Goal: Task Accomplishment & Management: Manage account settings

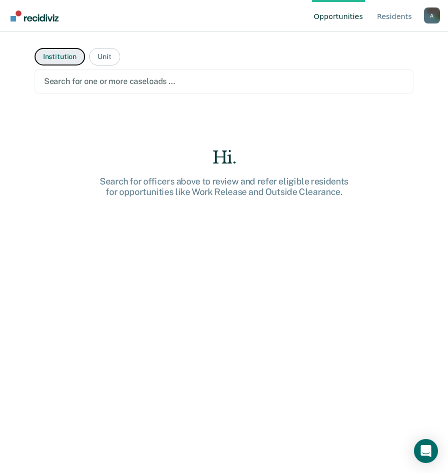
click at [56, 58] on button "Institution" at bounding box center [60, 57] width 51 height 18
click at [83, 81] on div at bounding box center [224, 82] width 360 height 12
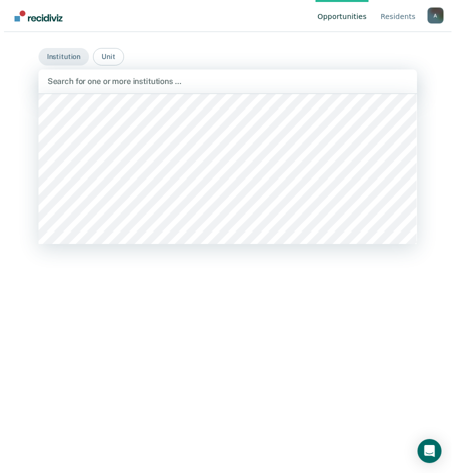
scroll to position [150, 0]
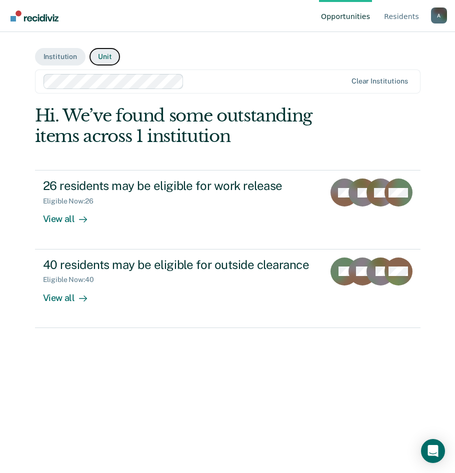
click at [107, 61] on button "Unit" at bounding box center [105, 57] width 31 height 18
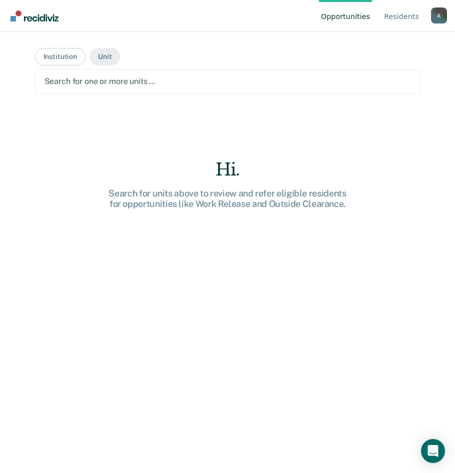
click at [90, 80] on div at bounding box center [228, 82] width 367 height 12
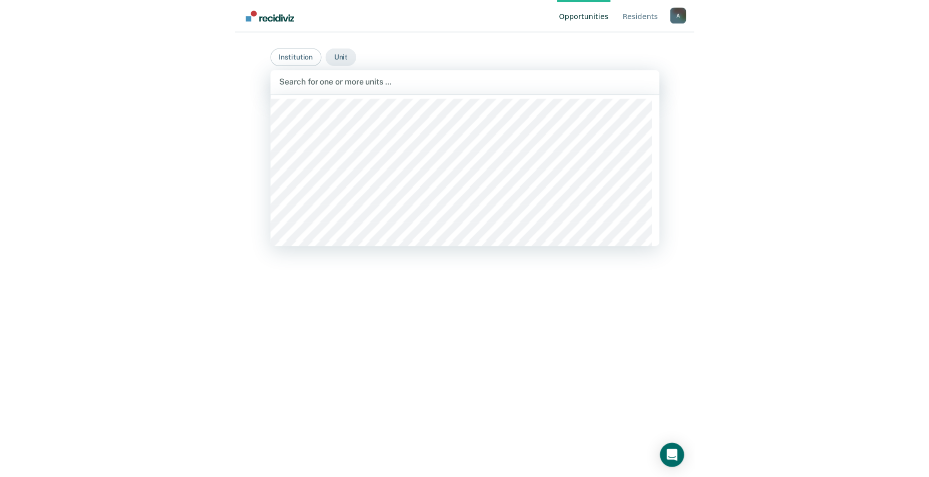
scroll to position [100, 0]
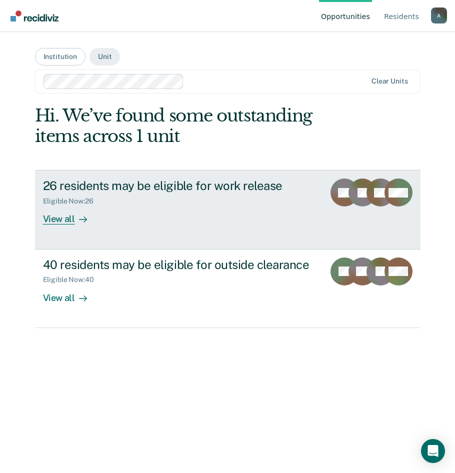
click at [59, 223] on div "View all" at bounding box center [71, 216] width 56 height 20
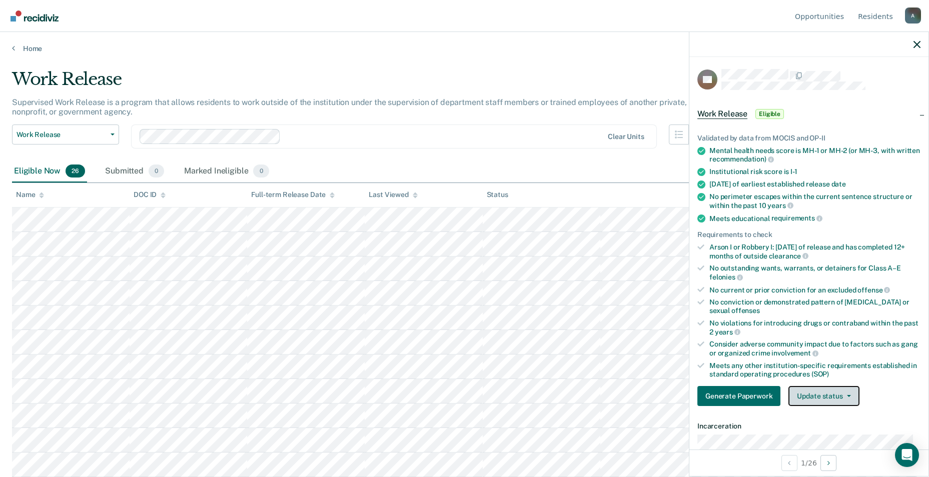
click at [455, 399] on button "Update status" at bounding box center [823, 396] width 71 height 20
click at [455, 437] on button "Mark Ineligible" at bounding box center [836, 436] width 97 height 16
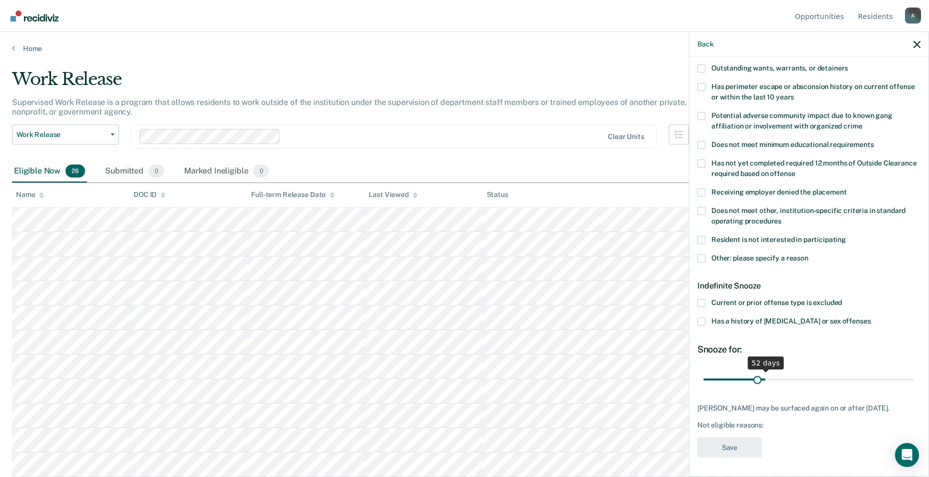
scroll to position [150, 0]
drag, startPoint x: 737, startPoint y: 368, endPoint x: 739, endPoint y: 373, distance: 5.2
click at [455, 373] on input "range" at bounding box center [808, 378] width 211 height 18
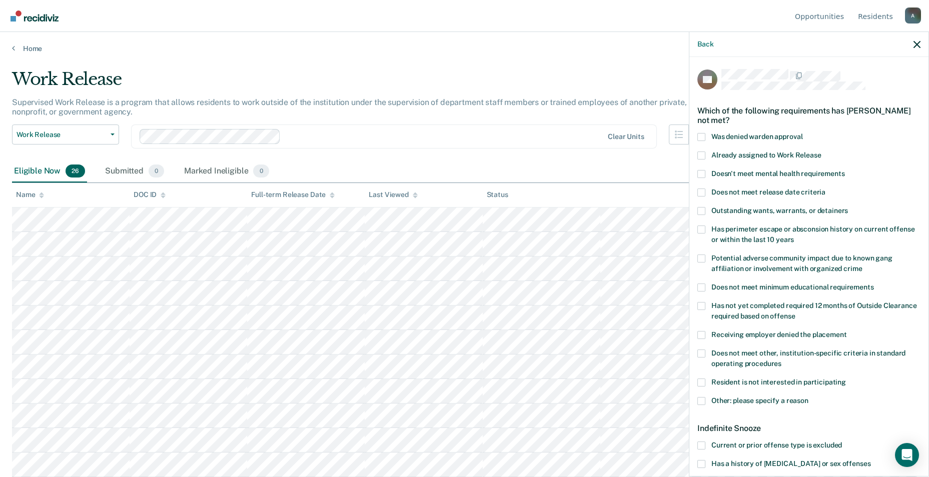
click at [455, 206] on div "BB Which of the following requirements has Brandon Bassett not met? Was denied …" at bounding box center [808, 338] width 223 height 538
click at [455, 209] on span at bounding box center [701, 211] width 8 height 8
click at [455, 207] on input "Outstanding wants, warrants, or detainers" at bounding box center [848, 207] width 0 height 0
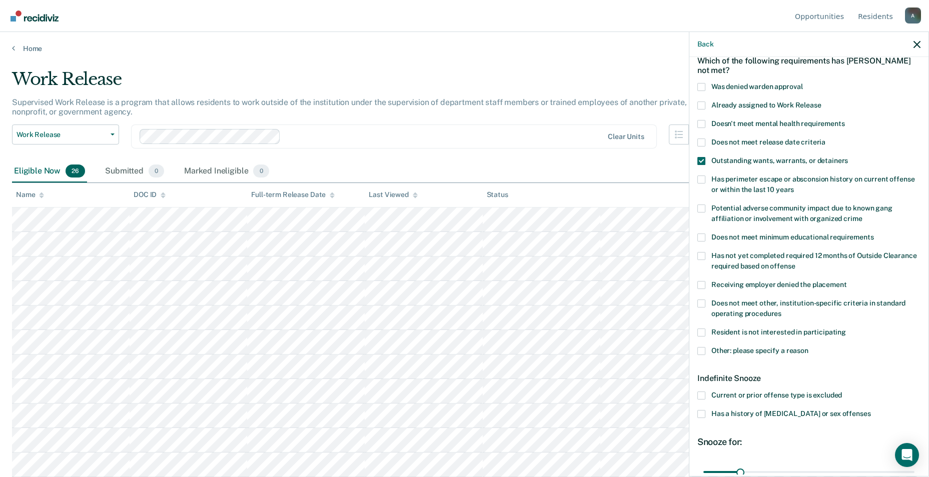
click at [455, 303] on span at bounding box center [701, 304] width 8 height 8
click at [455, 310] on input "Does not meet other, institution-specific criteria in standard operating proced…" at bounding box center [781, 310] width 0 height 0
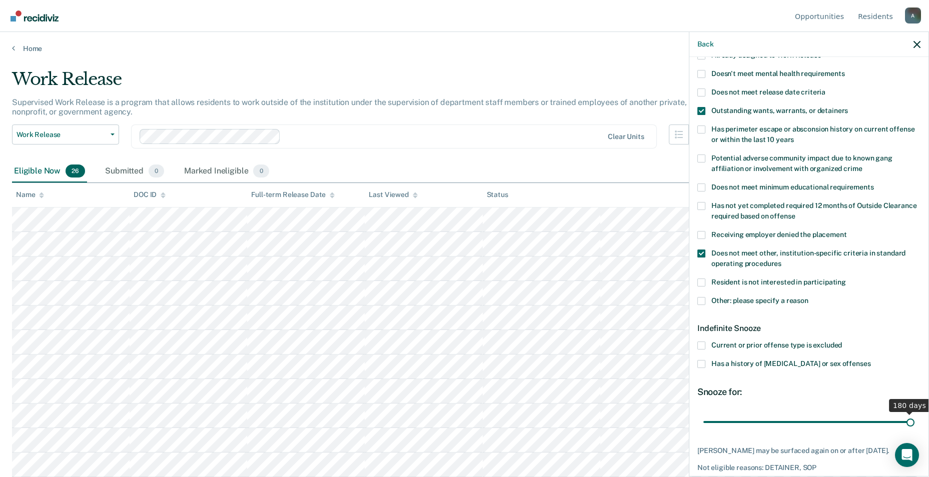
drag, startPoint x: 740, startPoint y: 420, endPoint x: 927, endPoint y: 417, distance: 187.1
click at [455, 417] on input "range" at bounding box center [808, 422] width 211 height 18
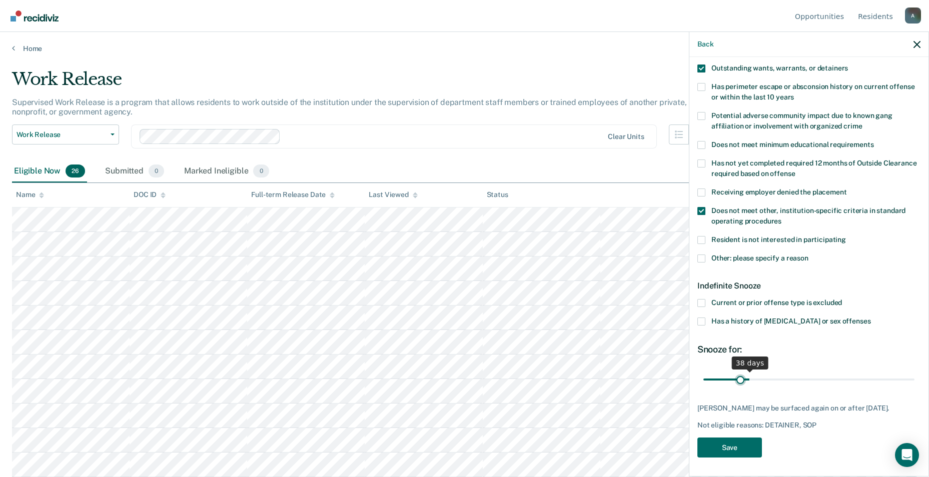
drag, startPoint x: 901, startPoint y: 376, endPoint x: 739, endPoint y: 382, distance: 162.7
type input "30"
click at [455, 382] on input "range" at bounding box center [808, 380] width 211 height 18
click at [455, 301] on span at bounding box center [701, 303] width 8 height 8
click at [455, 299] on input "Current or prior offense type is excluded" at bounding box center [842, 299] width 0 height 0
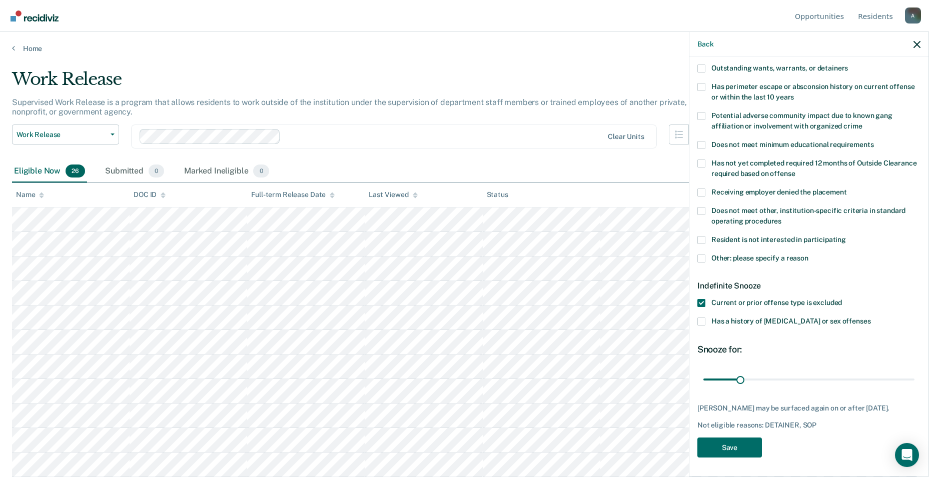
scroll to position [83, 0]
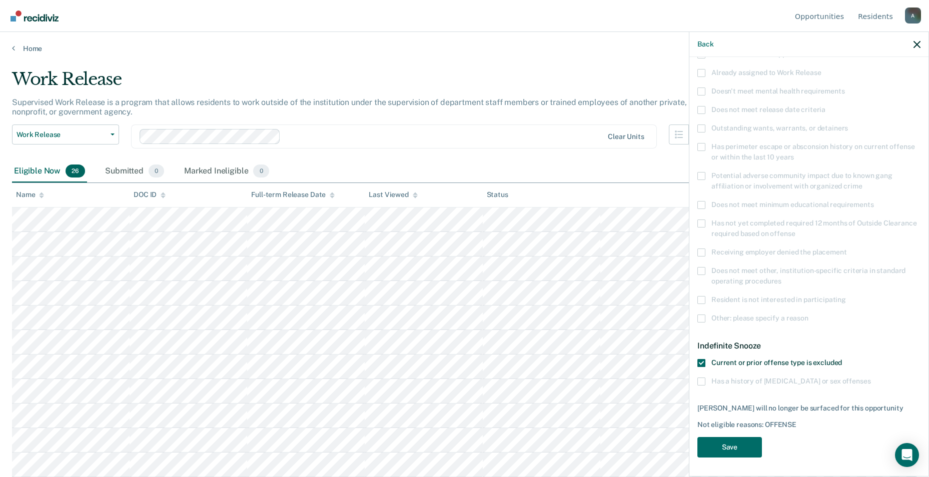
click at [455, 362] on span at bounding box center [701, 363] width 8 height 8
click at [455, 359] on input "Current or prior offense type is excluded" at bounding box center [842, 359] width 0 height 0
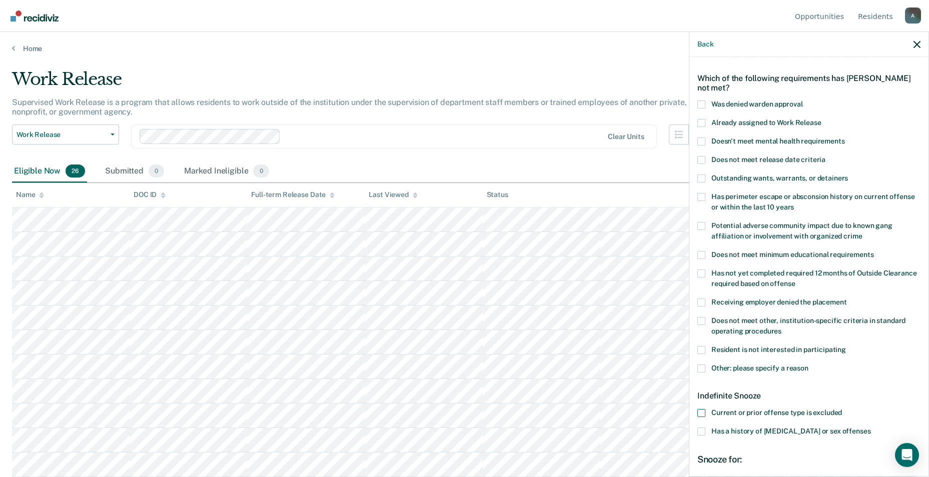
scroll to position [0, 0]
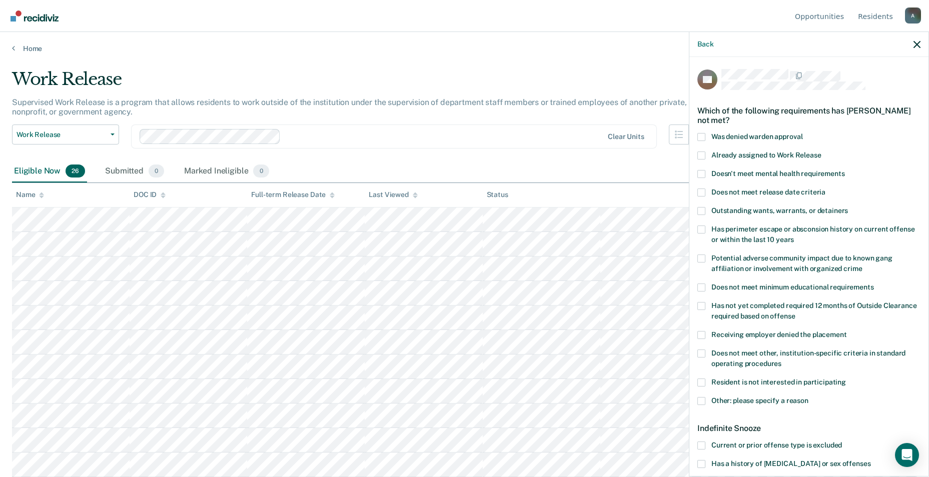
click at [455, 189] on span at bounding box center [701, 193] width 8 height 8
click at [455, 189] on input "Does not meet release date criteria" at bounding box center [825, 189] width 0 height 0
click at [455, 208] on div "BB Which of the following requirements has Brandon Bassett not met? Was denied …" at bounding box center [808, 266] width 239 height 418
click at [455, 209] on span at bounding box center [701, 211] width 8 height 8
click at [455, 207] on input "Outstanding wants, warrants, or detainers" at bounding box center [848, 207] width 0 height 0
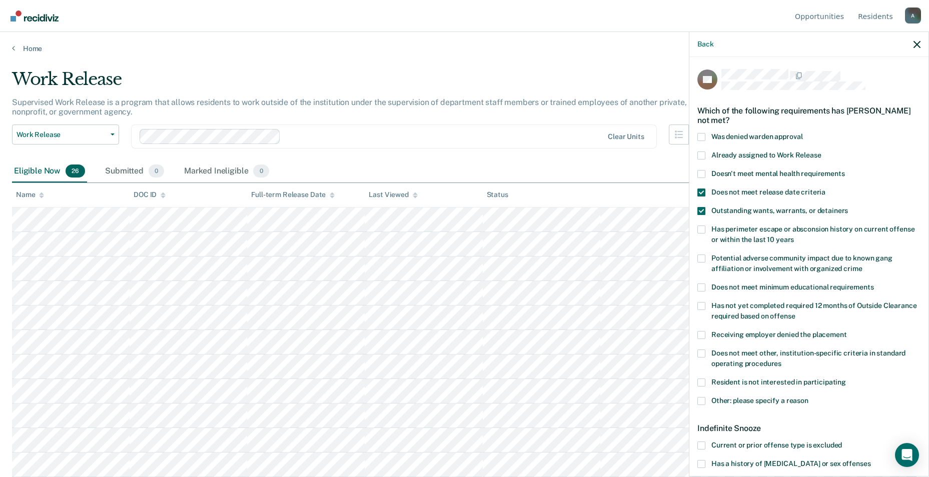
click at [455, 350] on span at bounding box center [701, 354] width 8 height 8
click at [455, 360] on input "Does not meet other, institution-specific criteria in standard operating proced…" at bounding box center [781, 360] width 0 height 0
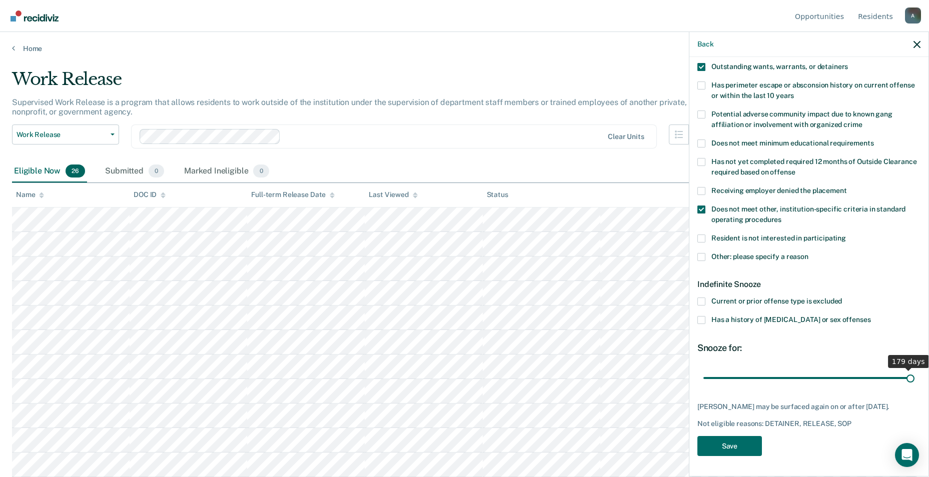
scroll to position [143, 0]
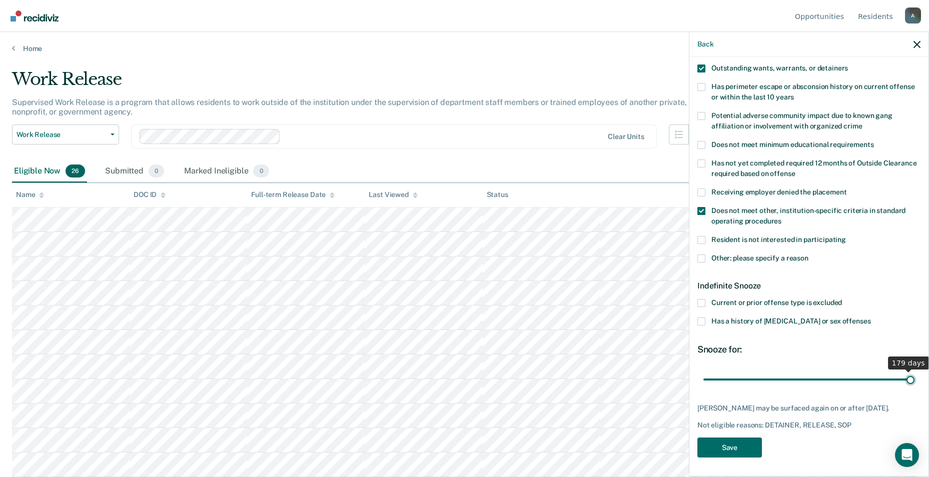
drag, startPoint x: 740, startPoint y: 370, endPoint x: 958, endPoint y: 356, distance: 218.5
type input "180"
click at [455, 371] on input "range" at bounding box center [808, 380] width 211 height 18
click at [455, 433] on div "BB Which of the following requirements has Brandon Bassett not met? Was denied …" at bounding box center [808, 195] width 223 height 538
click at [455, 445] on button "Save" at bounding box center [729, 448] width 65 height 21
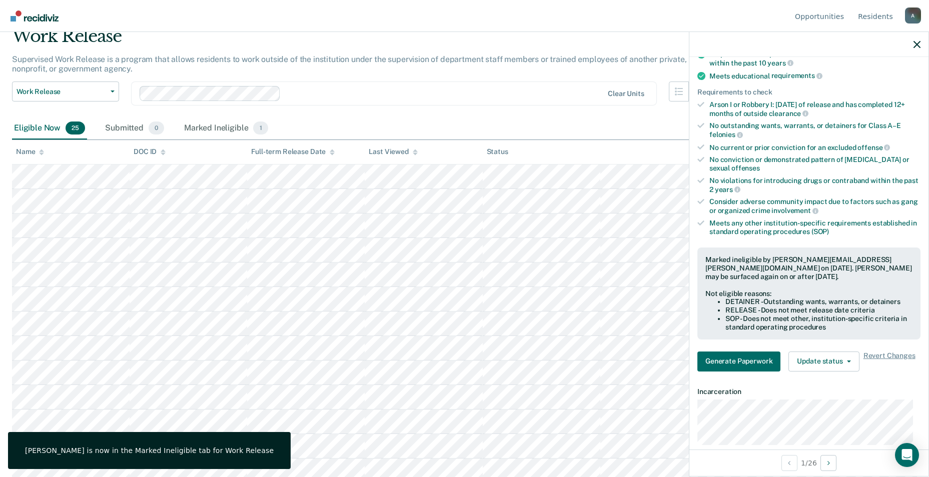
scroll to position [0, 0]
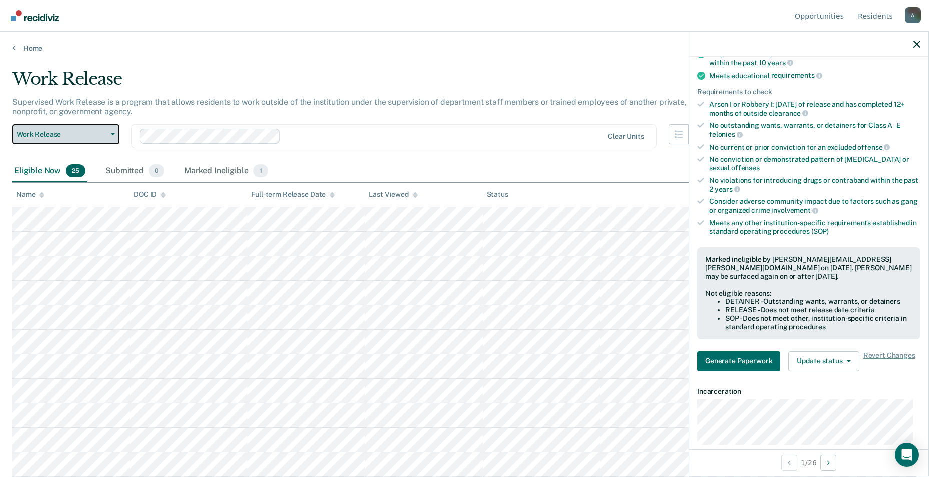
click at [86, 141] on button "Work Release" at bounding box center [65, 135] width 107 height 20
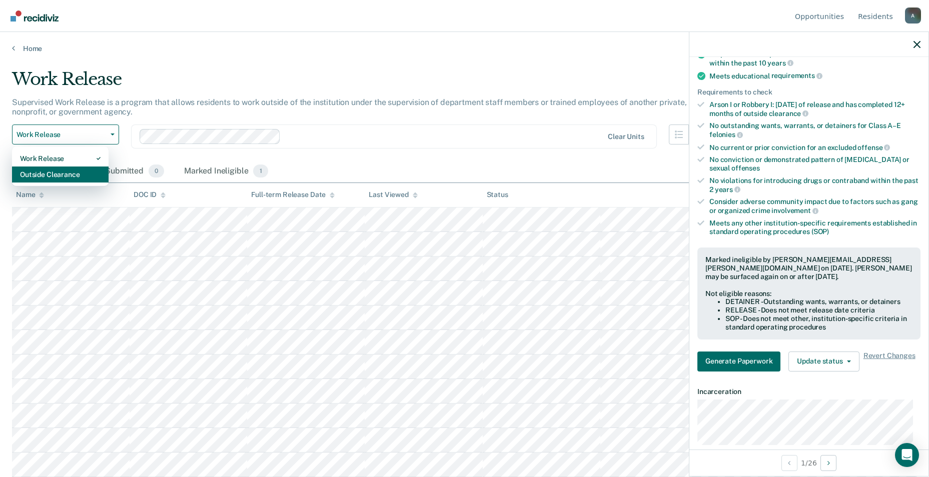
click at [70, 175] on div "Outside Clearance" at bounding box center [60, 175] width 81 height 16
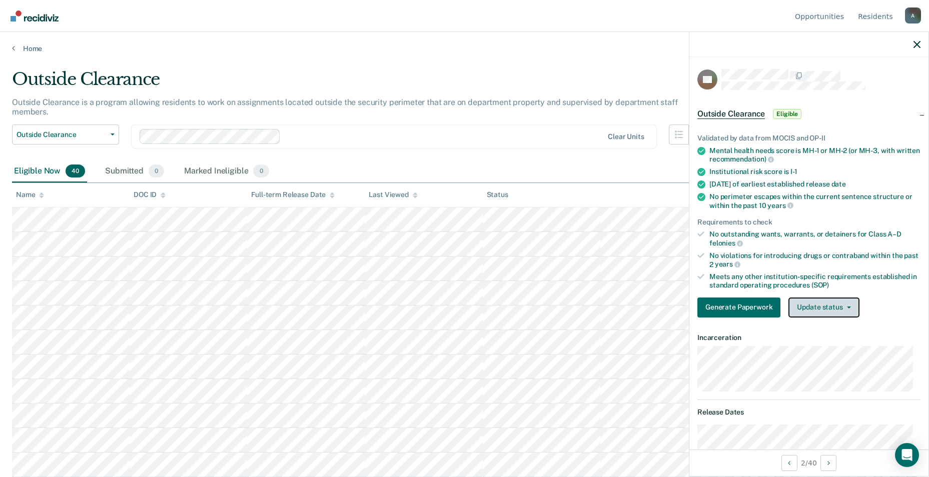
click at [455, 307] on span "button" at bounding box center [847, 308] width 8 height 2
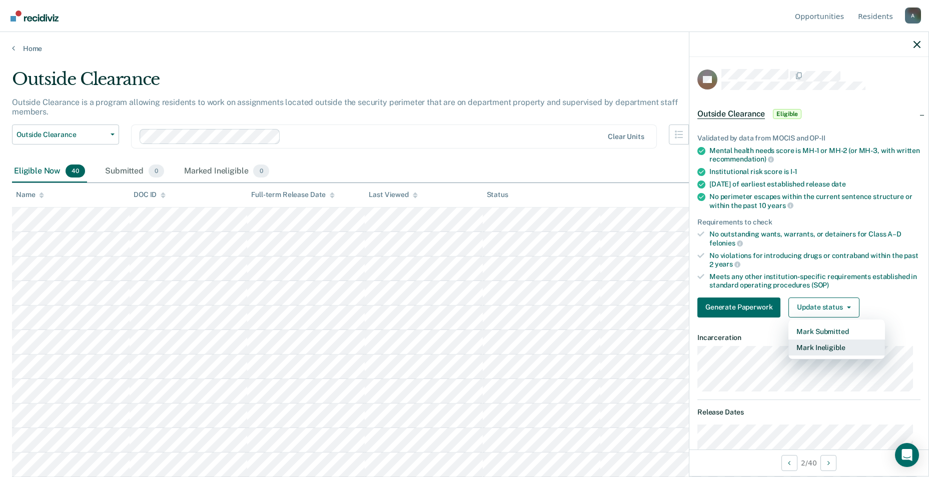
click at [455, 346] on button "Mark Ineligible" at bounding box center [836, 348] width 97 height 16
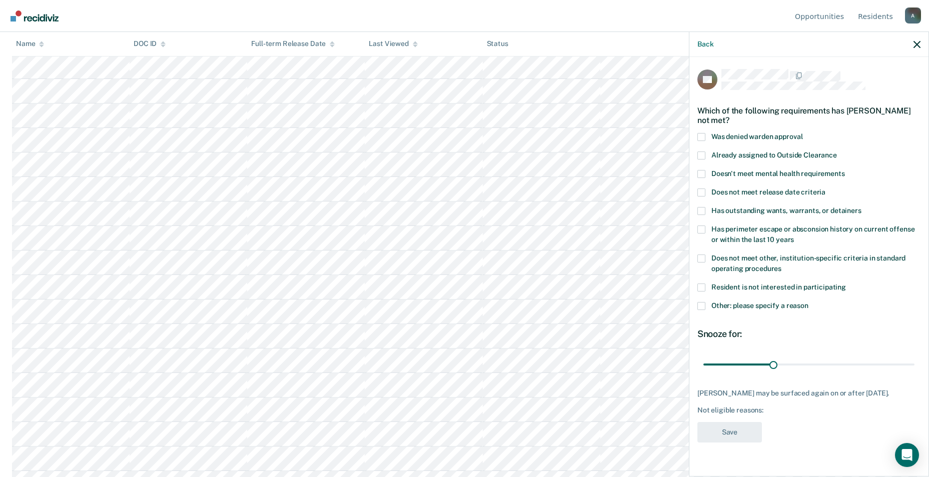
scroll to position [50, 0]
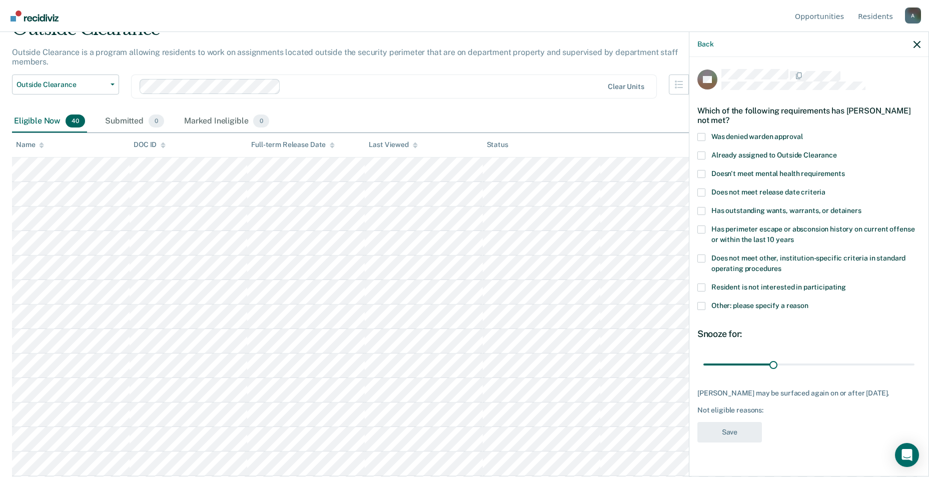
click at [455, 192] on span at bounding box center [701, 193] width 8 height 8
click at [455, 189] on input "Does not meet release date criteria" at bounding box center [825, 189] width 0 height 0
click at [455, 208] on span at bounding box center [701, 211] width 8 height 8
click at [455, 207] on input "Has outstanding wants, warrants, or detainers" at bounding box center [861, 207] width 0 height 0
click at [455, 260] on span at bounding box center [701, 259] width 8 height 8
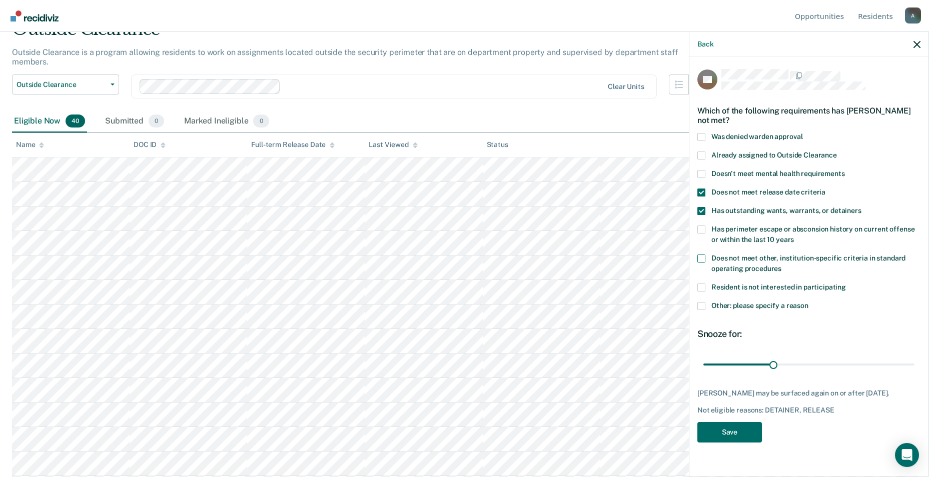
click at [455, 265] on input "Does not meet other, institution-specific criteria in standard operating proced…" at bounding box center [781, 265] width 0 height 0
click at [455, 438] on button "Save" at bounding box center [729, 432] width 65 height 21
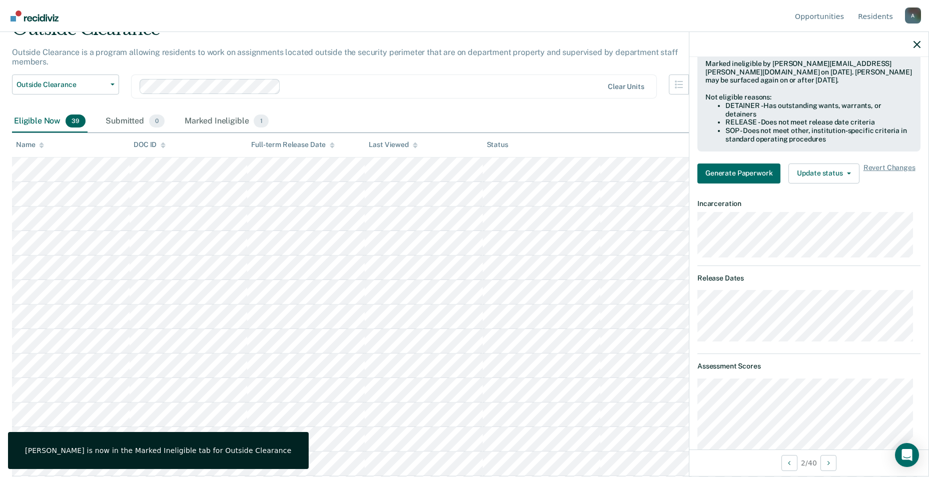
scroll to position [100, 0]
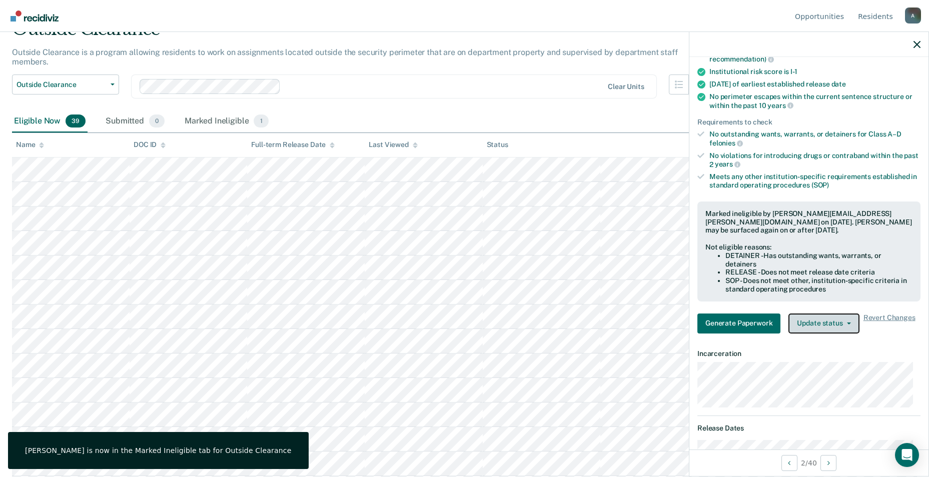
click at [455, 324] on button "Update status" at bounding box center [823, 324] width 71 height 20
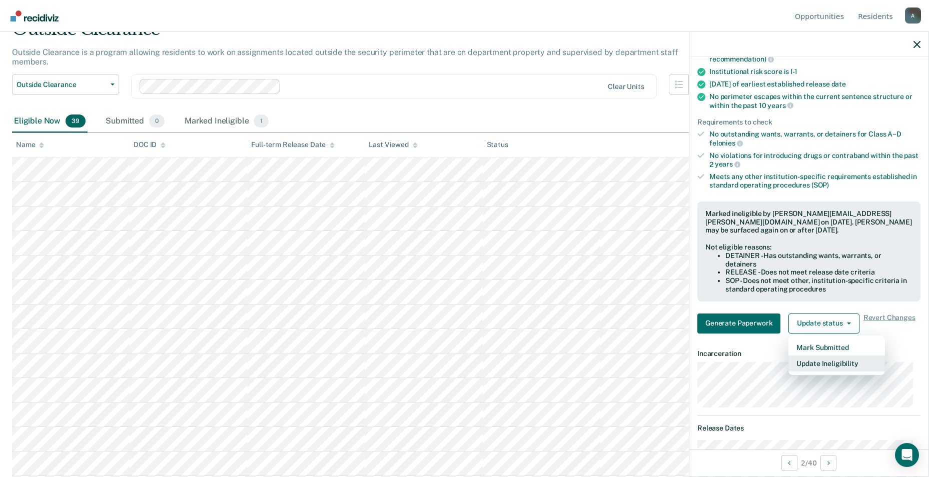
click at [455, 364] on button "Update Ineligibility" at bounding box center [836, 364] width 97 height 16
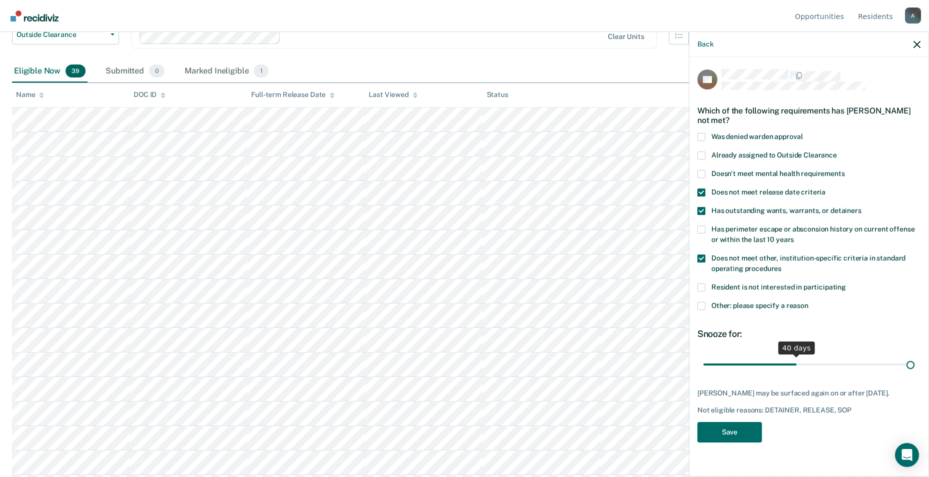
drag, startPoint x: 777, startPoint y: 367, endPoint x: 958, endPoint y: 358, distance: 181.3
type input "90"
click at [455, 358] on input "range" at bounding box center [808, 365] width 211 height 18
click at [455, 436] on button "Save" at bounding box center [729, 432] width 65 height 21
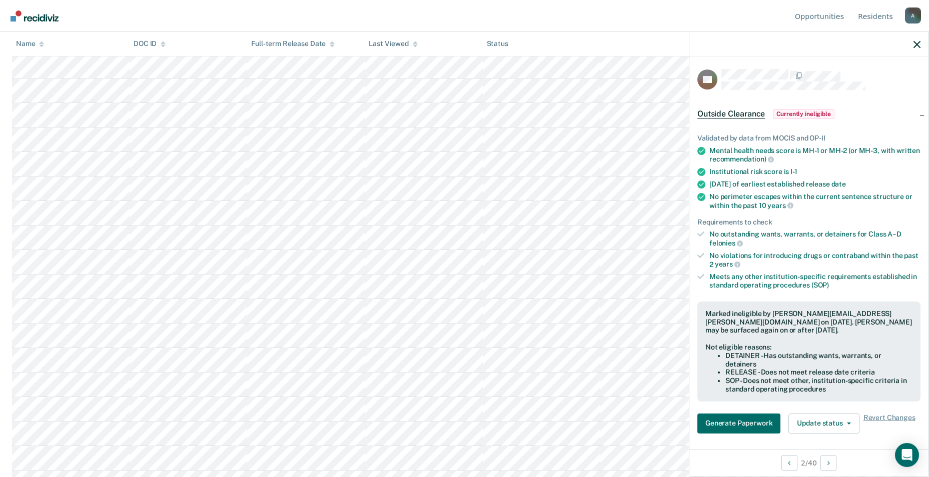
scroll to position [0, 0]
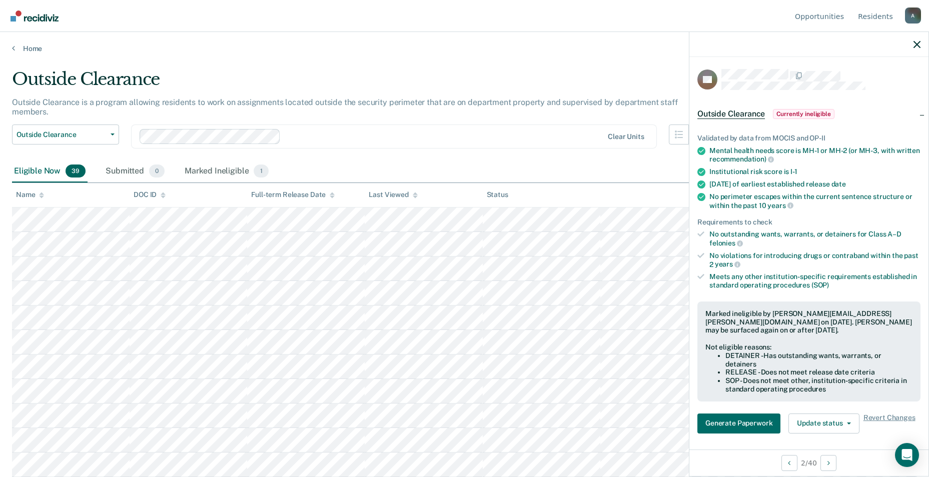
click at [455, 161] on div "Eligible Now 39 Submitted 0 Marked Ineligible 1" at bounding box center [464, 172] width 905 height 23
click at [455, 43] on icon "button" at bounding box center [916, 44] width 7 height 7
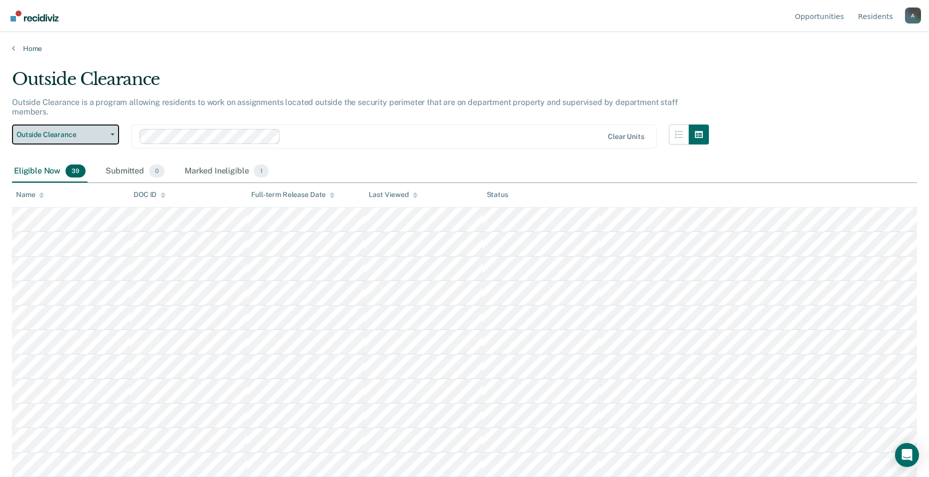
click at [101, 131] on span "Outside Clearance" at bounding box center [62, 135] width 90 height 9
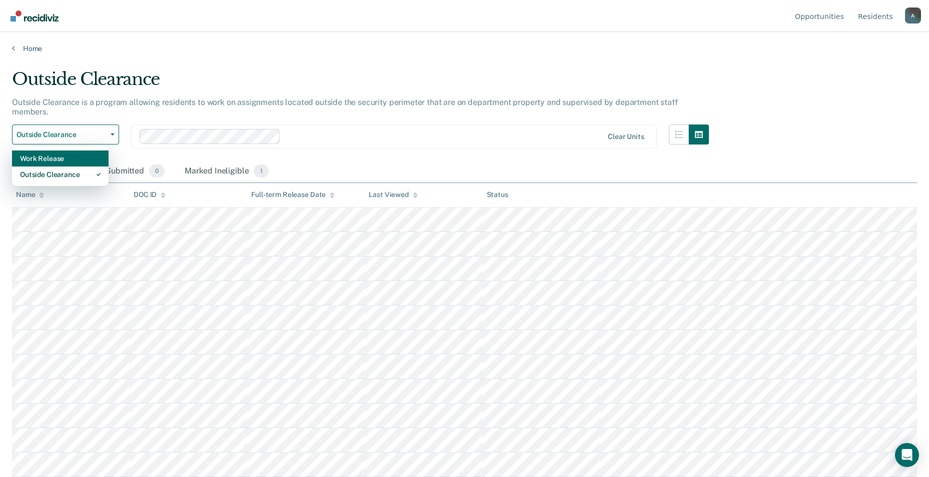
click at [65, 151] on div "Work Release" at bounding box center [60, 159] width 81 height 16
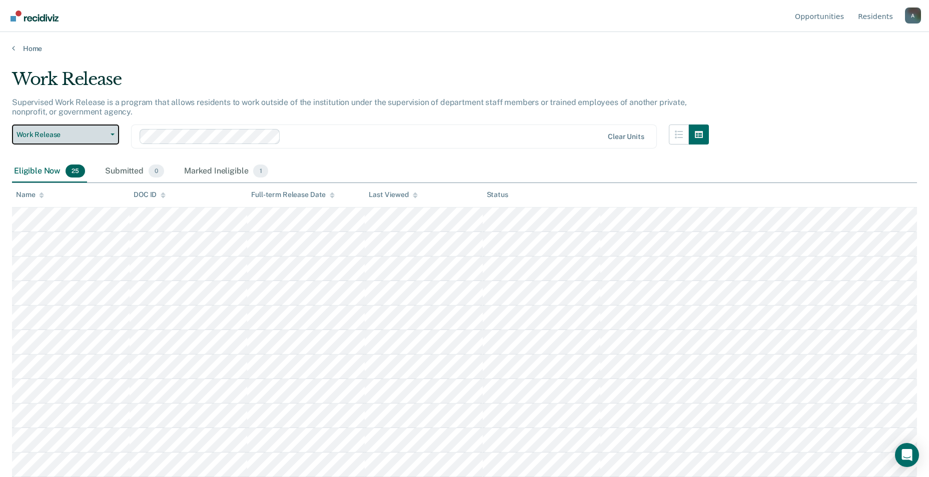
click at [92, 139] on button "Work Release" at bounding box center [65, 135] width 107 height 20
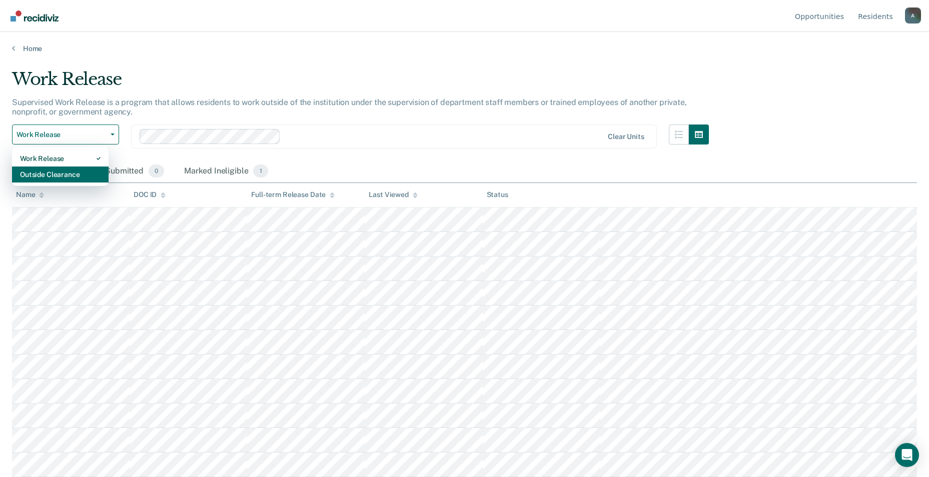
click at [70, 173] on div "Outside Clearance" at bounding box center [60, 175] width 81 height 16
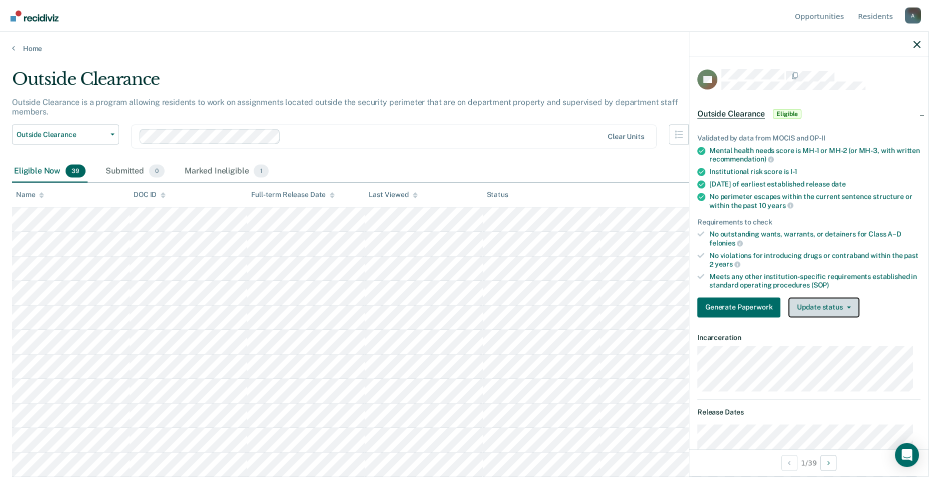
click at [455, 309] on button "Update status" at bounding box center [823, 308] width 71 height 20
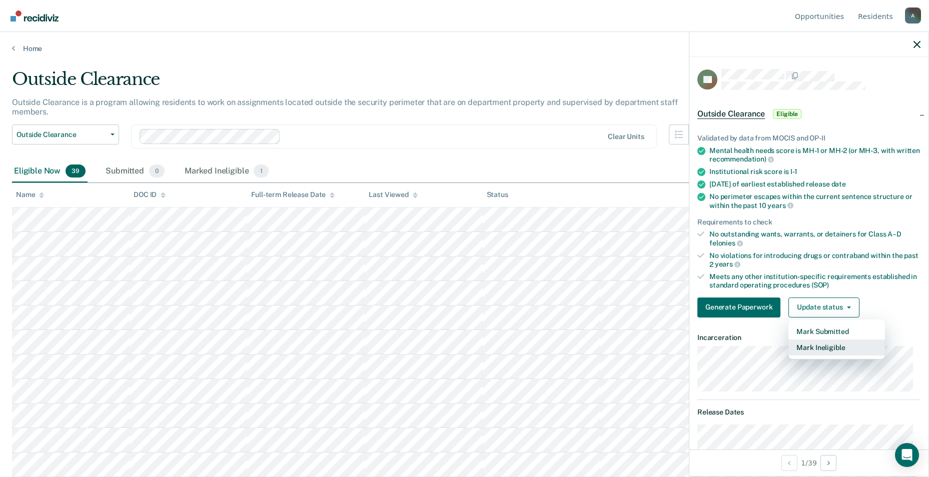
click at [455, 346] on button "Mark Ineligible" at bounding box center [836, 348] width 97 height 16
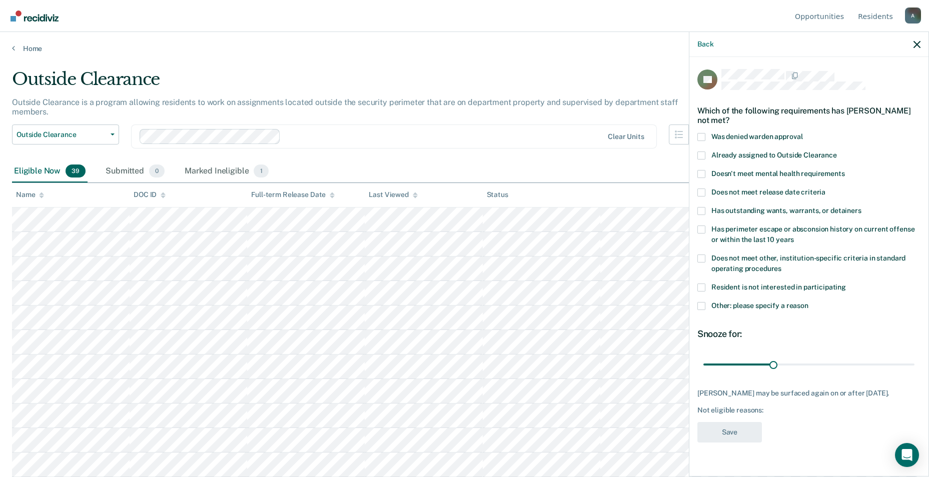
click at [455, 257] on span at bounding box center [701, 259] width 8 height 8
click at [455, 265] on input "Does not meet other, institution-specific criteria in standard operating proced…" at bounding box center [781, 265] width 0 height 0
click at [455, 194] on span at bounding box center [701, 193] width 8 height 8
click at [455, 189] on input "Does not meet release date criteria" at bounding box center [825, 189] width 0 height 0
click at [455, 305] on span at bounding box center [701, 306] width 8 height 8
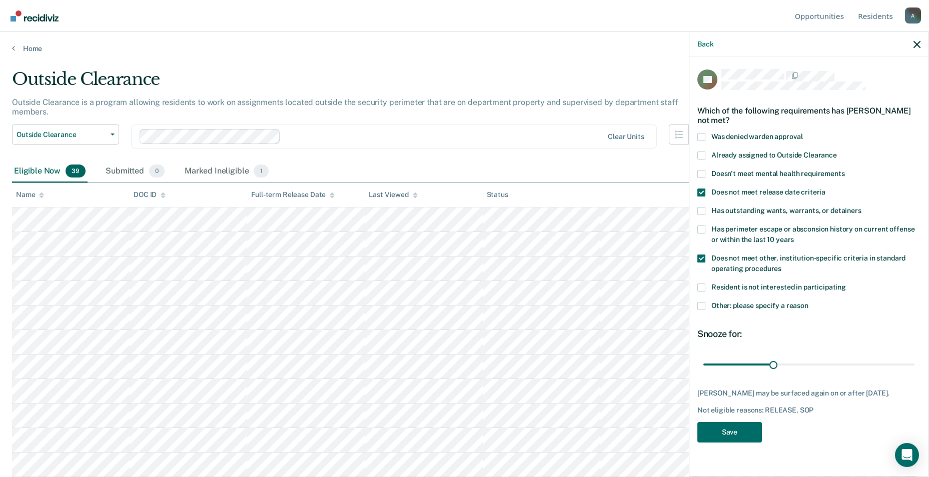
click at [455, 302] on input "Other: please specify a reason" at bounding box center [808, 302] width 0 height 0
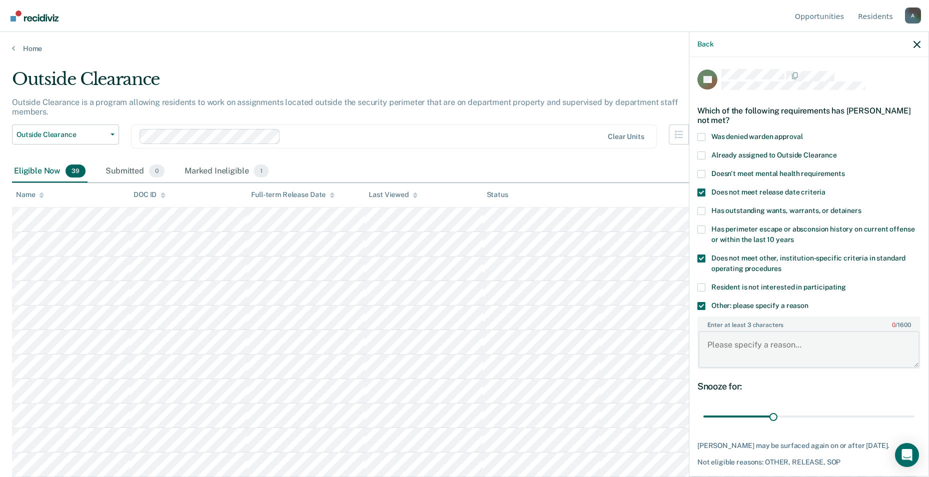
click at [455, 356] on textarea "Enter at least 3 characters 0 / 1600" at bounding box center [808, 349] width 221 height 37
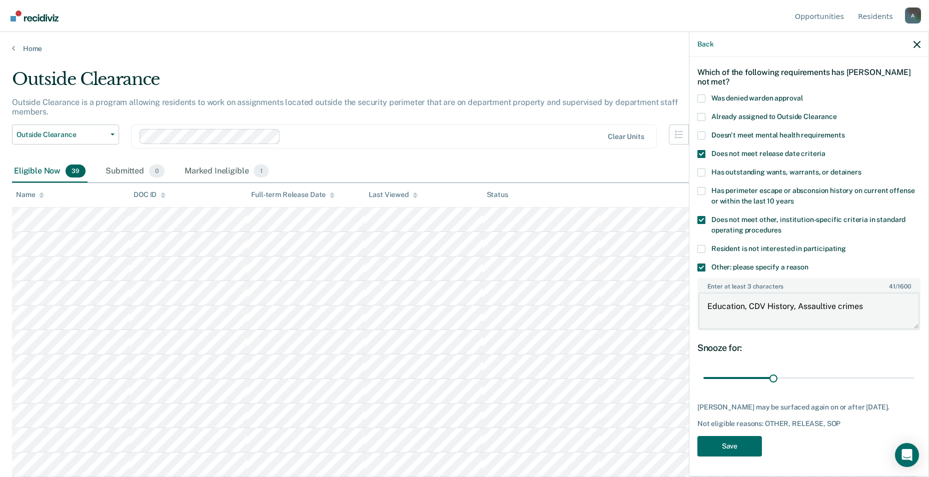
scroll to position [50, 0]
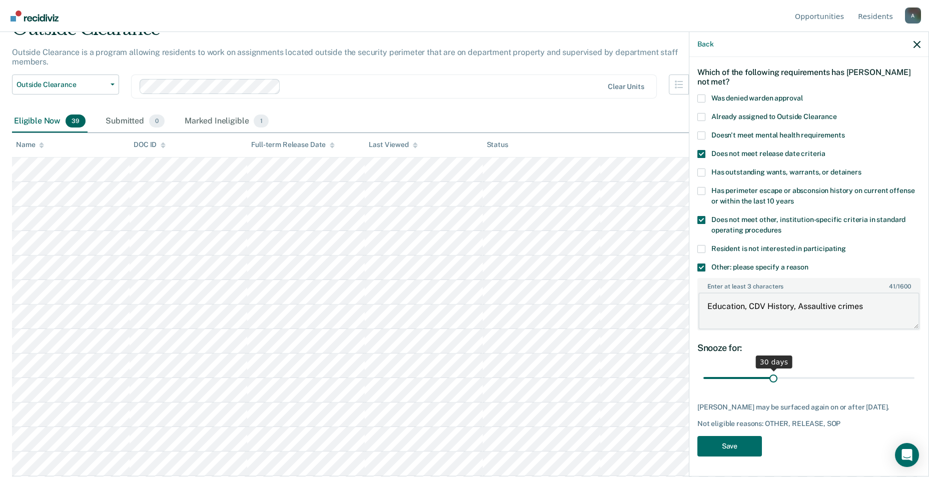
type textarea "Education, CDV History, Assaultive crimes"
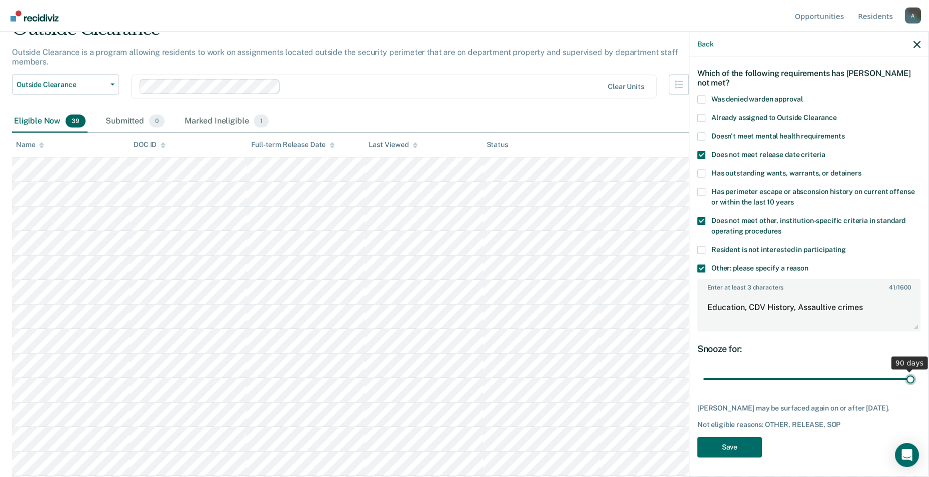
drag, startPoint x: 770, startPoint y: 370, endPoint x: 924, endPoint y: 369, distance: 154.6
type input "90"
click at [455, 371] on input "range" at bounding box center [808, 380] width 211 height 18
click at [455, 448] on button "Save" at bounding box center [729, 447] width 65 height 21
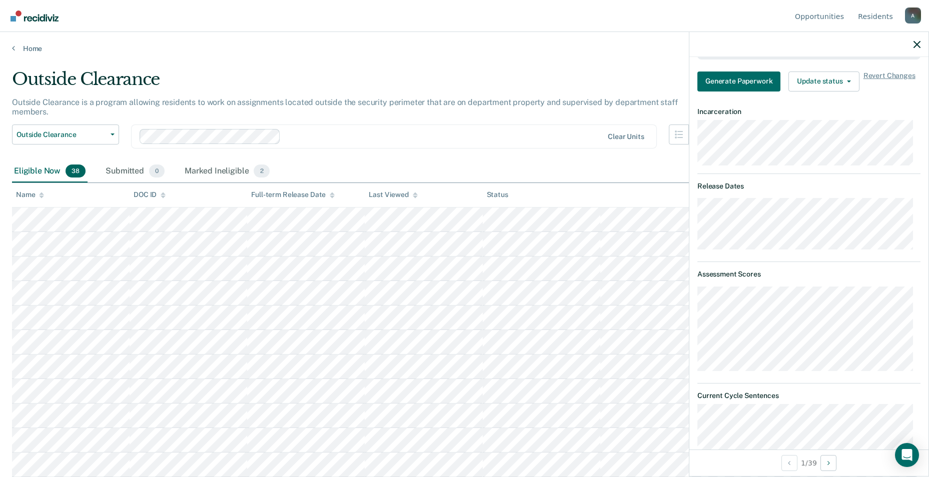
scroll to position [150, 0]
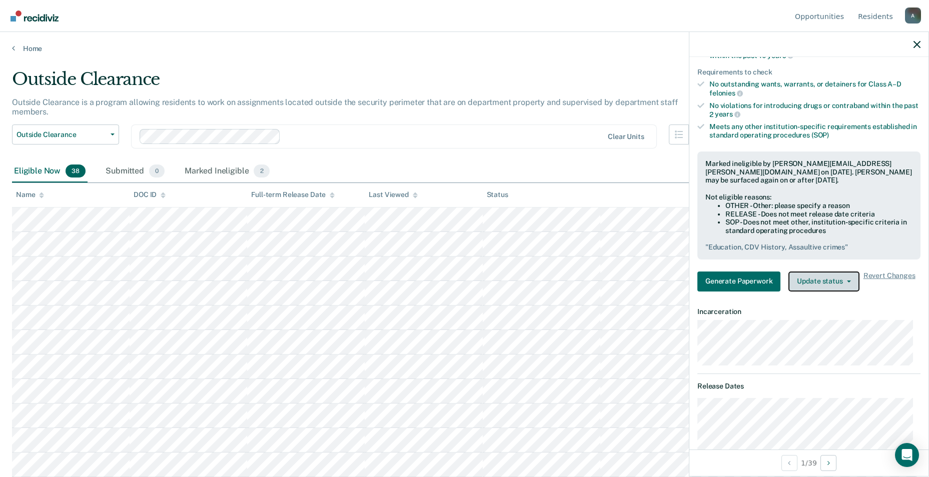
click at [455, 285] on button "Update status" at bounding box center [823, 282] width 71 height 20
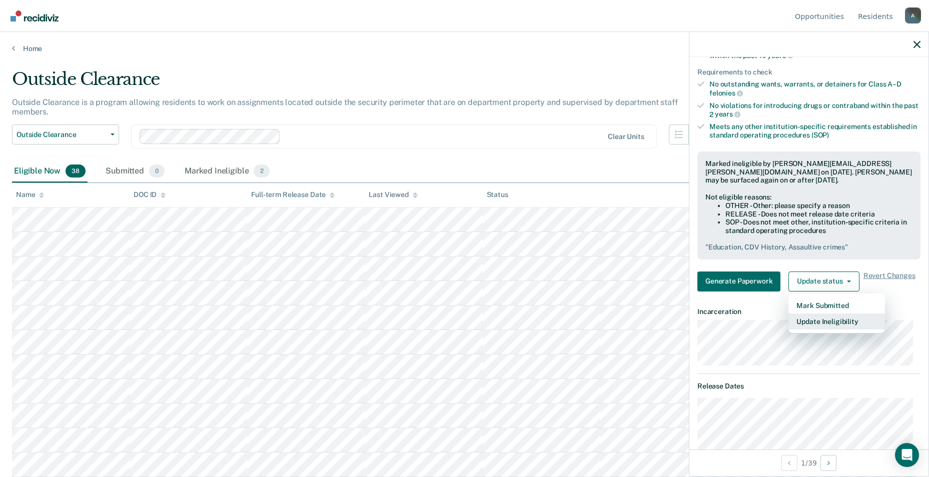
click at [455, 323] on button "Update Ineligibility" at bounding box center [836, 322] width 97 height 16
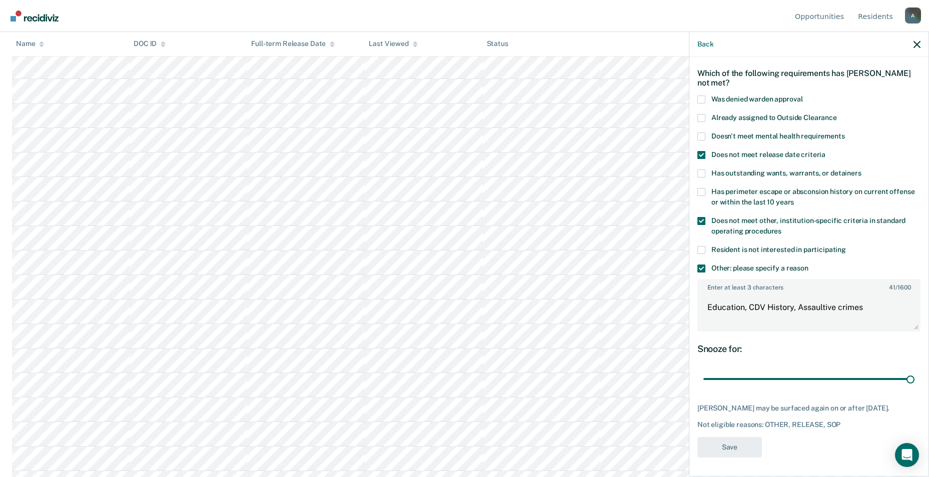
scroll to position [0, 0]
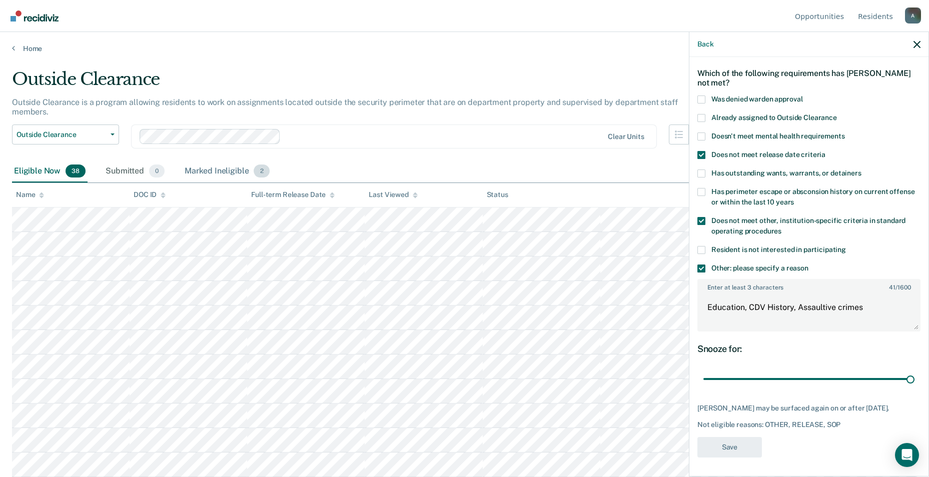
click at [215, 161] on div "Marked Ineligible 2" at bounding box center [227, 172] width 89 height 22
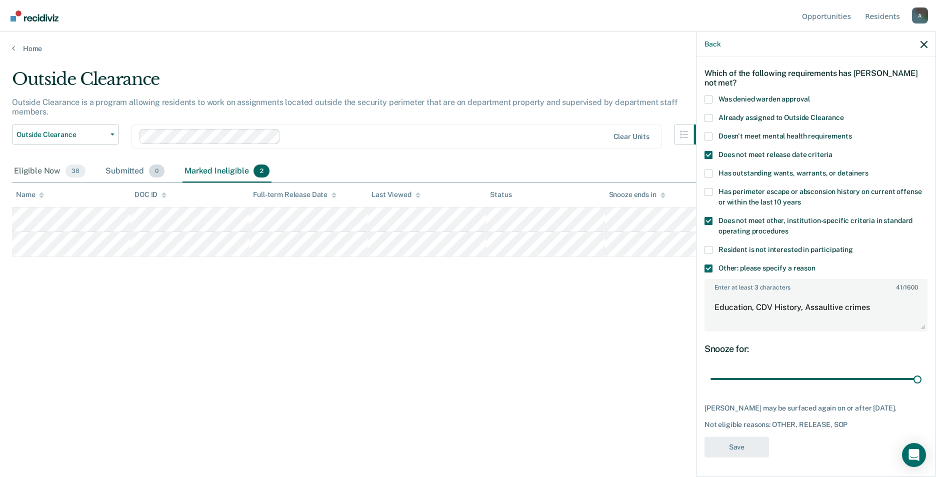
click at [126, 165] on div "Submitted 0" at bounding box center [135, 172] width 63 height 22
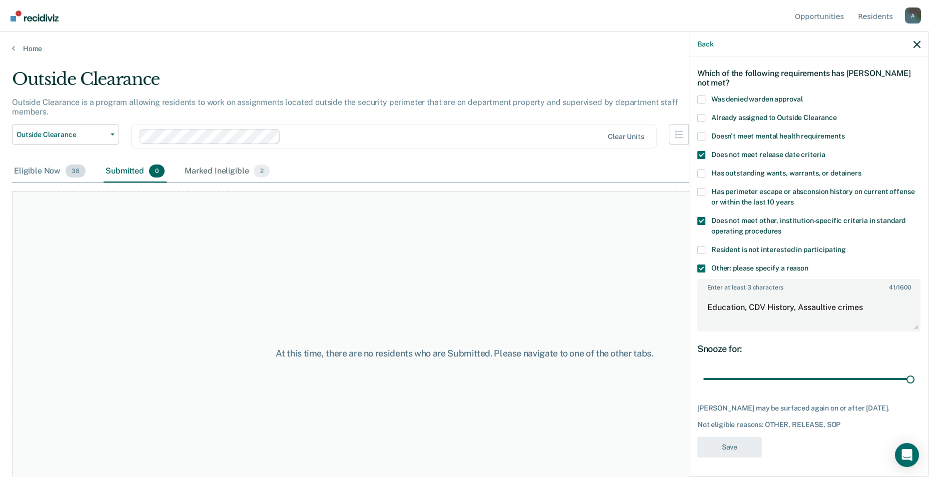
click at [38, 161] on div "Eligible Now 38" at bounding box center [50, 172] width 76 height 22
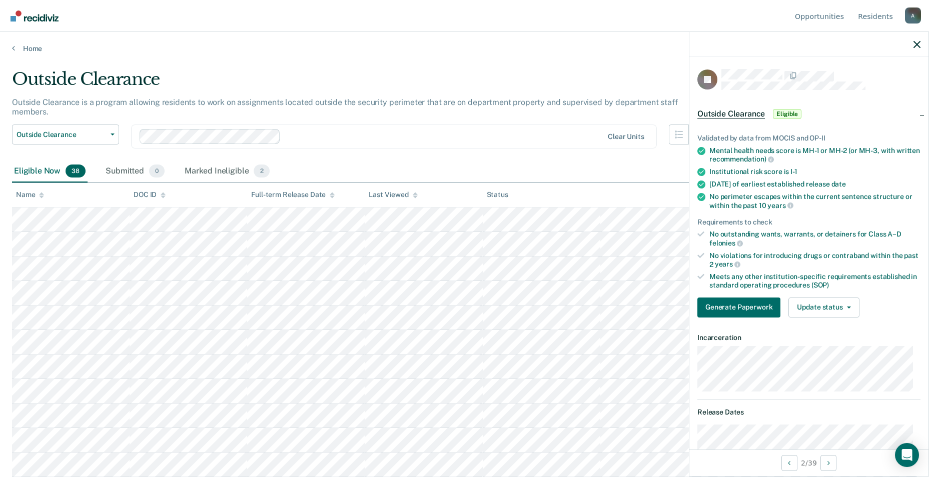
scroll to position [200, 0]
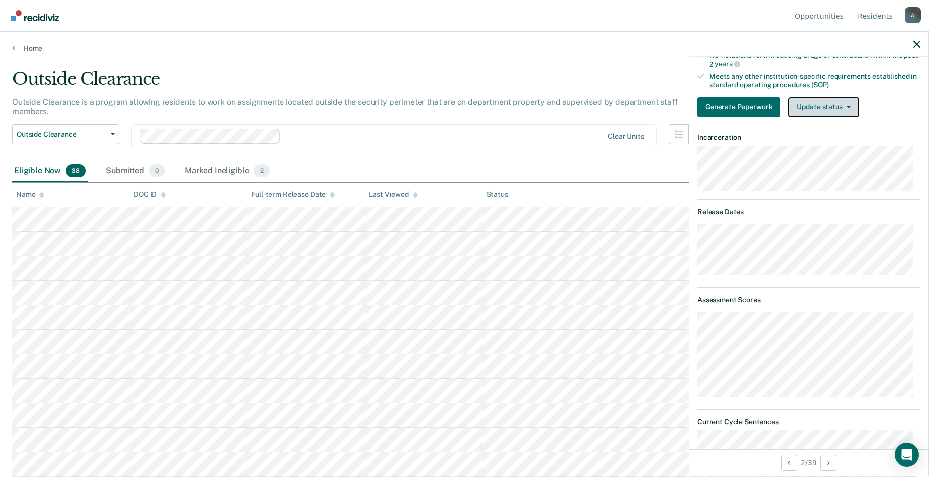
click at [455, 107] on button "Update status" at bounding box center [823, 108] width 71 height 20
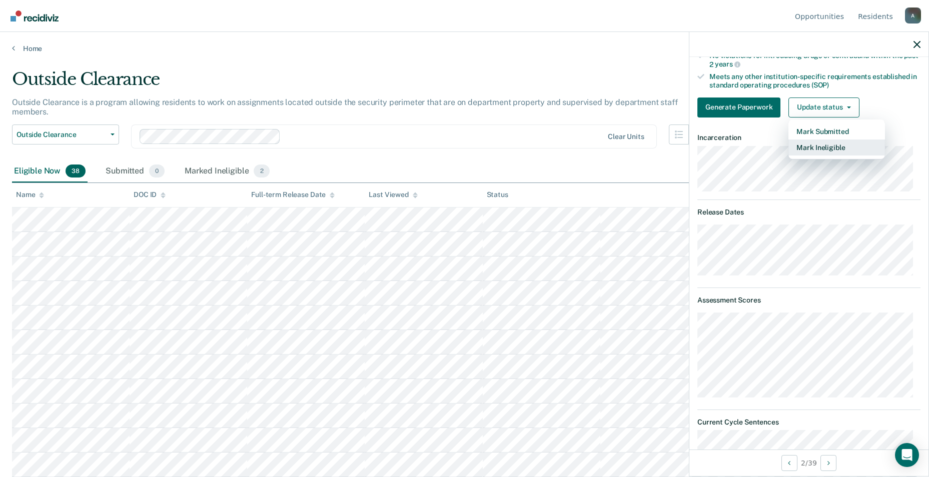
click at [455, 149] on button "Mark Ineligible" at bounding box center [836, 148] width 97 height 16
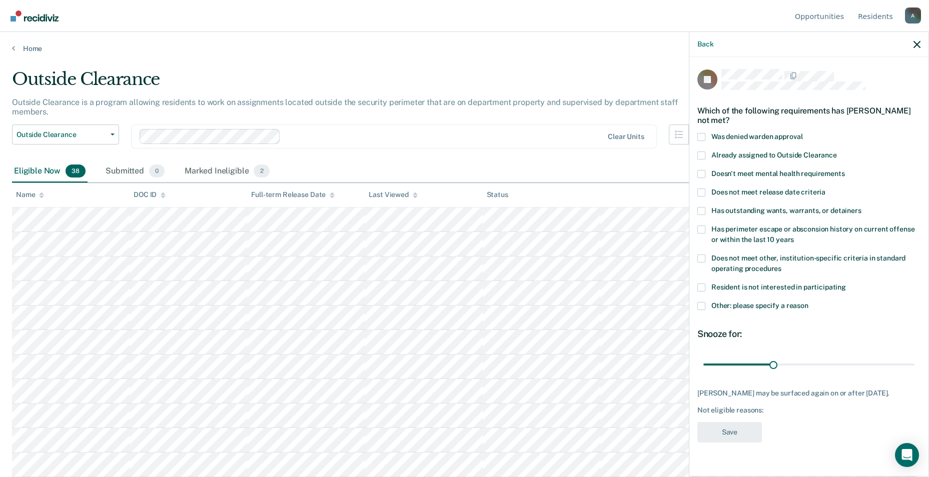
click at [455, 208] on span at bounding box center [701, 211] width 8 height 8
click at [455, 207] on input "Has outstanding wants, warrants, or detainers" at bounding box center [861, 207] width 0 height 0
click at [455, 257] on span at bounding box center [701, 259] width 8 height 8
click at [455, 265] on input "Does not meet other, institution-specific criteria in standard operating proced…" at bounding box center [781, 265] width 0 height 0
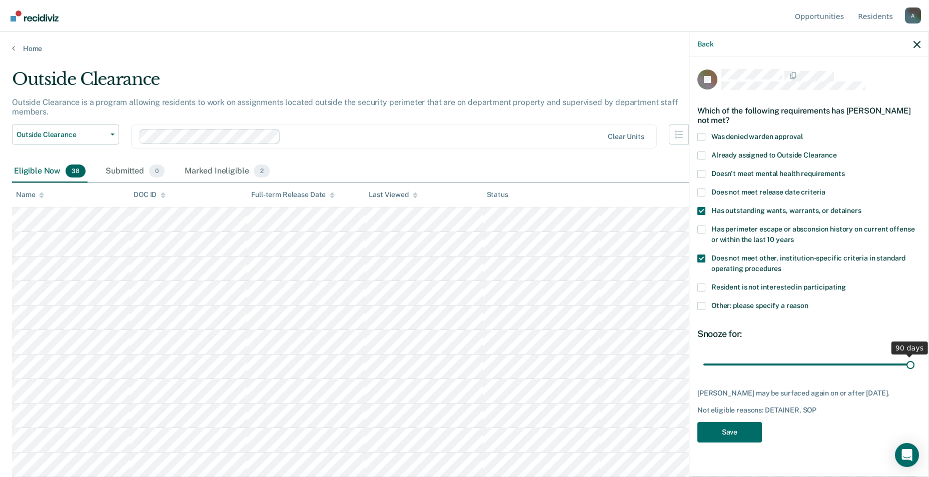
drag, startPoint x: 775, startPoint y: 365, endPoint x: 926, endPoint y: 354, distance: 151.5
type input "90"
click at [455, 356] on input "range" at bounding box center [808, 365] width 211 height 18
click at [455, 303] on span at bounding box center [701, 306] width 8 height 8
click at [455, 302] on input "Other: please specify a reason" at bounding box center [808, 302] width 0 height 0
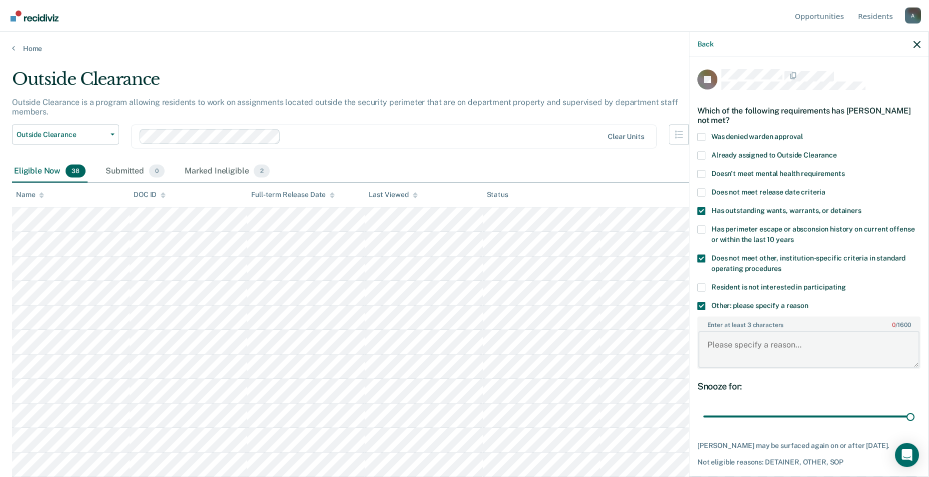
click at [455, 336] on textarea "Enter at least 3 characters 0 / 1600" at bounding box center [808, 349] width 221 height 37
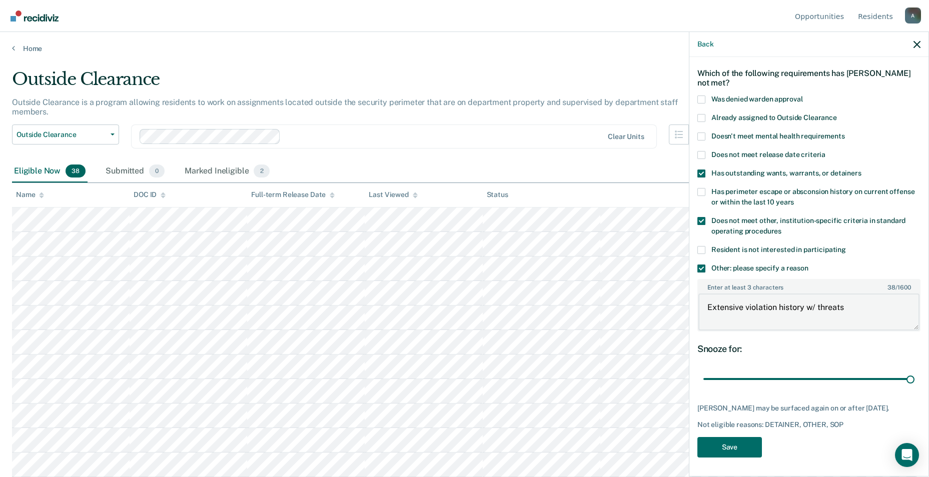
scroll to position [150, 0]
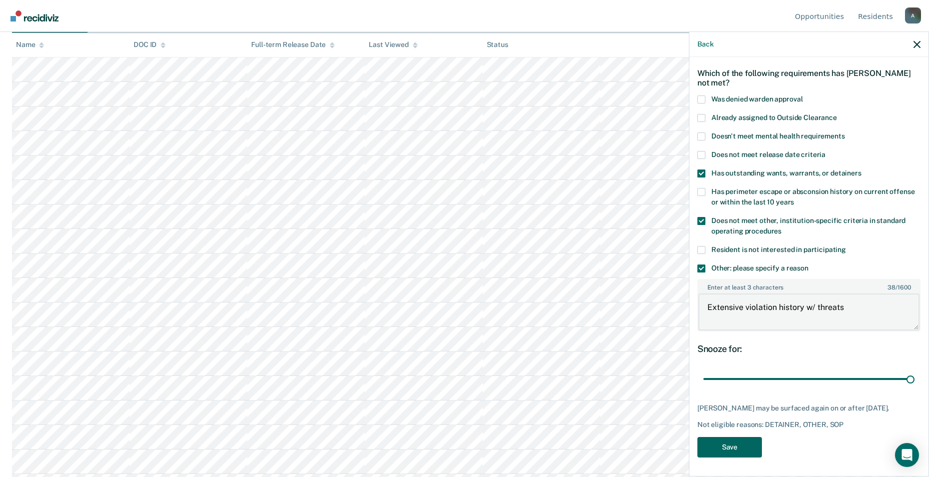
type textarea "Extensive violation history w/ threats"
click at [455, 443] on button "Save" at bounding box center [729, 447] width 65 height 21
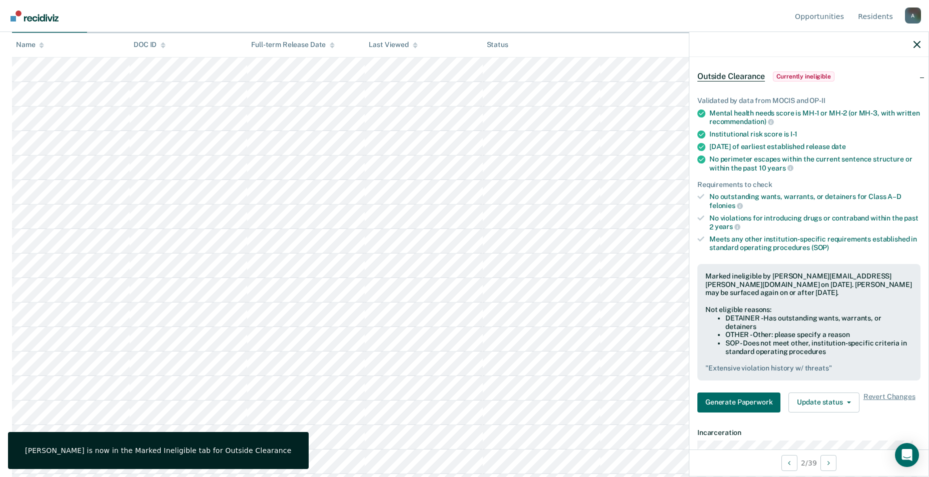
scroll to position [0, 0]
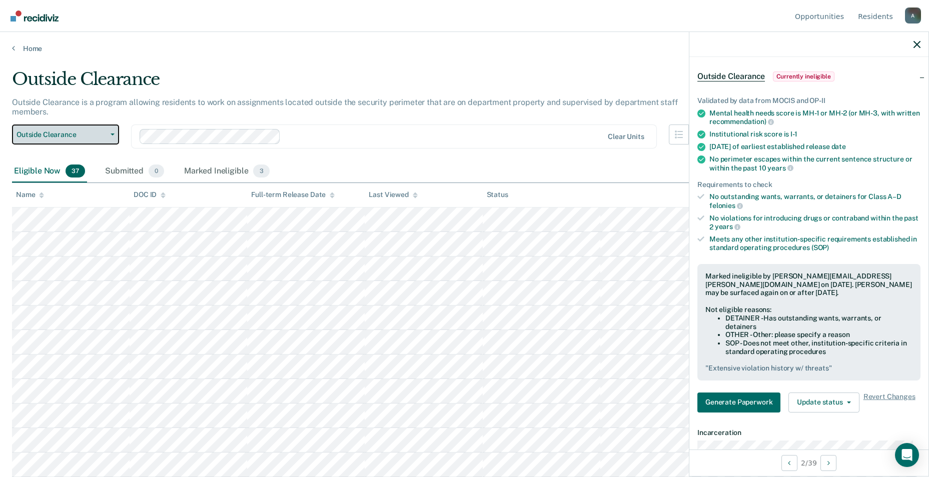
click at [81, 131] on span "Outside Clearance" at bounding box center [62, 135] width 90 height 9
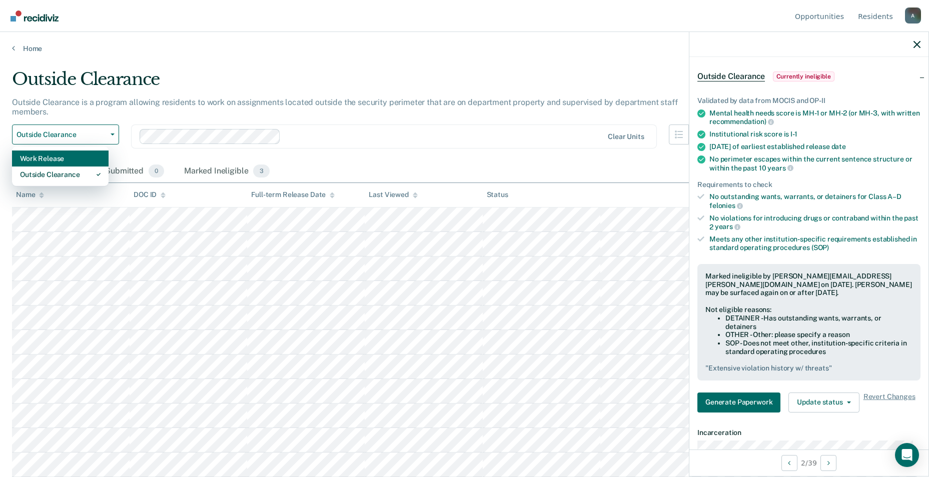
click at [50, 154] on div "Work Release" at bounding box center [60, 159] width 81 height 16
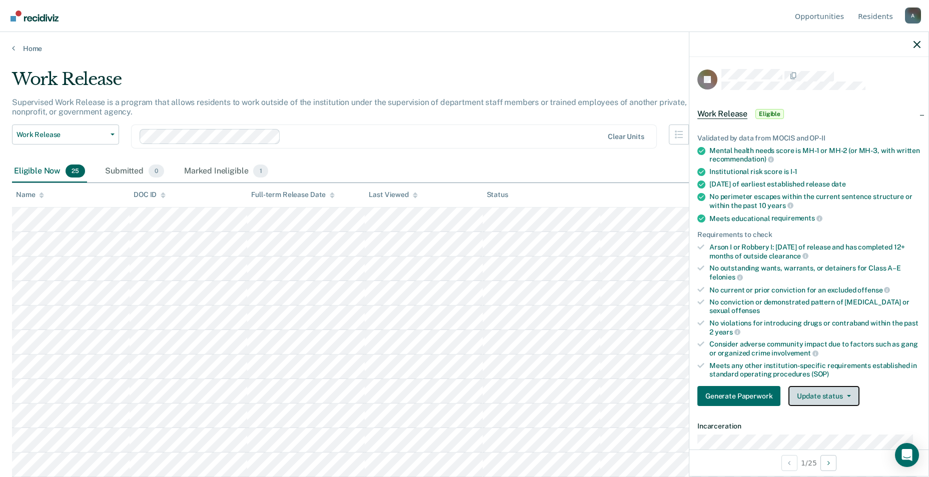
click at [455, 391] on button "Update status" at bounding box center [823, 396] width 71 height 20
click at [455, 433] on button "Mark Ineligible" at bounding box center [836, 436] width 97 height 16
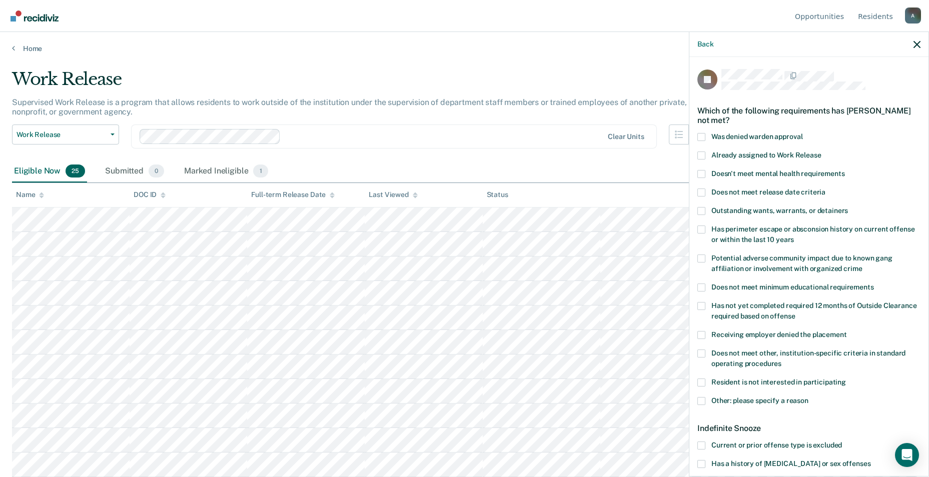
click at [455, 209] on span at bounding box center [701, 211] width 8 height 8
click at [455, 207] on input "Outstanding wants, warrants, or detainers" at bounding box center [848, 207] width 0 height 0
click at [455, 353] on label "Does not meet other, institution-specific criteria in standard operating proced…" at bounding box center [808, 360] width 223 height 21
click at [455, 360] on input "Does not meet other, institution-specific criteria in standard operating proced…" at bounding box center [781, 360] width 0 height 0
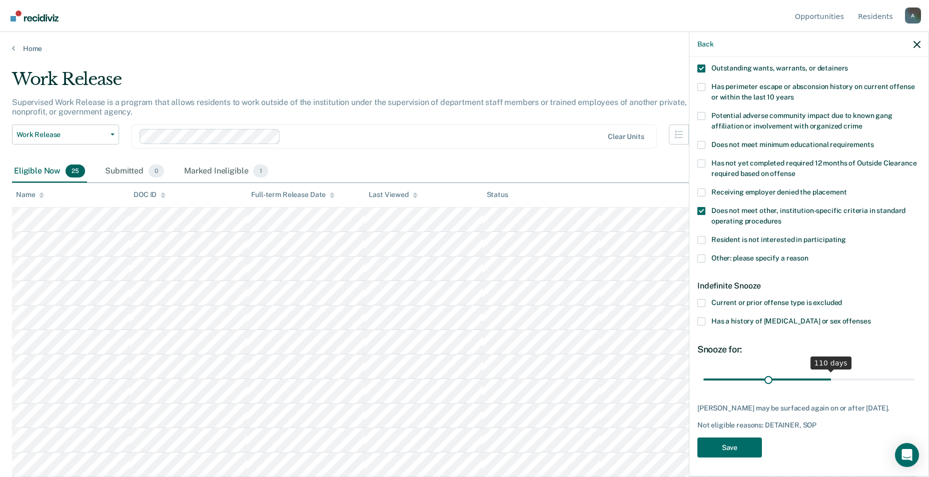
scroll to position [151, 0]
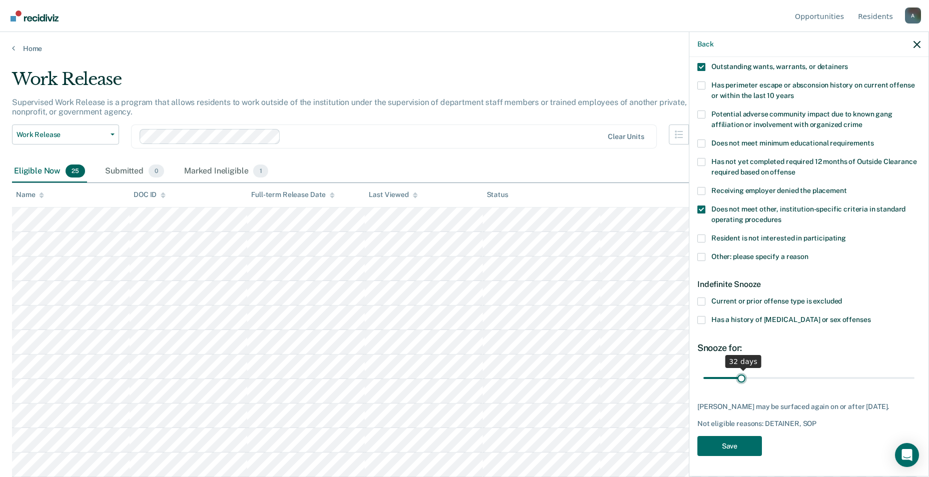
type input "30"
drag, startPoint x: 740, startPoint y: 370, endPoint x: 739, endPoint y: 380, distance: 10.6
click at [455, 380] on input "range" at bounding box center [808, 378] width 211 height 18
click at [455, 298] on span at bounding box center [701, 302] width 8 height 8
click at [455, 298] on input "Current or prior offense type is excluded" at bounding box center [842, 298] width 0 height 0
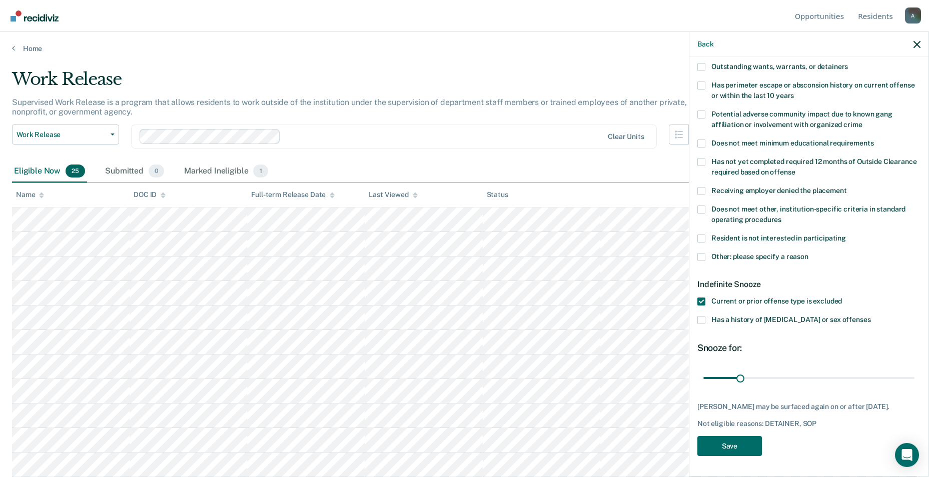
scroll to position [83, 0]
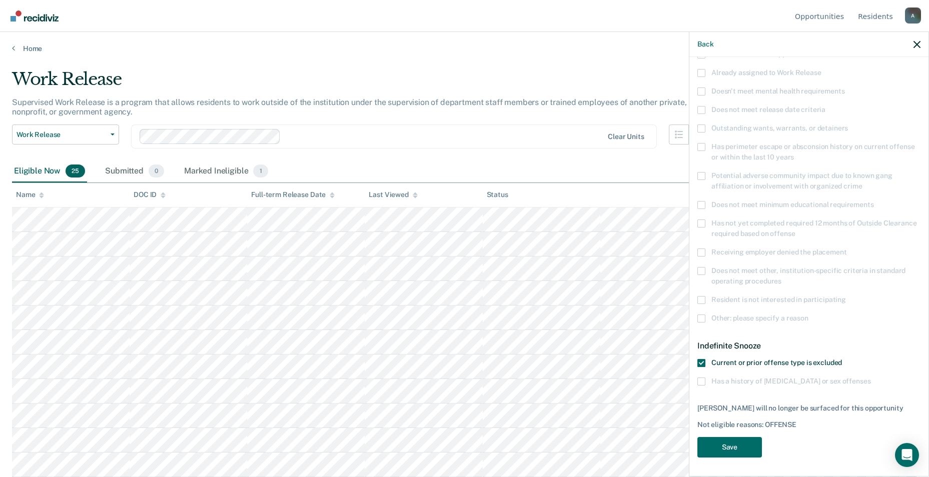
click at [455, 359] on span at bounding box center [701, 363] width 8 height 8
click at [455, 359] on input "Current or prior offense type is excluded" at bounding box center [842, 359] width 0 height 0
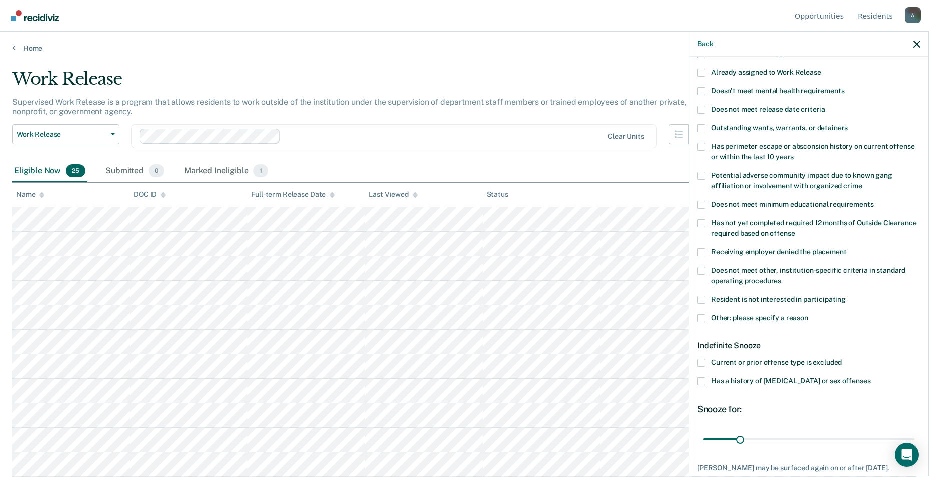
click at [455, 320] on span at bounding box center [701, 319] width 8 height 8
click at [455, 315] on input "Other: please specify a reason" at bounding box center [808, 315] width 0 height 0
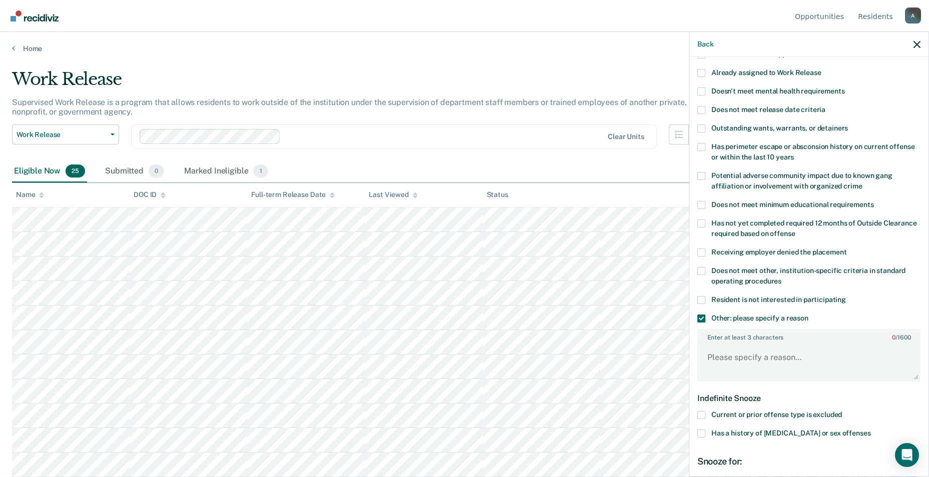
click at [455, 319] on span at bounding box center [701, 319] width 8 height 8
click at [455, 315] on input "Other: please specify a reason" at bounding box center [808, 315] width 0 height 0
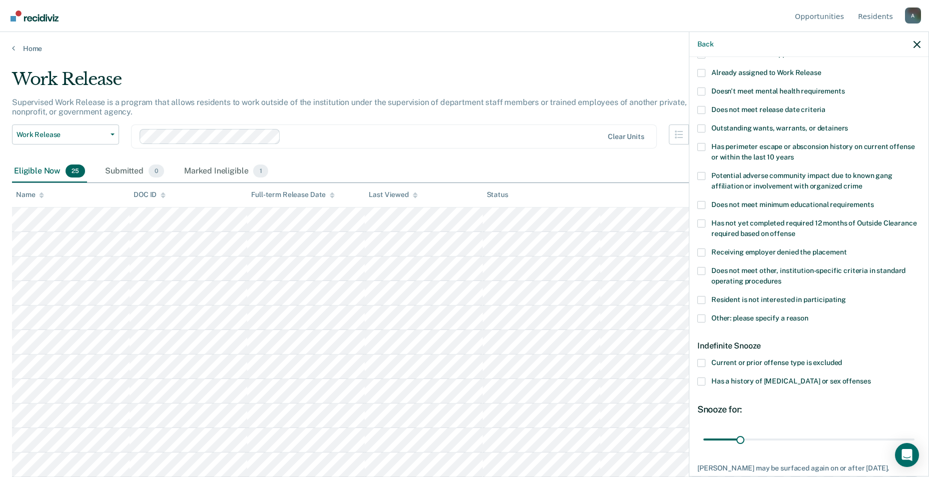
click at [455, 364] on span at bounding box center [701, 363] width 8 height 8
click at [455, 359] on input "Current or prior offense type is excluded" at bounding box center [842, 359] width 0 height 0
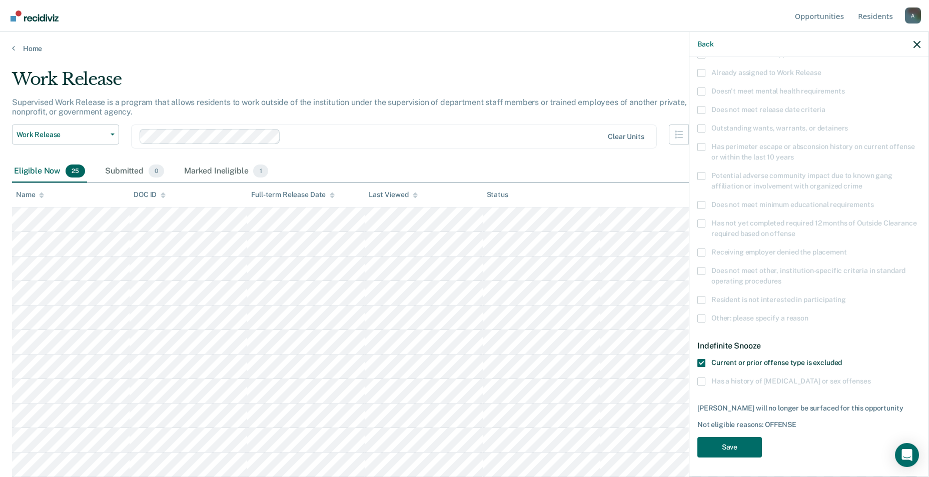
click at [455, 364] on span at bounding box center [701, 363] width 8 height 8
click at [455, 359] on input "Current or prior offense type is excluded" at bounding box center [842, 359] width 0 height 0
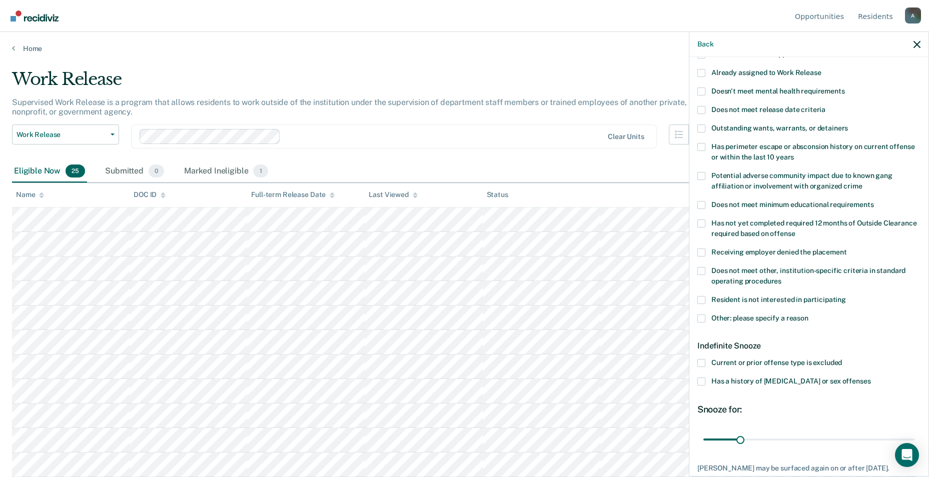
click at [455, 362] on label "Current or prior offense type is excluded" at bounding box center [808, 364] width 223 height 11
click at [455, 359] on input "Current or prior offense type is excluded" at bounding box center [842, 359] width 0 height 0
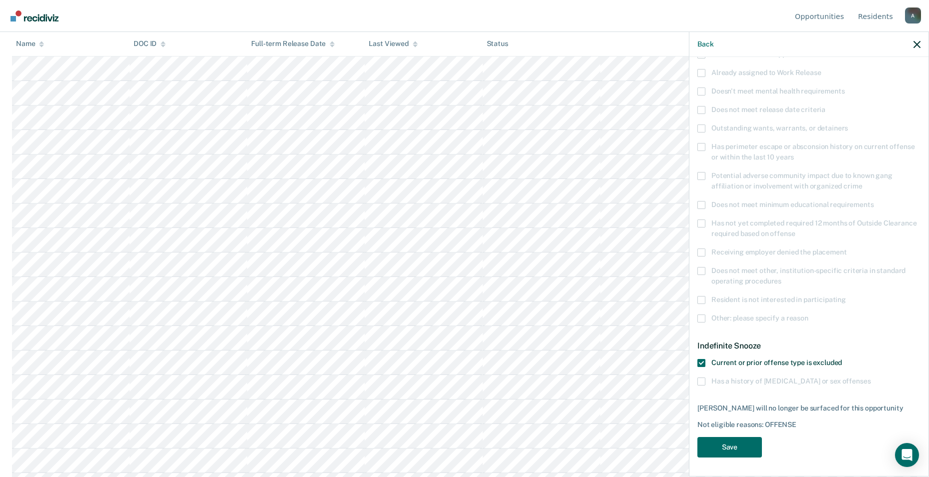
scroll to position [50, 0]
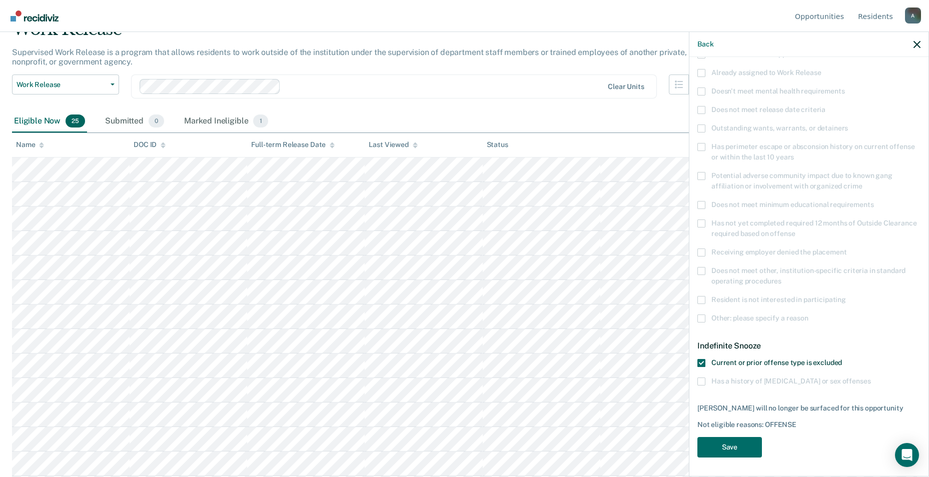
click at [455, 360] on span at bounding box center [701, 363] width 8 height 8
click at [455, 359] on input "Current or prior offense type is excluded" at bounding box center [842, 359] width 0 height 0
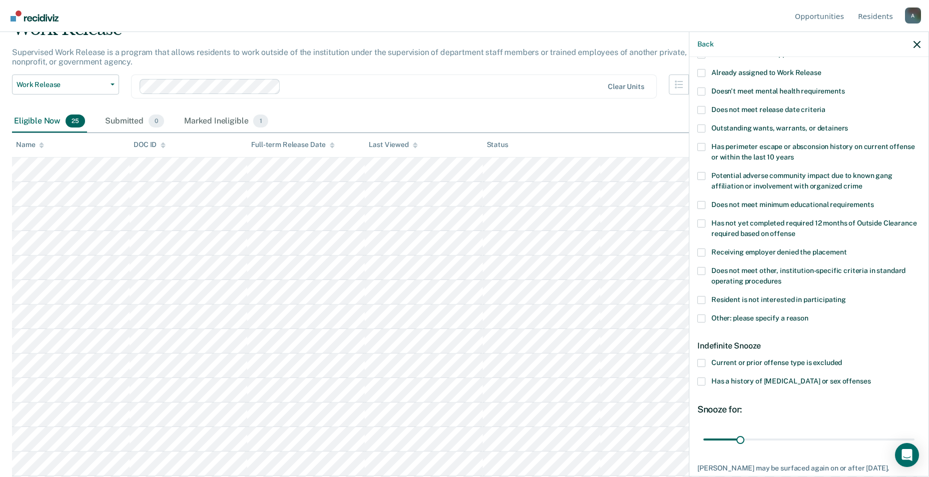
click at [455, 359] on span at bounding box center [701, 363] width 8 height 8
click at [455, 359] on input "Current or prior offense type is excluded" at bounding box center [842, 359] width 0 height 0
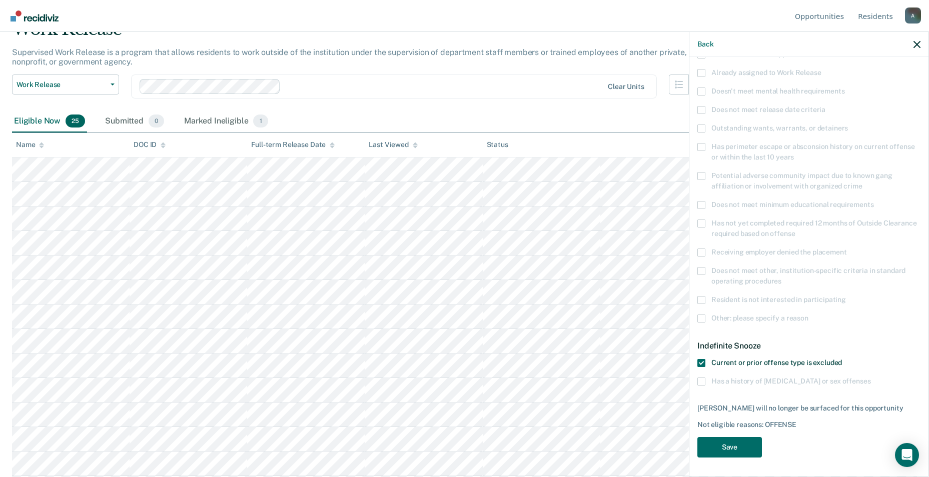
scroll to position [100, 0]
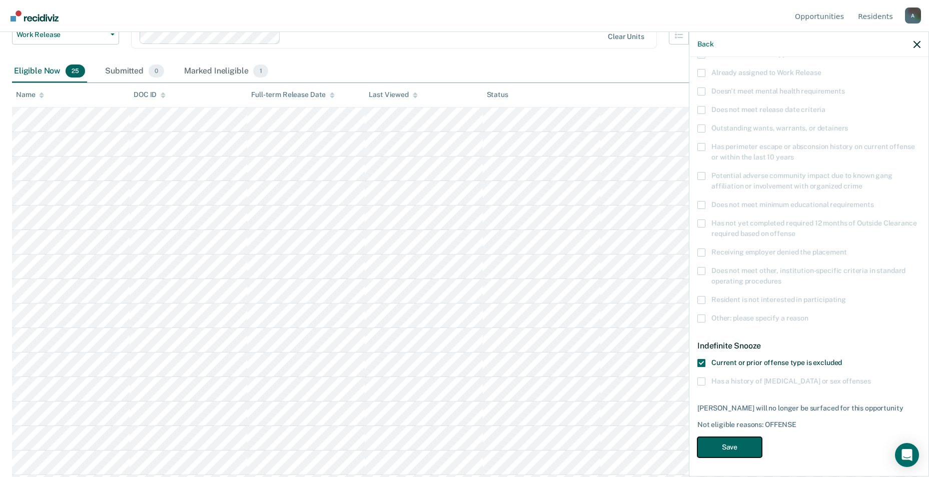
click at [455, 438] on button "Save" at bounding box center [729, 447] width 65 height 21
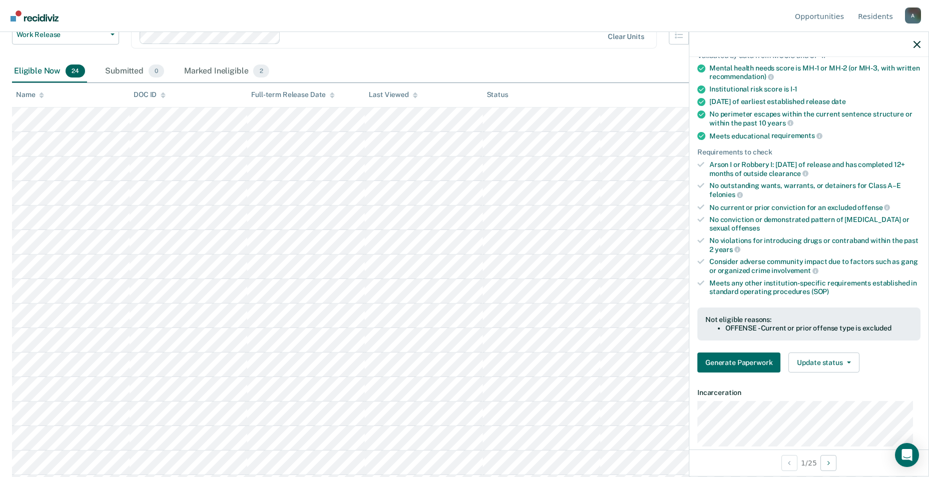
click at [455, 390] on dt "Incarceration" at bounding box center [808, 393] width 223 height 9
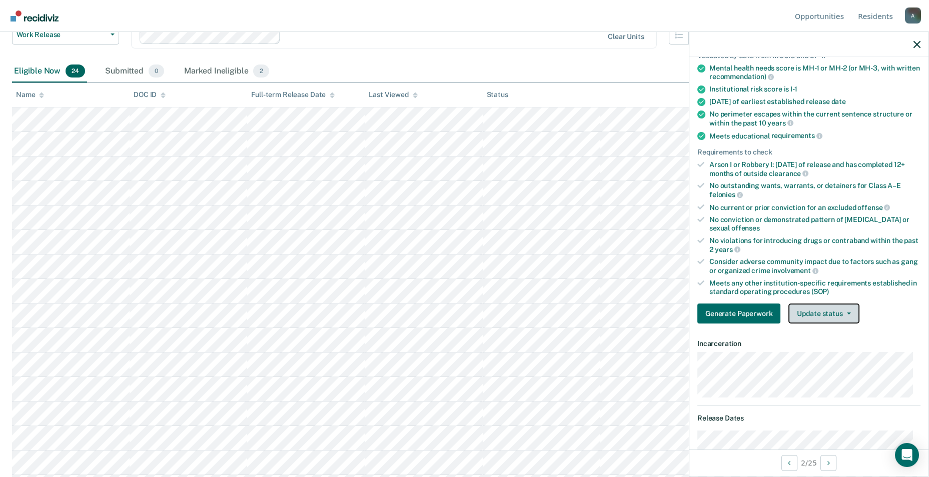
click at [455, 314] on button "Update status" at bounding box center [823, 314] width 71 height 20
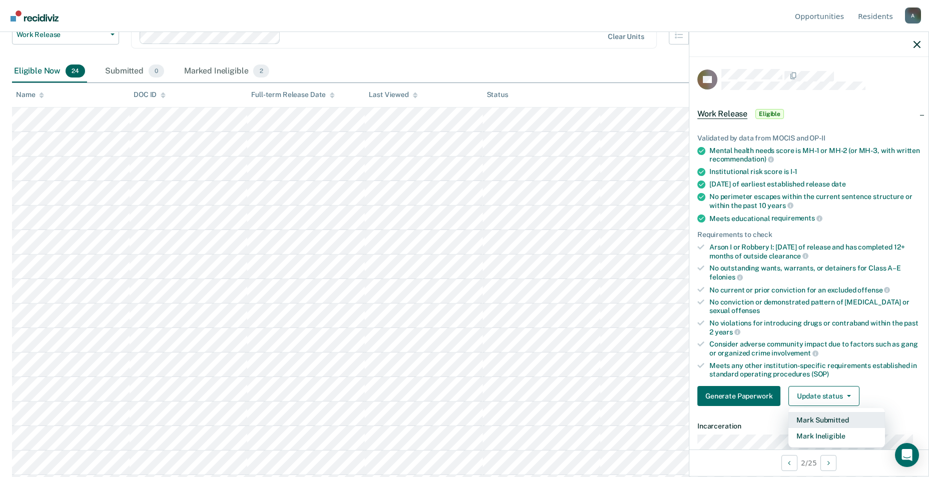
scroll to position [50, 0]
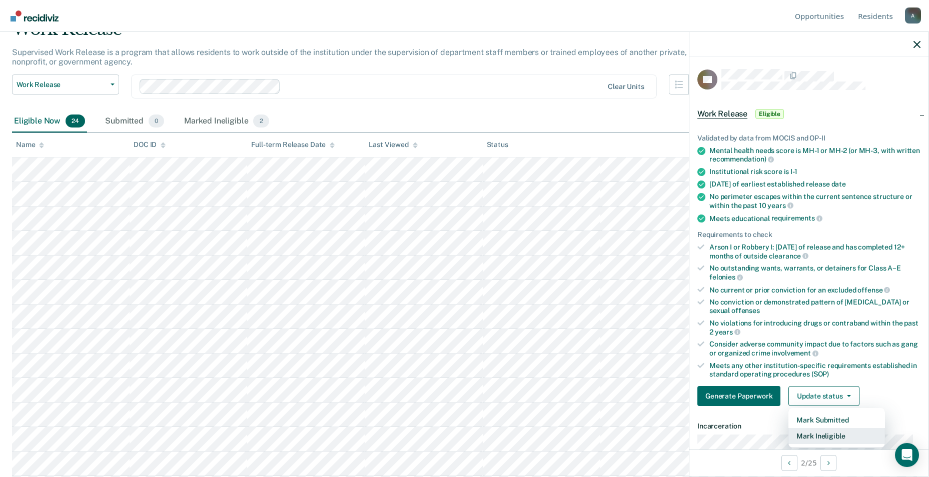
click at [455, 432] on button "Mark Ineligible" at bounding box center [836, 436] width 97 height 16
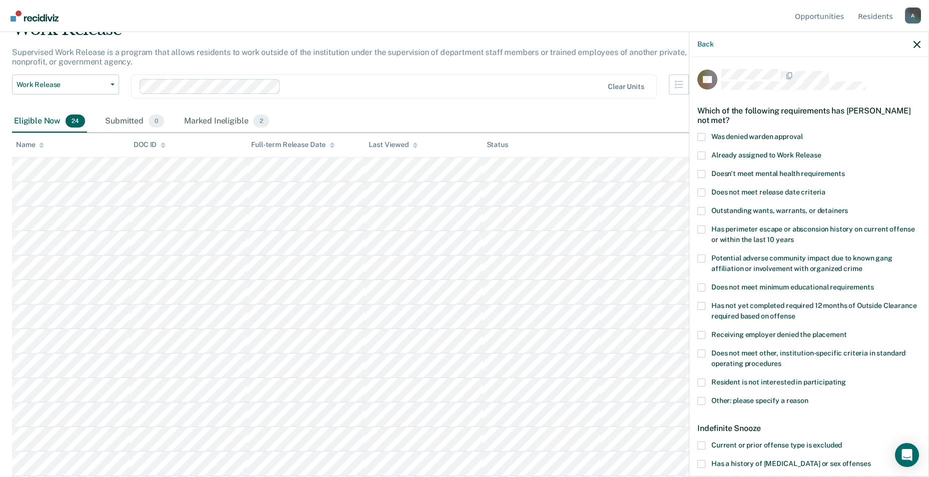
click at [455, 132] on div "Which of the following requirements has Robert Bishop not met?" at bounding box center [808, 115] width 223 height 35
click at [455, 136] on span at bounding box center [701, 137] width 8 height 8
click at [455, 133] on input "Was denied warden approval" at bounding box center [802, 133] width 0 height 0
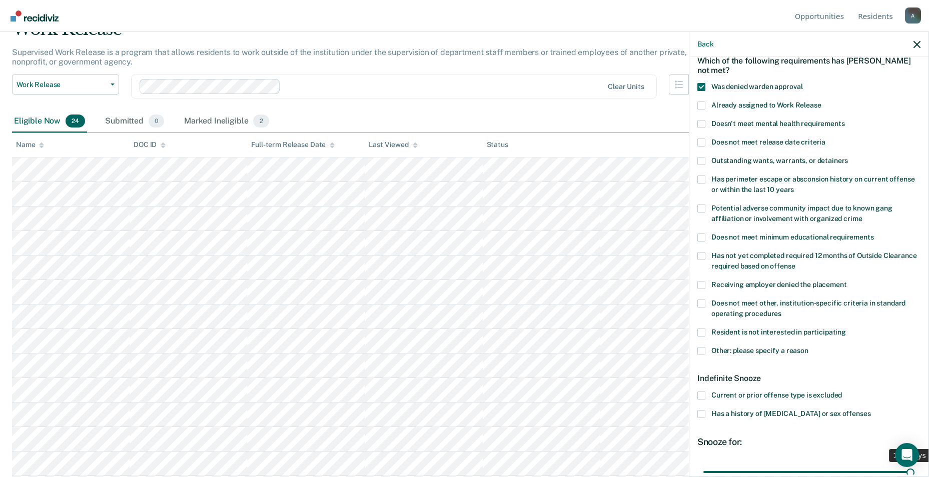
drag, startPoint x: 739, startPoint y: 471, endPoint x: 941, endPoint y: 458, distance: 202.5
type input "180"
click at [455, 463] on input "range" at bounding box center [808, 472] width 211 height 18
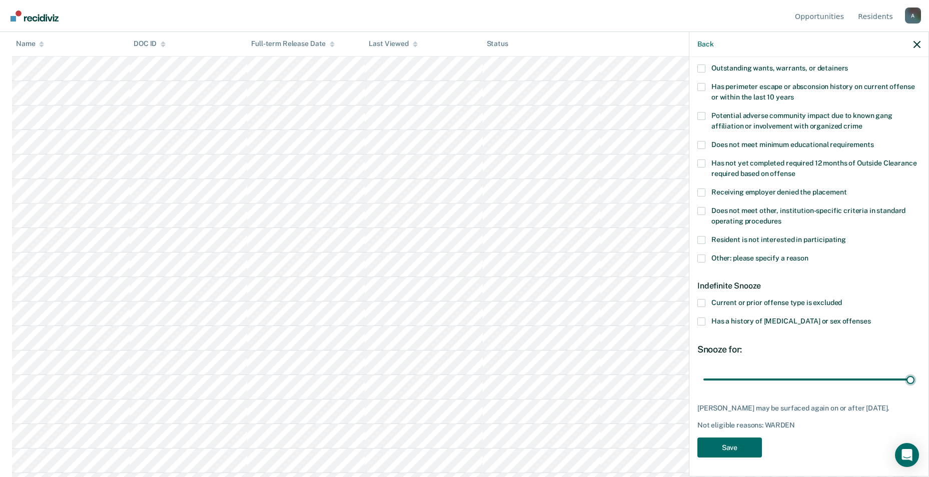
scroll to position [0, 0]
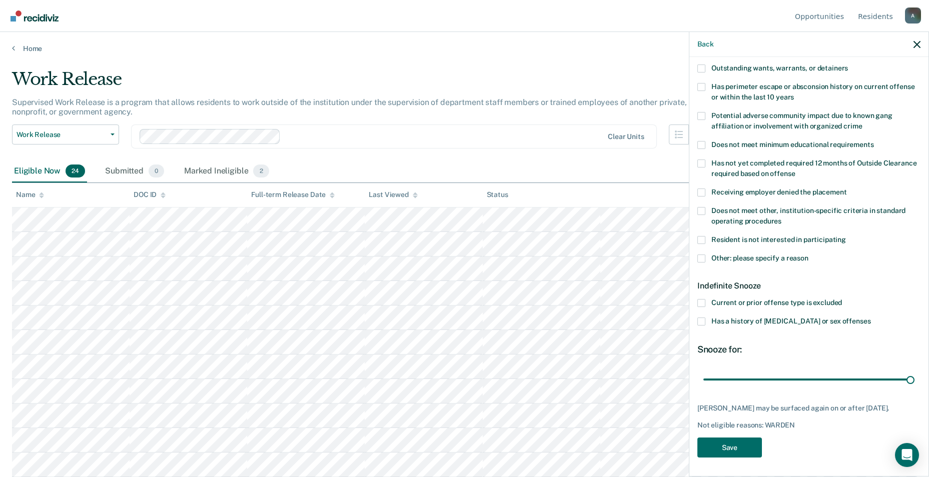
click at [455, 159] on div "Work Release Work Release Outside Clearance Clear units" at bounding box center [360, 143] width 697 height 36
drag, startPoint x: 696, startPoint y: 349, endPoint x: 745, endPoint y: 347, distance: 49.0
click at [455, 347] on div "RB Which of the following requirements has Robert Bishop not met? Was denied wa…" at bounding box center [808, 266] width 239 height 418
click at [455, 347] on div "Snooze for:" at bounding box center [808, 349] width 223 height 11
drag, startPoint x: 748, startPoint y: 348, endPoint x: 696, endPoint y: 350, distance: 51.6
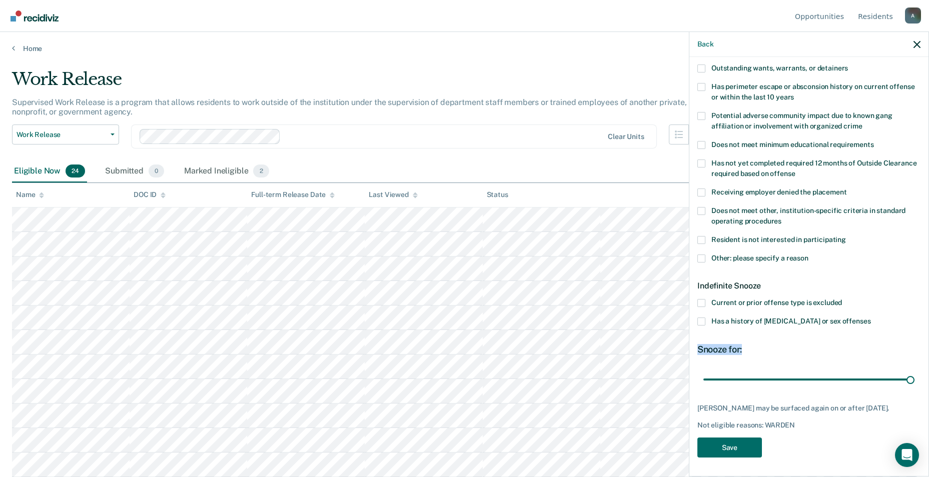
click at [455, 350] on div "RB Which of the following requirements has Robert Bishop not met? Was denied wa…" at bounding box center [808, 266] width 239 height 418
click at [455, 348] on div "Snooze for:" at bounding box center [808, 349] width 223 height 11
drag, startPoint x: 698, startPoint y: 348, endPoint x: 742, endPoint y: 348, distance: 44.0
click at [455, 348] on div "Snooze for:" at bounding box center [808, 349] width 223 height 11
drag, startPoint x: 742, startPoint y: 348, endPoint x: 749, endPoint y: 347, distance: 6.5
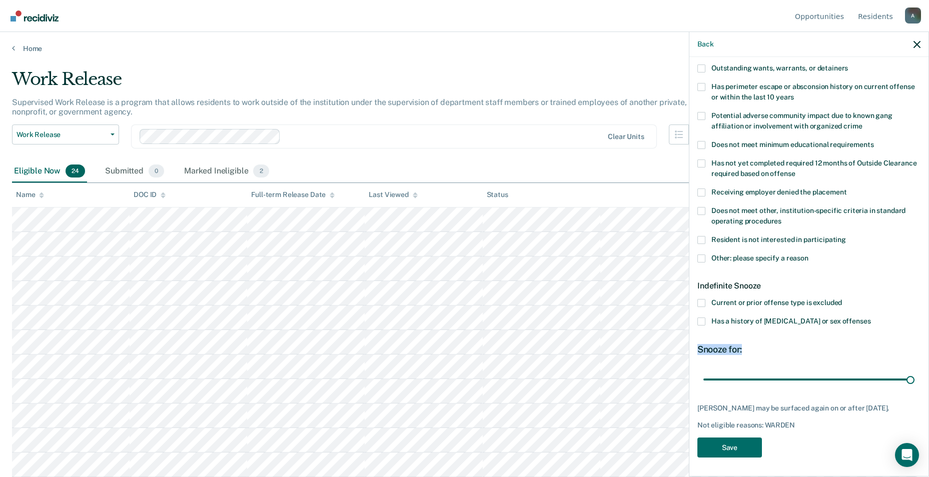
click at [455, 347] on div "Snooze for:" at bounding box center [808, 349] width 223 height 11
drag, startPoint x: 747, startPoint y: 347, endPoint x: 700, endPoint y: 346, distance: 47.5
click at [455, 346] on div "Snooze for:" at bounding box center [808, 349] width 223 height 11
drag, startPoint x: 700, startPoint y: 346, endPoint x: 738, endPoint y: 350, distance: 38.2
click at [455, 350] on div "Snooze for:" at bounding box center [808, 349] width 223 height 11
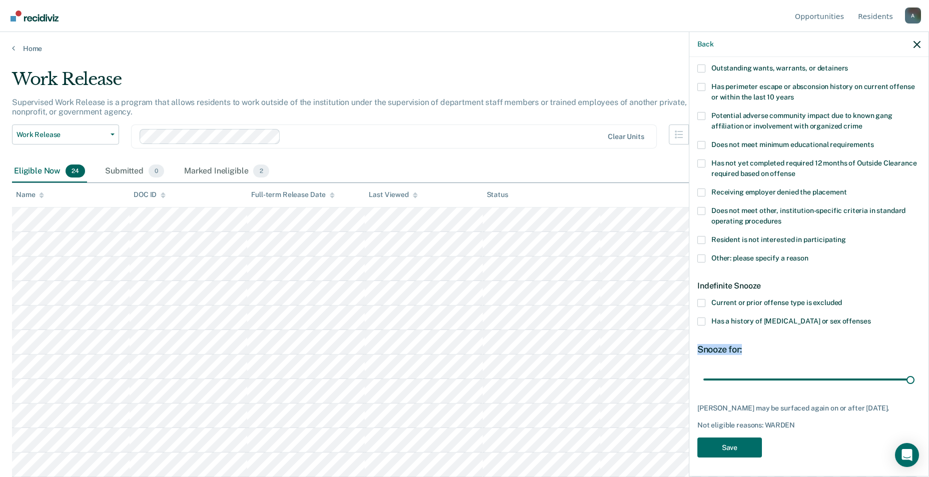
drag, startPoint x: 698, startPoint y: 349, endPoint x: 756, endPoint y: 348, distance: 58.5
click at [455, 348] on div "Snooze for:" at bounding box center [808, 349] width 223 height 11
click at [455, 347] on div "Snooze for:" at bounding box center [808, 349] width 223 height 11
click at [302, 105] on p "Supervised Work Release is a program that allows residents to work outside of t…" at bounding box center [349, 107] width 675 height 19
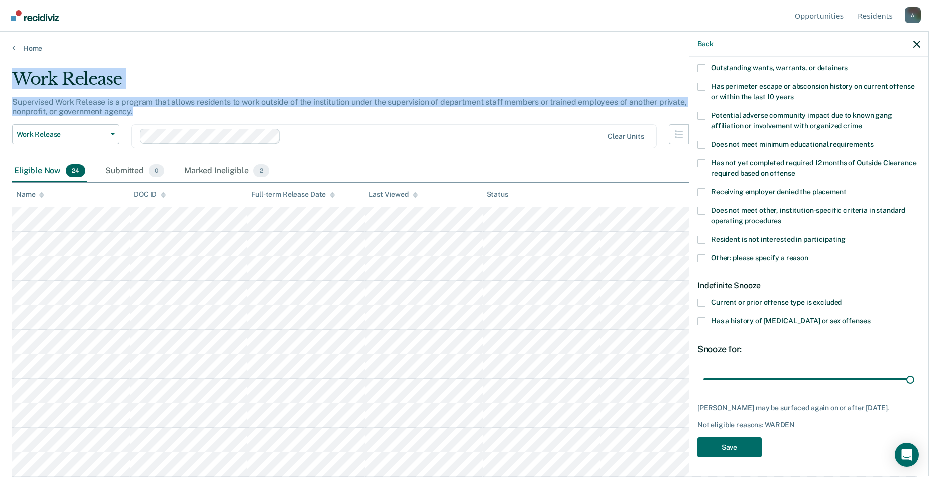
drag, startPoint x: 138, startPoint y: 114, endPoint x: 14, endPoint y: 77, distance: 129.9
click at [14, 77] on div "Work Release Supervised Work Release is a program that allows residents to work…" at bounding box center [360, 115] width 697 height 92
click at [216, 113] on div "Supervised Work Release is a program that allows residents to work outside of t…" at bounding box center [360, 111] width 697 height 27
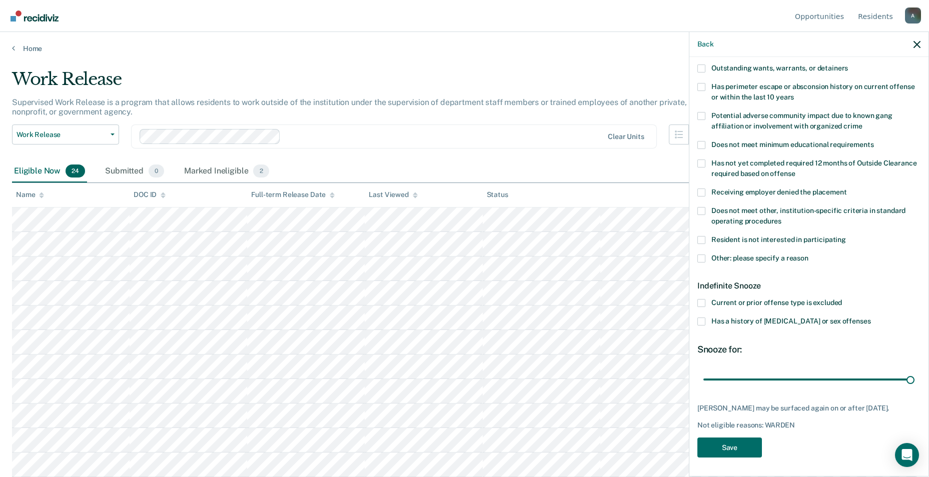
click at [387, 137] on div at bounding box center [444, 137] width 319 height 12
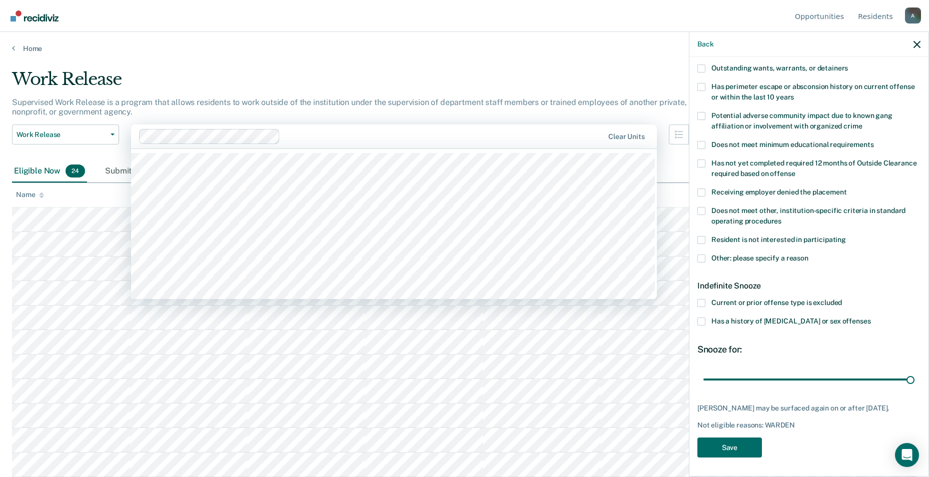
click at [451, 126] on div "Clear units" at bounding box center [394, 137] width 526 height 24
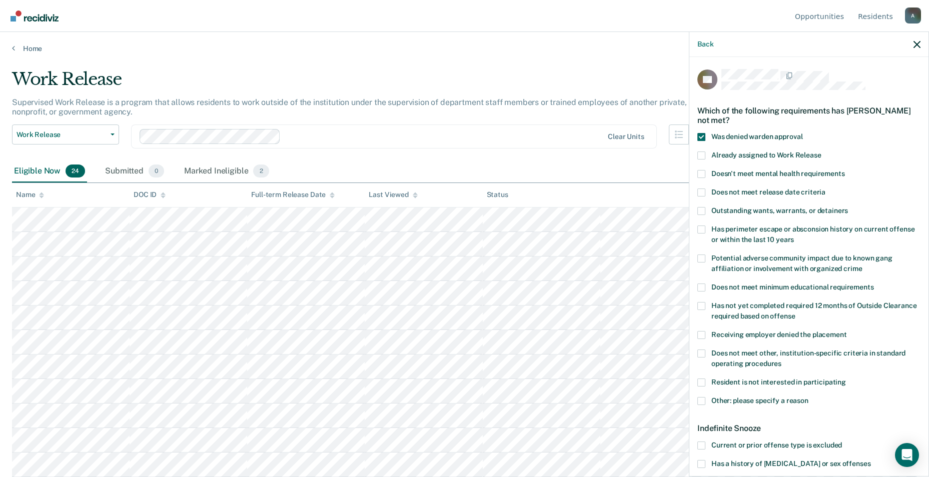
click at [455, 352] on label "Does not meet other, institution-specific criteria in standard operating proced…" at bounding box center [808, 360] width 223 height 21
click at [455, 360] on input "Does not meet other, institution-specific criteria in standard operating proced…" at bounding box center [781, 360] width 0 height 0
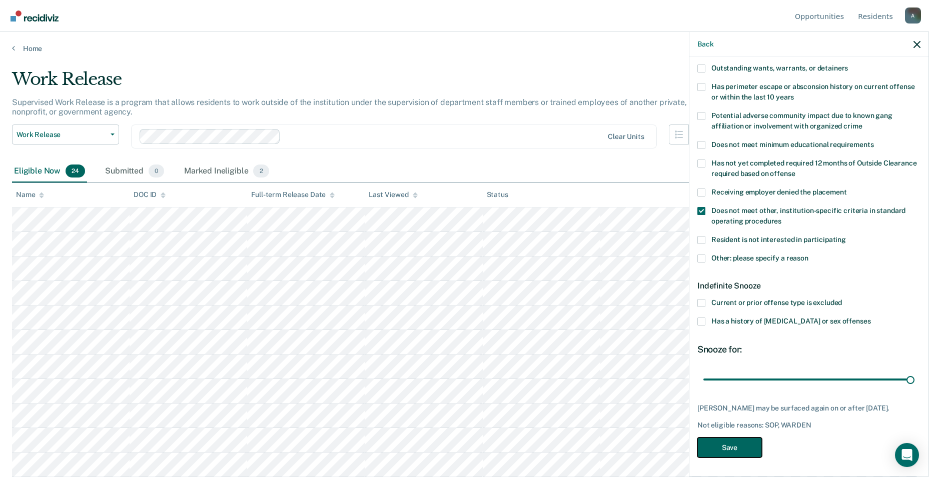
click at [455, 439] on button "Save" at bounding box center [729, 448] width 65 height 21
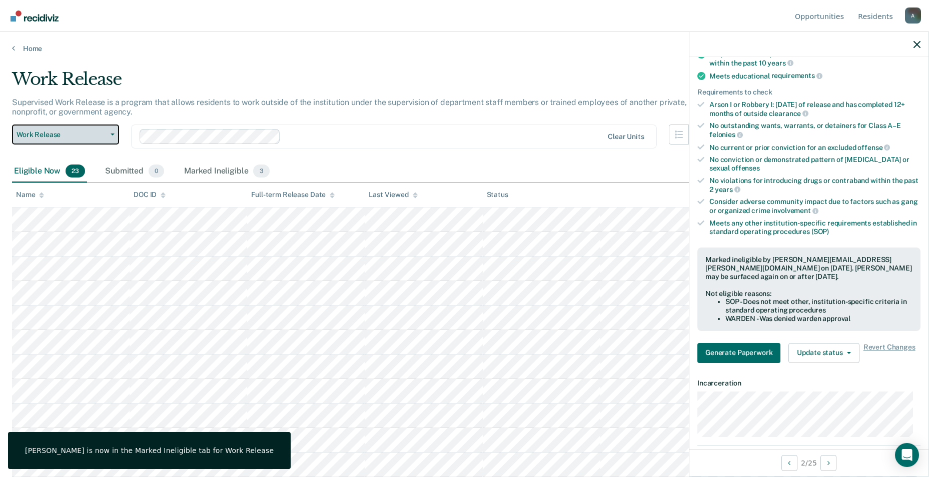
click at [68, 138] on span "Work Release" at bounding box center [62, 135] width 90 height 9
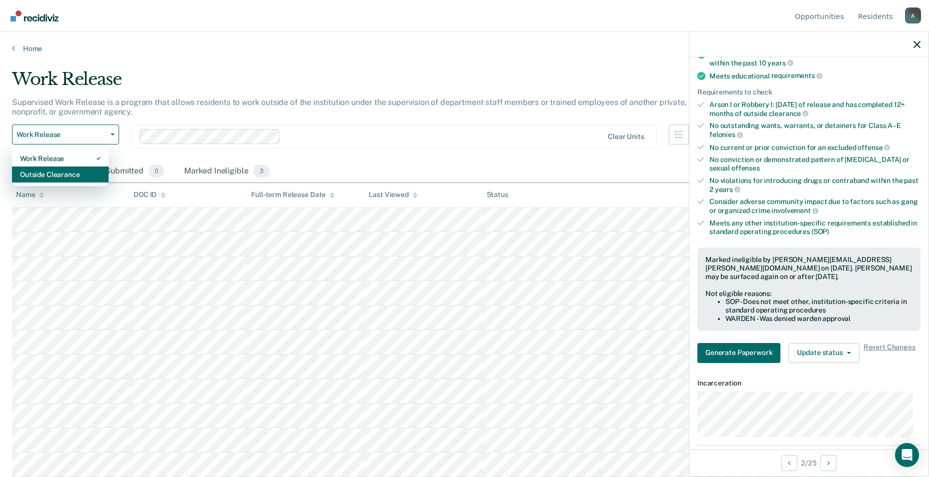
click at [72, 170] on div "Outside Clearance" at bounding box center [60, 175] width 81 height 16
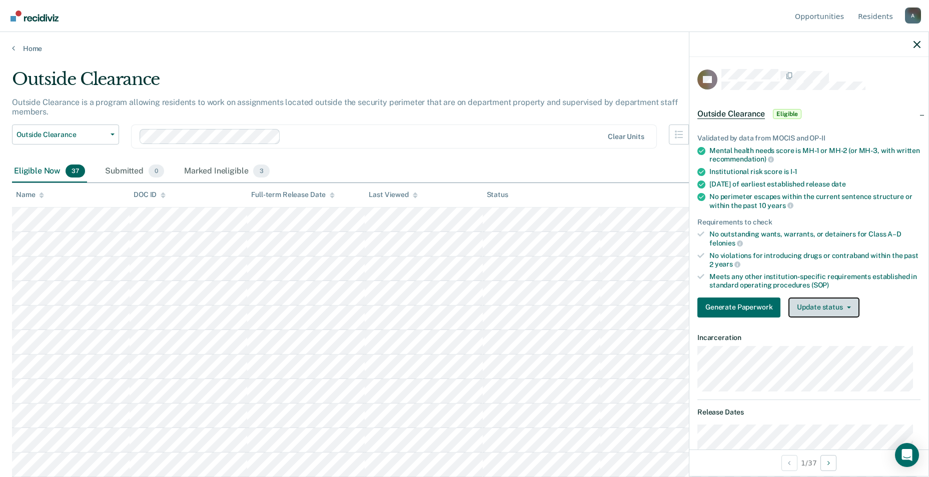
click at [455, 310] on button "Update status" at bounding box center [823, 308] width 71 height 20
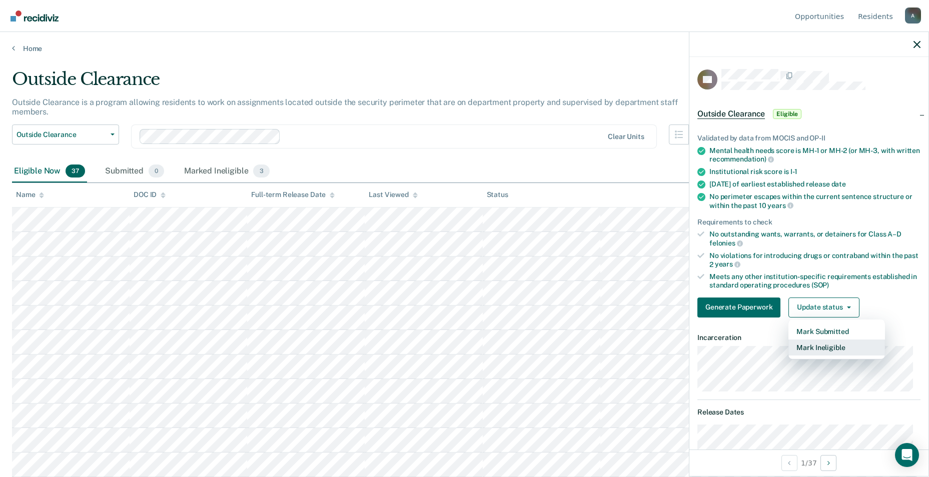
click at [455, 344] on button "Mark Ineligible" at bounding box center [836, 348] width 97 height 16
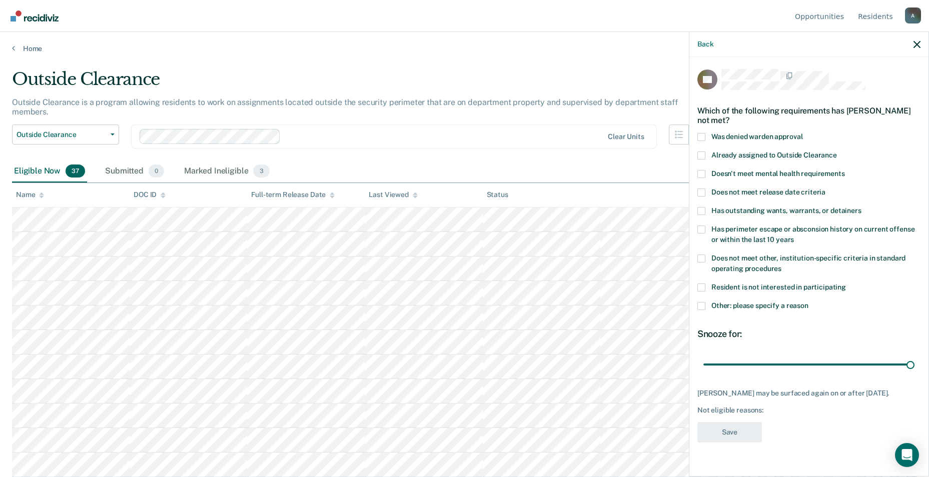
drag, startPoint x: 774, startPoint y: 365, endPoint x: 925, endPoint y: 355, distance: 151.9
type input "90"
click at [455, 356] on input "range" at bounding box center [808, 365] width 211 height 18
click at [455, 134] on span at bounding box center [701, 137] width 8 height 8
click at [455, 133] on input "Was denied warden approval" at bounding box center [802, 133] width 0 height 0
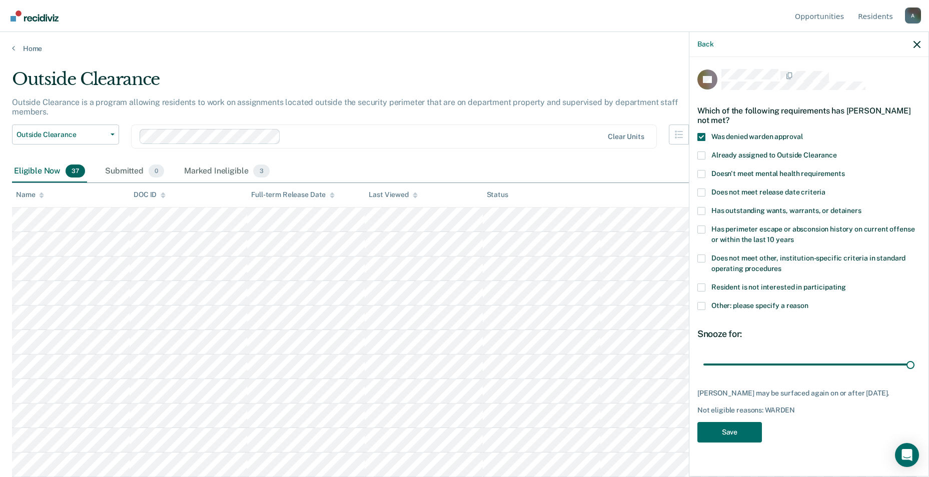
click at [455, 262] on label "Does not meet other, institution-specific criteria in standard operating proced…" at bounding box center [808, 265] width 223 height 21
click at [455, 265] on input "Does not meet other, institution-specific criteria in standard operating proced…" at bounding box center [781, 265] width 0 height 0
click at [455, 435] on button "Save" at bounding box center [729, 432] width 65 height 21
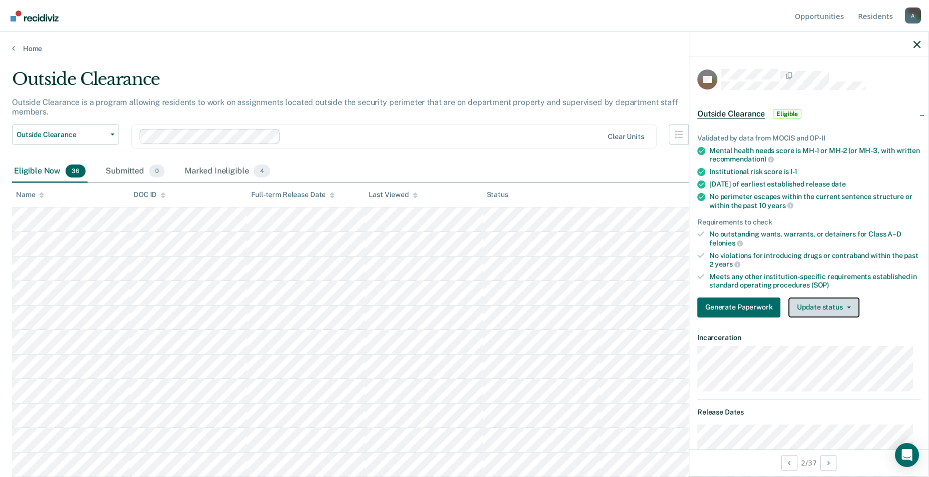
click at [455, 316] on button "Update status" at bounding box center [823, 308] width 71 height 20
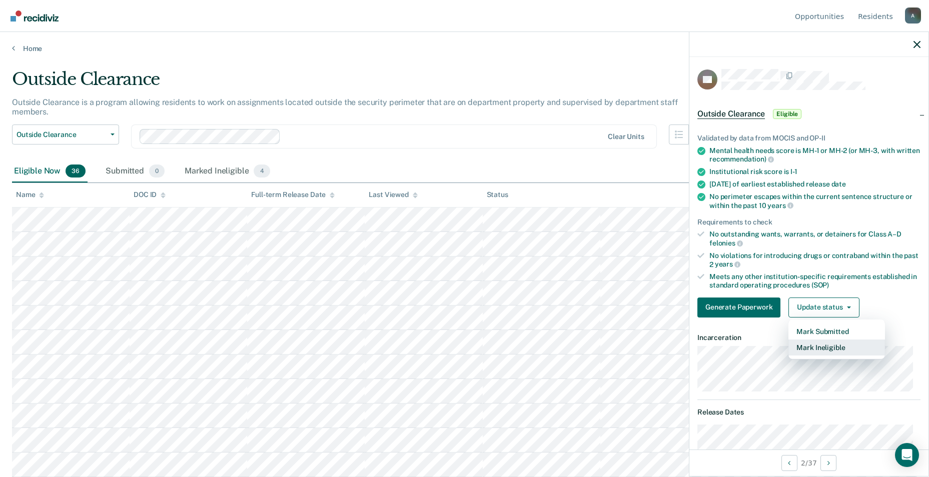
click at [455, 346] on button "Mark Ineligible" at bounding box center [836, 348] width 97 height 16
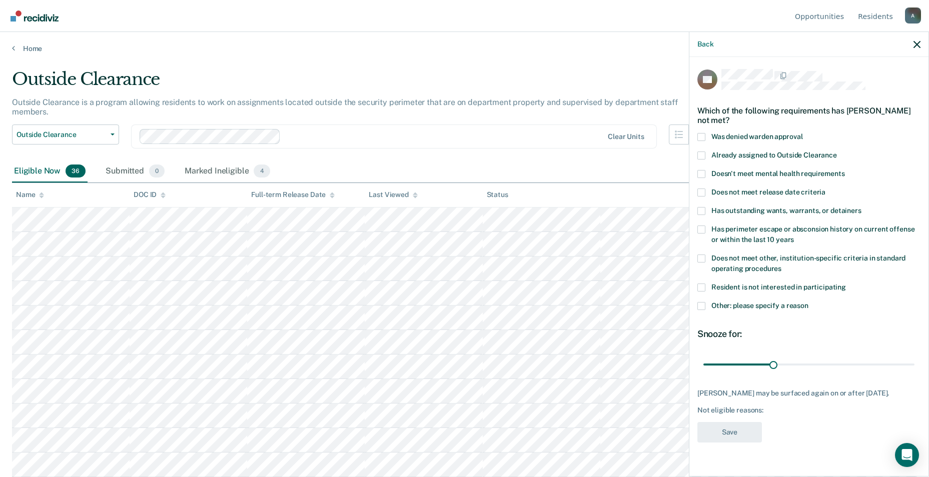
click at [455, 415] on div "BB Which of the following requirements has Brandon Bos not met? Was denied ward…" at bounding box center [808, 259] width 223 height 380
drag, startPoint x: 773, startPoint y: 363, endPoint x: 958, endPoint y: 369, distance: 185.1
type input "90"
click at [455, 369] on input "range" at bounding box center [808, 365] width 211 height 18
click at [455, 258] on span at bounding box center [701, 259] width 8 height 8
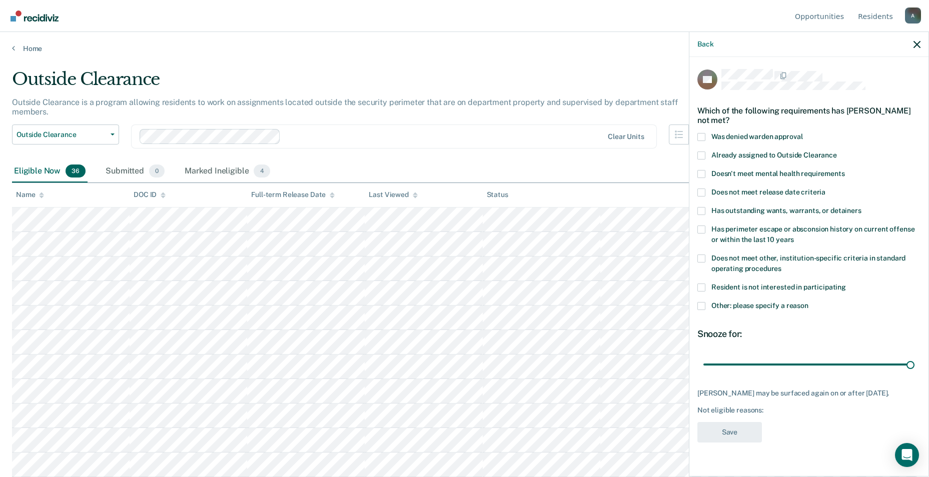
click at [455, 265] on input "Does not meet other, institution-specific criteria in standard operating proced…" at bounding box center [781, 265] width 0 height 0
click at [455, 432] on button "Save" at bounding box center [729, 432] width 65 height 21
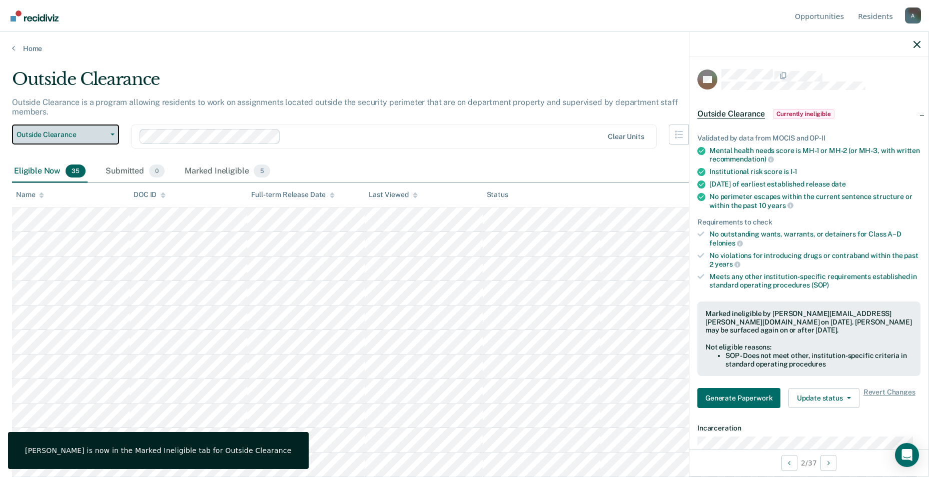
click at [70, 125] on button "Outside Clearance" at bounding box center [65, 135] width 107 height 20
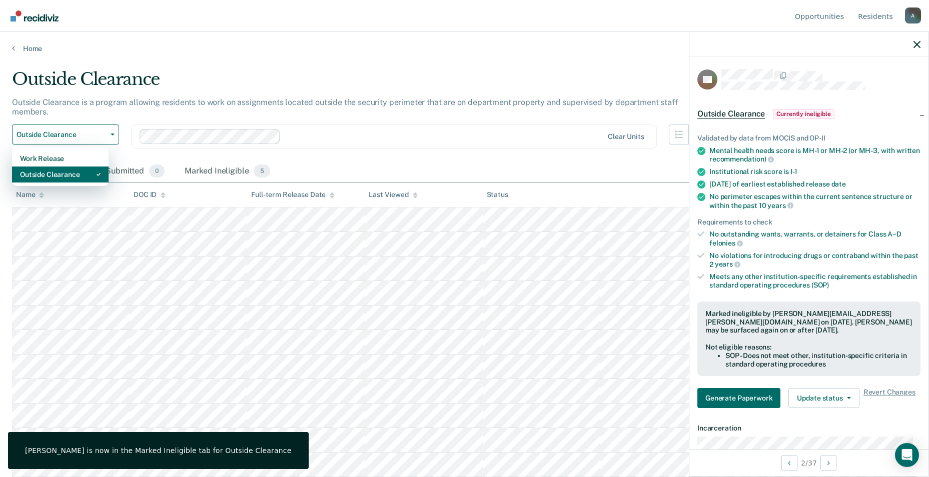
click at [70, 167] on div "Outside Clearance" at bounding box center [60, 175] width 81 height 16
click at [70, 165] on span "35" at bounding box center [76, 171] width 20 height 13
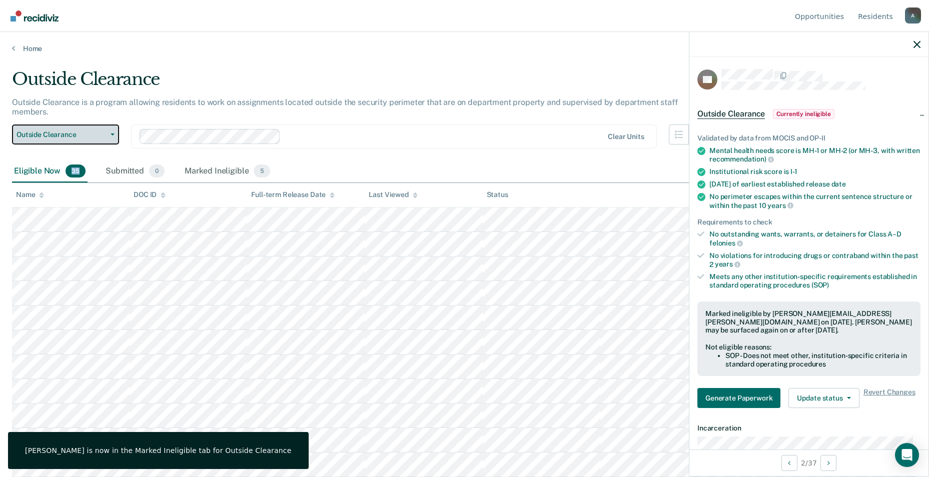
drag, startPoint x: 70, startPoint y: 162, endPoint x: 62, endPoint y: 126, distance: 37.0
click at [62, 131] on span "Outside Clearance" at bounding box center [62, 135] width 90 height 9
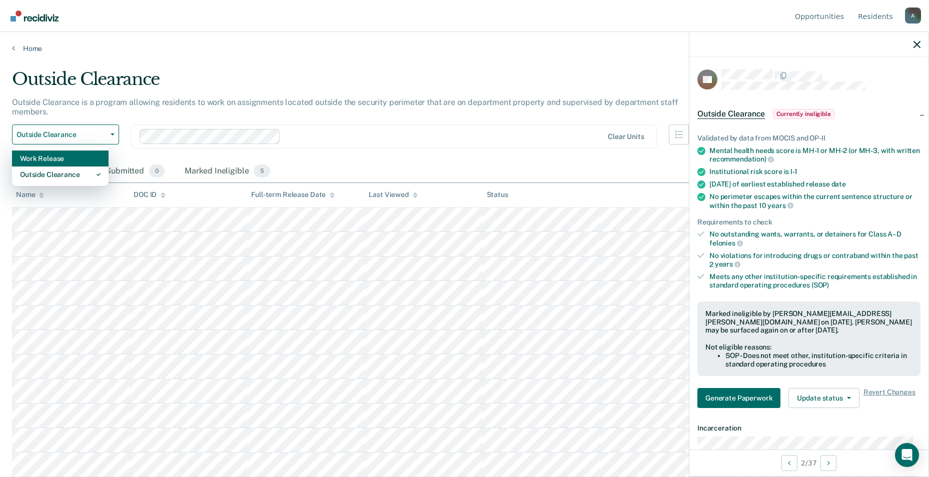
click at [60, 151] on div "Work Release" at bounding box center [60, 159] width 81 height 16
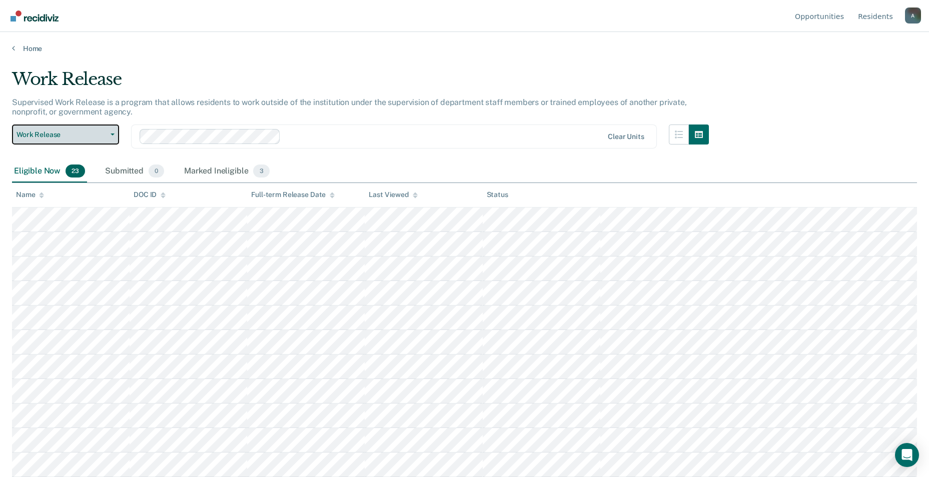
click at [65, 131] on span "Work Release" at bounding box center [62, 135] width 90 height 9
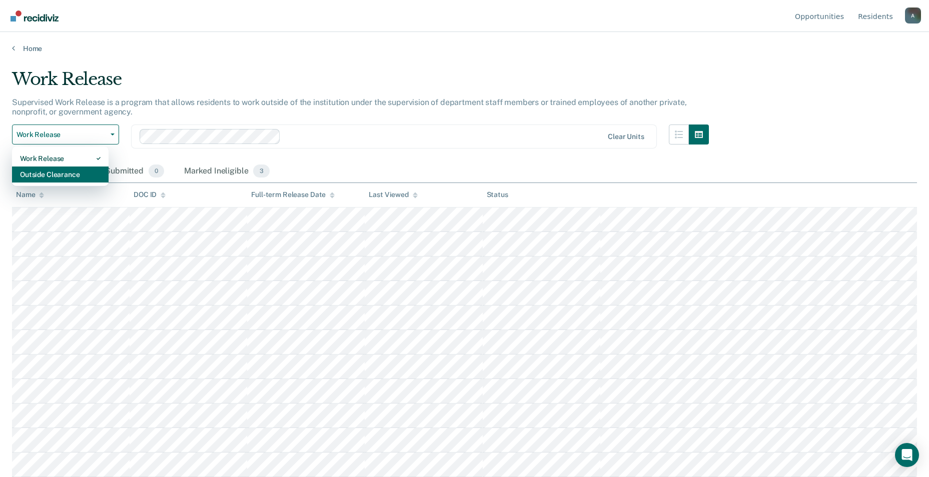
click at [63, 173] on div "Outside Clearance" at bounding box center [60, 175] width 81 height 16
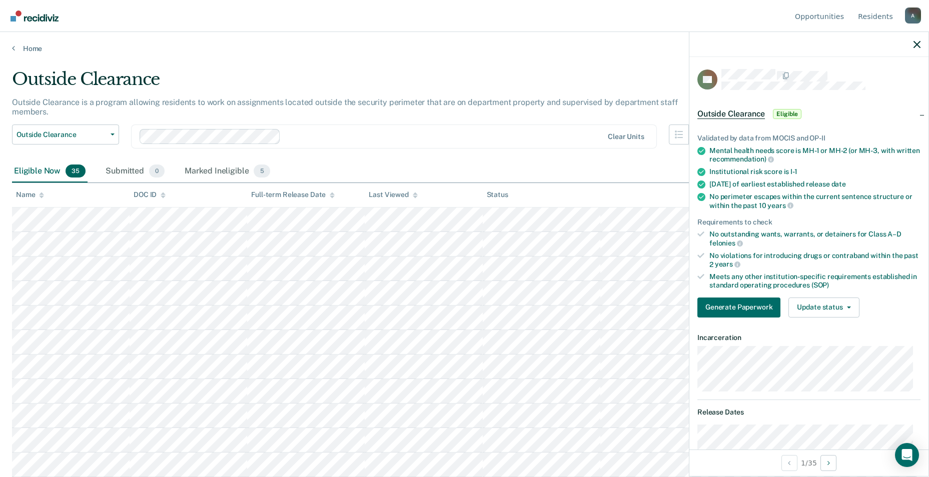
scroll to position [50, 0]
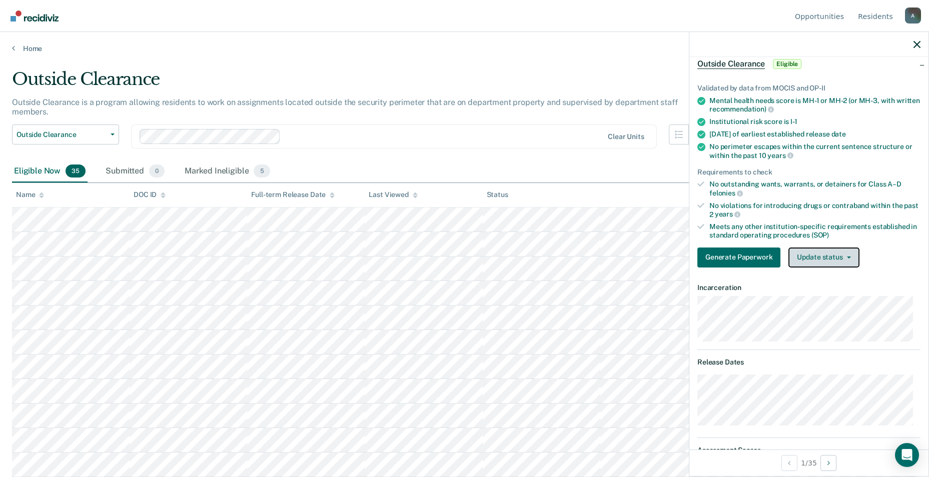
click at [455, 257] on button "Update status" at bounding box center [823, 258] width 71 height 20
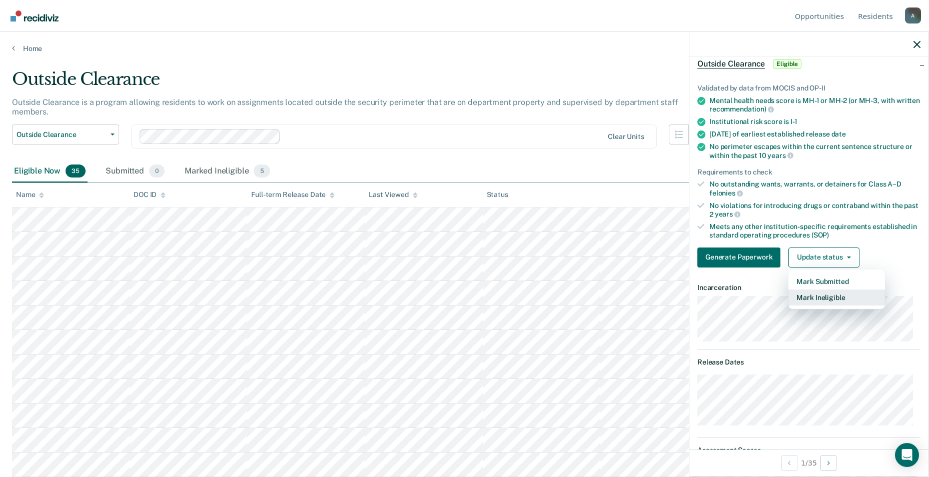
click at [455, 299] on button "Mark Ineligible" at bounding box center [836, 298] width 97 height 16
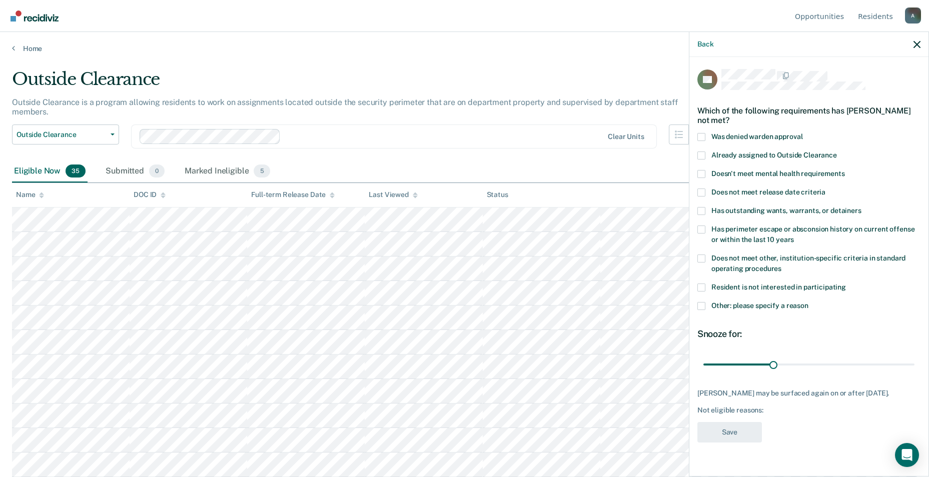
scroll to position [300, 0]
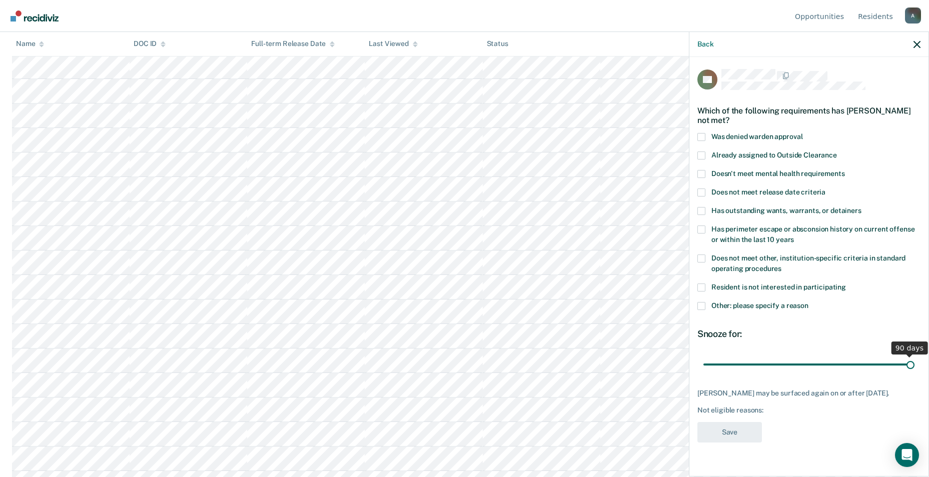
drag, startPoint x: 773, startPoint y: 358, endPoint x: 941, endPoint y: 351, distance: 168.2
type input "90"
click at [455, 356] on input "range" at bounding box center [808, 365] width 211 height 18
click at [455, 257] on span at bounding box center [701, 259] width 8 height 8
click at [455, 265] on input "Does not meet other, institution-specific criteria in standard operating proced…" at bounding box center [781, 265] width 0 height 0
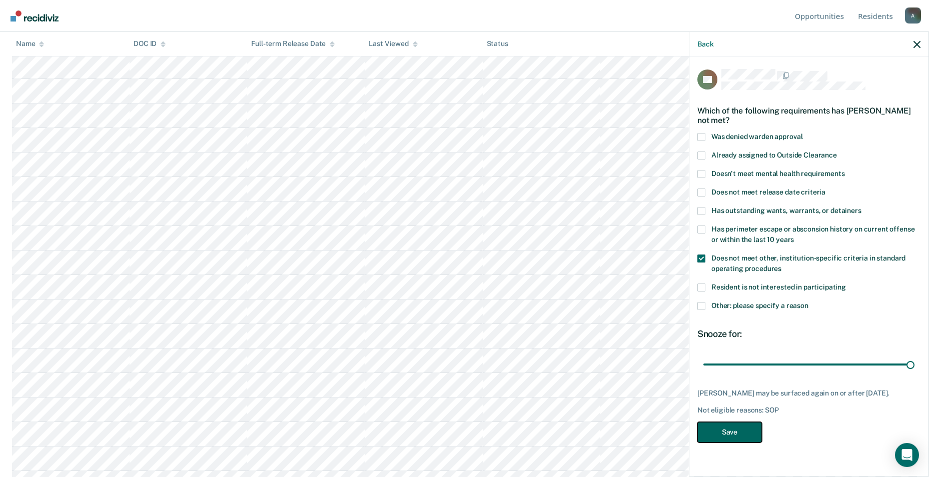
click at [455, 427] on button "Save" at bounding box center [729, 432] width 65 height 21
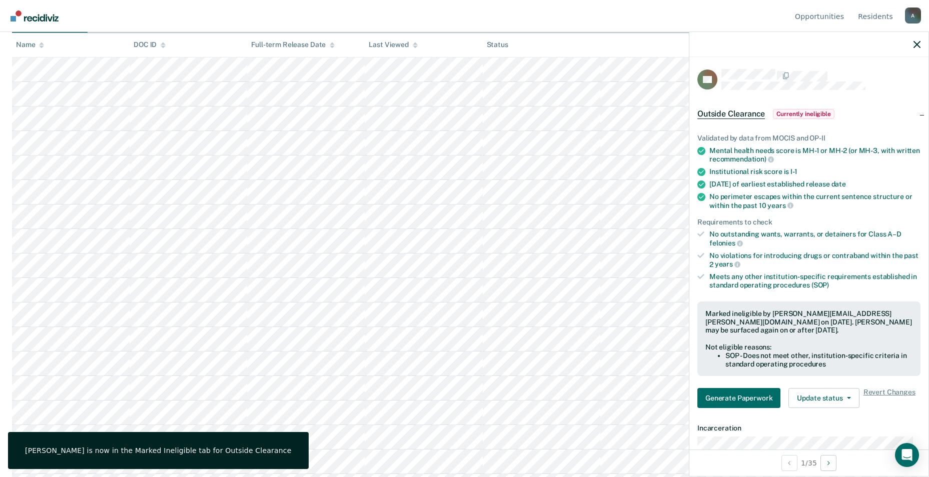
scroll to position [0, 0]
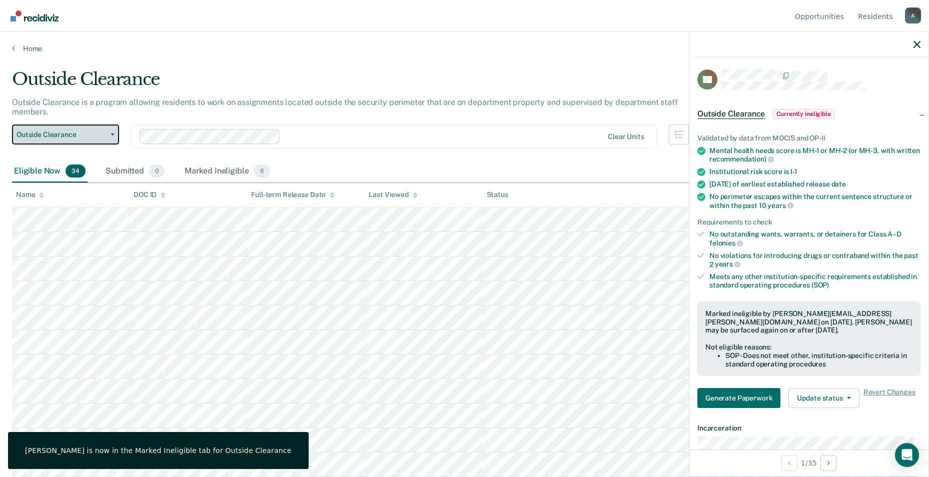
click at [42, 131] on span "Outside Clearance" at bounding box center [62, 135] width 90 height 9
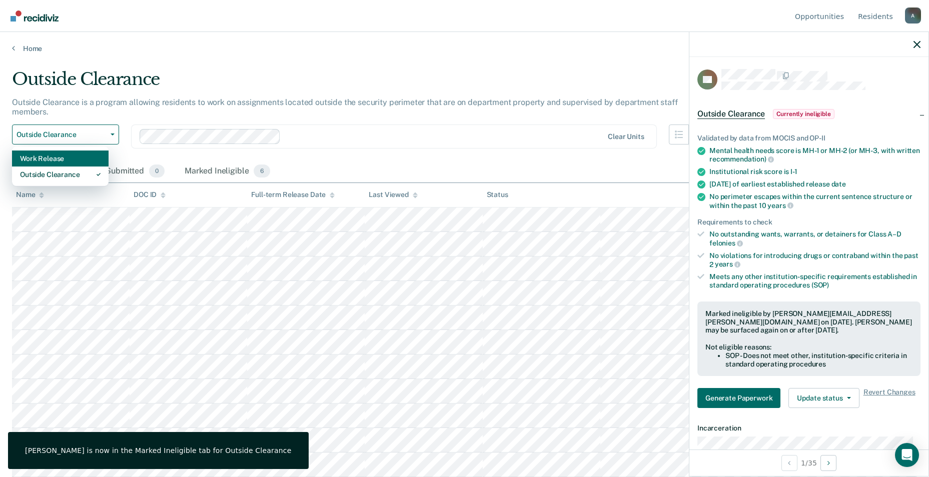
click at [52, 151] on div "Work Release" at bounding box center [60, 159] width 81 height 16
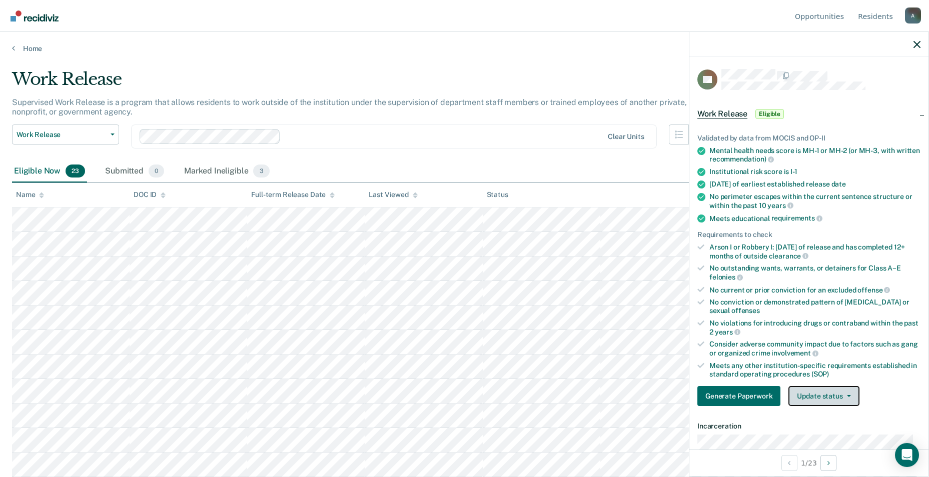
click at [455, 393] on button "Update status" at bounding box center [823, 396] width 71 height 20
click at [455, 441] on button "Mark Ineligible" at bounding box center [836, 436] width 97 height 16
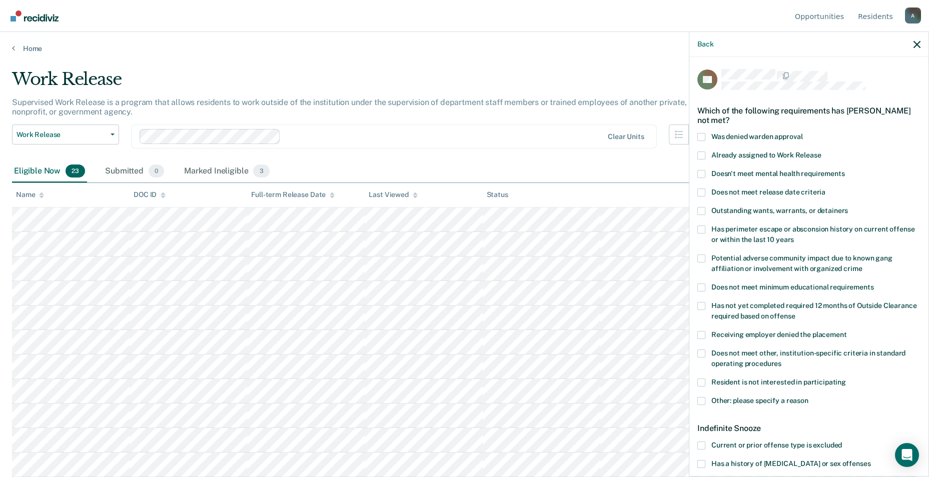
click at [455, 354] on span at bounding box center [701, 354] width 8 height 8
click at [455, 360] on input "Does not meet other, institution-specific criteria in standard operating proced…" at bounding box center [781, 360] width 0 height 0
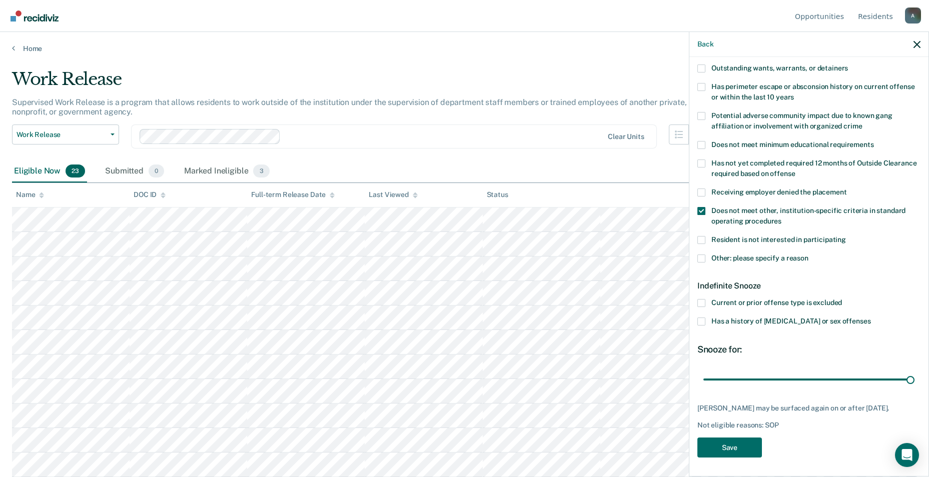
drag, startPoint x: 738, startPoint y: 377, endPoint x: 925, endPoint y: 380, distance: 186.6
type input "180"
click at [455, 381] on input "range" at bounding box center [808, 380] width 211 height 18
click at [455, 448] on button "Save" at bounding box center [729, 448] width 65 height 21
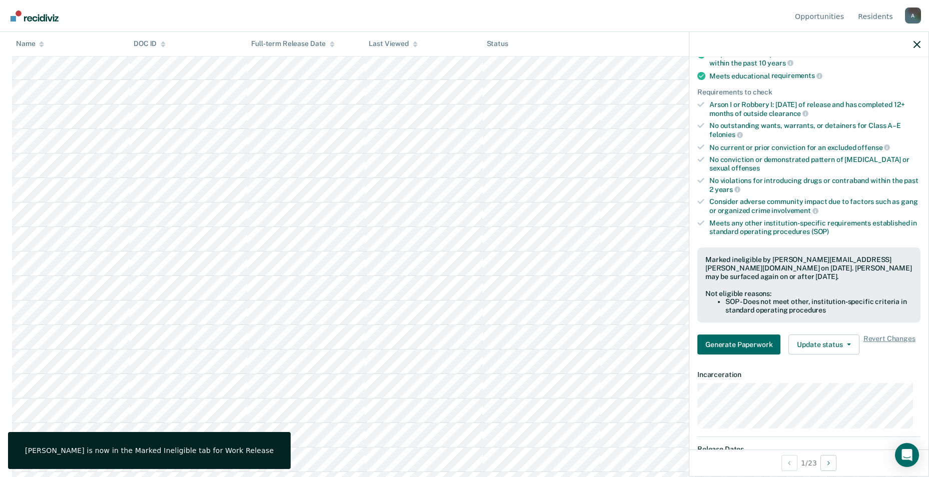
scroll to position [0, 0]
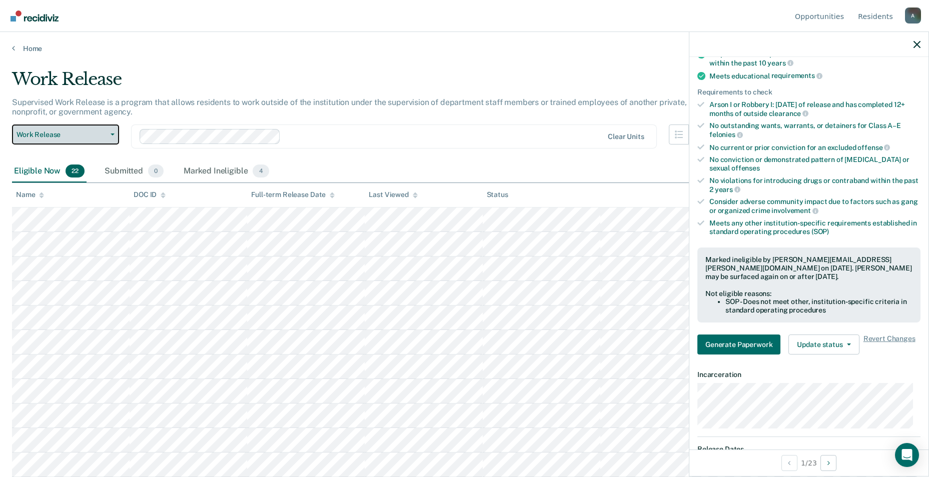
click at [37, 129] on button "Work Release" at bounding box center [65, 135] width 107 height 20
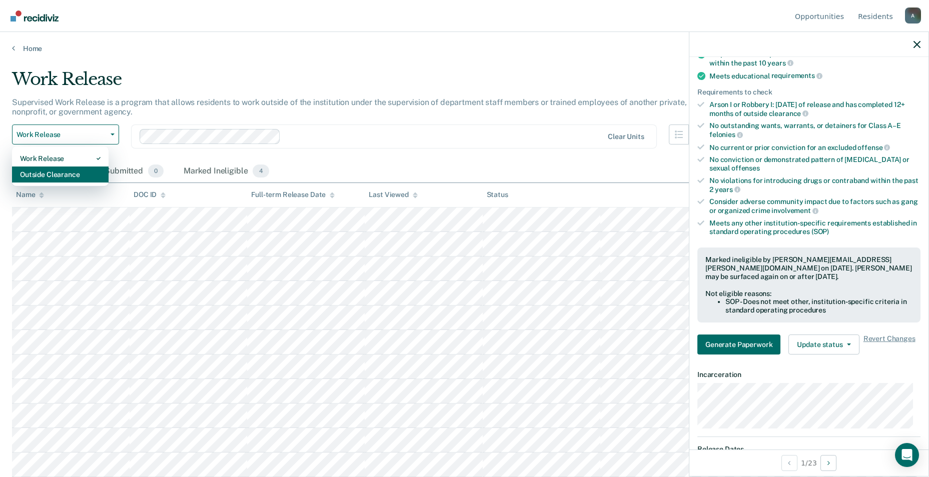
click at [65, 173] on div "Outside Clearance" at bounding box center [60, 175] width 81 height 16
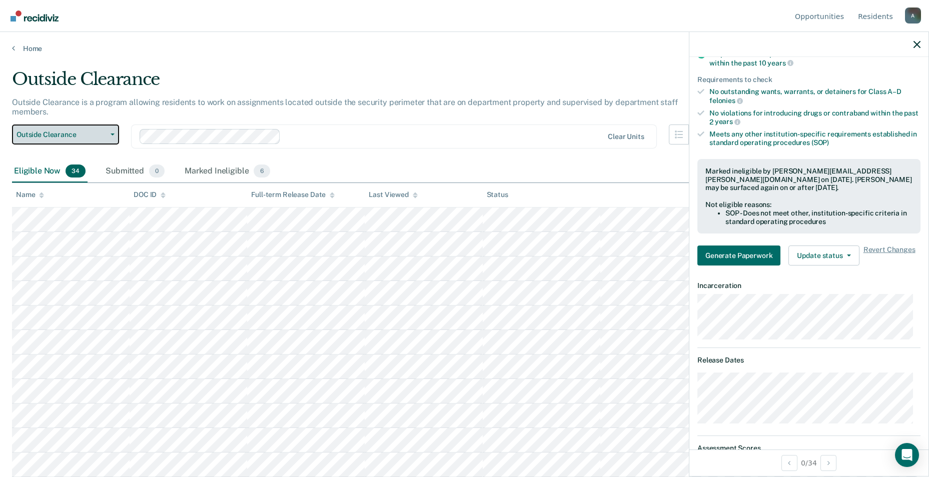
scroll to position [54, 0]
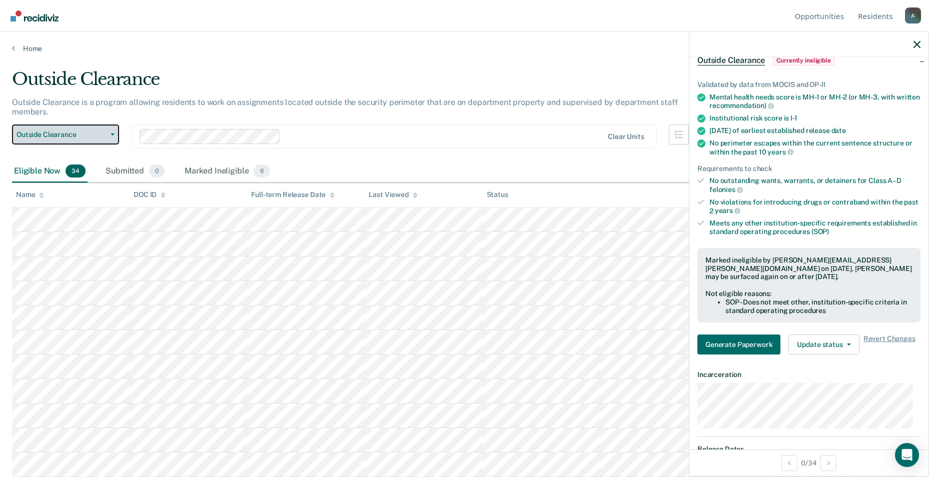
click at [57, 131] on span "Outside Clearance" at bounding box center [62, 135] width 90 height 9
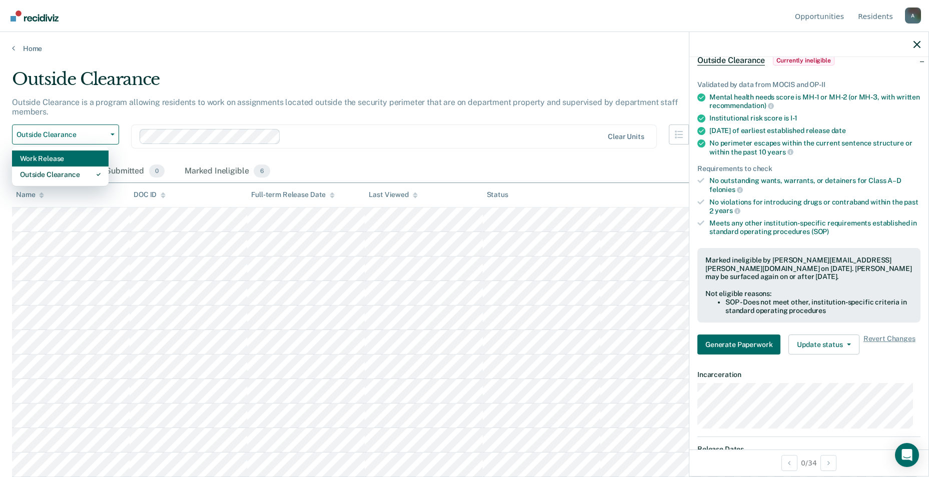
click at [59, 151] on div "Work Release" at bounding box center [60, 159] width 81 height 16
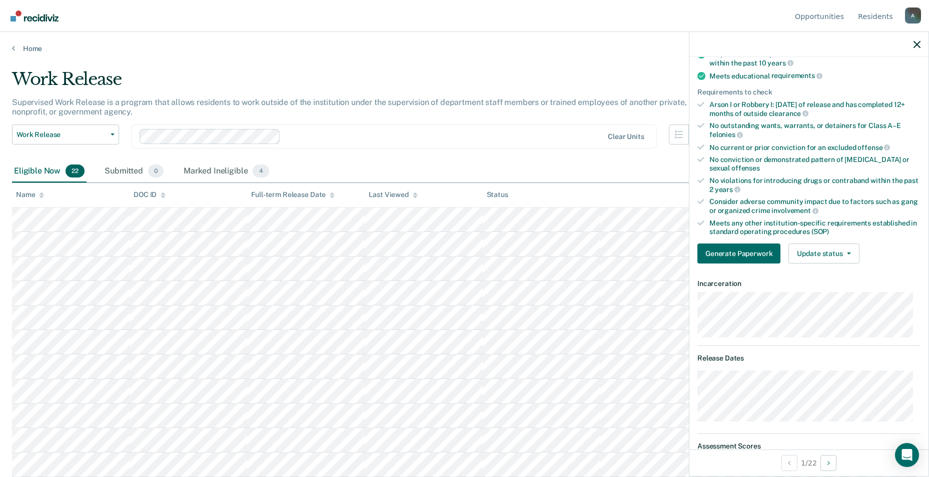
scroll to position [52, 0]
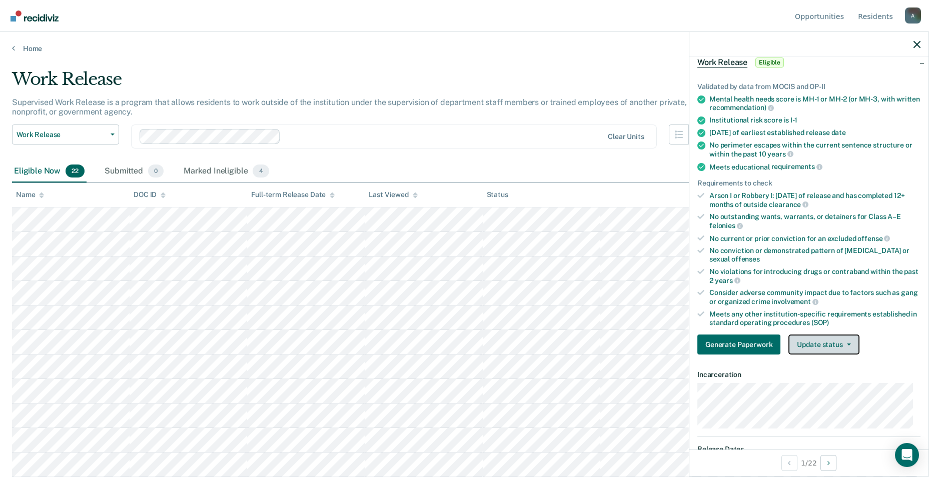
click at [455, 351] on button "Update status" at bounding box center [823, 345] width 71 height 20
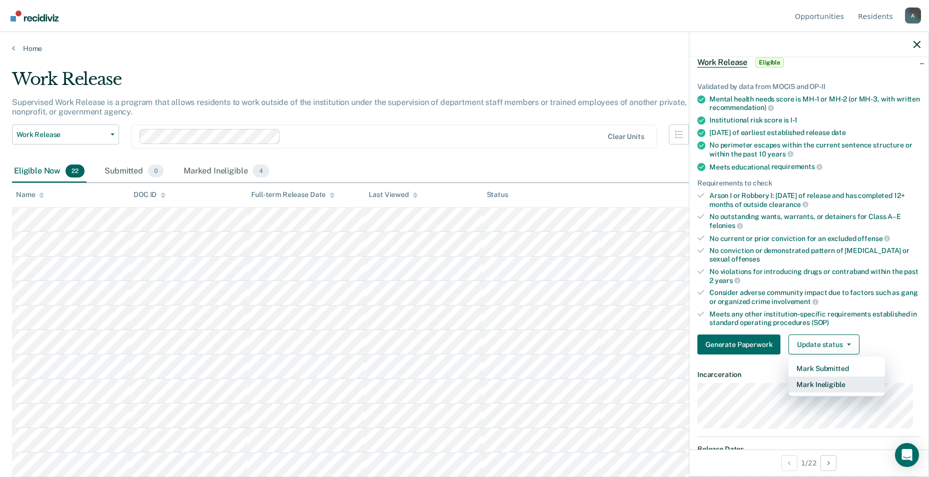
click at [455, 389] on button "Mark Ineligible" at bounding box center [836, 385] width 97 height 16
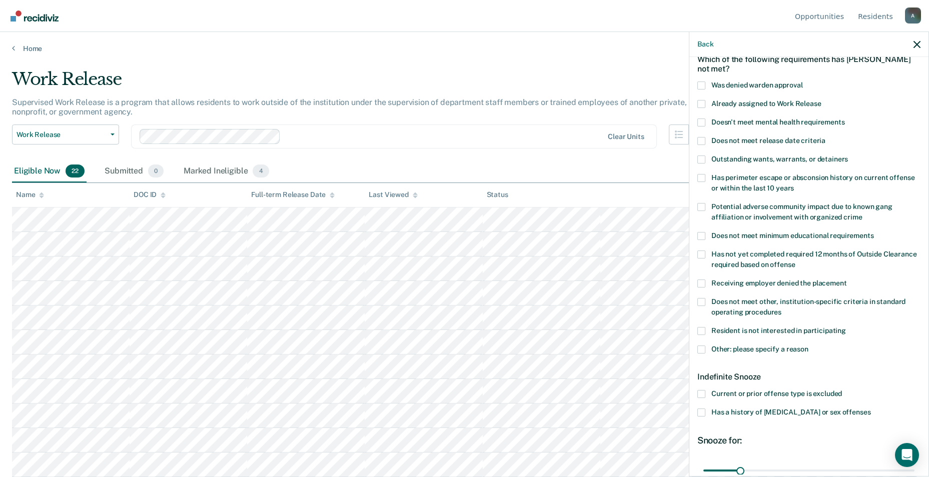
click at [455, 298] on span at bounding box center [701, 302] width 8 height 8
click at [455, 309] on input "Does not meet other, institution-specific criteria in standard operating proced…" at bounding box center [781, 309] width 0 height 0
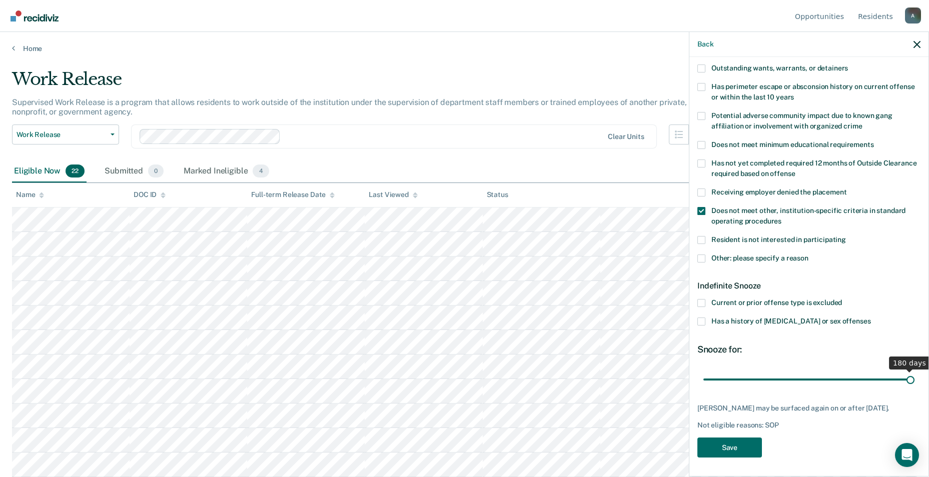
drag, startPoint x: 736, startPoint y: 379, endPoint x: 958, endPoint y: 388, distance: 221.7
type input "180"
click at [455, 388] on input "range" at bounding box center [808, 380] width 211 height 18
click at [455, 441] on button "Save" at bounding box center [729, 448] width 65 height 21
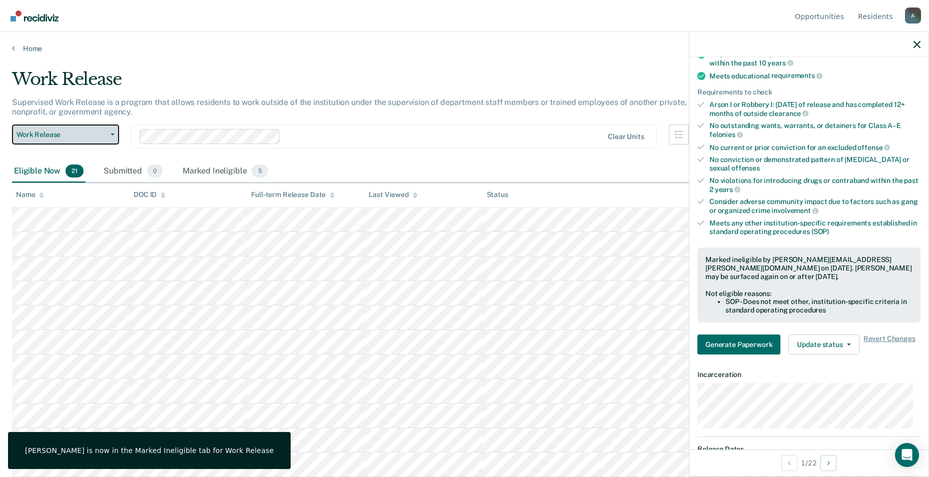
click at [51, 138] on span "Work Release" at bounding box center [62, 135] width 90 height 9
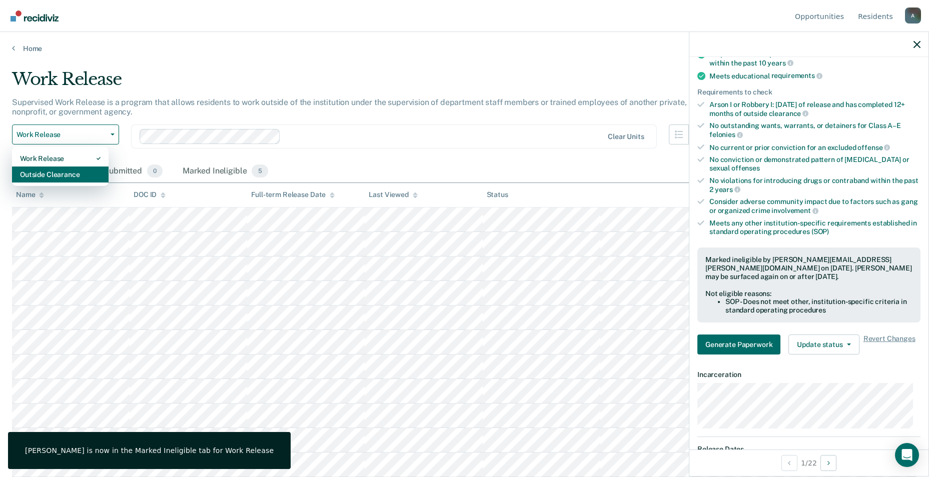
click at [49, 169] on div "Outside Clearance" at bounding box center [60, 175] width 81 height 16
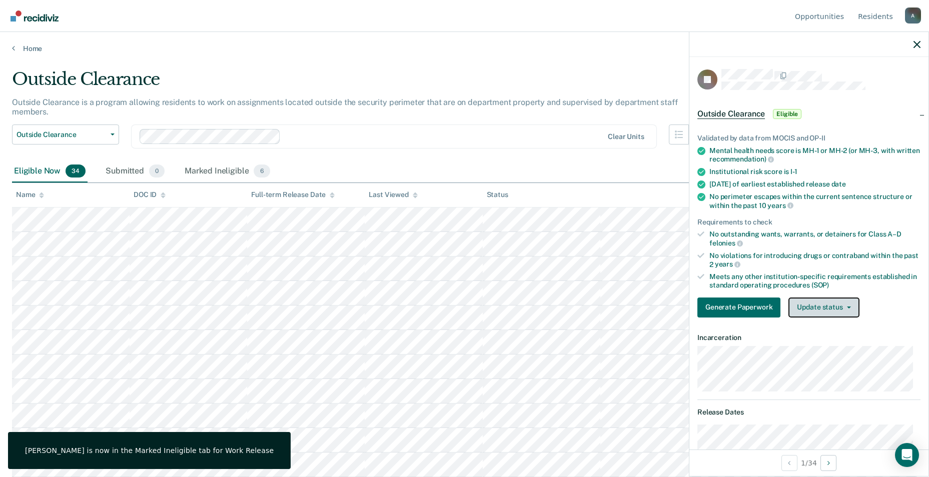
click at [455, 307] on button "Update status" at bounding box center [823, 308] width 71 height 20
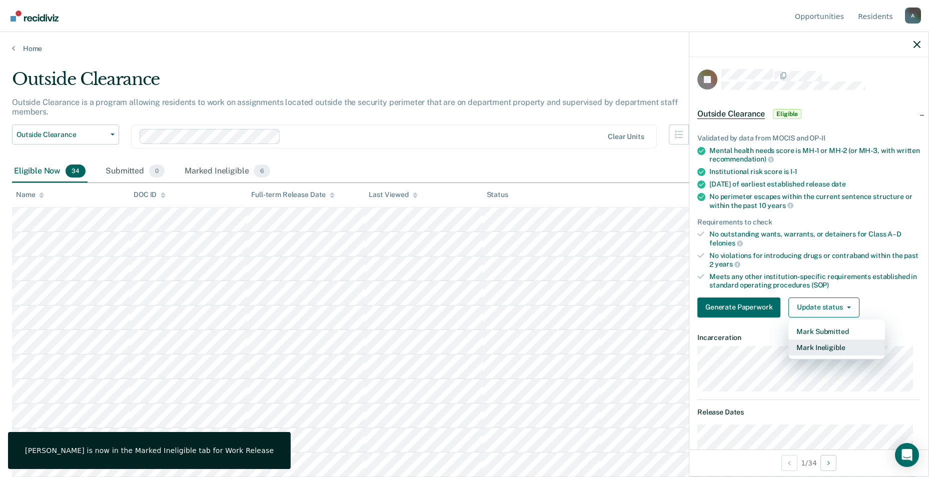
click at [455, 346] on button "Mark Ineligible" at bounding box center [836, 348] width 97 height 16
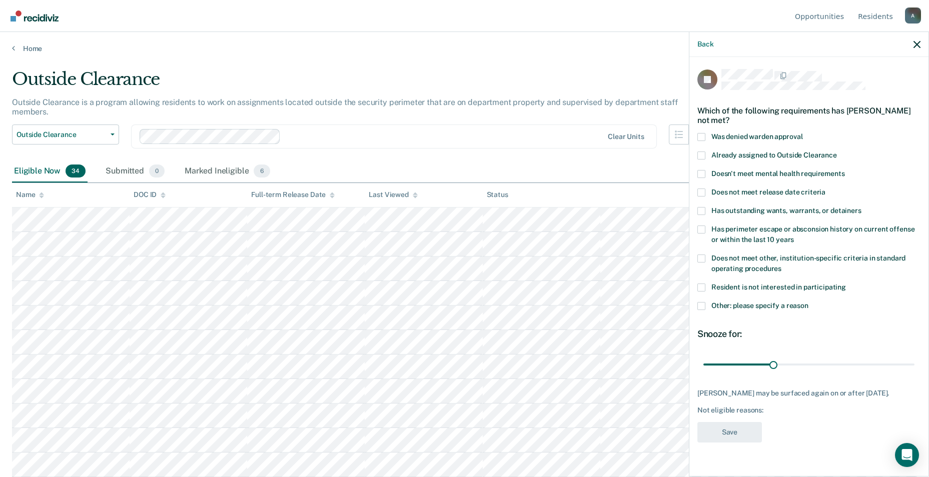
click at [455, 258] on span at bounding box center [701, 259] width 8 height 8
click at [455, 265] on input "Does not meet other, institution-specific criteria in standard operating proced…" at bounding box center [781, 265] width 0 height 0
drag, startPoint x: 776, startPoint y: 363, endPoint x: 958, endPoint y: 355, distance: 182.2
type input "90"
click at [455, 356] on input "range" at bounding box center [808, 365] width 211 height 18
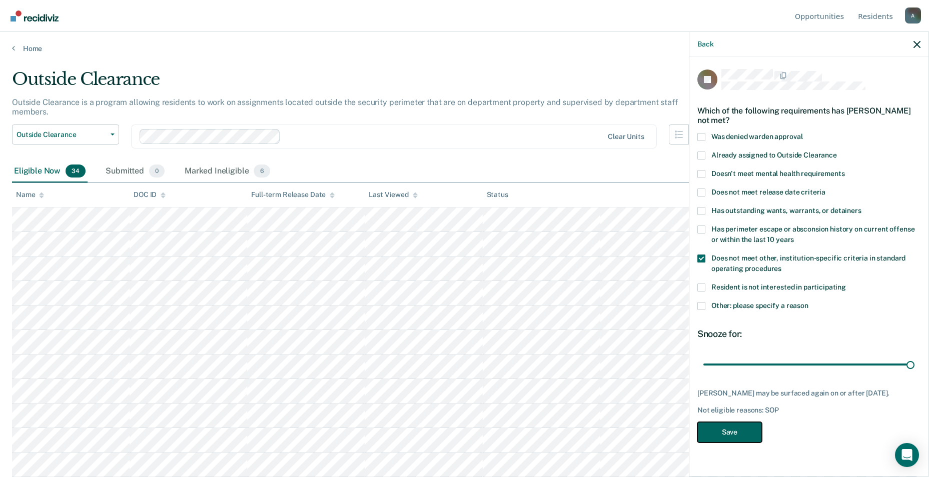
click at [455, 427] on button "Save" at bounding box center [729, 432] width 65 height 21
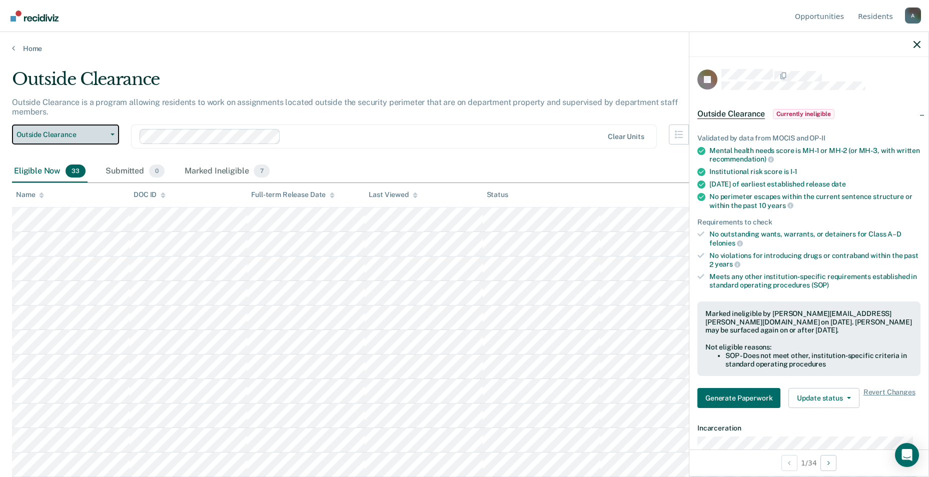
click at [77, 131] on span "Outside Clearance" at bounding box center [62, 135] width 90 height 9
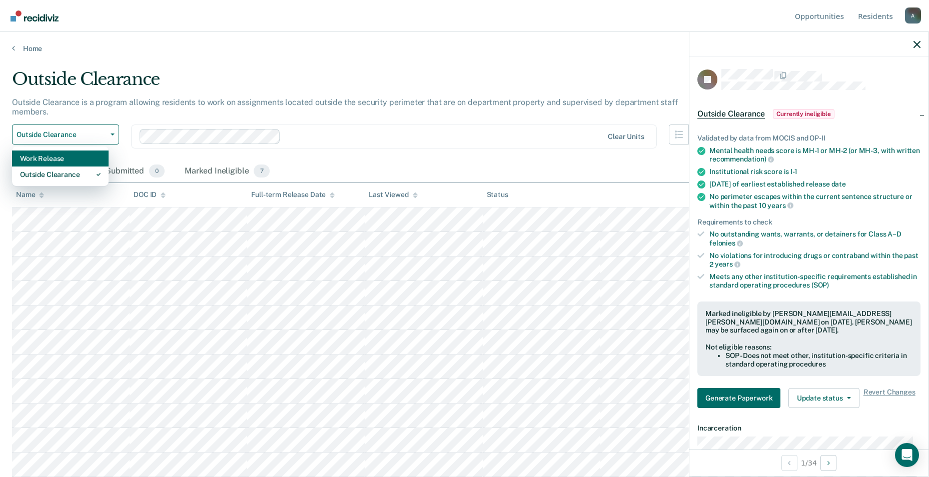
click at [62, 151] on div "Work Release" at bounding box center [60, 159] width 81 height 16
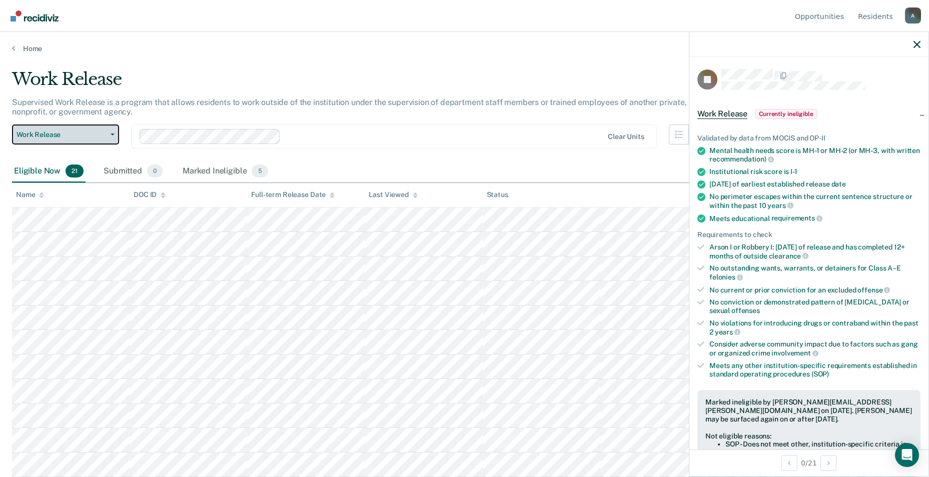
click at [75, 125] on button "Work Release" at bounding box center [65, 135] width 107 height 20
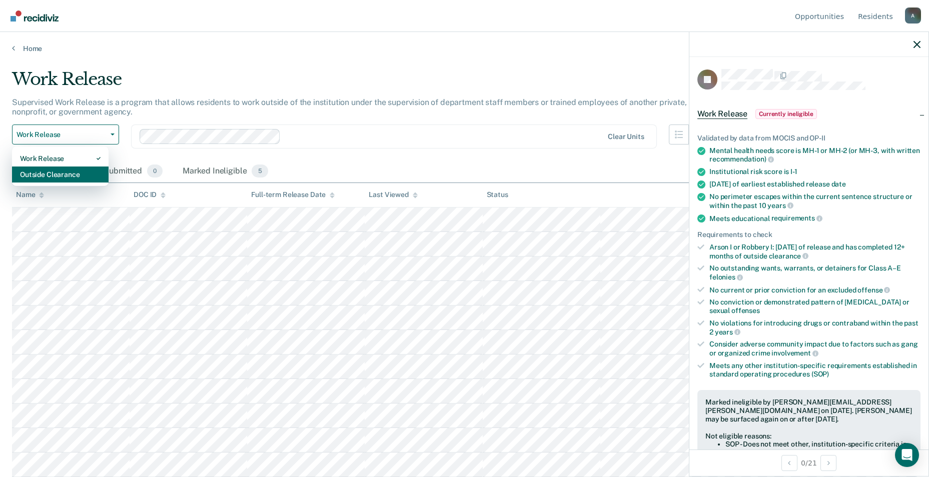
click at [65, 179] on div "Outside Clearance" at bounding box center [60, 175] width 81 height 16
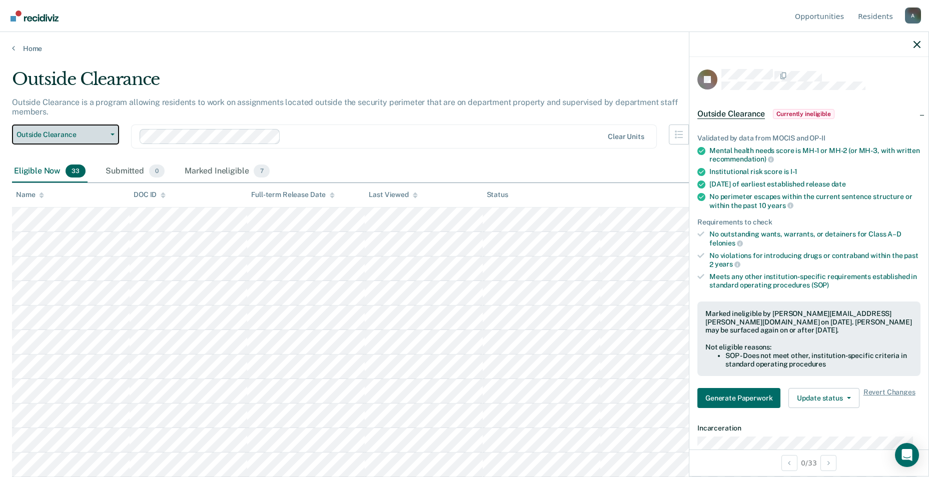
click at [70, 131] on span "Outside Clearance" at bounding box center [62, 135] width 90 height 9
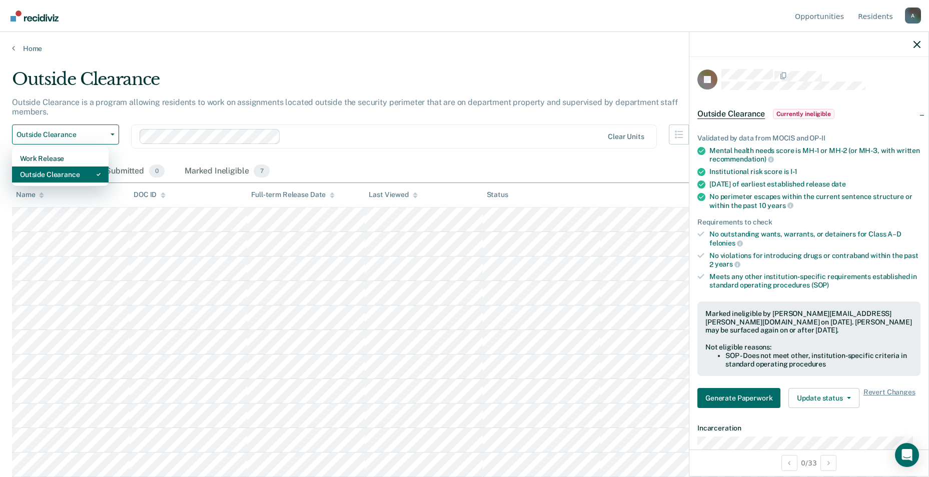
click at [64, 167] on div "Outside Clearance" at bounding box center [60, 175] width 81 height 16
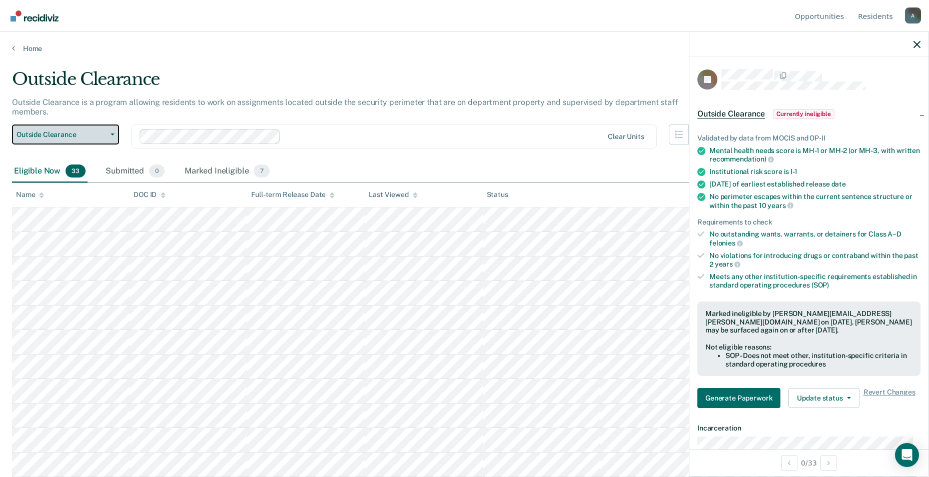
click at [68, 131] on span "Outside Clearance" at bounding box center [62, 135] width 90 height 9
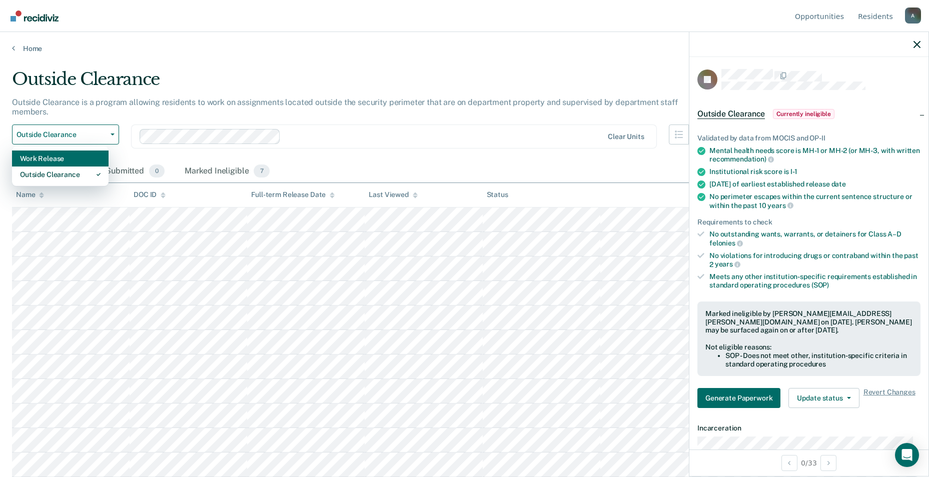
click at [58, 151] on div "Work Release" at bounding box center [60, 159] width 81 height 16
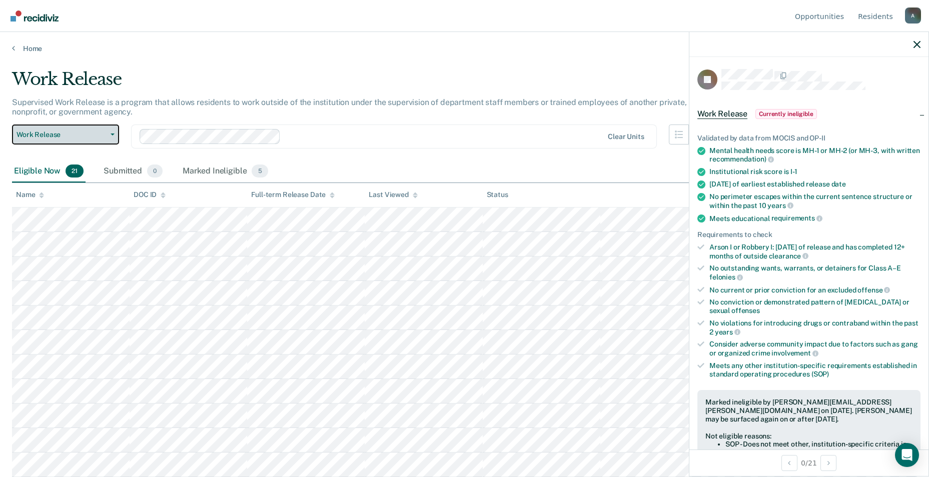
scroll to position [200, 0]
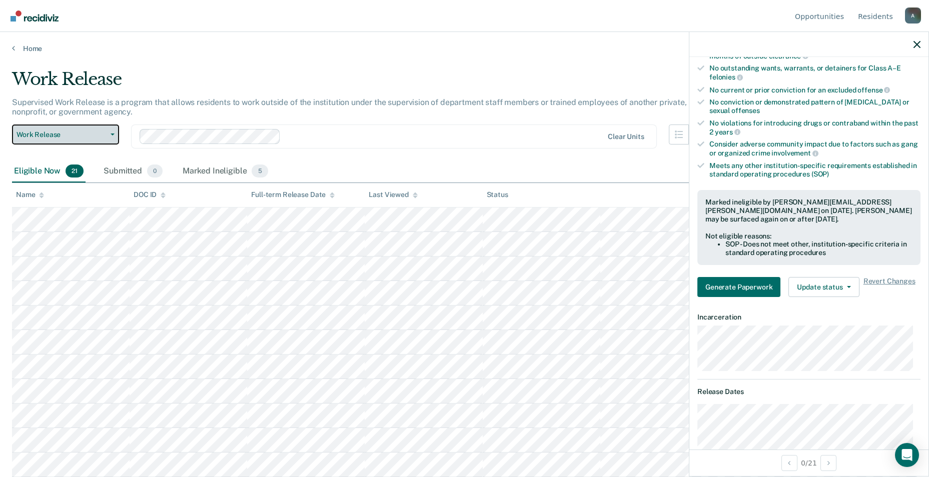
click at [38, 135] on span "Work Release" at bounding box center [62, 135] width 90 height 9
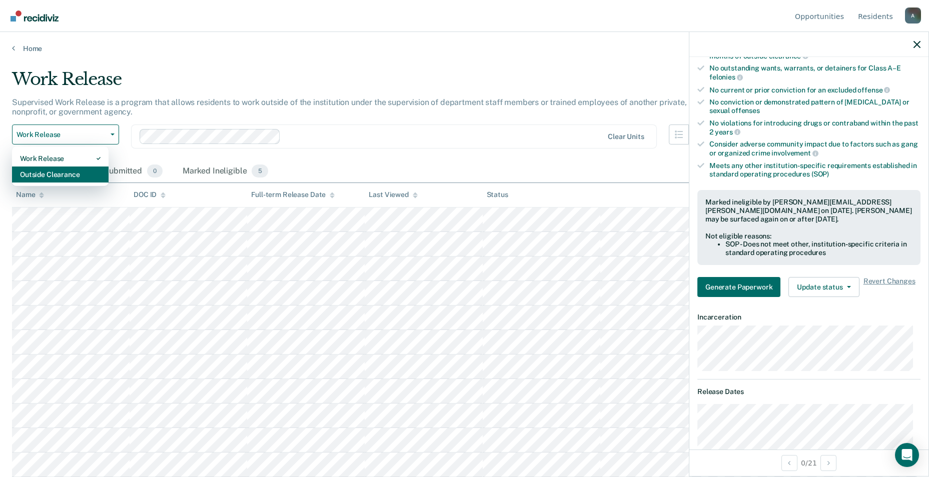
click at [40, 171] on div "Outside Clearance" at bounding box center [60, 175] width 81 height 16
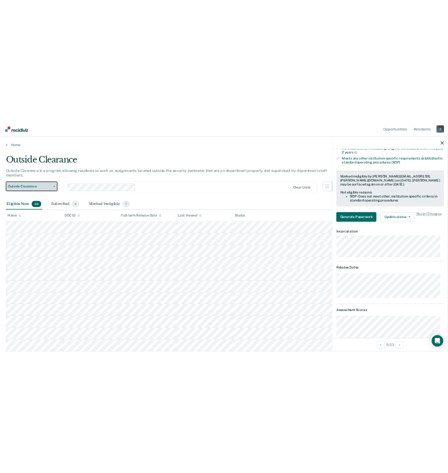
scroll to position [111, 0]
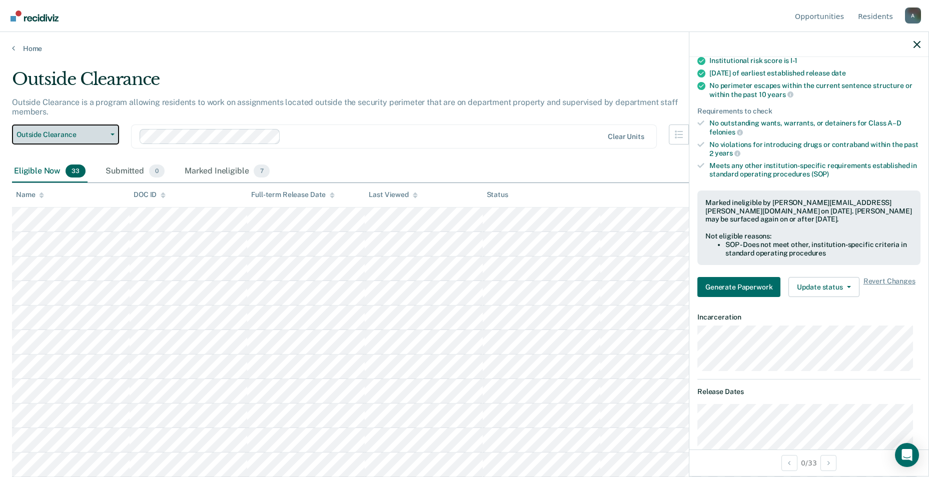
click at [54, 125] on button "Outside Clearance" at bounding box center [65, 135] width 107 height 20
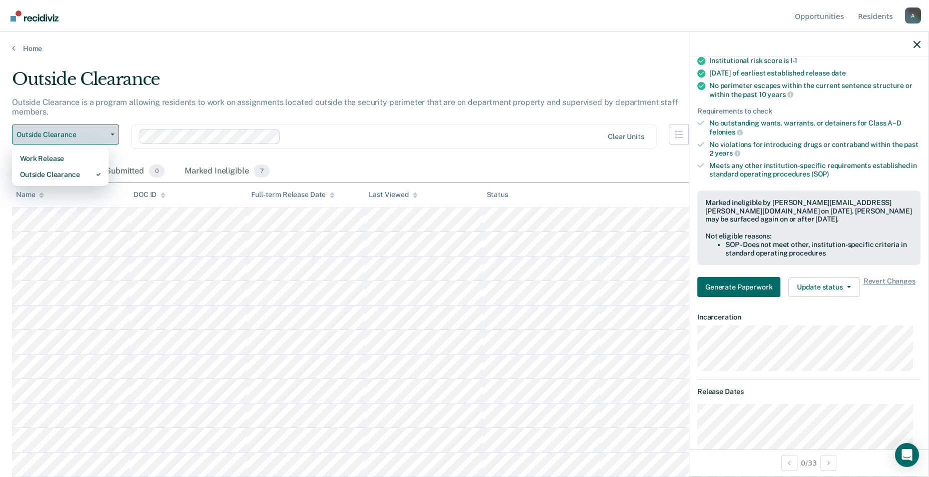
click at [54, 125] on button "Outside Clearance" at bounding box center [65, 135] width 107 height 20
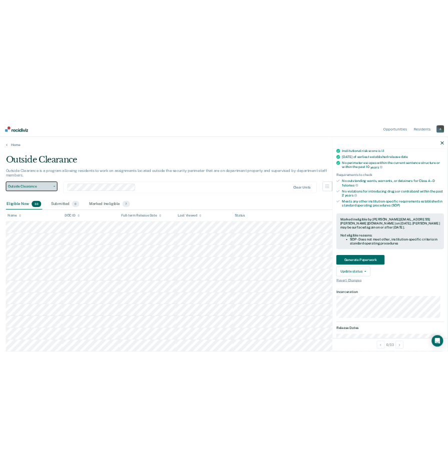
scroll to position [148, 0]
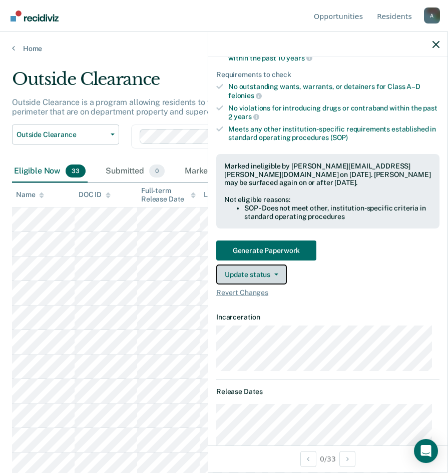
click at [265, 274] on button "Update status" at bounding box center [251, 275] width 71 height 20
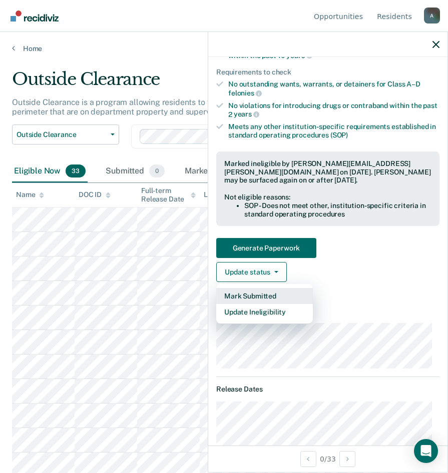
scroll to position [100, 0]
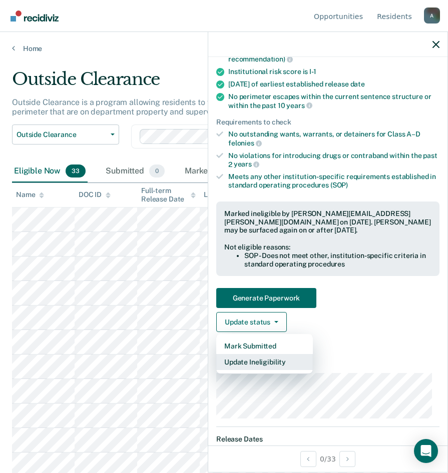
click at [256, 359] on button "Update Ineligibility" at bounding box center [264, 362] width 97 height 16
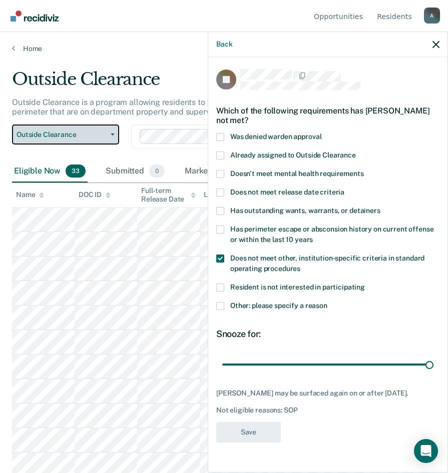
click at [47, 137] on span "Outside Clearance" at bounding box center [62, 135] width 90 height 9
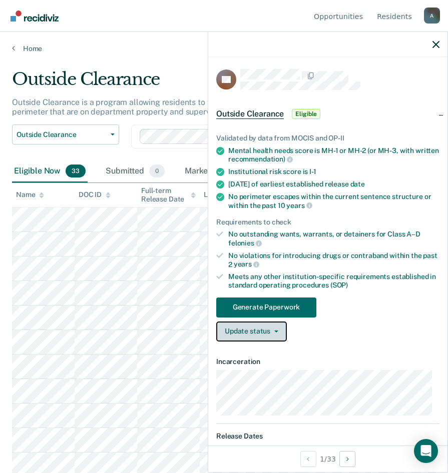
click at [277, 329] on button "Update status" at bounding box center [251, 332] width 71 height 20
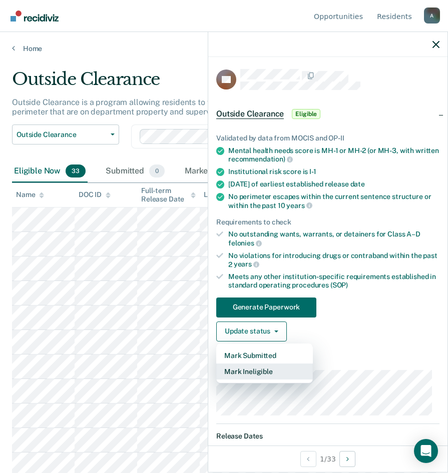
click at [263, 374] on button "Mark Ineligible" at bounding box center [264, 372] width 97 height 16
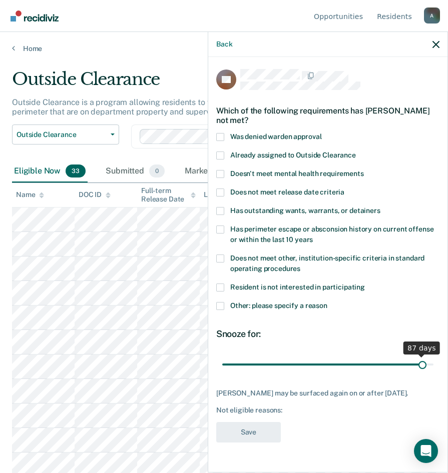
drag, startPoint x: 291, startPoint y: 360, endPoint x: 423, endPoint y: 362, distance: 132.1
click at [423, 362] on input "range" at bounding box center [327, 365] width 211 height 18
drag, startPoint x: 424, startPoint y: 362, endPoint x: 443, endPoint y: 361, distance: 19.5
click at [433, 362] on input "range" at bounding box center [327, 365] width 211 height 18
drag, startPoint x: 427, startPoint y: 362, endPoint x: 437, endPoint y: 362, distance: 10.5
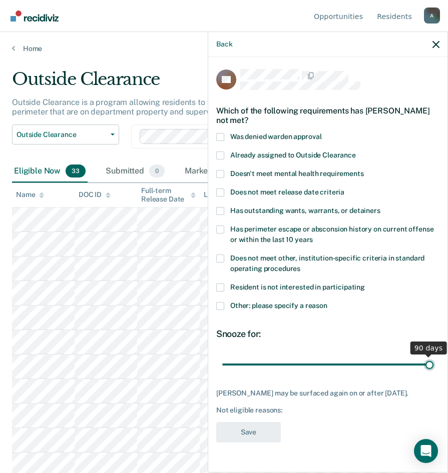
click at [433, 362] on input "range" at bounding box center [327, 365] width 211 height 18
click at [222, 256] on span at bounding box center [220, 259] width 8 height 8
click at [300, 265] on input "Does not meet other, institution-specific criteria in standard operating proced…" at bounding box center [300, 265] width 0 height 0
type input "90"
drag, startPoint x: 427, startPoint y: 363, endPoint x: 446, endPoint y: 357, distance: 19.3
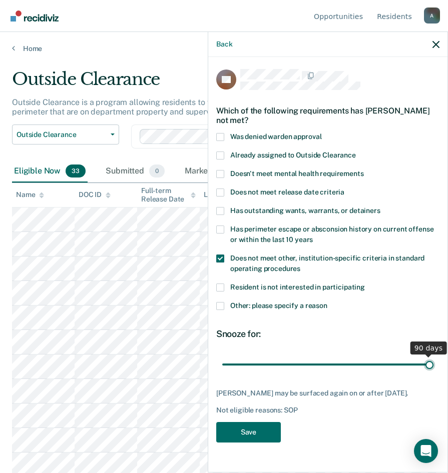
click at [433, 357] on input "range" at bounding box center [327, 365] width 211 height 18
click at [219, 189] on span at bounding box center [220, 193] width 8 height 8
click at [344, 189] on input "Does not meet release date criteria" at bounding box center [344, 189] width 0 height 0
click at [252, 432] on button "Save" at bounding box center [248, 432] width 65 height 21
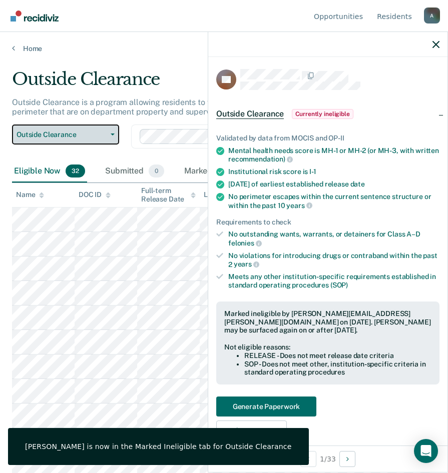
click at [81, 127] on button "Outside Clearance" at bounding box center [65, 135] width 107 height 20
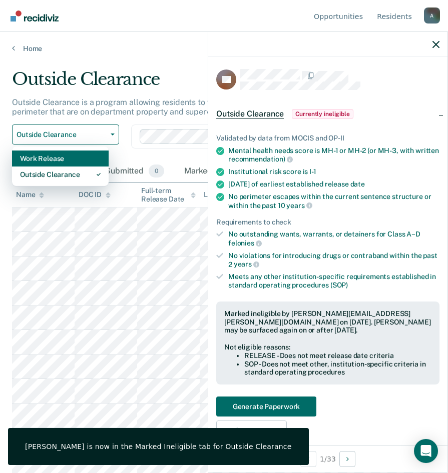
click at [75, 158] on div "Work Release" at bounding box center [60, 159] width 81 height 16
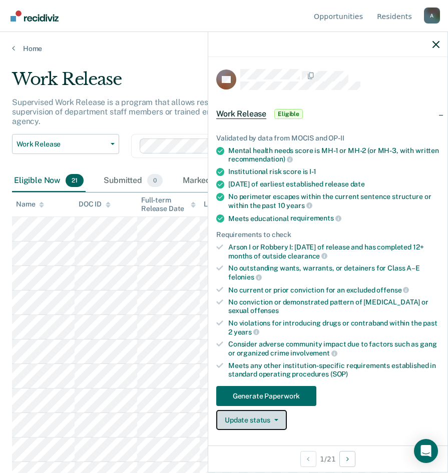
click at [273, 425] on button "Update status" at bounding box center [251, 420] width 71 height 20
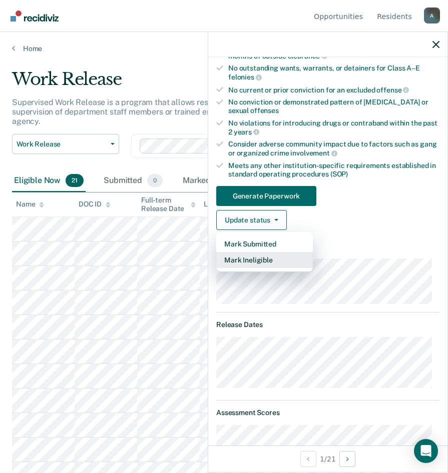
click at [276, 264] on button "Mark Ineligible" at bounding box center [264, 260] width 97 height 16
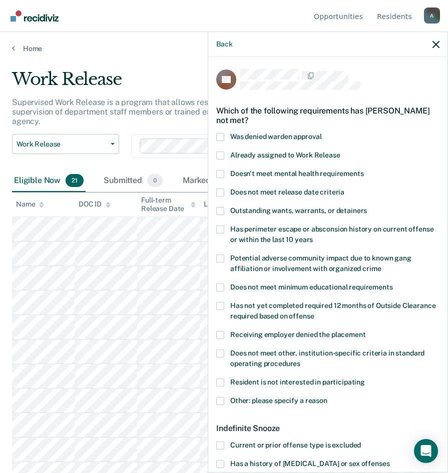
click at [223, 194] on span at bounding box center [220, 193] width 8 height 8
click at [344, 189] on input "Does not meet release date criteria" at bounding box center [344, 189] width 0 height 0
click at [222, 355] on span at bounding box center [220, 354] width 8 height 8
click at [300, 360] on input "Does not meet other, institution-specific criteria in standard operating proced…" at bounding box center [300, 360] width 0 height 0
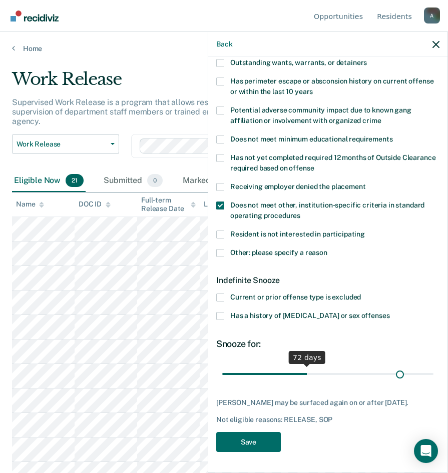
scroll to position [147, 0]
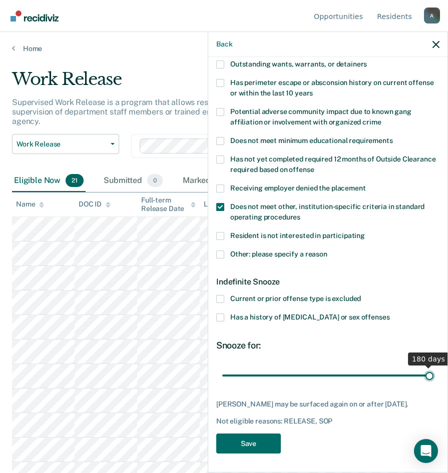
drag, startPoint x: 260, startPoint y: 372, endPoint x: 443, endPoint y: 371, distance: 183.6
type input "180"
click at [433, 371] on input "range" at bounding box center [327, 376] width 211 height 18
click at [244, 447] on button "Save" at bounding box center [248, 444] width 65 height 21
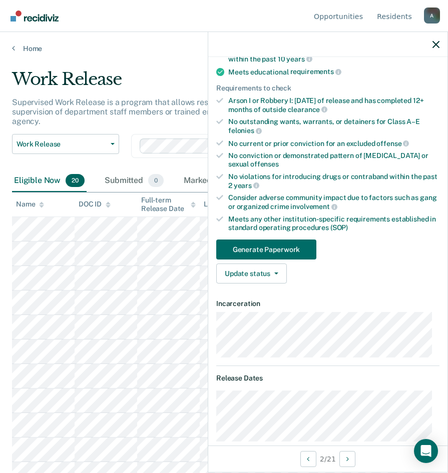
scroll to position [0, 0]
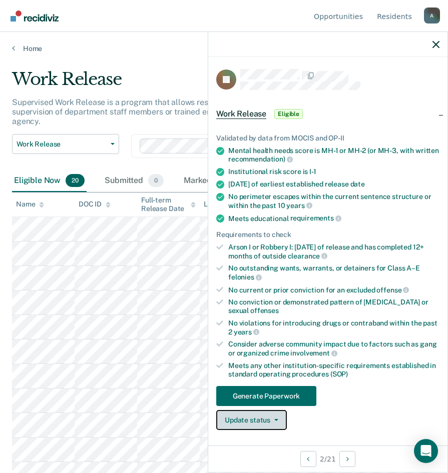
click at [265, 420] on button "Update status" at bounding box center [251, 420] width 71 height 20
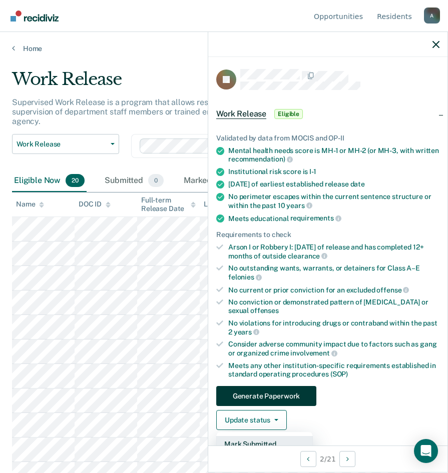
scroll to position [250, 0]
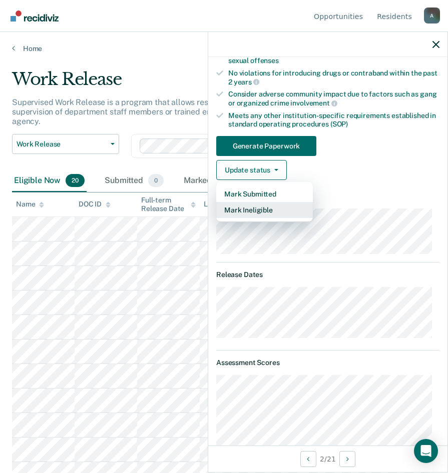
click at [242, 213] on button "Mark Ineligible" at bounding box center [264, 210] width 97 height 16
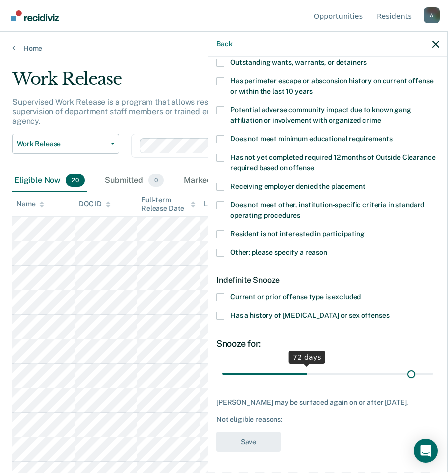
scroll to position [147, 0]
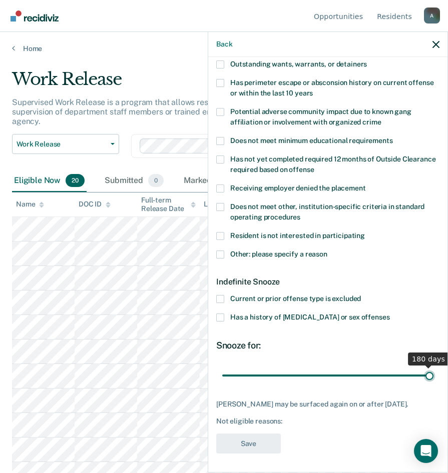
drag, startPoint x: 257, startPoint y: 366, endPoint x: 430, endPoint y: 360, distance: 173.2
type input "180"
click at [430, 367] on input "range" at bounding box center [327, 376] width 211 height 18
click at [220, 253] on span at bounding box center [220, 255] width 8 height 8
click at [327, 251] on input "Other: please specify a reason" at bounding box center [327, 251] width 0 height 0
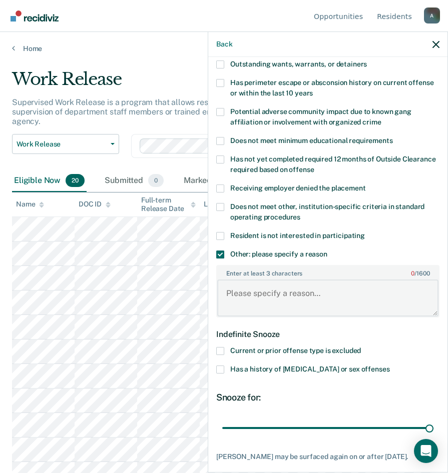
click at [261, 291] on textarea "Enter at least 3 characters 0 / 1600" at bounding box center [327, 298] width 221 height 37
type textarea "c"
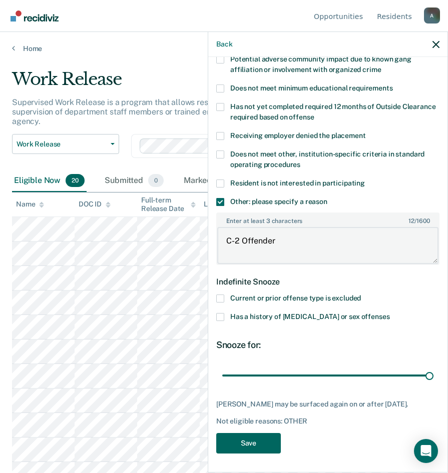
type textarea "C-2 Offender"
click at [248, 452] on button "Save" at bounding box center [248, 443] width 65 height 21
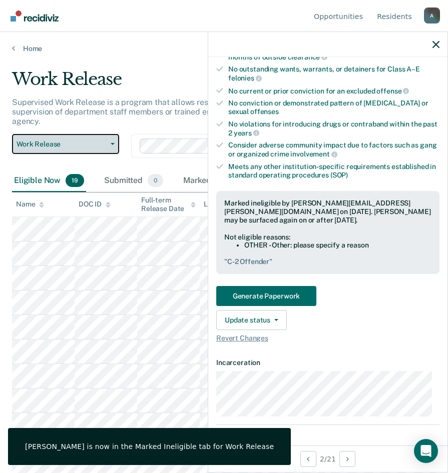
click at [74, 144] on span "Work Release" at bounding box center [62, 144] width 90 height 9
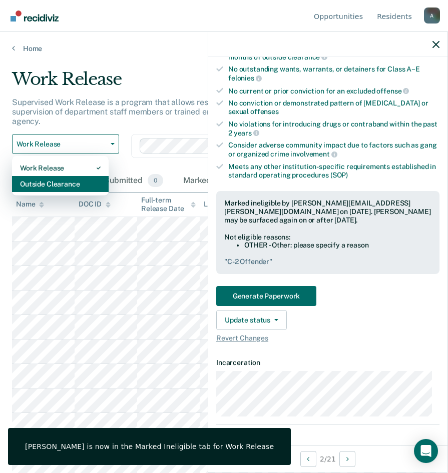
click at [65, 188] on div "Outside Clearance" at bounding box center [60, 184] width 81 height 16
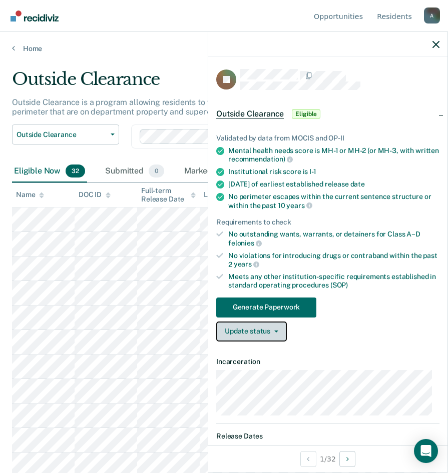
click at [265, 331] on button "Update status" at bounding box center [251, 332] width 71 height 20
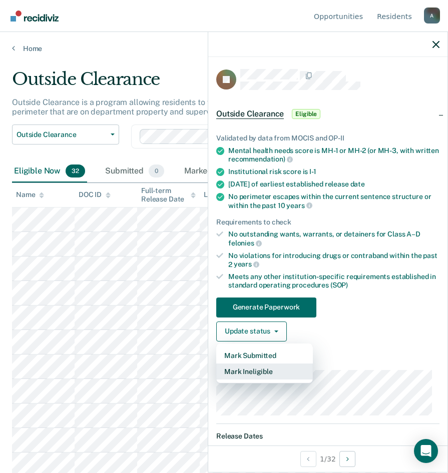
click at [266, 372] on button "Mark Ineligible" at bounding box center [264, 372] width 97 height 16
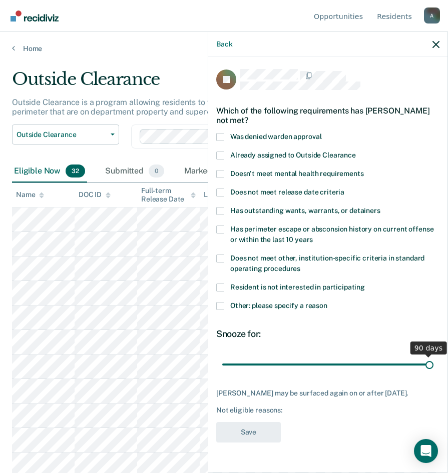
drag, startPoint x: 294, startPoint y: 361, endPoint x: 456, endPoint y: 361, distance: 161.6
type input "90"
click at [433, 361] on input "range" at bounding box center [327, 365] width 211 height 18
click at [216, 305] on span at bounding box center [220, 306] width 8 height 8
click at [327, 302] on input "Other: please specify a reason" at bounding box center [327, 302] width 0 height 0
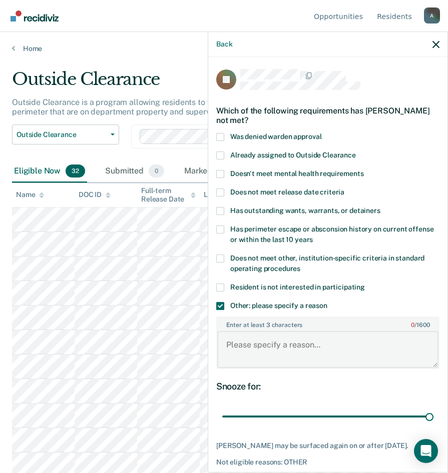
click at [264, 343] on textarea "Enter at least 3 characters 0 / 1600" at bounding box center [327, 349] width 221 height 37
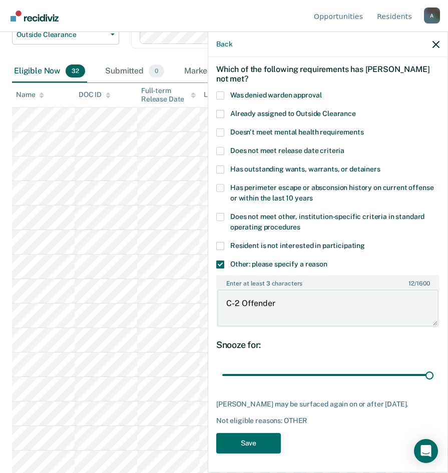
scroll to position [150, 0]
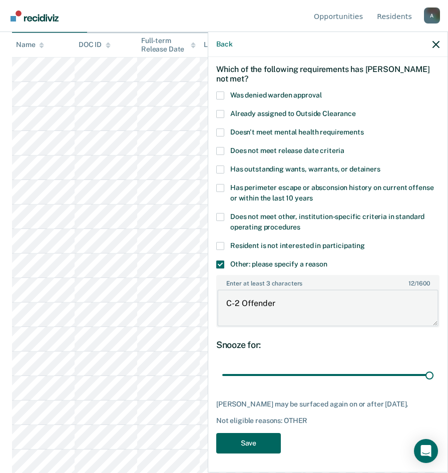
type textarea "C-2 Offender"
click at [268, 437] on button "Save" at bounding box center [248, 443] width 65 height 21
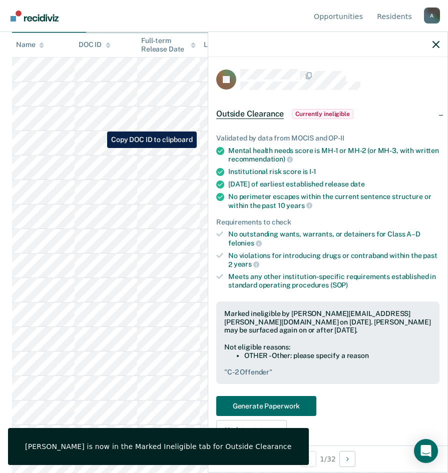
scroll to position [50, 0]
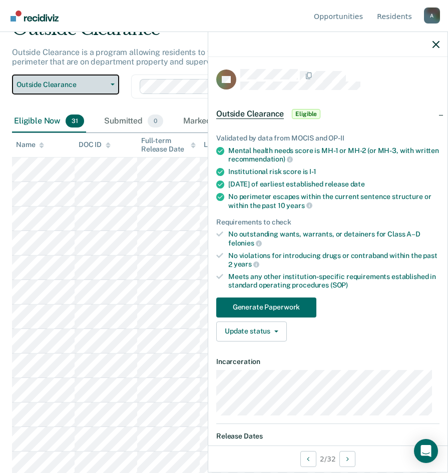
click at [61, 85] on span "Outside Clearance" at bounding box center [62, 85] width 90 height 9
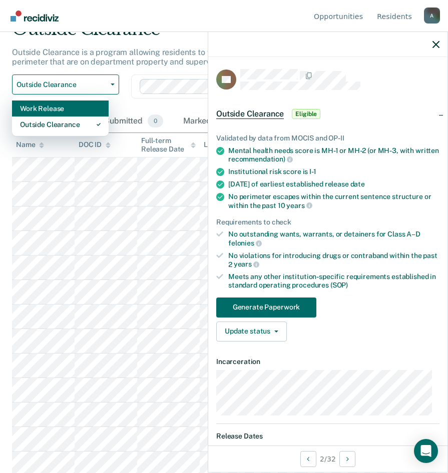
click at [53, 104] on div "Work Release" at bounding box center [60, 109] width 81 height 16
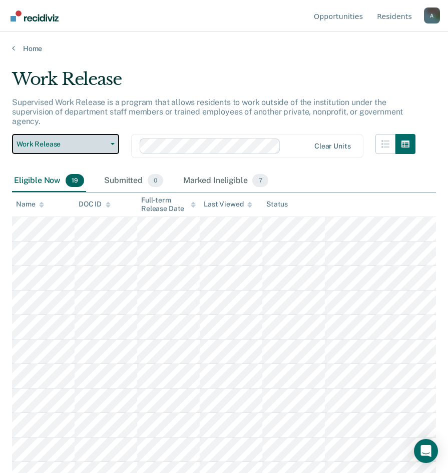
click at [54, 148] on span "Work Release" at bounding box center [62, 144] width 90 height 9
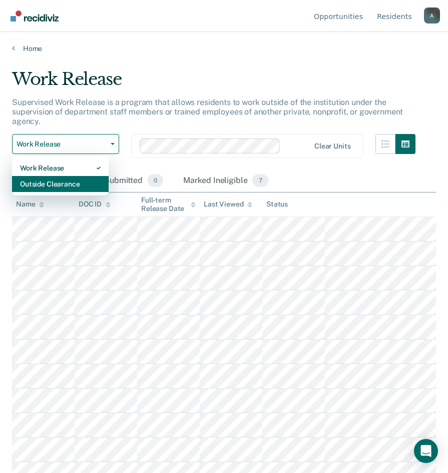
click at [61, 186] on div "Outside Clearance" at bounding box center [60, 184] width 81 height 16
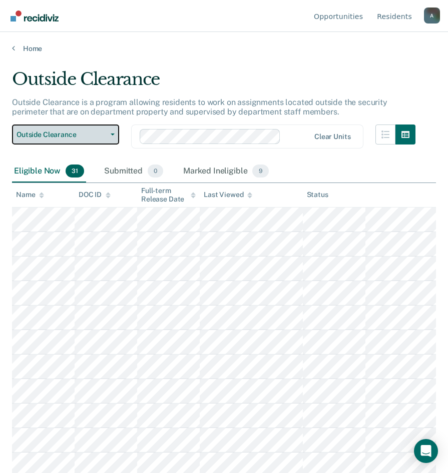
click at [55, 132] on span "Outside Clearance" at bounding box center [62, 135] width 90 height 9
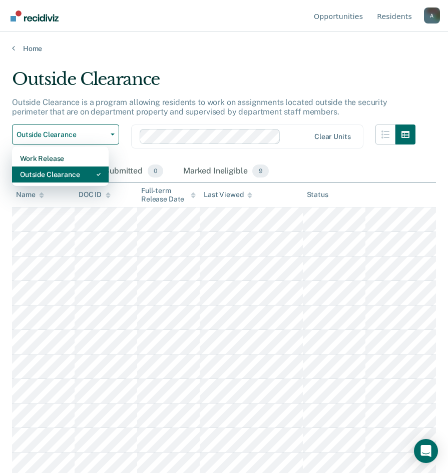
click at [55, 173] on div "Outside Clearance" at bounding box center [60, 175] width 81 height 16
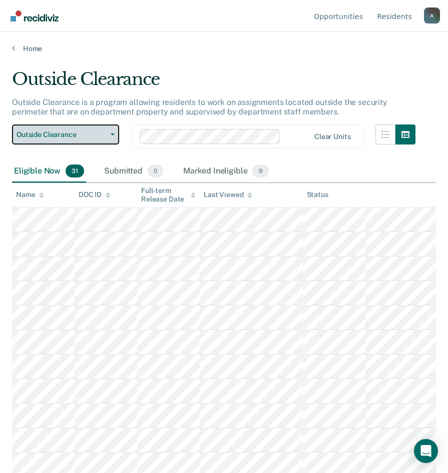
click at [58, 138] on span "Outside Clearance" at bounding box center [62, 135] width 90 height 9
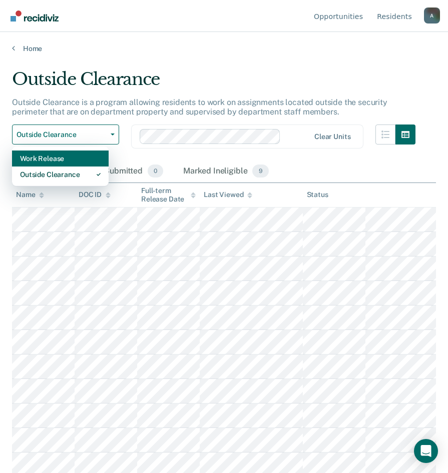
click at [55, 160] on div "Work Release" at bounding box center [60, 159] width 81 height 16
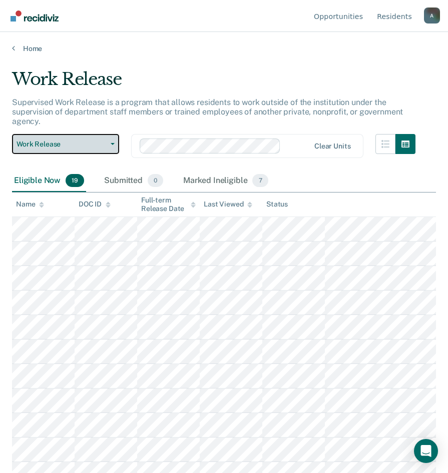
click at [58, 136] on button "Work Release" at bounding box center [65, 144] width 107 height 20
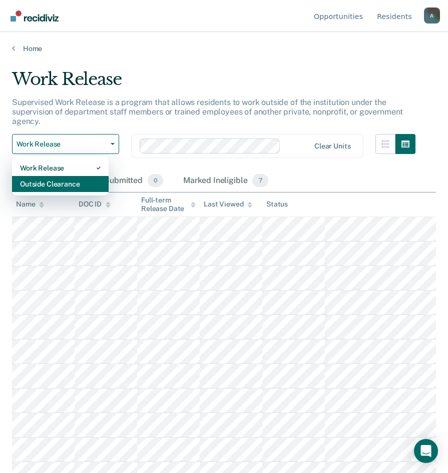
click at [52, 179] on div "Outside Clearance" at bounding box center [60, 184] width 81 height 16
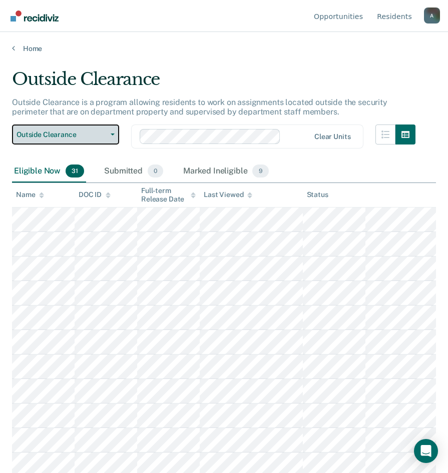
click at [58, 137] on span "Outside Clearance" at bounding box center [62, 135] width 90 height 9
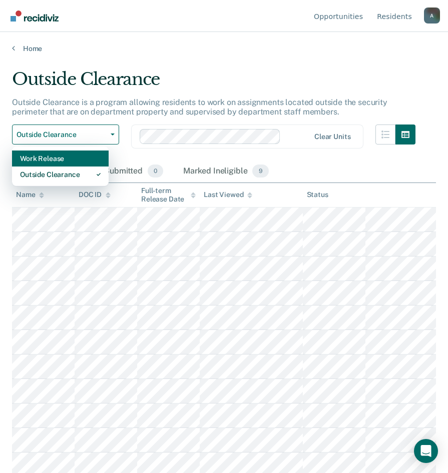
drag, startPoint x: 50, startPoint y: 175, endPoint x: 55, endPoint y: 160, distance: 15.3
click at [55, 160] on div "Work Release Outside Clearance" at bounding box center [60, 167] width 97 height 40
click at [55, 160] on div "Work Release" at bounding box center [60, 159] width 81 height 16
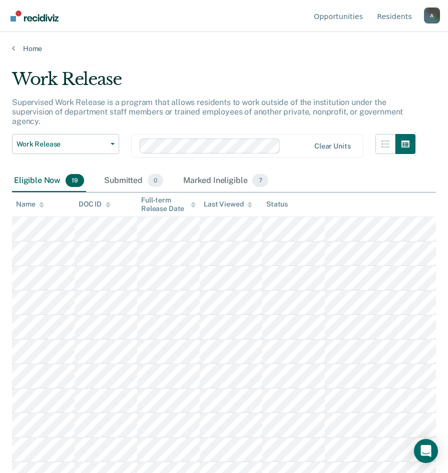
click at [61, 127] on div "Supervised Work Release is a program that allows residents to work outside of t…" at bounding box center [213, 116] width 403 height 37
click at [56, 142] on span "Work Release" at bounding box center [62, 144] width 90 height 9
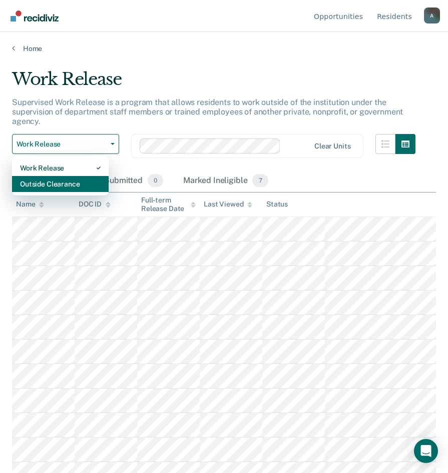
click at [56, 183] on div "Outside Clearance" at bounding box center [60, 184] width 81 height 16
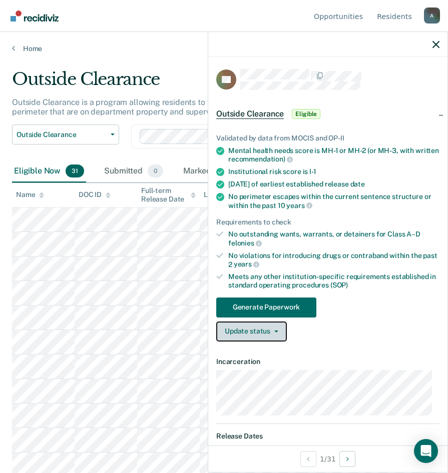
click at [263, 325] on button "Update status" at bounding box center [251, 332] width 71 height 20
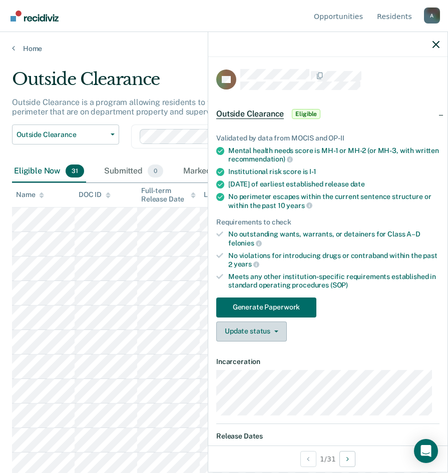
click at [258, 340] on div "Validated by data from MOCIS and OP-II Mental health needs score is MH-1 or MH-…" at bounding box center [327, 234] width 239 height 232
click at [258, 332] on button "Update status" at bounding box center [251, 332] width 71 height 20
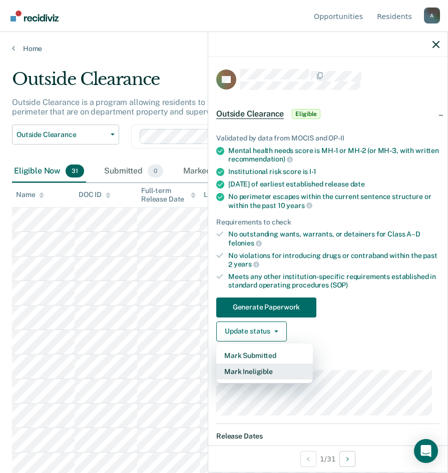
click at [256, 366] on button "Mark Ineligible" at bounding box center [264, 372] width 97 height 16
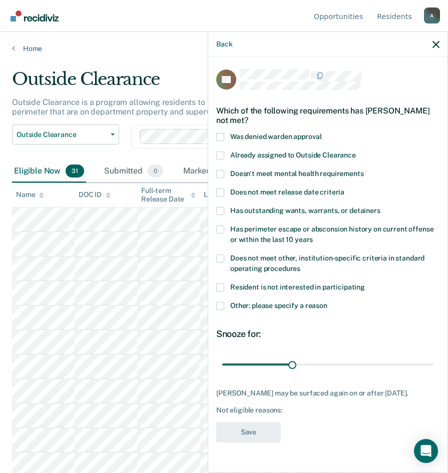
click at [222, 259] on span at bounding box center [220, 259] width 8 height 8
click at [300, 265] on input "Does not meet other, institution-specific criteria in standard operating proced…" at bounding box center [300, 265] width 0 height 0
click at [222, 259] on span at bounding box center [220, 259] width 8 height 8
click at [300, 265] on input "Does not meet other, institution-specific criteria in standard operating proced…" at bounding box center [300, 265] width 0 height 0
click at [220, 256] on span at bounding box center [220, 259] width 8 height 8
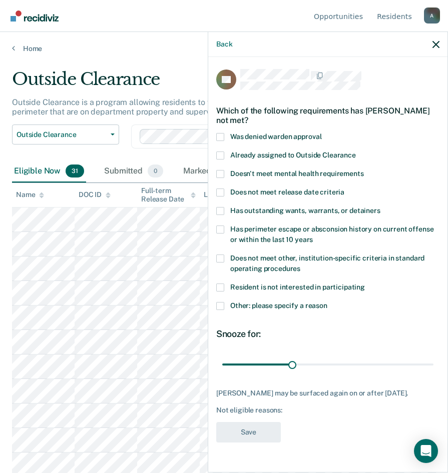
click at [300, 265] on input "Does not meet other, institution-specific criteria in standard operating proced…" at bounding box center [300, 265] width 0 height 0
click at [222, 305] on span at bounding box center [220, 306] width 8 height 8
click at [327, 302] on input "Other: please specify a reason" at bounding box center [327, 302] width 0 height 0
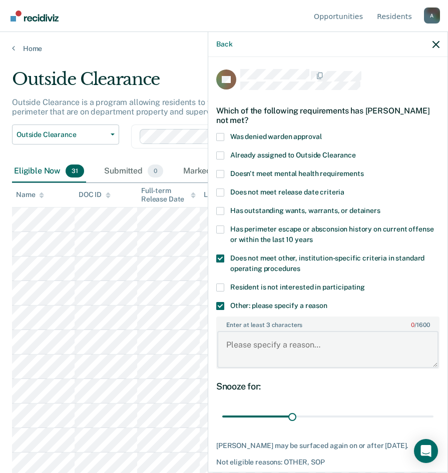
click at [291, 342] on textarea "Enter at least 3 characters 0 / 1600" at bounding box center [327, 349] width 221 height 37
type textarea "E"
type textarea "D"
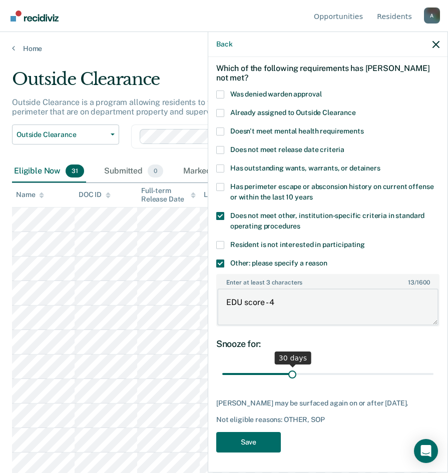
type textarea "EDU score - 4"
drag, startPoint x: 291, startPoint y: 367, endPoint x: 386, endPoint y: 385, distance: 96.3
type input "90"
click at [430, 366] on input "range" at bounding box center [327, 375] width 211 height 18
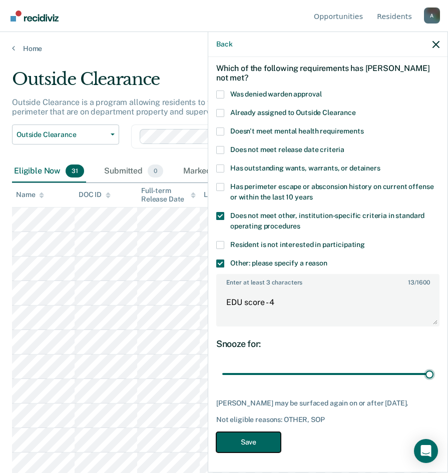
click at [257, 436] on button "Save" at bounding box center [248, 442] width 65 height 21
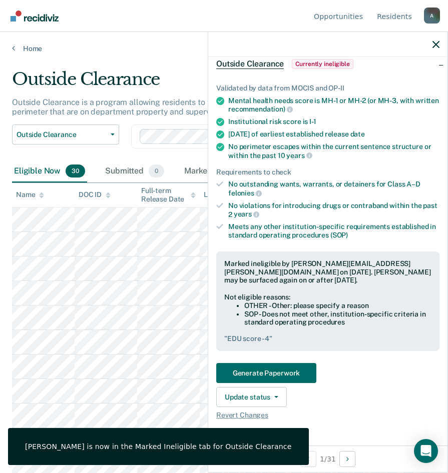
scroll to position [0, 0]
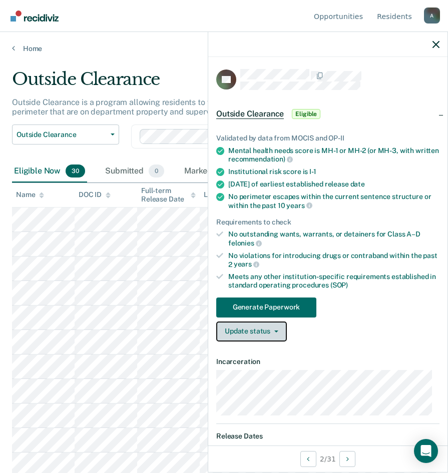
click at [260, 334] on button "Update status" at bounding box center [251, 332] width 71 height 20
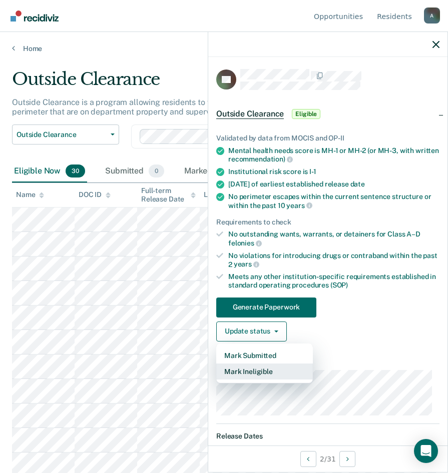
click at [267, 369] on button "Mark Ineligible" at bounding box center [264, 372] width 97 height 16
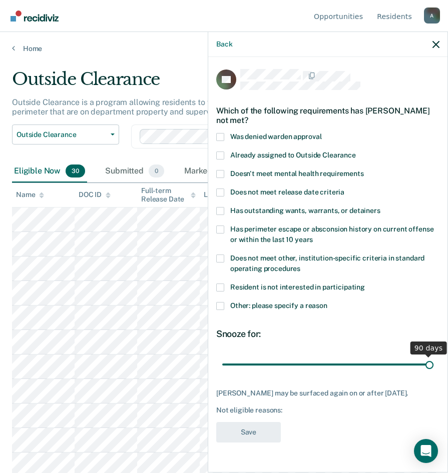
drag, startPoint x: 292, startPoint y: 364, endPoint x: 449, endPoint y: 362, distance: 157.1
type input "90"
click at [433, 362] on input "range" at bounding box center [327, 365] width 211 height 18
click at [218, 302] on span at bounding box center [220, 306] width 8 height 8
click at [327, 302] on input "Other: please specify a reason" at bounding box center [327, 302] width 0 height 0
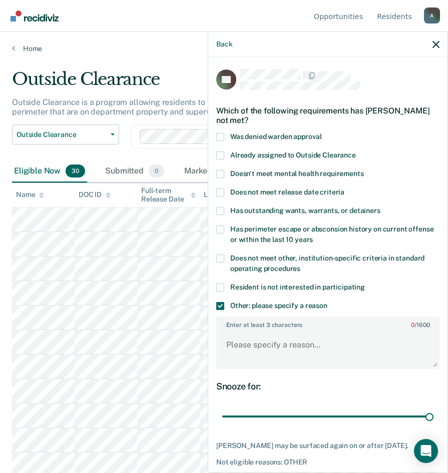
click at [217, 251] on div "Has perimeter escape or absconsion history on current offense or within the las…" at bounding box center [327, 240] width 223 height 29
click at [219, 261] on span at bounding box center [220, 259] width 8 height 8
click at [300, 265] on input "Does not meet other, institution-specific criteria in standard operating proced…" at bounding box center [300, 265] width 0 height 0
click at [256, 355] on textarea "Enter at least 3 characters 0 / 1600" at bounding box center [327, 349] width 221 height 37
click at [241, 344] on textarea "CDV, current crimes" at bounding box center [327, 349] width 221 height 37
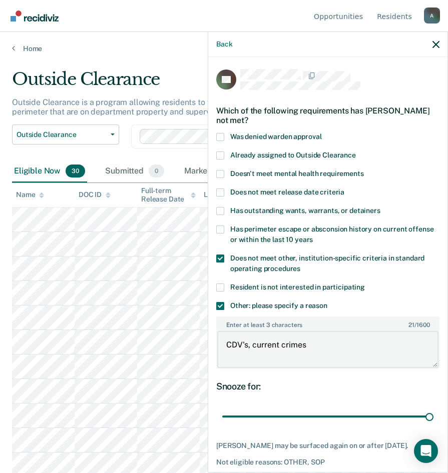
type textarea "CDV's, current crimes"
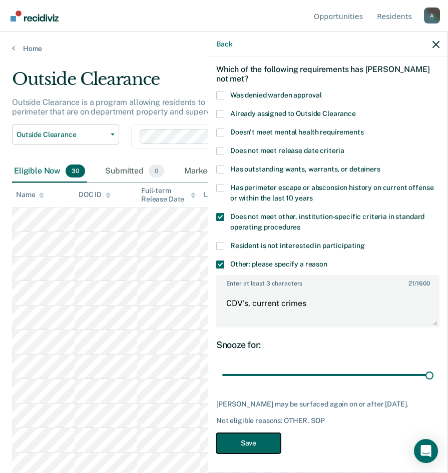
click at [266, 444] on button "Save" at bounding box center [248, 443] width 65 height 21
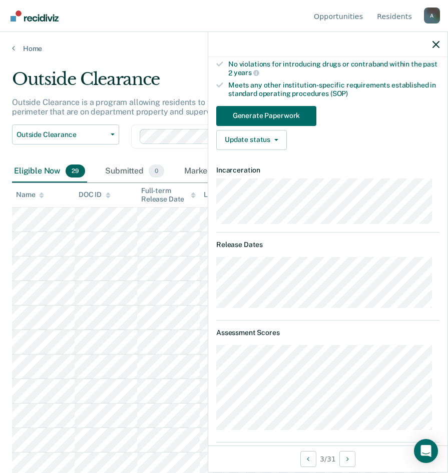
scroll to position [0, 0]
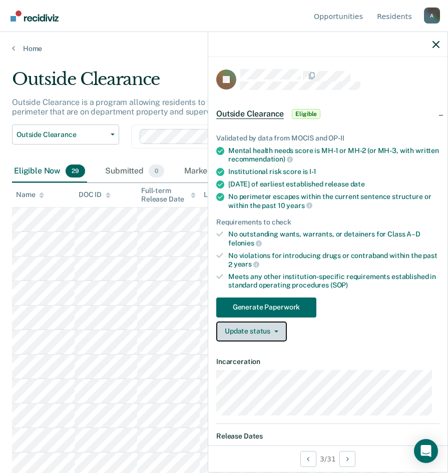
click at [263, 338] on button "Update status" at bounding box center [251, 332] width 71 height 20
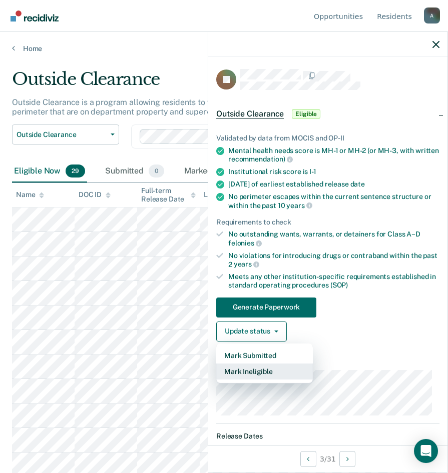
click at [238, 376] on button "Mark Ineligible" at bounding box center [264, 372] width 97 height 16
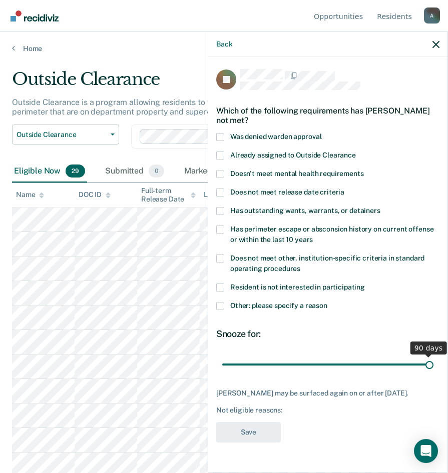
drag, startPoint x: 293, startPoint y: 355, endPoint x: 521, endPoint y: 354, distance: 228.1
type input "90"
click at [433, 356] on input "range" at bounding box center [327, 365] width 211 height 18
click at [220, 302] on span at bounding box center [220, 306] width 8 height 8
click at [327, 302] on input "Other: please specify a reason" at bounding box center [327, 302] width 0 height 0
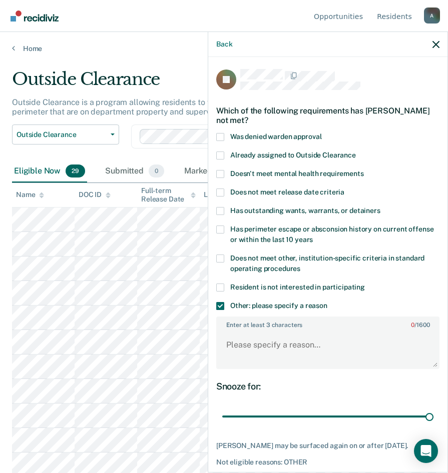
click at [223, 259] on span at bounding box center [220, 259] width 8 height 8
click at [300, 265] on input "Does not meet other, institution-specific criteria in standard operating proced…" at bounding box center [300, 265] width 0 height 0
click at [266, 353] on textarea "Enter at least 3 characters 0 / 1600" at bounding box center [327, 349] width 221 height 37
type textarea "E"
type textarea "CDV's"
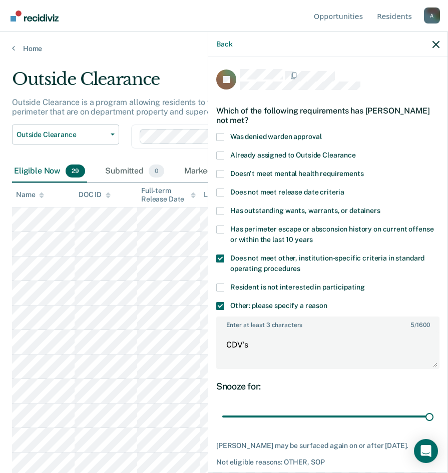
click at [219, 207] on span at bounding box center [220, 211] width 8 height 8
click at [380, 207] on input "Has outstanding wants, warrants, or detainers" at bounding box center [380, 207] width 0 height 0
click at [219, 210] on span at bounding box center [220, 211] width 8 height 8
click at [380, 207] on input "Has outstanding wants, warrants, or detainers" at bounding box center [380, 207] width 0 height 0
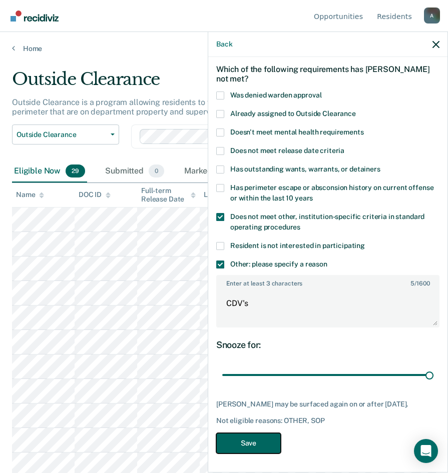
click at [264, 436] on button "Save" at bounding box center [248, 443] width 65 height 21
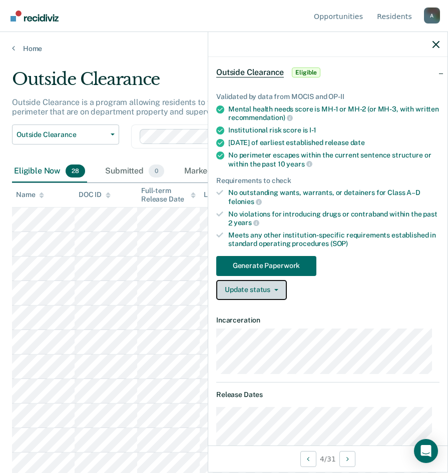
click at [271, 294] on button "Update status" at bounding box center [251, 290] width 71 height 20
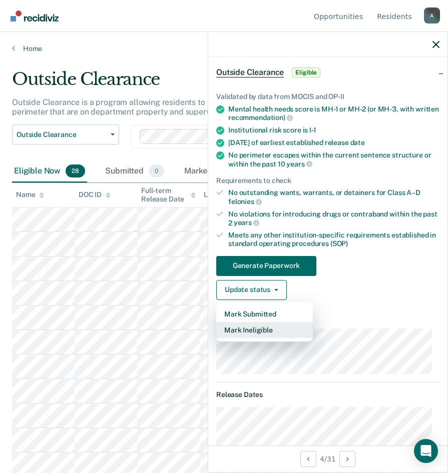
click at [266, 334] on button "Mark Ineligible" at bounding box center [264, 330] width 97 height 16
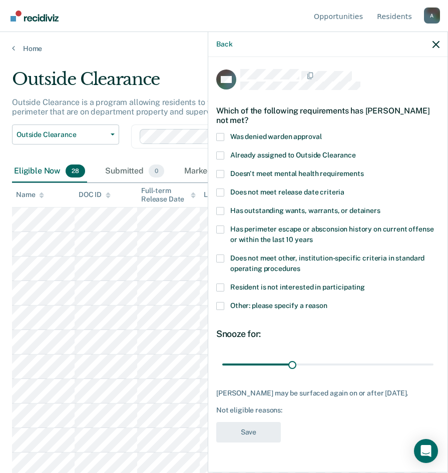
click at [219, 211] on span at bounding box center [220, 211] width 8 height 8
click at [380, 207] on input "Has outstanding wants, warrants, or detainers" at bounding box center [380, 207] width 0 height 0
click at [222, 263] on label "Does not meet other, institution-specific criteria in standard operating proced…" at bounding box center [327, 265] width 223 height 21
click at [300, 265] on input "Does not meet other, institution-specific criteria in standard operating proced…" at bounding box center [300, 265] width 0 height 0
click at [217, 302] on span at bounding box center [220, 306] width 8 height 8
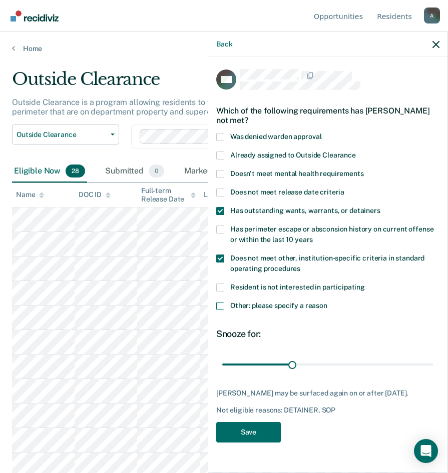
click at [327, 302] on input "Other: please specify a reason" at bounding box center [327, 302] width 0 height 0
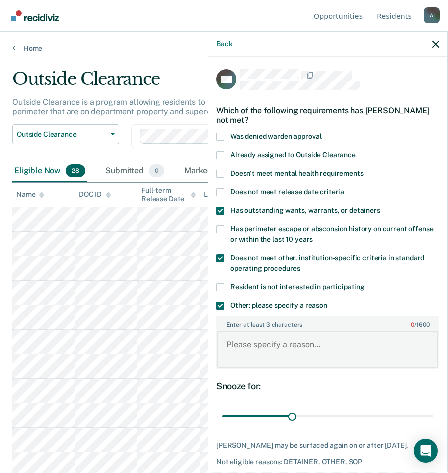
click at [275, 352] on textarea "Enter at least 3 characters 0 / 1600" at bounding box center [327, 349] width 221 height 37
type textarea "C"
type textarea "Recent 11.1"
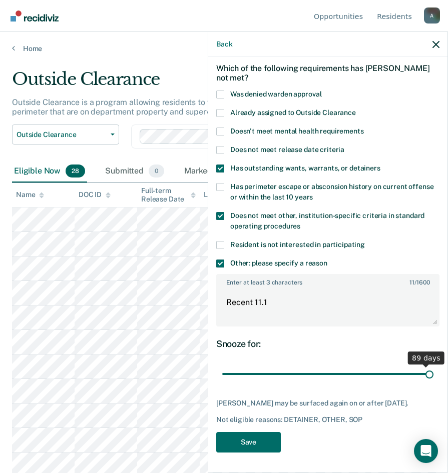
scroll to position [42, 0]
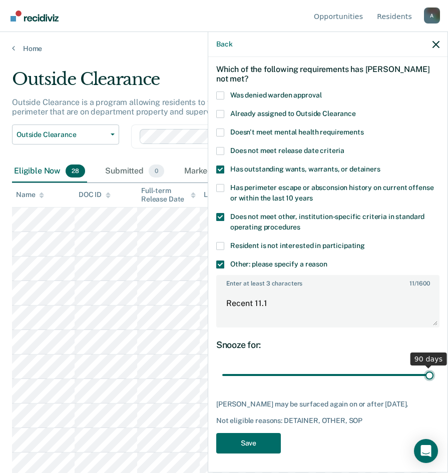
drag, startPoint x: 286, startPoint y: 363, endPoint x: 448, endPoint y: 363, distance: 162.1
type input "90"
click at [433, 367] on input "range" at bounding box center [327, 376] width 211 height 18
click at [263, 452] on button "Save" at bounding box center [248, 443] width 65 height 21
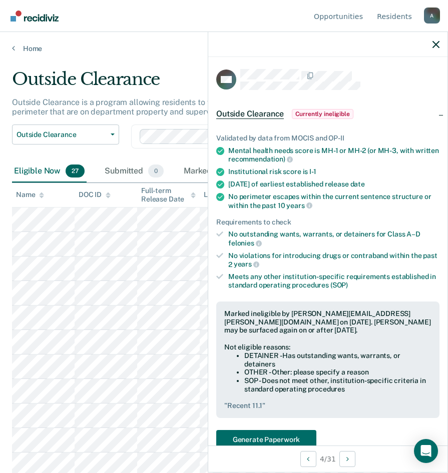
scroll to position [150, 0]
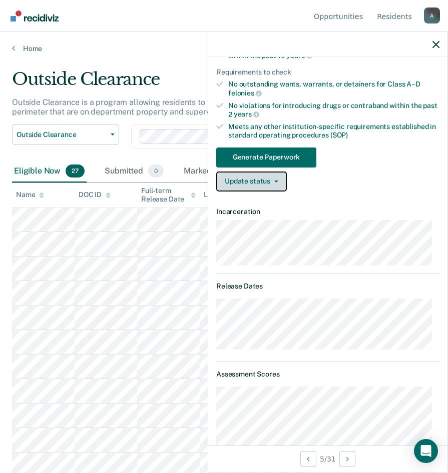
click at [258, 187] on button "Update status" at bounding box center [251, 182] width 71 height 20
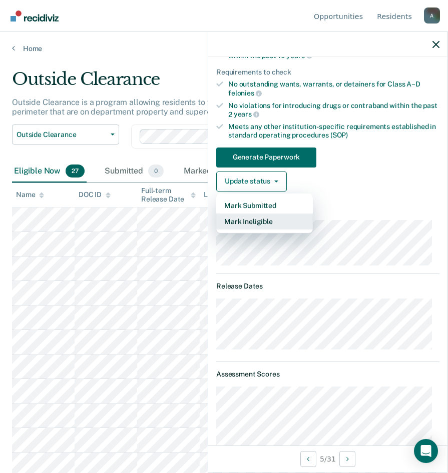
click at [265, 216] on button "Mark Ineligible" at bounding box center [264, 222] width 97 height 16
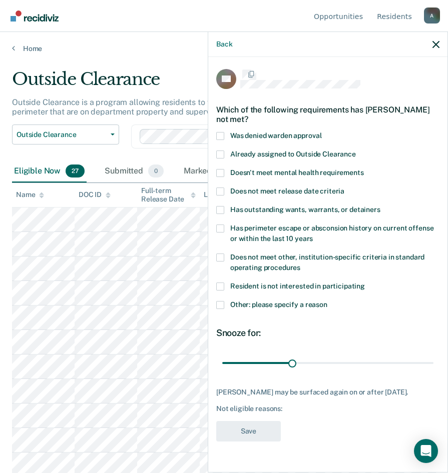
scroll to position [0, 0]
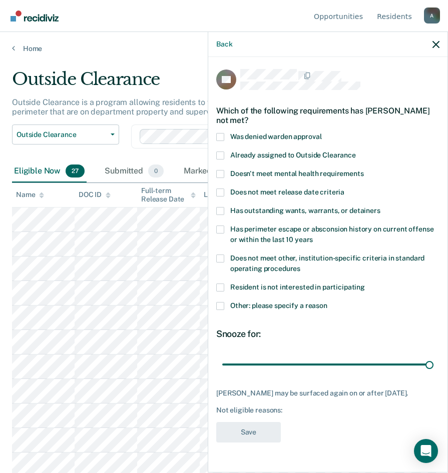
drag, startPoint x: 292, startPoint y: 364, endPoint x: 454, endPoint y: 363, distance: 161.6
type input "90"
click at [433, 365] on input "range" at bounding box center [327, 365] width 211 height 18
click at [222, 306] on span at bounding box center [220, 306] width 8 height 8
click at [327, 302] on input "Other: please specify a reason" at bounding box center [327, 302] width 0 height 0
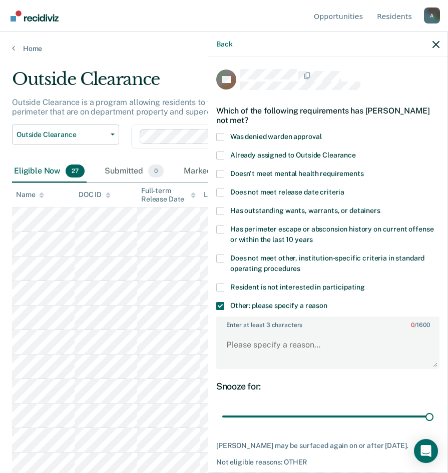
click at [216, 258] on span at bounding box center [220, 259] width 8 height 8
click at [300, 265] on input "Does not meet other, institution-specific criteria in standard operating proced…" at bounding box center [300, 265] width 0 height 0
click at [250, 339] on textarea "Enter at least 3 characters 0 / 1600" at bounding box center [327, 349] width 221 height 37
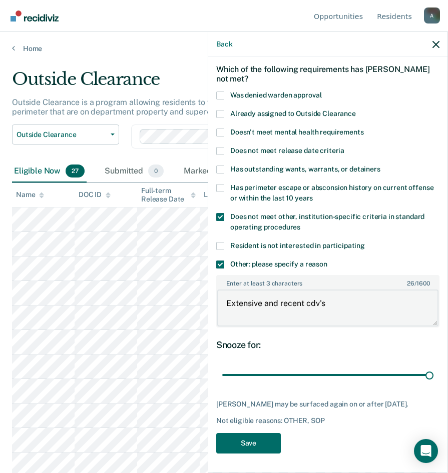
scroll to position [100, 0]
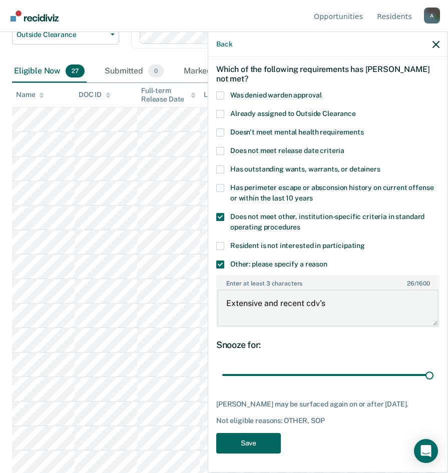
type textarea "Extensive and recent cdv's"
click at [236, 444] on button "Save" at bounding box center [248, 443] width 65 height 21
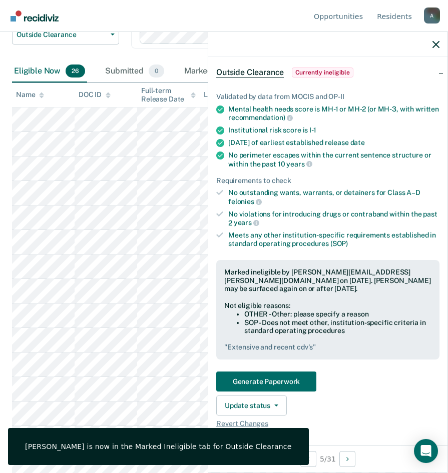
scroll to position [0, 0]
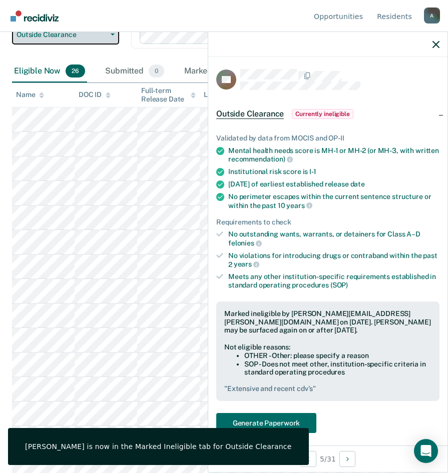
click at [72, 38] on span "Outside Clearance" at bounding box center [62, 35] width 90 height 9
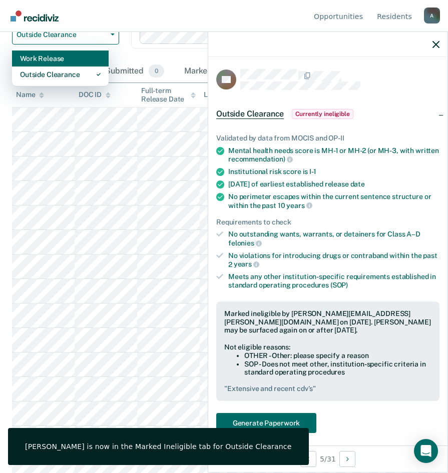
click at [70, 63] on div "Work Release" at bounding box center [60, 59] width 81 height 16
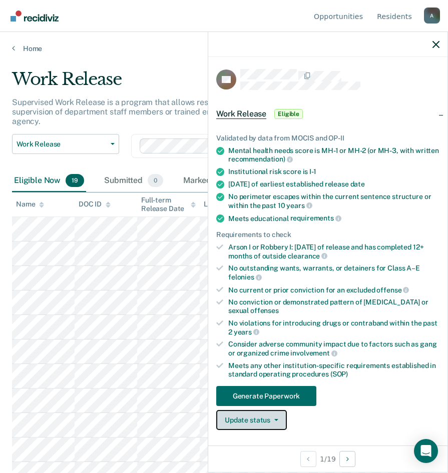
click at [266, 415] on button "Update status" at bounding box center [251, 420] width 71 height 20
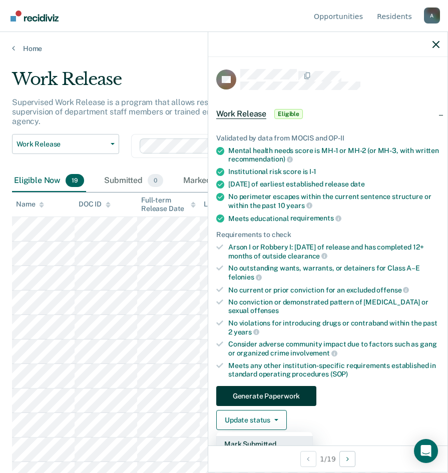
scroll to position [100, 0]
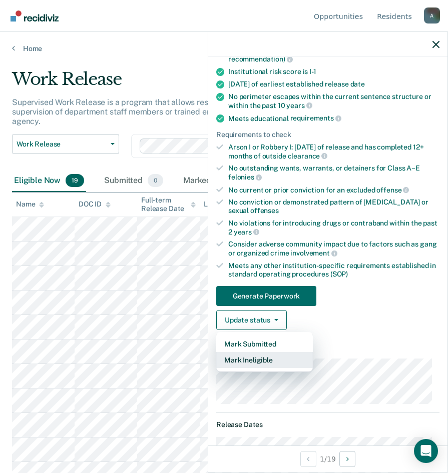
click at [257, 360] on button "Mark Ineligible" at bounding box center [264, 360] width 97 height 16
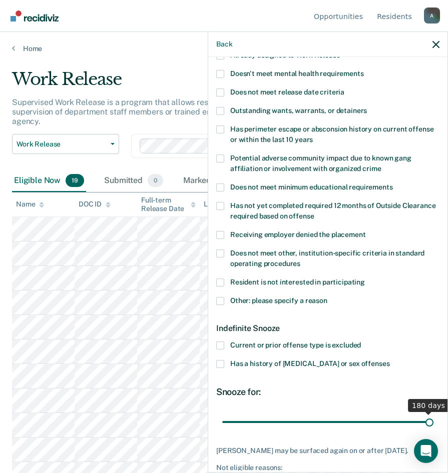
drag, startPoint x: 257, startPoint y: 423, endPoint x: 431, endPoint y: 420, distance: 174.6
type input "180"
click at [431, 420] on input "range" at bounding box center [327, 422] width 211 height 18
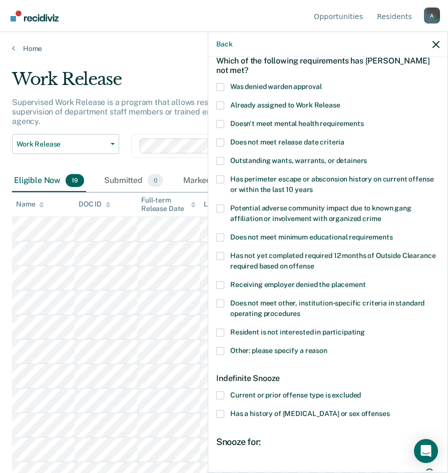
click at [220, 351] on span at bounding box center [220, 351] width 8 height 8
click at [327, 347] on input "Other: please specify a reason" at bounding box center [327, 347] width 0 height 0
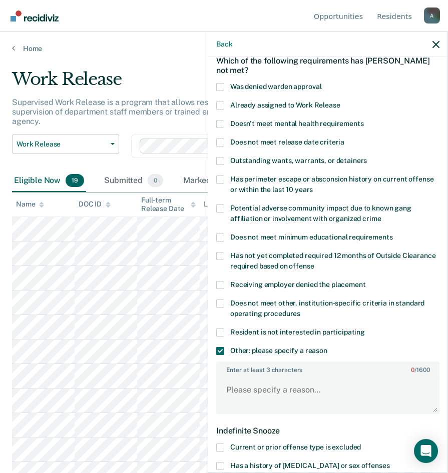
click at [217, 300] on span at bounding box center [220, 304] width 8 height 8
click at [300, 310] on input "Does not meet other, institution-specific criteria in standard operating proced…" at bounding box center [300, 310] width 0 height 0
click at [268, 399] on textarea "Enter at least 3 characters 0 / 1600" at bounding box center [327, 394] width 221 height 37
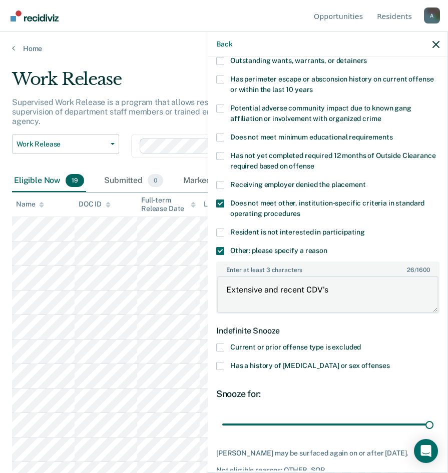
scroll to position [199, 0]
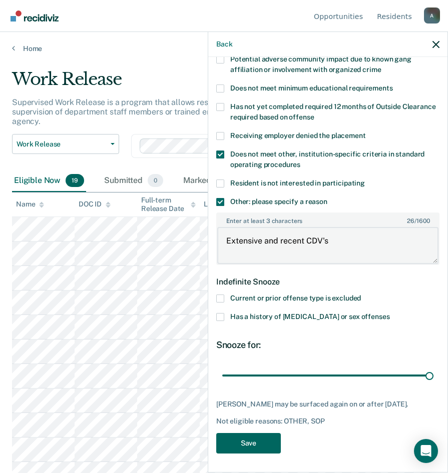
type textarea "Extensive and recent CDV's"
click at [269, 443] on button "Save" at bounding box center [248, 443] width 65 height 21
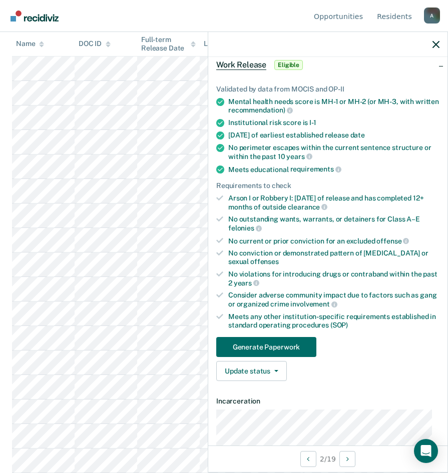
scroll to position [0, 0]
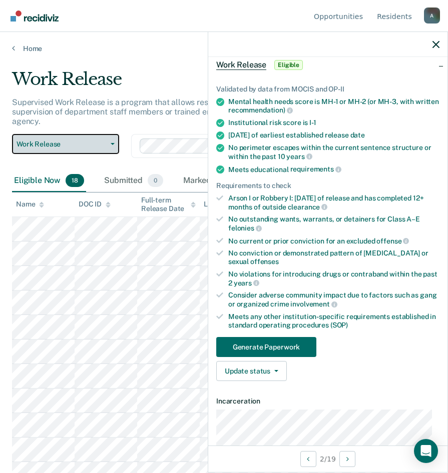
click at [53, 143] on span "Work Release" at bounding box center [62, 144] width 90 height 9
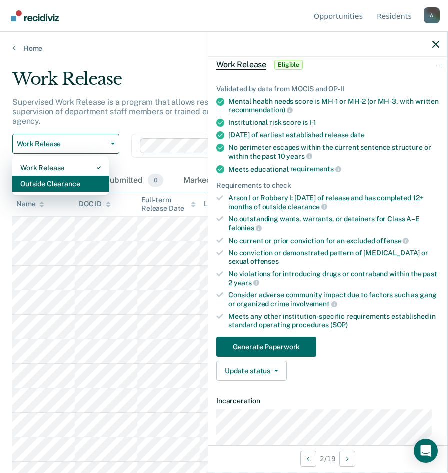
click at [51, 185] on div "Outside Clearance" at bounding box center [60, 184] width 81 height 16
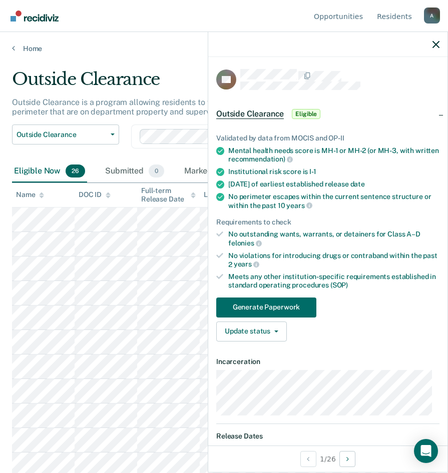
click at [188, 82] on div "Outside Clearance" at bounding box center [213, 83] width 403 height 29
click at [436, 44] on icon "button" at bounding box center [435, 44] width 7 height 7
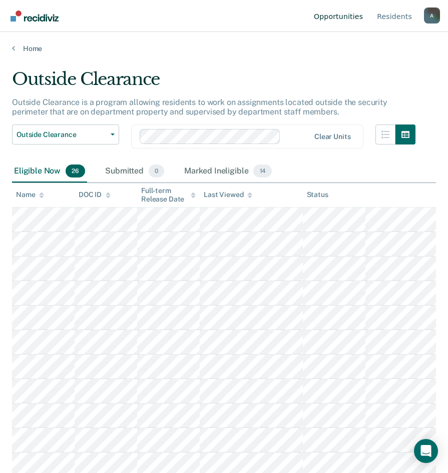
click at [345, 16] on link "Opportunities" at bounding box center [338, 16] width 53 height 32
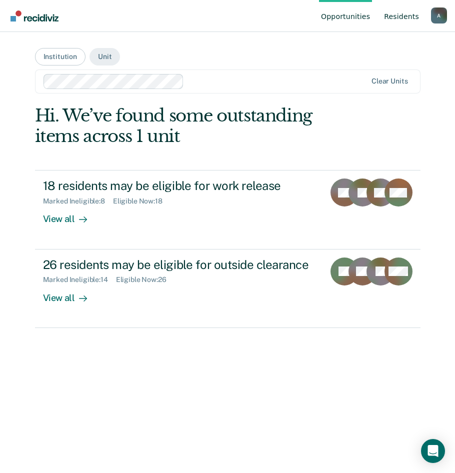
click at [413, 17] on link "Resident s" at bounding box center [401, 16] width 39 height 32
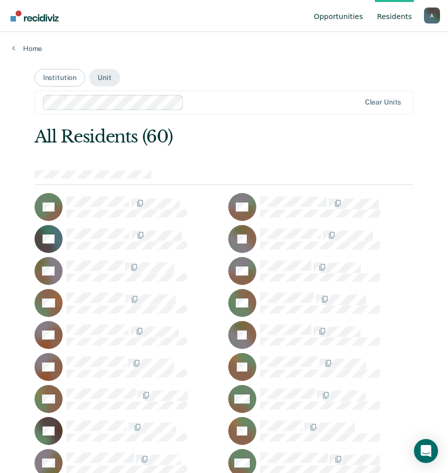
click at [338, 23] on link "Opportunities" at bounding box center [338, 16] width 53 height 32
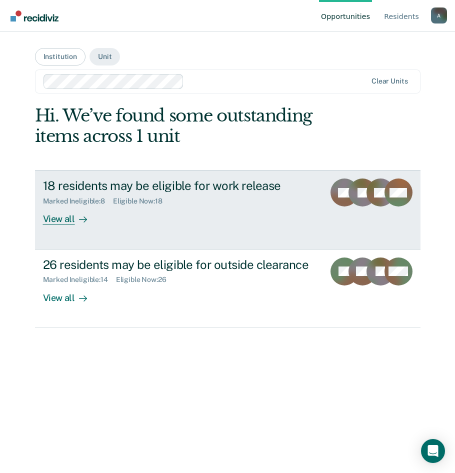
click at [88, 216] on div "View all" at bounding box center [71, 216] width 56 height 20
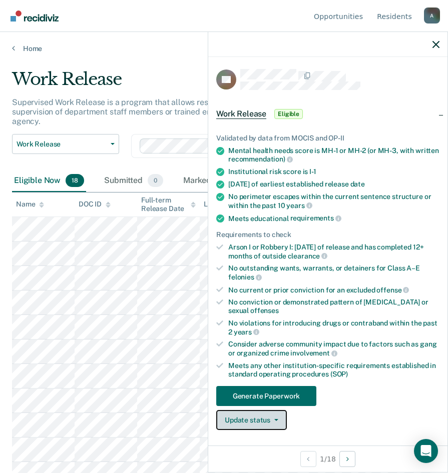
click at [253, 416] on button "Update status" at bounding box center [251, 420] width 71 height 20
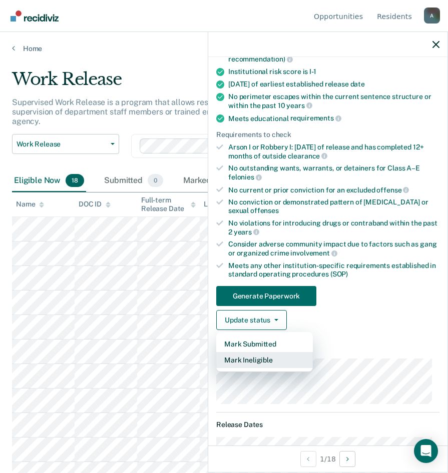
click at [261, 364] on button "Mark Ineligible" at bounding box center [264, 360] width 97 height 16
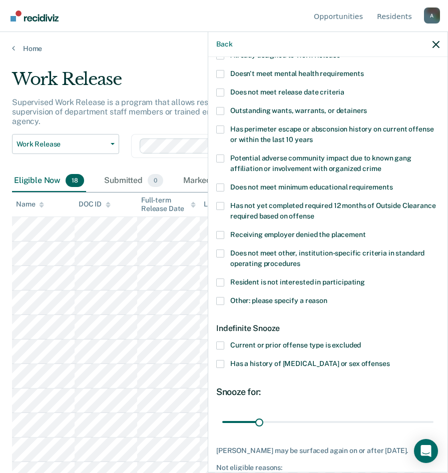
click at [222, 364] on span at bounding box center [220, 364] width 8 height 8
click at [389, 360] on input "Has a history of child abuse or sex offenses" at bounding box center [389, 360] width 0 height 0
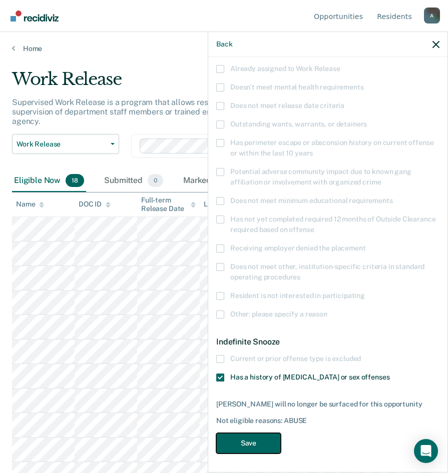
click at [240, 441] on button "Save" at bounding box center [248, 443] width 65 height 21
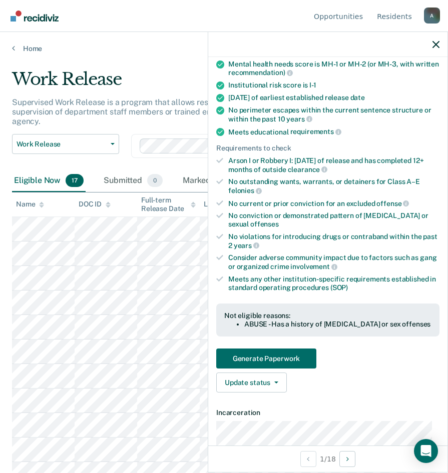
click at [160, 72] on div "Work Release" at bounding box center [213, 83] width 403 height 29
click at [63, 146] on span "Work Release" at bounding box center [62, 144] width 90 height 9
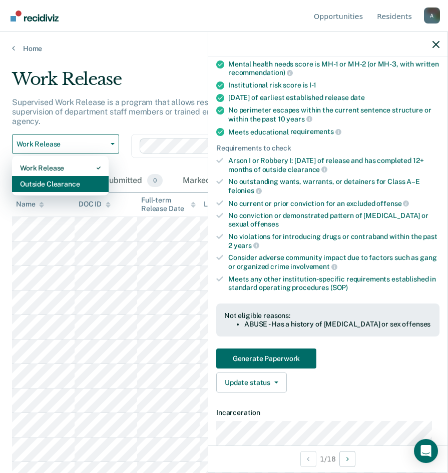
click at [55, 181] on div "Outside Clearance" at bounding box center [60, 184] width 81 height 16
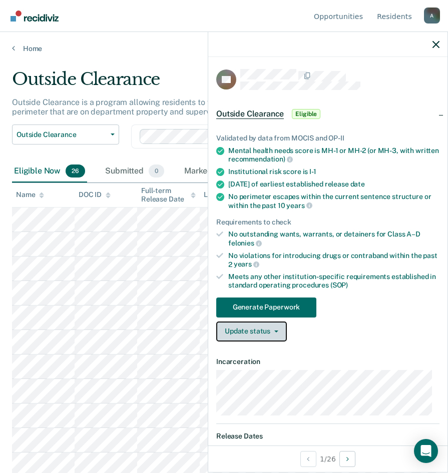
click at [259, 333] on button "Update status" at bounding box center [251, 332] width 71 height 20
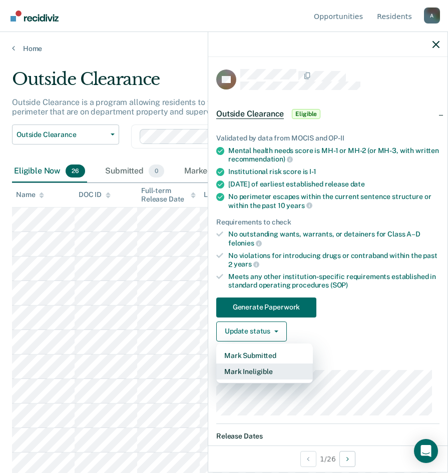
click at [261, 372] on button "Mark Ineligible" at bounding box center [264, 372] width 97 height 16
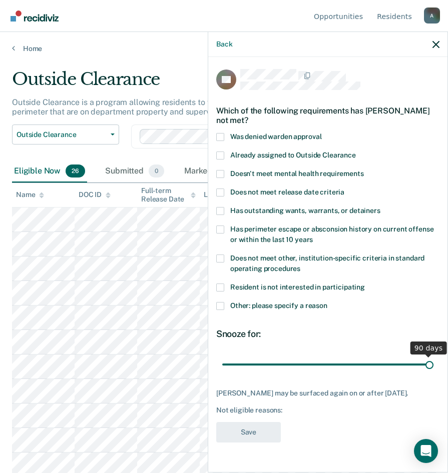
drag, startPoint x: 290, startPoint y: 365, endPoint x: 429, endPoint y: 359, distance: 139.2
type input "90"
click at [429, 359] on input "range" at bounding box center [327, 365] width 211 height 18
click at [221, 261] on span at bounding box center [220, 259] width 8 height 8
click at [300, 265] on input "Does not meet other, institution-specific criteria in standard operating proced…" at bounding box center [300, 265] width 0 height 0
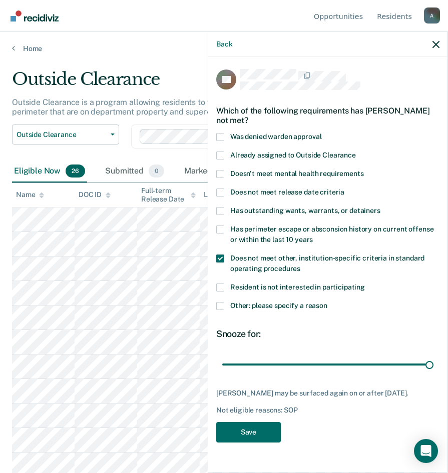
click at [222, 306] on span at bounding box center [220, 306] width 8 height 8
click at [327, 302] on input "Other: please specify a reason" at bounding box center [327, 302] width 0 height 0
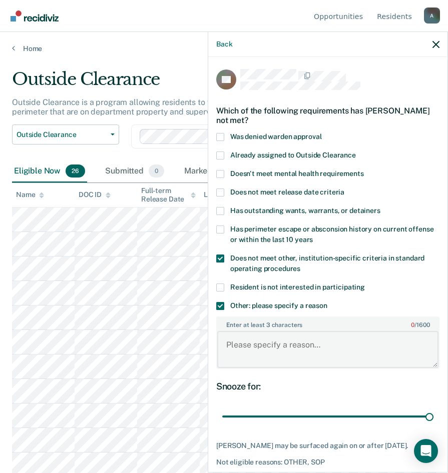
click at [261, 356] on textarea "Enter at least 3 characters 0 / 1600" at bounding box center [327, 349] width 221 height 37
type textarea "Sex offender"
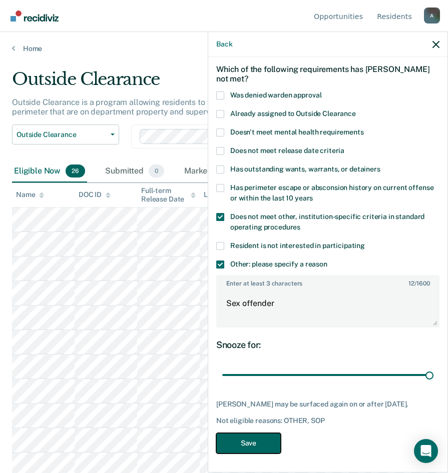
click at [258, 442] on button "Save" at bounding box center [248, 443] width 65 height 21
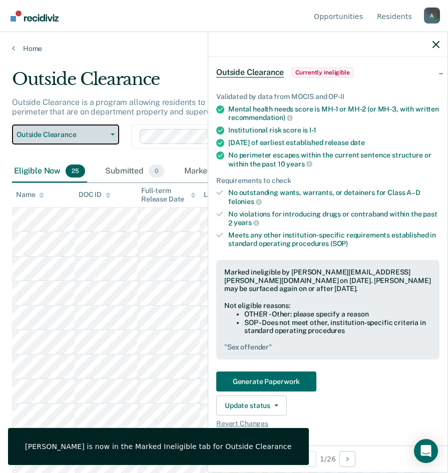
click at [53, 131] on span "Outside Clearance" at bounding box center [62, 135] width 90 height 9
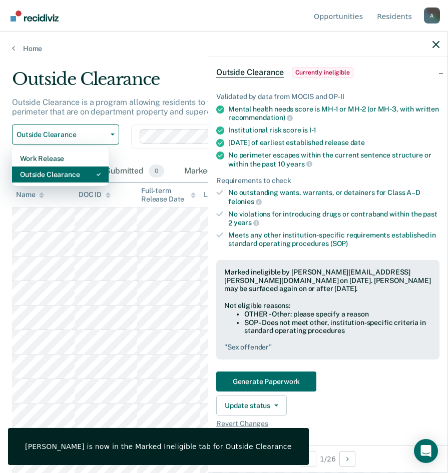
click at [56, 169] on div "Outside Clearance" at bounding box center [60, 175] width 81 height 16
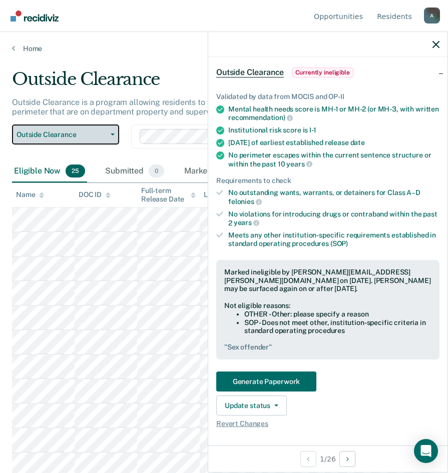
click at [53, 134] on span "Outside Clearance" at bounding box center [62, 135] width 90 height 9
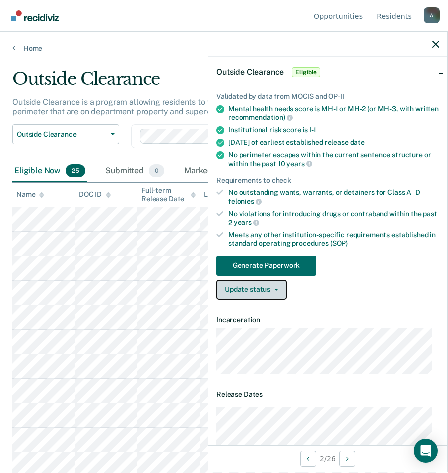
click at [258, 286] on button "Update status" at bounding box center [251, 290] width 71 height 20
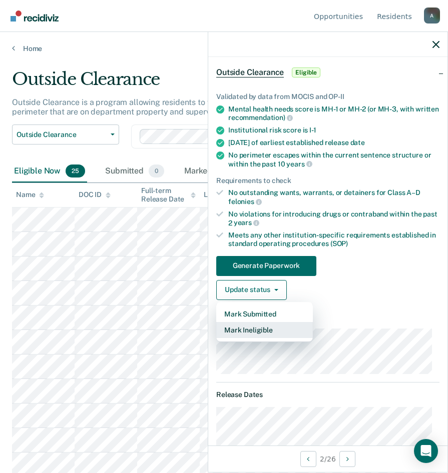
click at [256, 325] on button "Mark Ineligible" at bounding box center [264, 330] width 97 height 16
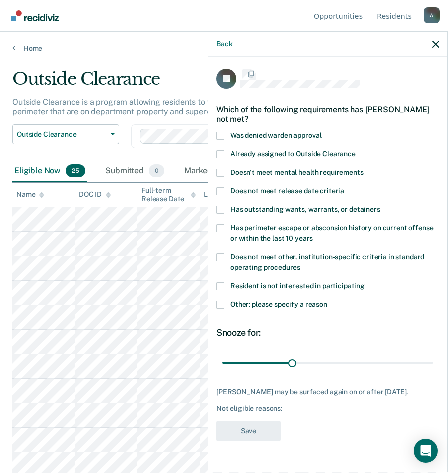
scroll to position [0, 0]
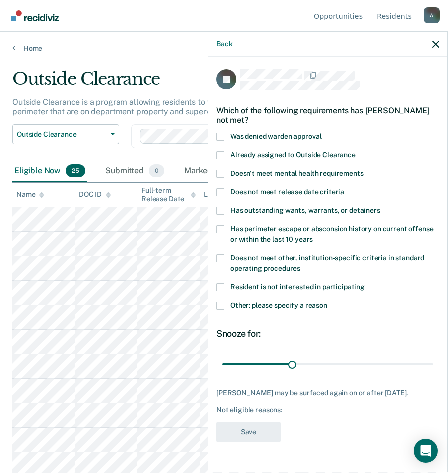
click at [220, 305] on span at bounding box center [220, 306] width 8 height 8
click at [327, 302] on input "Other: please specify a reason" at bounding box center [327, 302] width 0 height 0
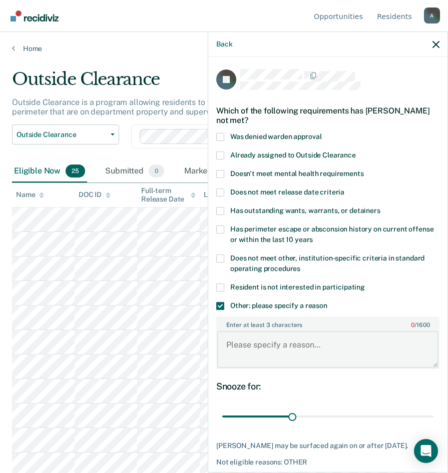
click at [257, 349] on textarea "Enter at least 3 characters 0 / 1600" at bounding box center [327, 349] width 221 height 37
type textarea "O"
click at [304, 338] on textarea "Enter at least 3 characters 0 / 1600" at bounding box center [327, 349] width 221 height 37
type textarea "Sex offender and PPD: 11-20-25"
drag, startPoint x: 291, startPoint y: 416, endPoint x: 425, endPoint y: 412, distance: 134.1
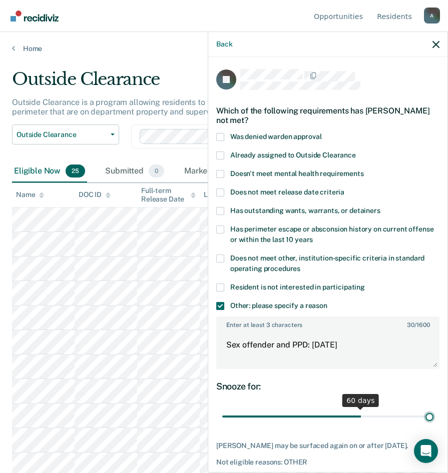
type input "90"
click at [425, 412] on input "range" at bounding box center [327, 417] width 211 height 18
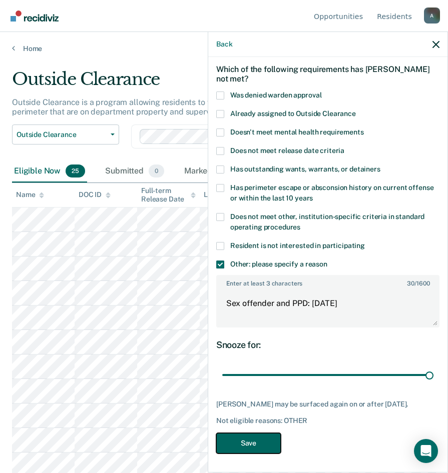
click at [254, 436] on button "Save" at bounding box center [248, 443] width 65 height 21
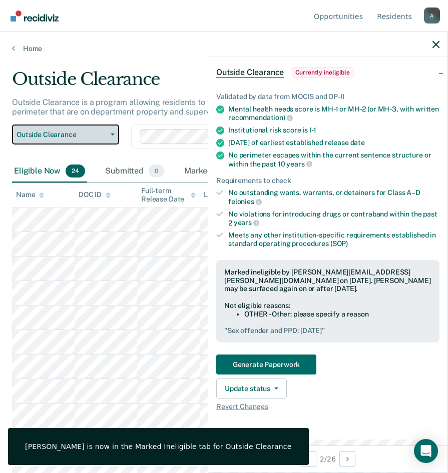
click at [67, 139] on button "Outside Clearance" at bounding box center [65, 135] width 107 height 20
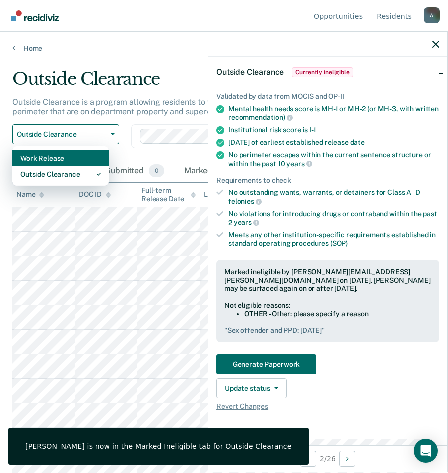
drag, startPoint x: 59, startPoint y: 175, endPoint x: 57, endPoint y: 155, distance: 20.6
click at [57, 155] on div "Work Release Outside Clearance" at bounding box center [60, 167] width 97 height 40
click at [57, 155] on div "Work Release" at bounding box center [60, 159] width 81 height 16
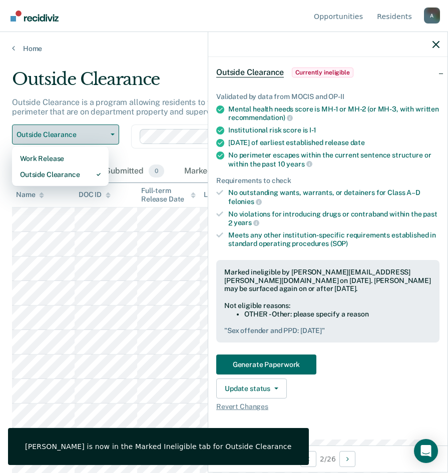
scroll to position [19, 0]
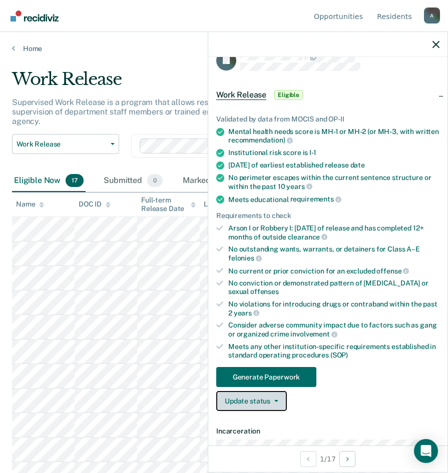
click at [263, 402] on button "Update status" at bounding box center [251, 401] width 71 height 20
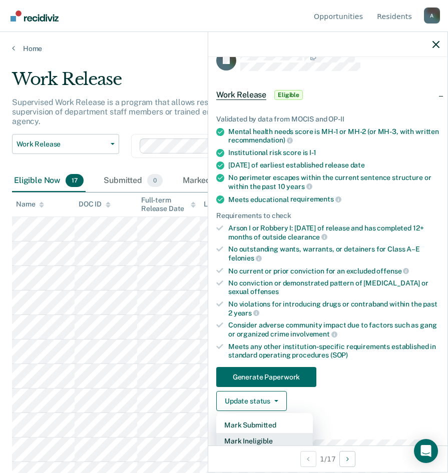
scroll to position [22, 0]
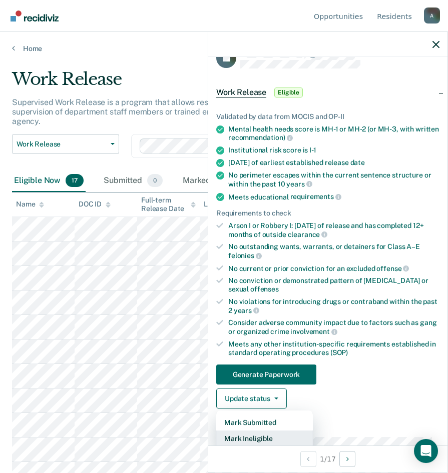
click at [262, 437] on button "Mark Ineligible" at bounding box center [264, 439] width 97 height 16
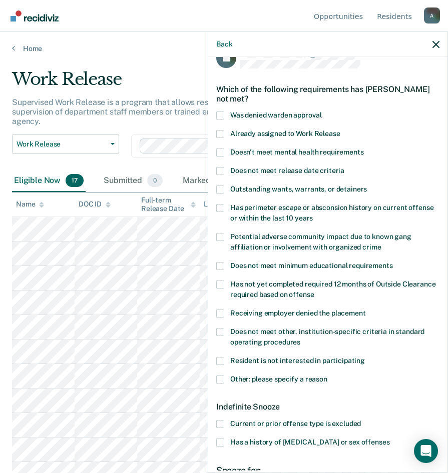
click at [219, 443] on span at bounding box center [220, 443] width 8 height 8
click at [389, 439] on input "Has a history of child abuse or sex offenses" at bounding box center [389, 439] width 0 height 0
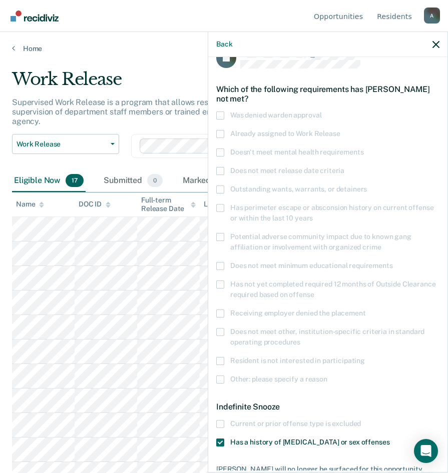
scroll to position [72, 0]
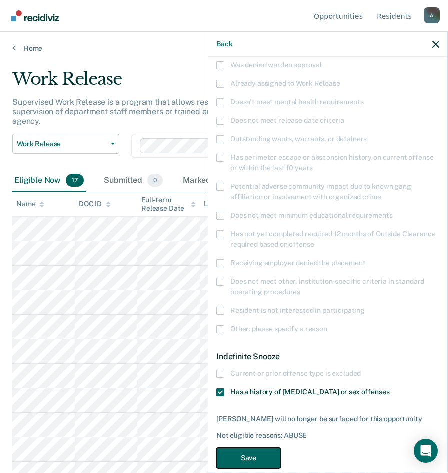
click at [241, 457] on button "Save" at bounding box center [248, 458] width 65 height 21
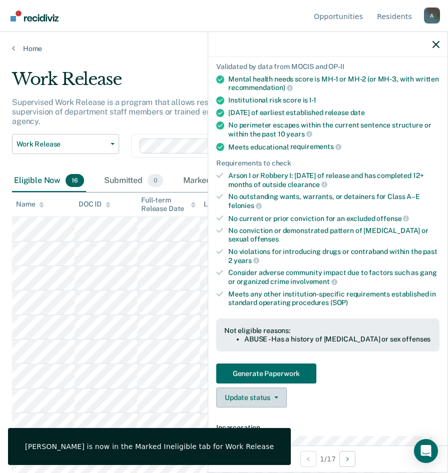
scroll to position [172, 0]
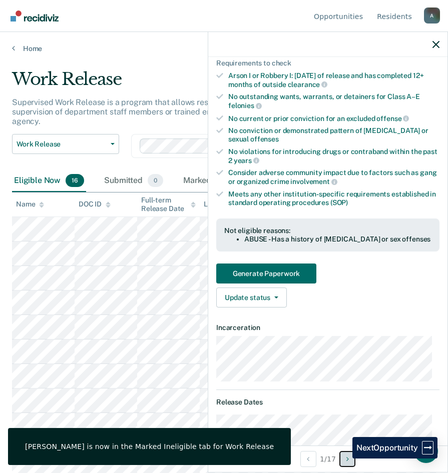
click at [345, 459] on button "Next Opportunity" at bounding box center [347, 459] width 16 height 16
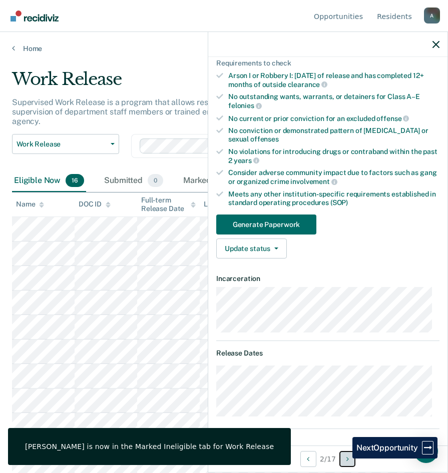
click at [345, 459] on button "Next Opportunity" at bounding box center [347, 459] width 16 height 16
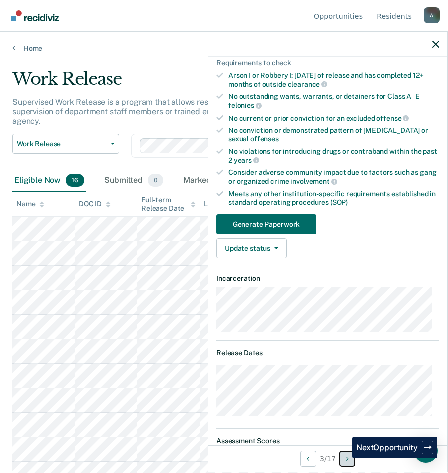
click at [345, 459] on button "Next Opportunity" at bounding box center [347, 459] width 16 height 16
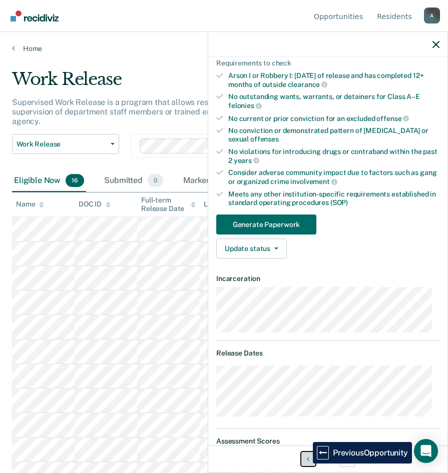
click at [305, 464] on button "Previous Opportunity" at bounding box center [308, 459] width 16 height 16
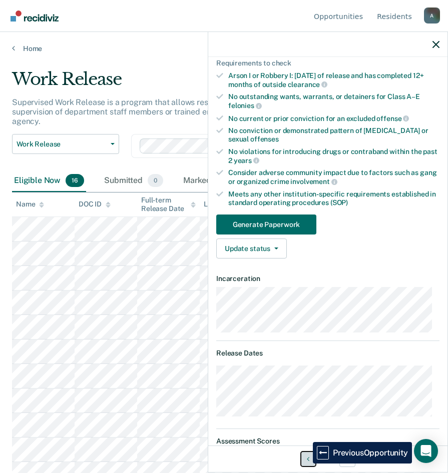
click at [305, 464] on button "Previous Opportunity" at bounding box center [308, 459] width 16 height 16
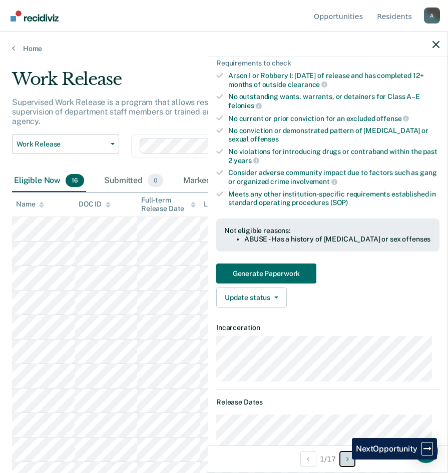
click at [344, 460] on button "Next Opportunity" at bounding box center [347, 459] width 16 height 16
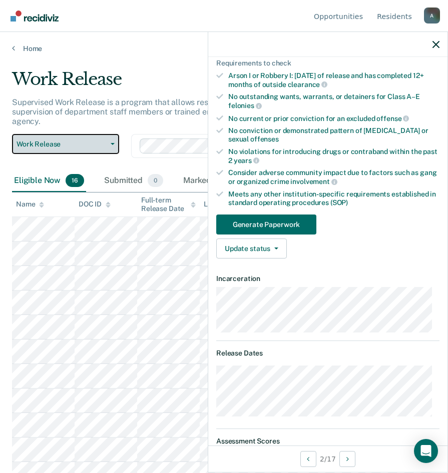
click at [31, 137] on button "Work Release" at bounding box center [65, 144] width 107 height 20
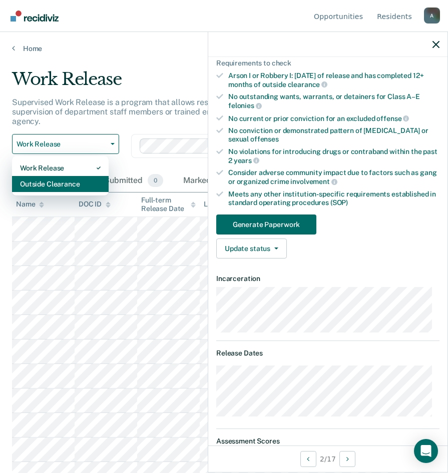
click at [44, 185] on div "Outside Clearance" at bounding box center [60, 184] width 81 height 16
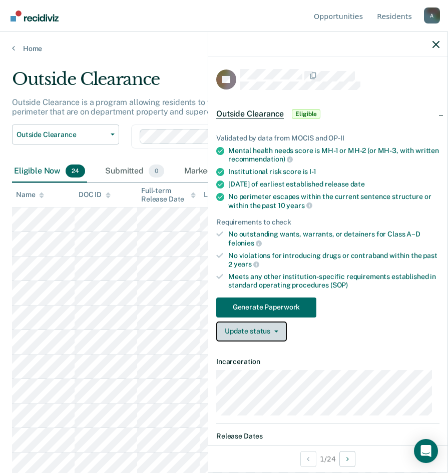
click at [271, 327] on button "Update status" at bounding box center [251, 332] width 71 height 20
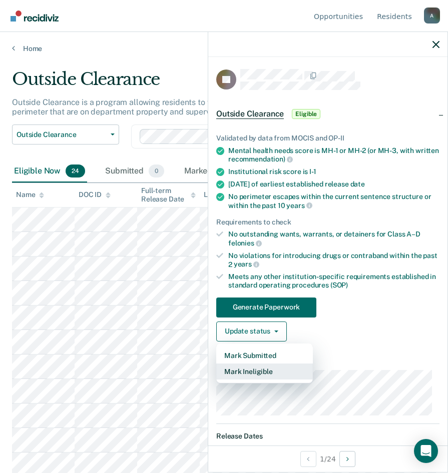
click at [271, 370] on button "Mark Ineligible" at bounding box center [264, 372] width 97 height 16
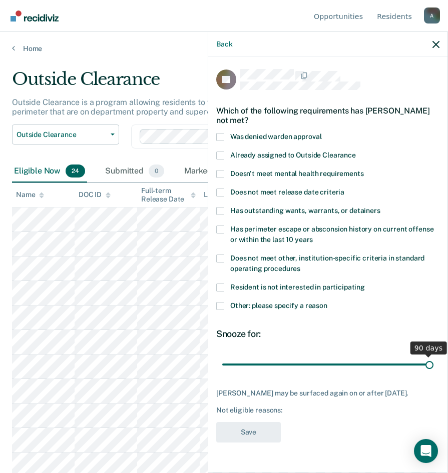
drag, startPoint x: 292, startPoint y: 365, endPoint x: 442, endPoint y: 371, distance: 150.2
type input "90"
click at [433, 371] on input "range" at bounding box center [327, 365] width 211 height 18
click at [216, 307] on div "FF Which of the following requirements has Frank Forgey not met? Was denied war…" at bounding box center [327, 264] width 239 height 414
click at [218, 307] on span at bounding box center [220, 306] width 8 height 8
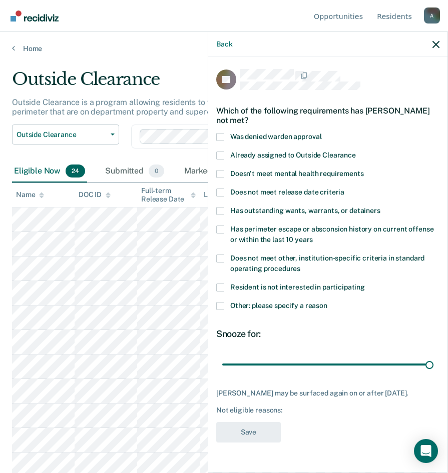
click at [327, 302] on input "Other: please specify a reason" at bounding box center [327, 302] width 0 height 0
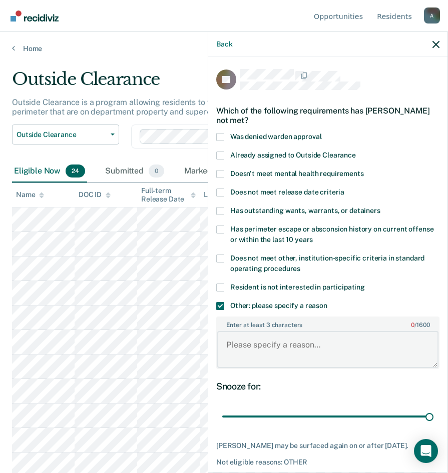
click at [262, 333] on textarea "Enter at least 3 characters 0 / 1600" at bounding box center [327, 349] width 221 height 37
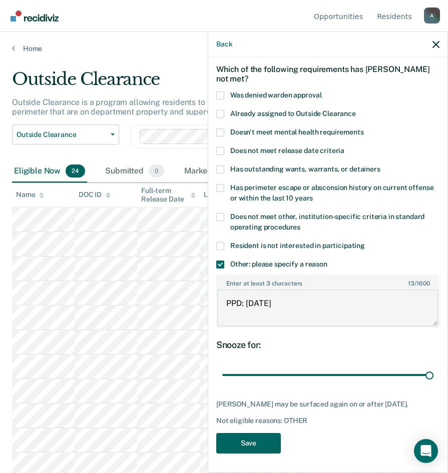
type textarea "PPD: 11-22-25"
click at [260, 433] on button "Save" at bounding box center [248, 443] width 65 height 21
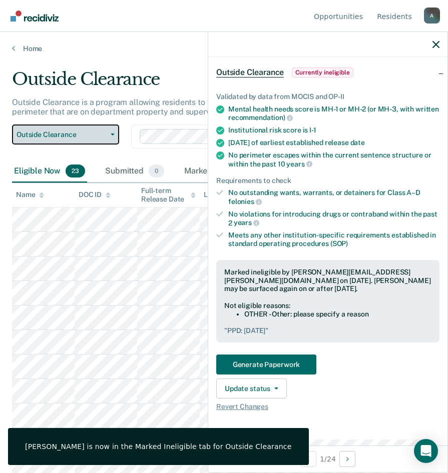
click at [33, 137] on span "Outside Clearance" at bounding box center [62, 135] width 90 height 9
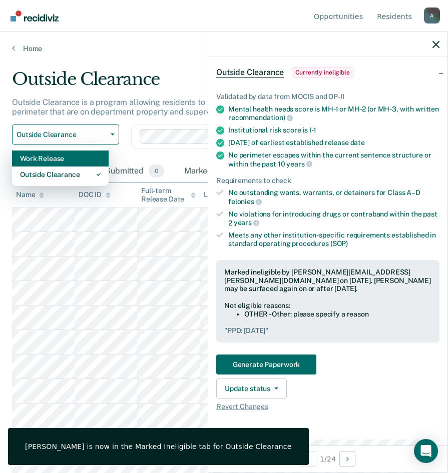
click at [42, 156] on div "Work Release" at bounding box center [60, 159] width 81 height 16
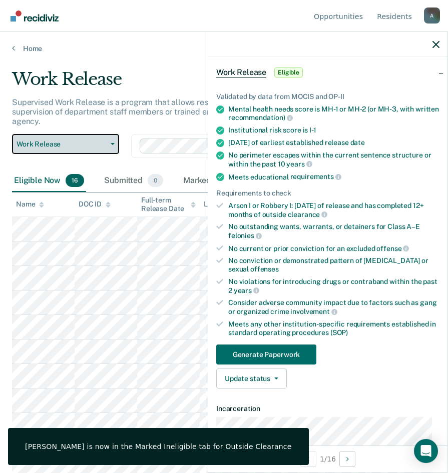
scroll to position [19, 0]
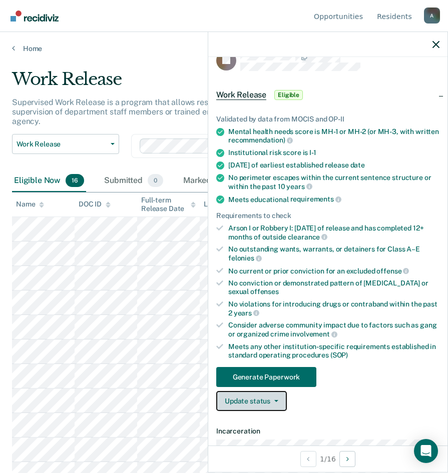
click at [246, 396] on button "Update status" at bounding box center [251, 401] width 71 height 20
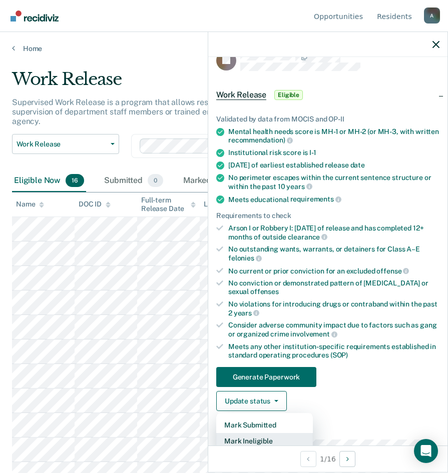
scroll to position [22, 0]
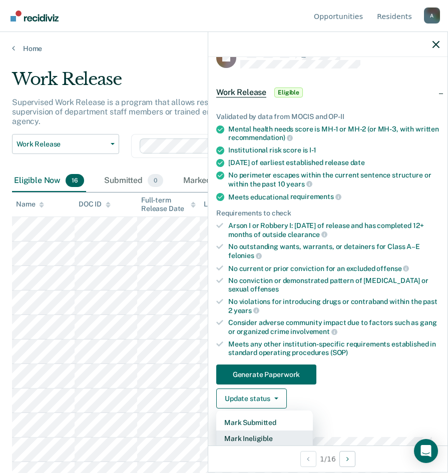
click at [249, 438] on button "Mark Ineligible" at bounding box center [264, 439] width 97 height 16
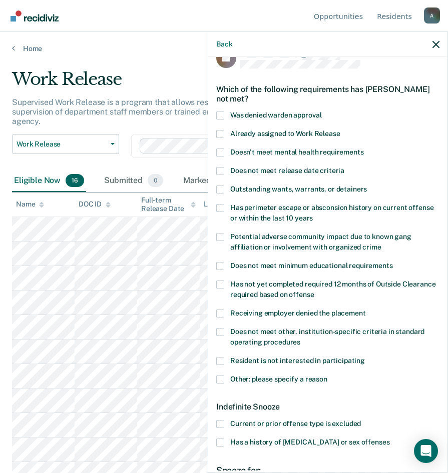
scroll to position [122, 0]
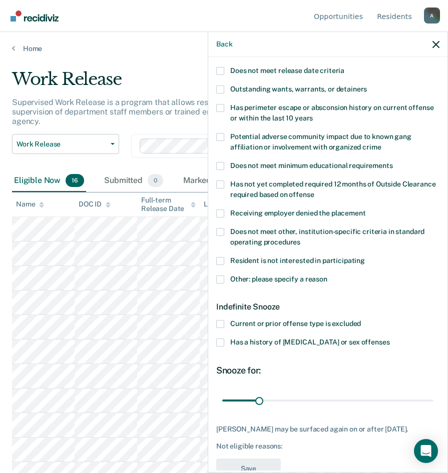
click at [220, 282] on span at bounding box center [220, 280] width 8 height 8
click at [327, 276] on input "Other: please specify a reason" at bounding box center [327, 276] width 0 height 0
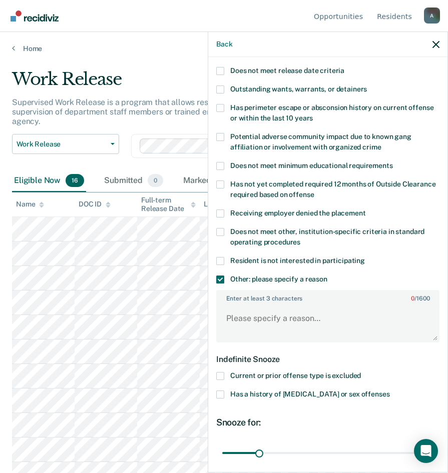
click at [218, 70] on span at bounding box center [220, 71] width 8 height 8
click at [344, 67] on input "Does not meet release date criteria" at bounding box center [344, 67] width 0 height 0
drag, startPoint x: 261, startPoint y: 453, endPoint x: 493, endPoint y: 478, distance: 233.5
type input "180"
click at [433, 462] on input "range" at bounding box center [327, 453] width 211 height 18
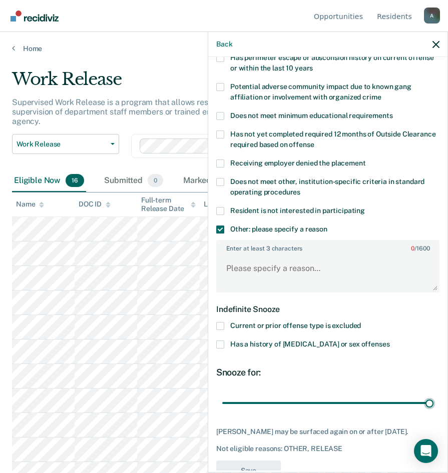
scroll to position [199, 0]
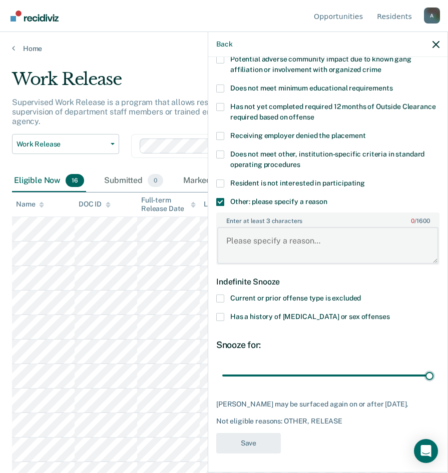
click at [235, 245] on textarea "Enter at least 3 characters 0 / 1600" at bounding box center [327, 245] width 221 height 37
type textarea "PPD: 11-22-25"
click at [257, 436] on button "Save" at bounding box center [248, 443] width 65 height 21
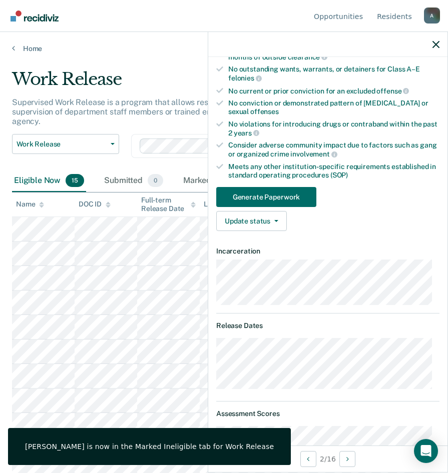
scroll to position [0, 0]
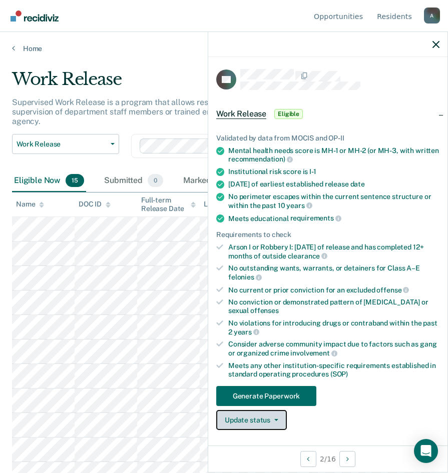
click at [266, 422] on button "Update status" at bounding box center [251, 420] width 71 height 20
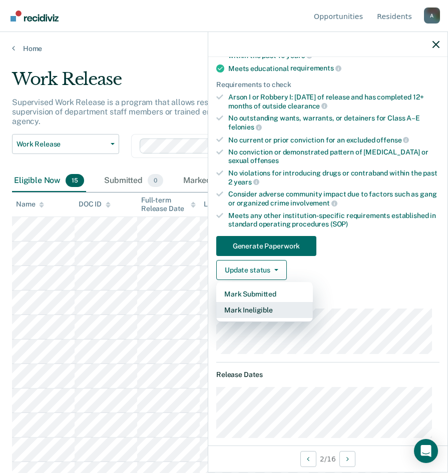
click at [236, 304] on button "Mark Ineligible" at bounding box center [264, 310] width 97 height 16
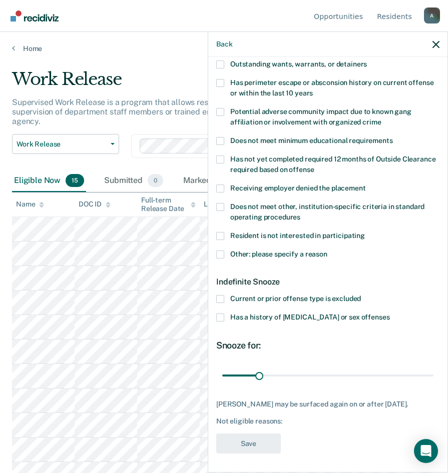
scroll to position [100, 0]
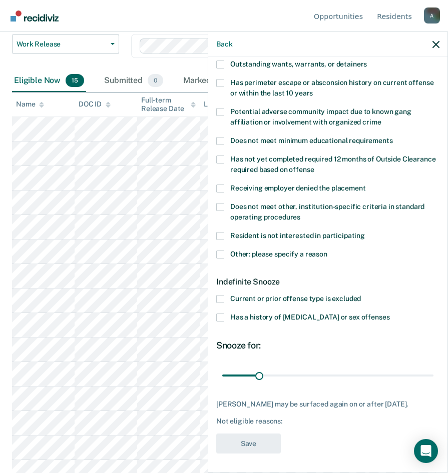
click at [217, 318] on span at bounding box center [220, 318] width 8 height 8
click at [389, 314] on input "Has a history of child abuse or sex offenses" at bounding box center [389, 314] width 0 height 0
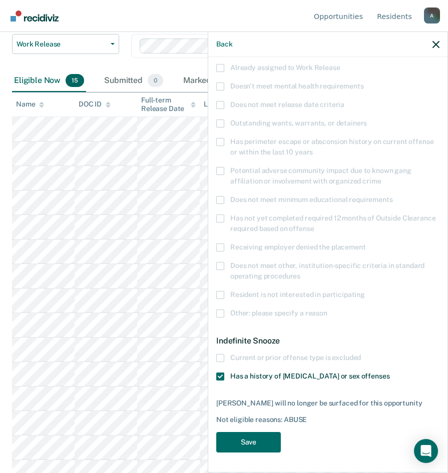
scroll to position [87, 0]
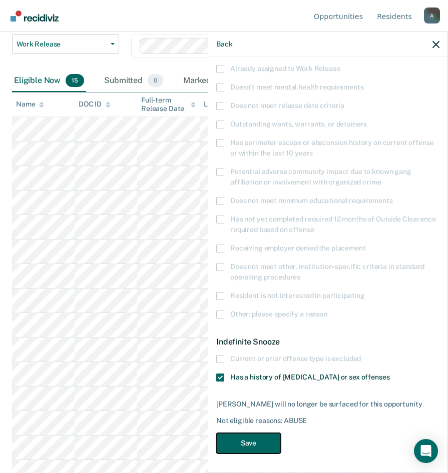
click at [247, 446] on button "Save" at bounding box center [248, 443] width 65 height 21
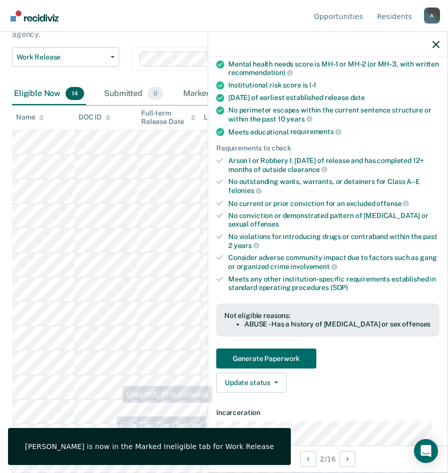
scroll to position [0, 0]
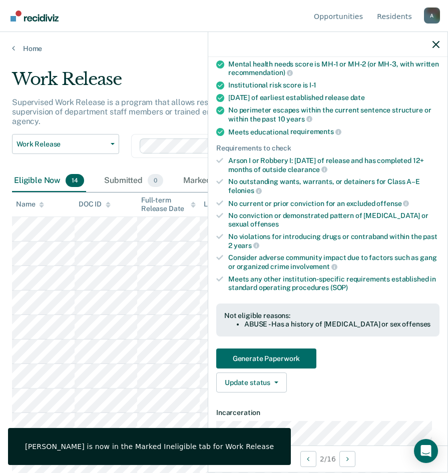
click at [44, 155] on div "Work Release Work Release Outside Clearance" at bounding box center [65, 152] width 107 height 36
click at [44, 151] on button "Work Release" at bounding box center [65, 144] width 107 height 20
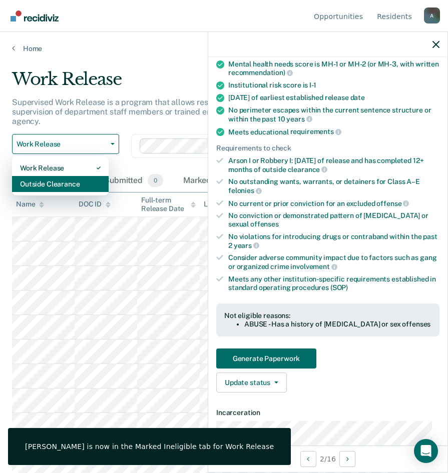
click at [45, 183] on div "Outside Clearance" at bounding box center [60, 184] width 81 height 16
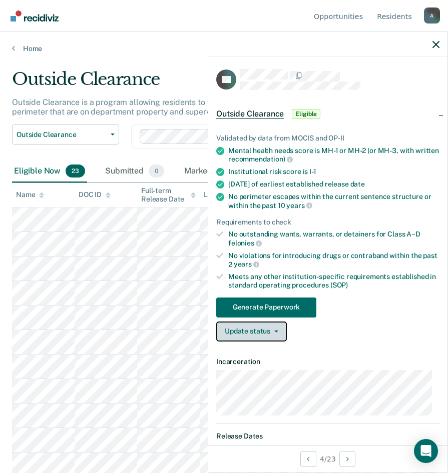
click at [261, 331] on button "Update status" at bounding box center [251, 332] width 71 height 20
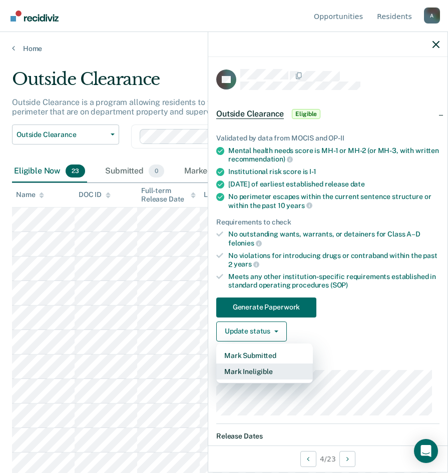
click at [262, 378] on button "Mark Ineligible" at bounding box center [264, 372] width 97 height 16
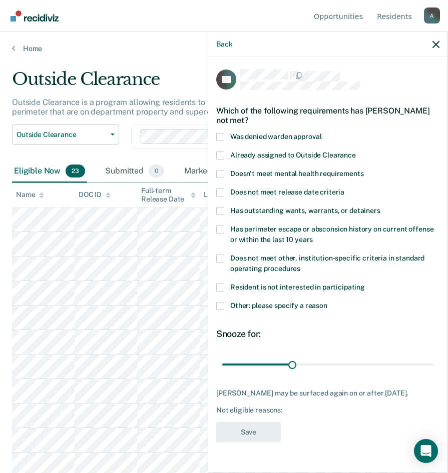
click at [224, 298] on div "Resident is not interested in participating" at bounding box center [327, 293] width 223 height 19
click at [220, 306] on span at bounding box center [220, 306] width 8 height 8
click at [327, 302] on input "Other: please specify a reason" at bounding box center [327, 302] width 0 height 0
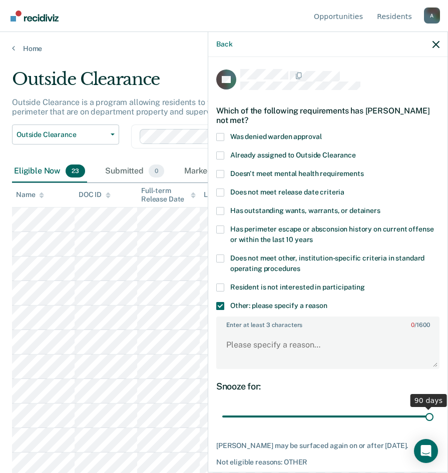
drag, startPoint x: 291, startPoint y: 419, endPoint x: 450, endPoint y: 419, distance: 159.1
type input "90"
click at [433, 419] on input "range" at bounding box center [327, 417] width 211 height 18
click at [273, 351] on textarea "Enter at least 3 characters 0 / 1600" at bounding box center [327, 349] width 221 height 37
type textarea "Sex offender"
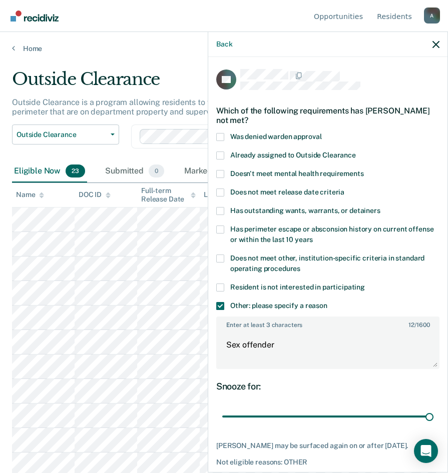
click at [220, 255] on span at bounding box center [220, 259] width 8 height 8
click at [300, 265] on input "Does not meet other, institution-specific criteria in standard operating proced…" at bounding box center [300, 265] width 0 height 0
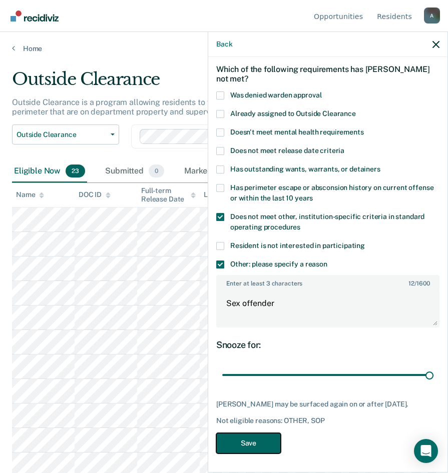
drag, startPoint x: 263, startPoint y: 435, endPoint x: 260, endPoint y: 442, distance: 7.4
click at [261, 438] on button "Save" at bounding box center [248, 443] width 65 height 21
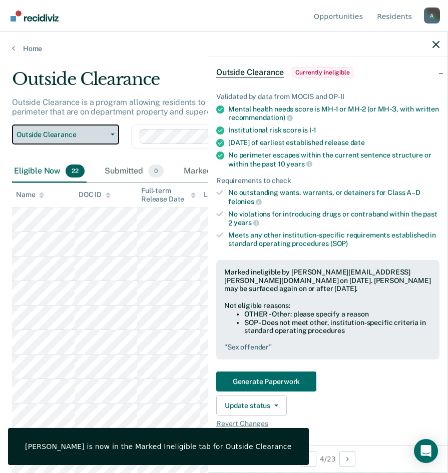
click at [62, 139] on span "Outside Clearance" at bounding box center [62, 135] width 90 height 9
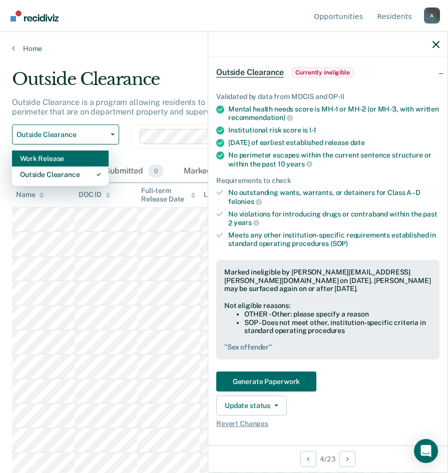
drag, startPoint x: 61, startPoint y: 181, endPoint x: 59, endPoint y: 160, distance: 21.1
click at [59, 160] on div "Work Release Outside Clearance" at bounding box center [60, 167] width 97 height 40
click at [59, 160] on div "Work Release" at bounding box center [60, 159] width 81 height 16
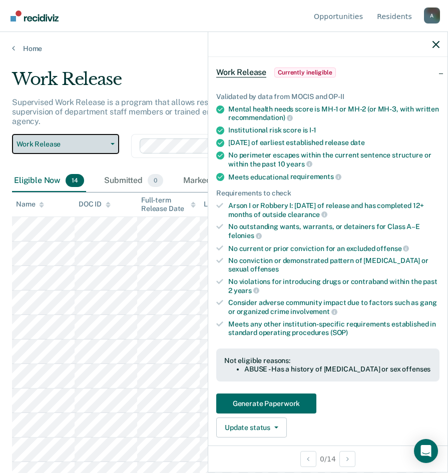
scroll to position [51, 0]
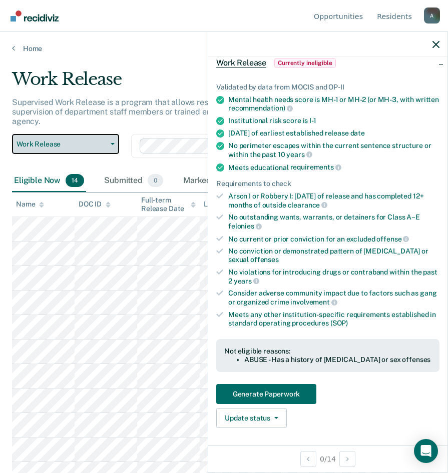
click at [65, 143] on span "Work Release" at bounding box center [62, 144] width 90 height 9
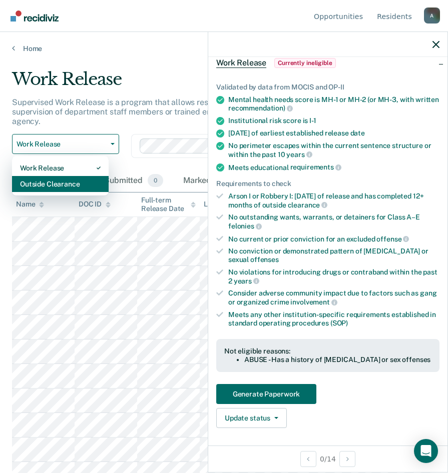
click at [63, 183] on div "Outside Clearance" at bounding box center [60, 184] width 81 height 16
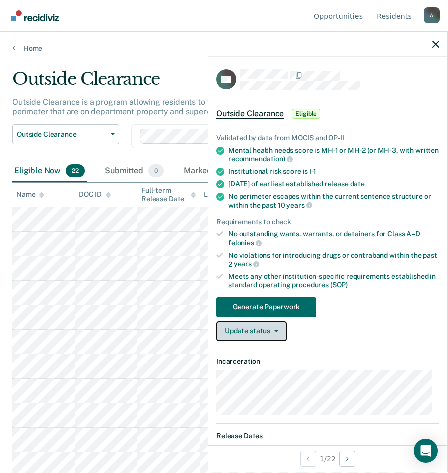
click at [259, 329] on button "Update status" at bounding box center [251, 332] width 71 height 20
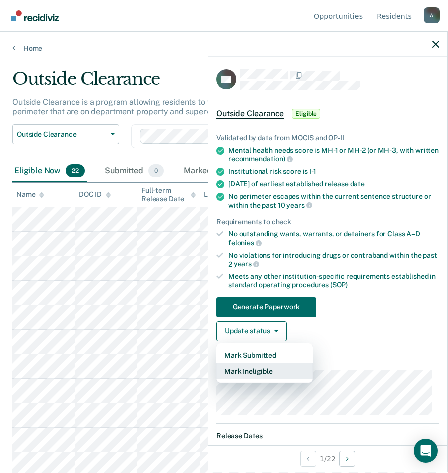
click at [279, 377] on button "Mark Ineligible" at bounding box center [264, 372] width 97 height 16
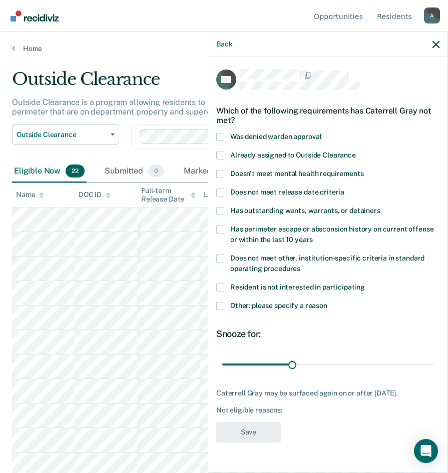
click at [222, 307] on span at bounding box center [220, 306] width 8 height 8
click at [327, 302] on input "Other: please specify a reason" at bounding box center [327, 302] width 0 height 0
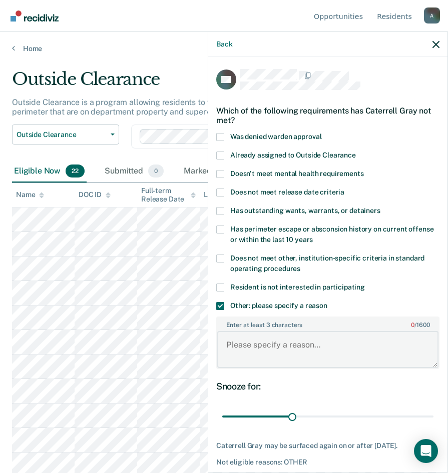
click at [255, 354] on textarea "Enter at least 3 characters 0 / 1600" at bounding box center [327, 349] width 221 height 37
type textarea "Recent crimes and CDV"
drag, startPoint x: 306, startPoint y: 416, endPoint x: 442, endPoint y: 394, distance: 138.3
type input "90"
click at [433, 408] on input "range" at bounding box center [327, 417] width 211 height 18
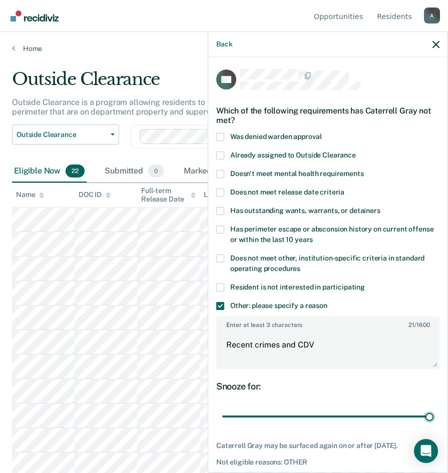
scroll to position [42, 0]
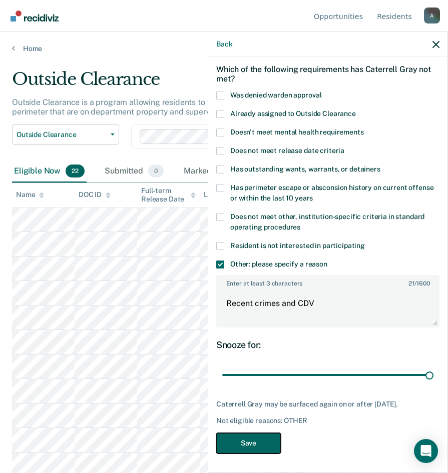
click at [237, 437] on button "Save" at bounding box center [248, 443] width 65 height 21
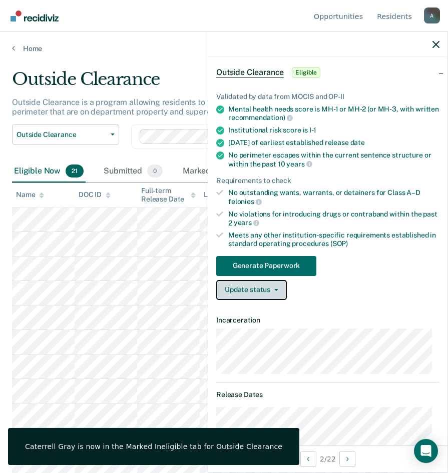
click at [264, 287] on button "Update status" at bounding box center [251, 290] width 71 height 20
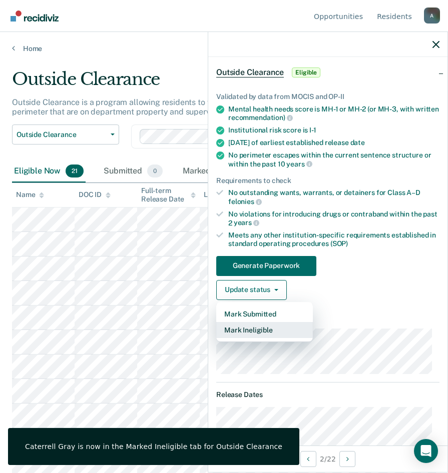
click at [268, 329] on button "Mark Ineligible" at bounding box center [264, 330] width 97 height 16
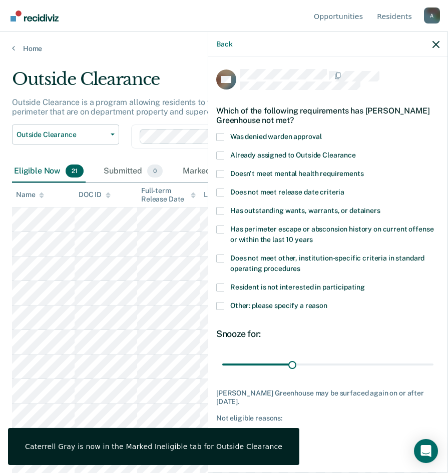
scroll to position [0, 0]
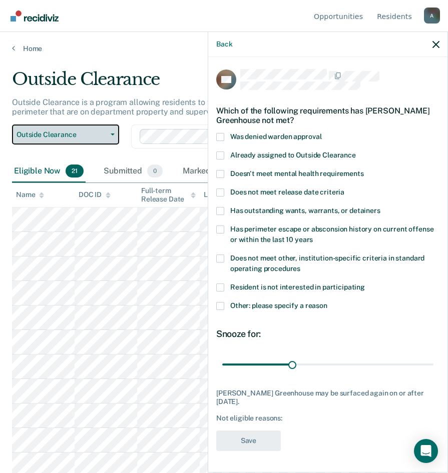
click at [75, 137] on span "Outside Clearance" at bounding box center [62, 135] width 90 height 9
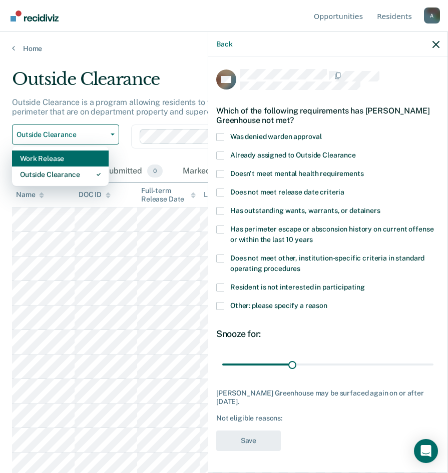
click at [71, 159] on div "Work Release" at bounding box center [60, 159] width 81 height 16
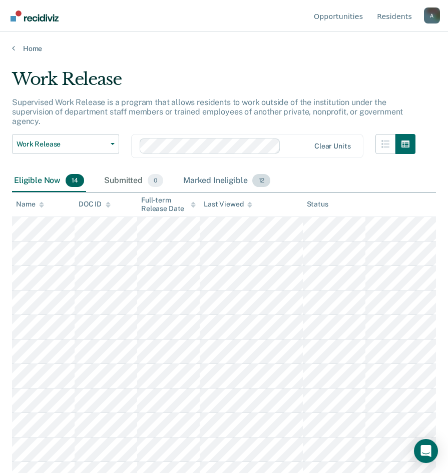
click at [205, 181] on div "Marked Ineligible 12" at bounding box center [226, 181] width 91 height 22
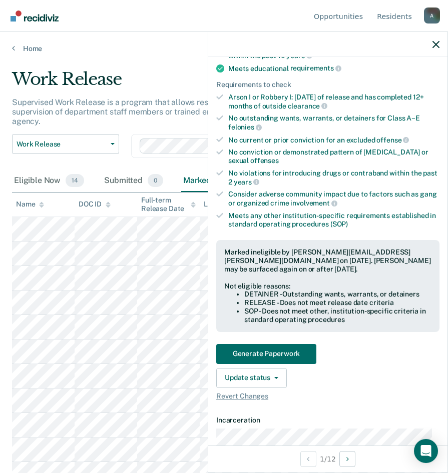
scroll to position [250, 0]
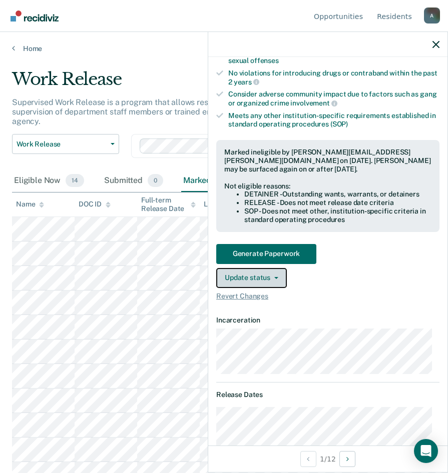
click at [275, 278] on icon "button" at bounding box center [276, 278] width 4 height 2
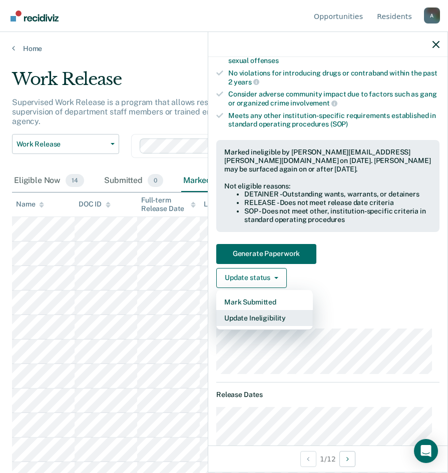
click at [265, 315] on button "Update Ineligibility" at bounding box center [264, 318] width 97 height 16
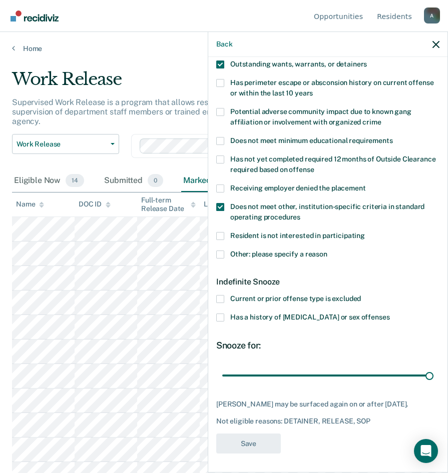
drag, startPoint x: 239, startPoint y: 317, endPoint x: 352, endPoint y: 318, distance: 112.5
click at [352, 318] on span "Has a history of child abuse or sex offenses" at bounding box center [309, 317] width 159 height 8
click at [389, 314] on input "Has a history of child abuse or sex offenses" at bounding box center [389, 314] width 0 height 0
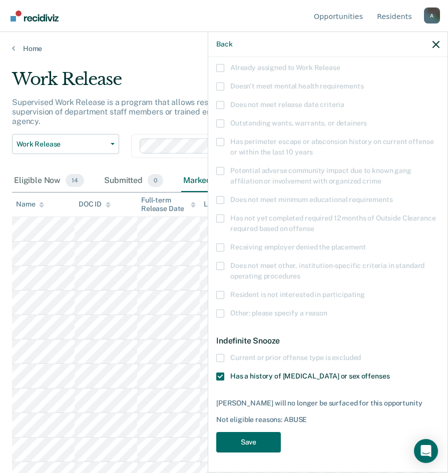
scroll to position [87, 0]
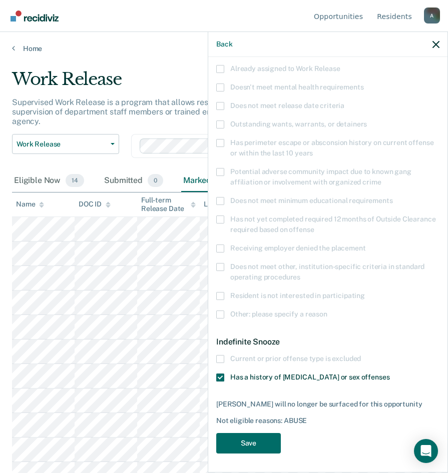
click at [436, 40] on div "Back" at bounding box center [327, 44] width 239 height 25
click at [433, 42] on icon "button" at bounding box center [435, 44] width 7 height 7
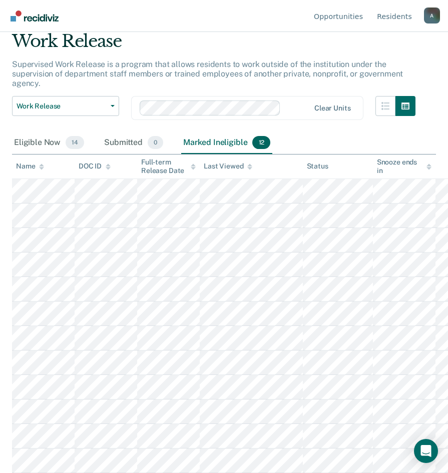
scroll to position [0, 0]
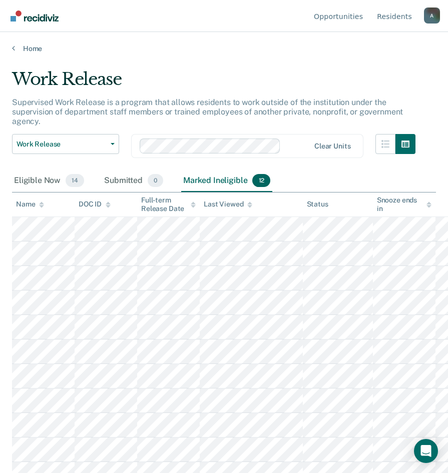
click at [433, 19] on div "A" at bounding box center [432, 16] width 16 height 16
click at [233, 98] on div "Supervised Work Release is a program that allows residents to work outside of t…" at bounding box center [213, 116] width 403 height 37
click at [59, 143] on span "Work Release" at bounding box center [62, 144] width 90 height 9
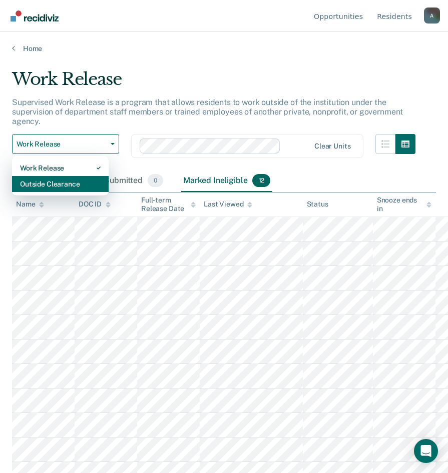
click at [53, 181] on div "Outside Clearance" at bounding box center [60, 184] width 81 height 16
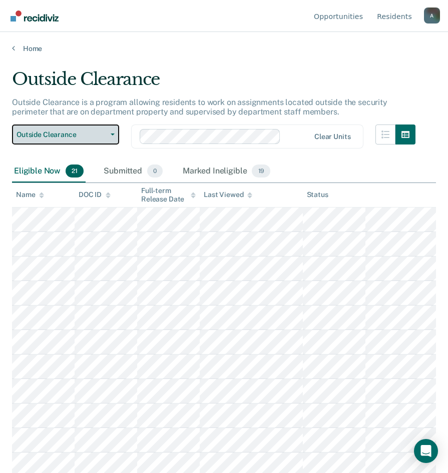
click at [43, 133] on span "Outside Clearance" at bounding box center [62, 135] width 90 height 9
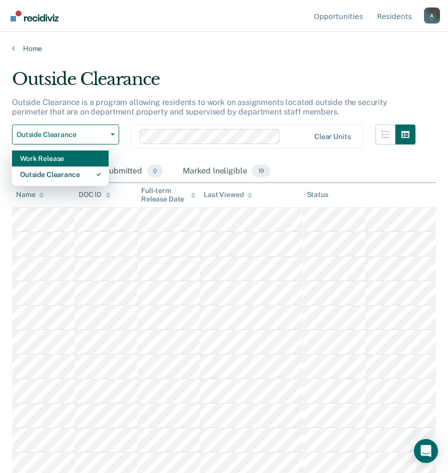
click at [52, 159] on div "Work Release" at bounding box center [60, 159] width 81 height 16
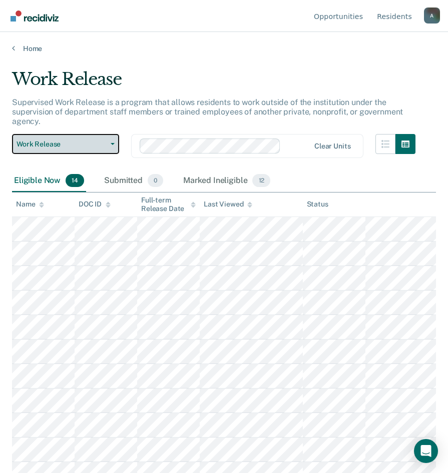
click at [50, 143] on span "Work Release" at bounding box center [62, 144] width 90 height 9
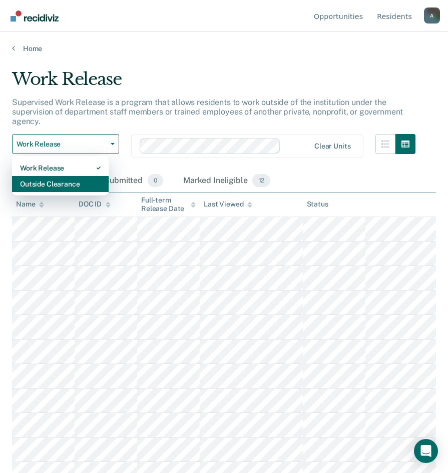
click at [46, 178] on div "Outside Clearance" at bounding box center [60, 184] width 81 height 16
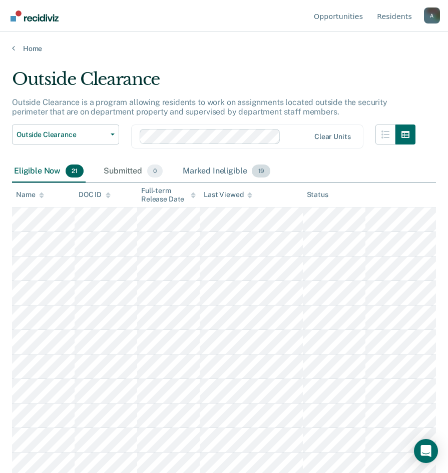
click at [192, 179] on div "Marked Ineligible 19" at bounding box center [227, 172] width 92 height 22
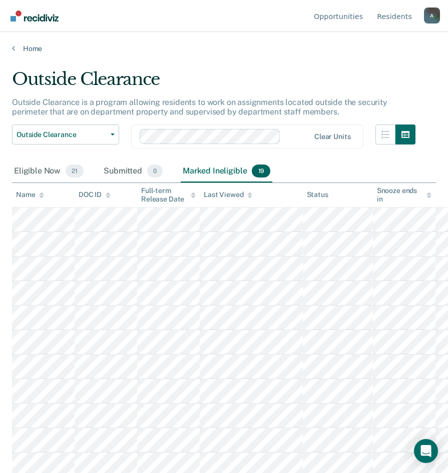
click at [31, 193] on div "Name" at bounding box center [30, 195] width 28 height 9
click at [16, 127] on button "Outside Clearance" at bounding box center [65, 135] width 107 height 20
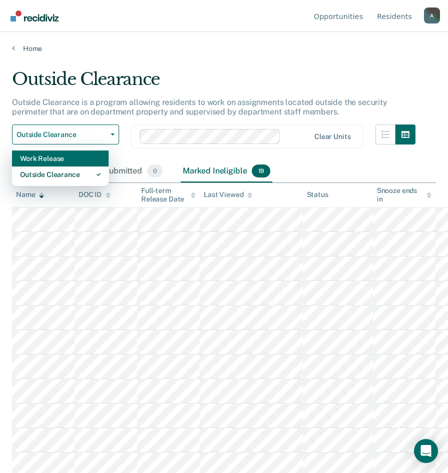
click at [44, 162] on div "Work Release" at bounding box center [60, 159] width 81 height 16
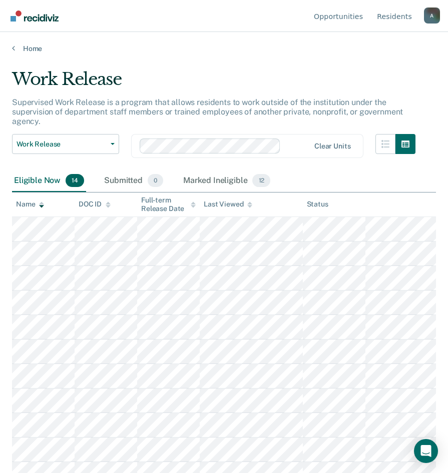
click at [32, 205] on div "Name" at bounding box center [30, 204] width 28 height 9
click at [31, 206] on div "Name" at bounding box center [30, 204] width 28 height 9
click at [77, 143] on span "Work Release" at bounding box center [62, 144] width 90 height 9
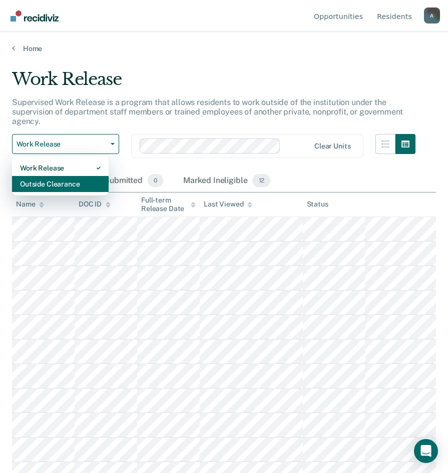
click at [54, 180] on div "Outside Clearance" at bounding box center [60, 184] width 81 height 16
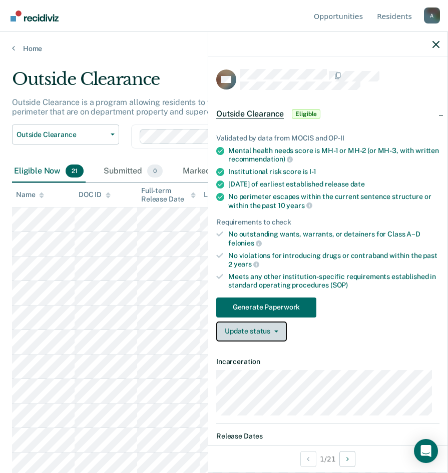
click at [269, 332] on button "Update status" at bounding box center [251, 332] width 71 height 20
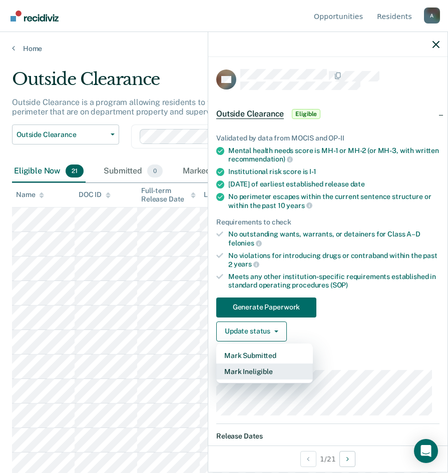
click at [248, 374] on button "Mark Ineligible" at bounding box center [264, 372] width 97 height 16
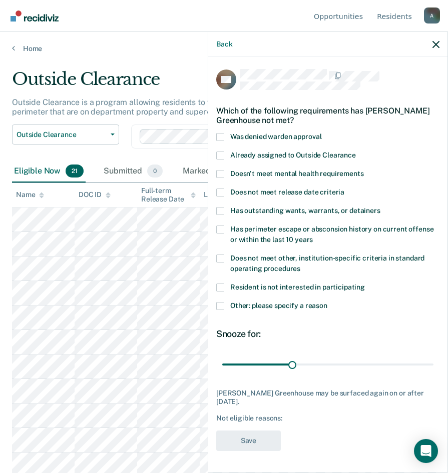
click at [223, 308] on span at bounding box center [220, 306] width 8 height 8
click at [327, 302] on input "Other: please specify a reason" at bounding box center [327, 302] width 0 height 0
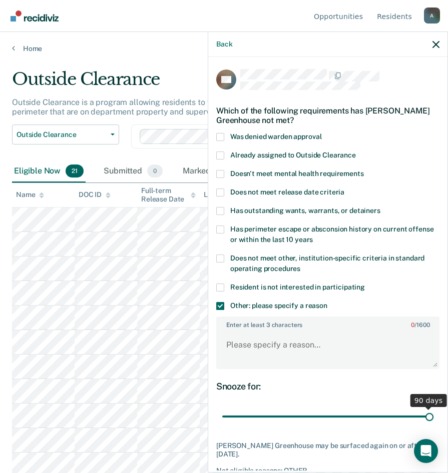
drag, startPoint x: 291, startPoint y: 414, endPoint x: 451, endPoint y: 423, distance: 160.8
type input "90"
click at [433, 423] on input "range" at bounding box center [327, 417] width 211 height 18
click at [254, 338] on textarea "Enter at least 3 characters 0 / 1600" at bounding box center [327, 349] width 221 height 37
click at [217, 203] on div "Does not meet release date criteria" at bounding box center [327, 198] width 223 height 19
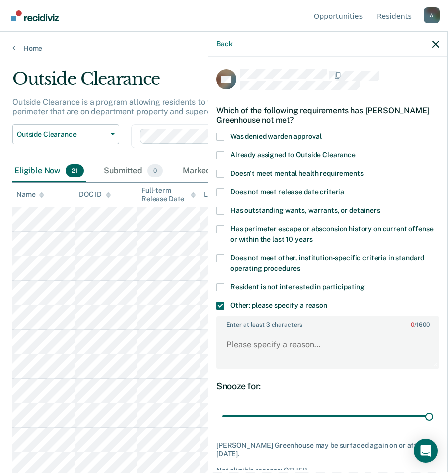
click at [216, 211] on div "DG Which of the following requirements has Deshaun Greenhouse not met? Was deni…" at bounding box center [327, 264] width 239 height 414
click at [219, 210] on span at bounding box center [220, 211] width 8 height 8
click at [380, 207] on input "Has outstanding wants, warrants, or detainers" at bounding box center [380, 207] width 0 height 0
click at [281, 359] on textarea "Enter at least 3 characters 0 / 1600" at bounding box center [327, 349] width 221 height 37
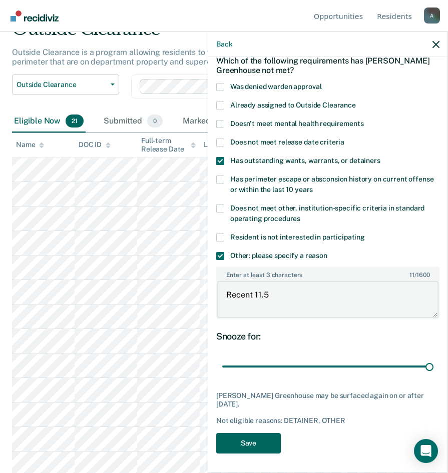
type textarea "Recent 11.5"
click at [237, 434] on button "Save" at bounding box center [248, 443] width 65 height 21
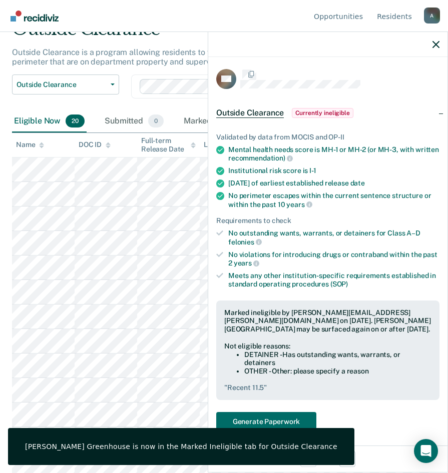
scroll to position [50, 0]
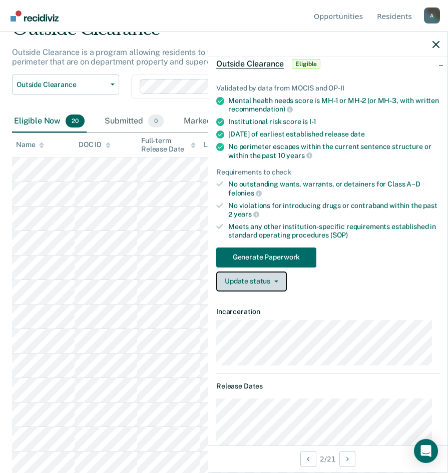
click at [265, 279] on button "Update status" at bounding box center [251, 282] width 71 height 20
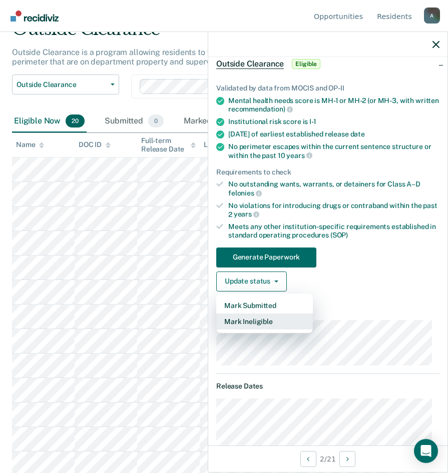
click at [245, 320] on button "Mark Ineligible" at bounding box center [264, 322] width 97 height 16
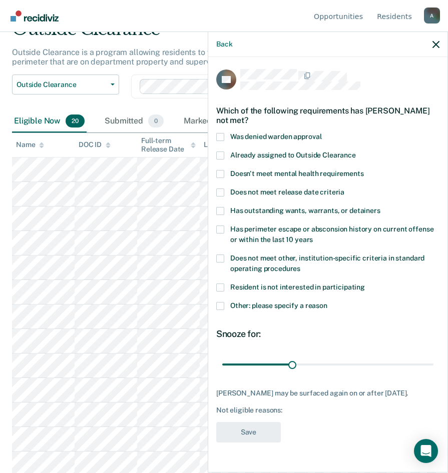
click at [222, 303] on span at bounding box center [220, 306] width 8 height 8
click at [327, 302] on input "Other: please specify a reason" at bounding box center [327, 302] width 0 height 0
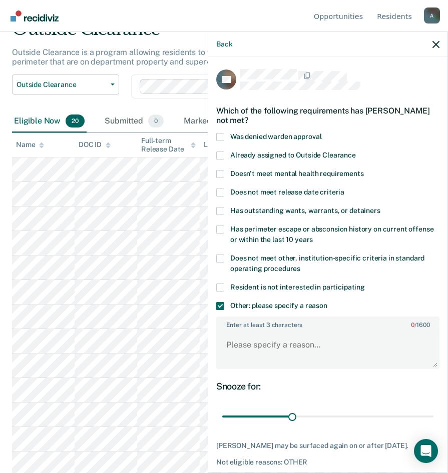
click at [218, 257] on span at bounding box center [220, 259] width 8 height 8
click at [300, 265] on input "Does not meet other, institution-specific criteria in standard operating proced…" at bounding box center [300, 265] width 0 height 0
click at [258, 367] on textarea "Enter at least 3 characters 0 / 1600" at bounding box center [327, 349] width 221 height 37
type textarea "Extensive and recent CDV history"
click at [365, 345] on textarea "Extensive and recent CDV history" at bounding box center [327, 349] width 221 height 37
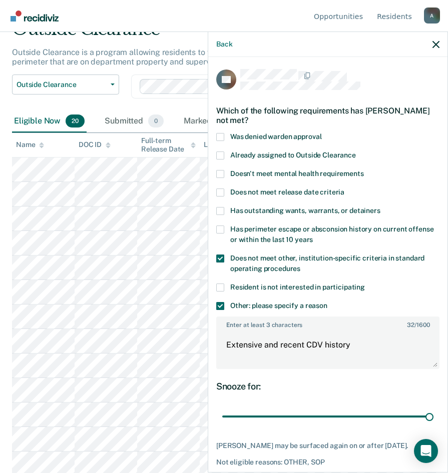
drag, startPoint x: 289, startPoint y: 418, endPoint x: 429, endPoint y: 413, distance: 140.1
type input "90"
click at [429, 413] on input "range" at bounding box center [327, 417] width 211 height 18
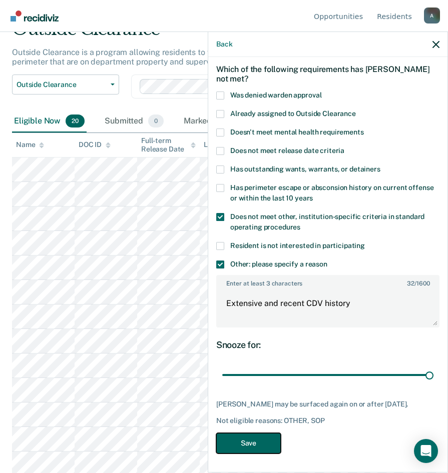
click at [252, 441] on button "Save" at bounding box center [248, 443] width 65 height 21
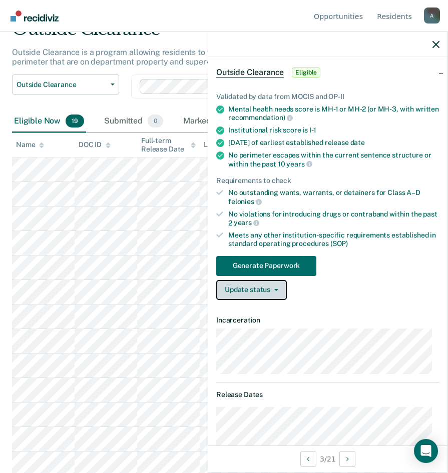
click at [250, 289] on button "Update status" at bounding box center [251, 290] width 71 height 20
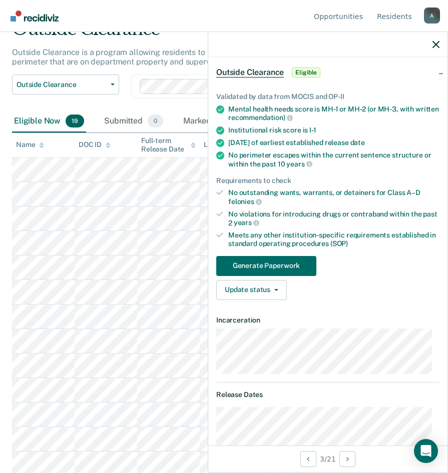
click at [259, 305] on div "Validated by data from MOCIS and OP-II Mental health needs score is MH-1 or MH-…" at bounding box center [327, 193] width 239 height 232
click at [254, 291] on button "Update status" at bounding box center [251, 290] width 71 height 20
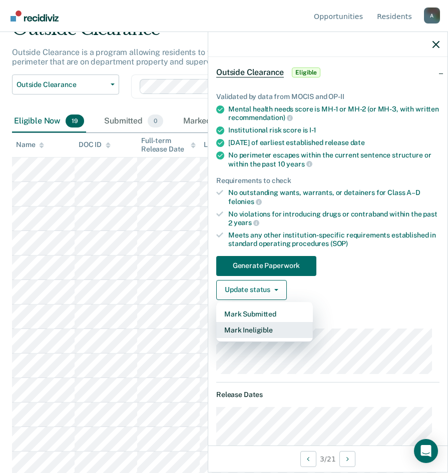
click at [259, 329] on button "Mark Ineligible" at bounding box center [264, 330] width 97 height 16
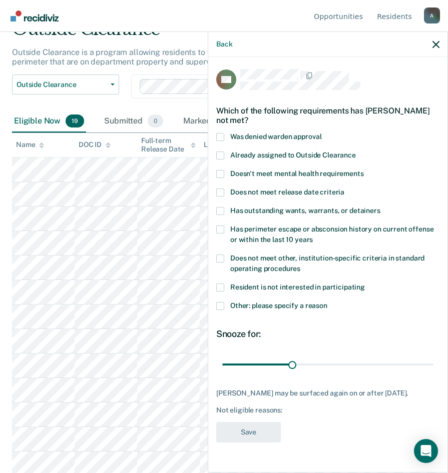
click at [220, 206] on div "Does not meet release date criteria" at bounding box center [327, 198] width 223 height 19
click at [220, 211] on span at bounding box center [220, 211] width 8 height 8
click at [380, 207] on input "Has outstanding wants, warrants, or detainers" at bounding box center [380, 207] width 0 height 0
click at [223, 258] on span at bounding box center [220, 259] width 8 height 8
click at [300, 265] on input "Does not meet other, institution-specific criteria in standard operating proced…" at bounding box center [300, 265] width 0 height 0
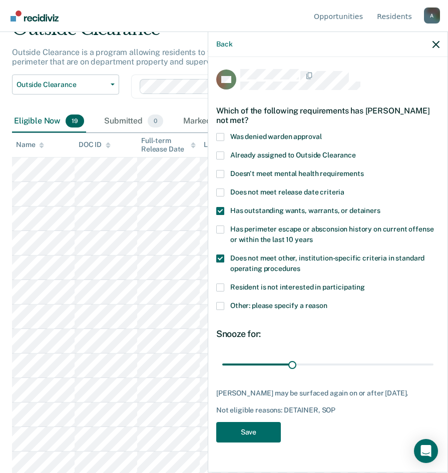
click at [220, 304] on span at bounding box center [220, 306] width 8 height 8
click at [327, 302] on input "Other: please specify a reason" at bounding box center [327, 302] width 0 height 0
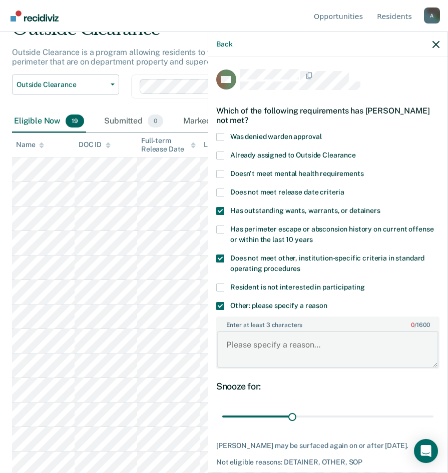
click at [247, 346] on textarea "Enter at least 3 characters 0 / 1600" at bounding box center [327, 349] width 221 height 37
type textarea "C"
type textarea "Recent CDV history"
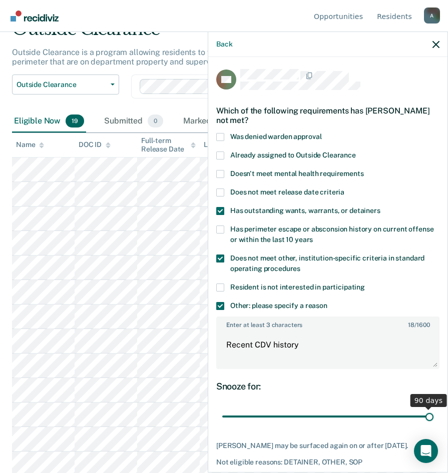
drag, startPoint x: 290, startPoint y: 418, endPoint x: 428, endPoint y: 378, distance: 143.6
type input "90"
click at [433, 408] on input "range" at bounding box center [327, 417] width 211 height 18
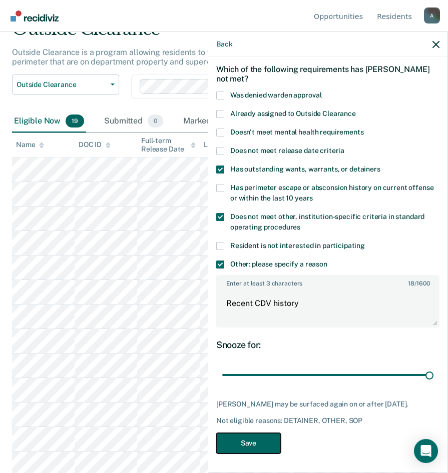
click at [241, 448] on button "Save" at bounding box center [248, 443] width 65 height 21
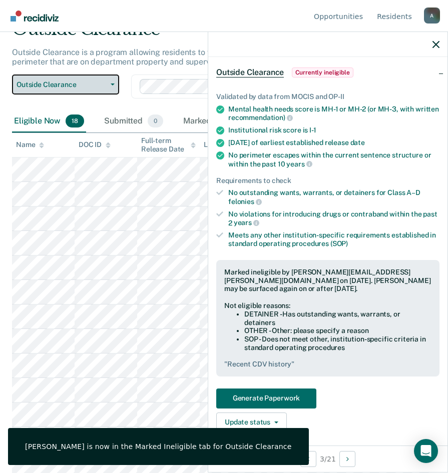
click at [60, 83] on span "Outside Clearance" at bounding box center [62, 85] width 90 height 9
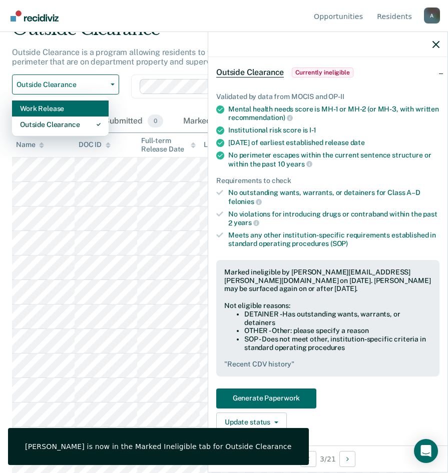
click at [50, 111] on div "Work Release" at bounding box center [60, 109] width 81 height 16
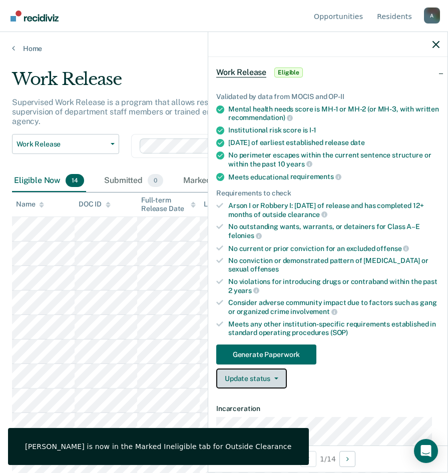
click at [274, 378] on icon "button" at bounding box center [276, 379] width 4 height 2
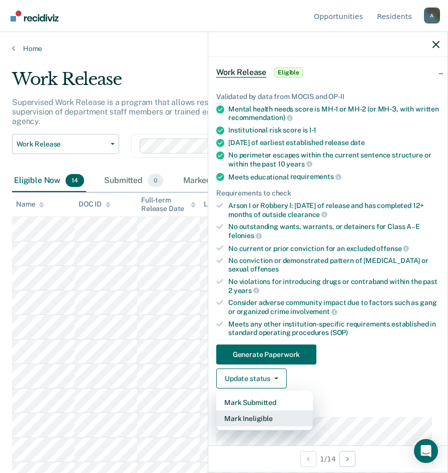
click at [273, 418] on button "Mark Ineligible" at bounding box center [264, 419] width 97 height 16
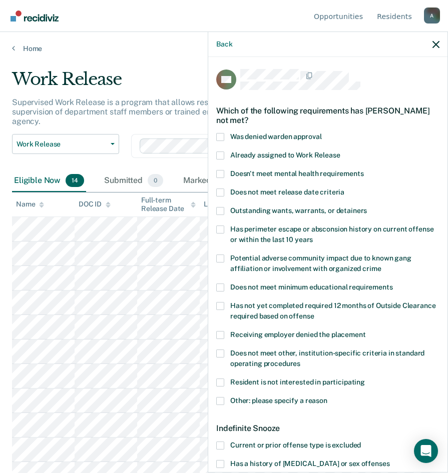
click at [218, 402] on span at bounding box center [220, 401] width 8 height 8
click at [327, 397] on input "Other: please specify a reason" at bounding box center [327, 397] width 0 height 0
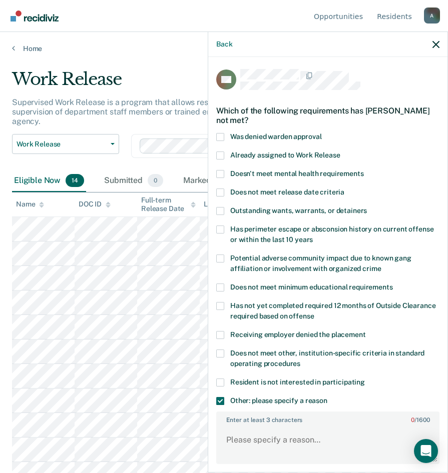
drag, startPoint x: 260, startPoint y: 424, endPoint x: 259, endPoint y: 436, distance: 11.5
click at [260, 425] on div "Enter at least 3 characters 0 / 1600" at bounding box center [327, 438] width 223 height 53
click at [259, 436] on textarea "Enter at least 3 characters 0 / 1600" at bounding box center [327, 444] width 221 height 37
type textarea "Recent CDV History"
click at [218, 211] on span at bounding box center [220, 211] width 8 height 8
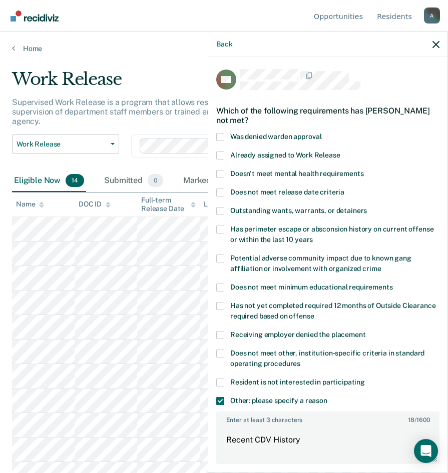
click at [367, 207] on input "Outstanding wants, warrants, or detainers" at bounding box center [367, 207] width 0 height 0
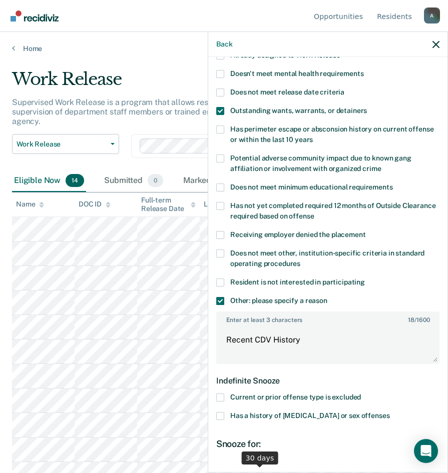
scroll to position [150, 0]
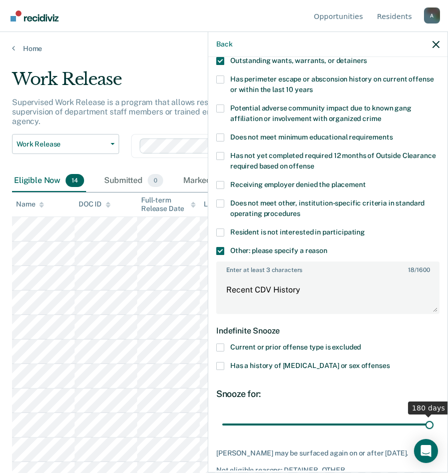
drag, startPoint x: 257, startPoint y: 424, endPoint x: 457, endPoint y: 413, distance: 200.4
type input "180"
click at [433, 416] on input "range" at bounding box center [327, 425] width 211 height 18
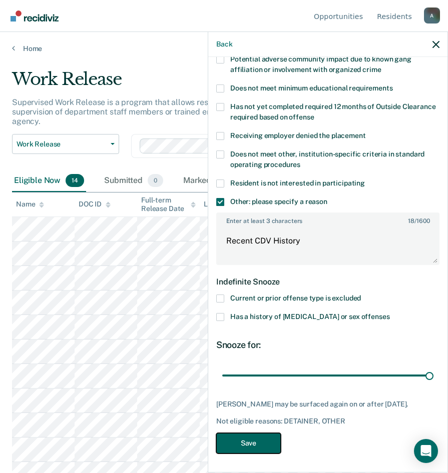
click at [259, 441] on button "Save" at bounding box center [248, 443] width 65 height 21
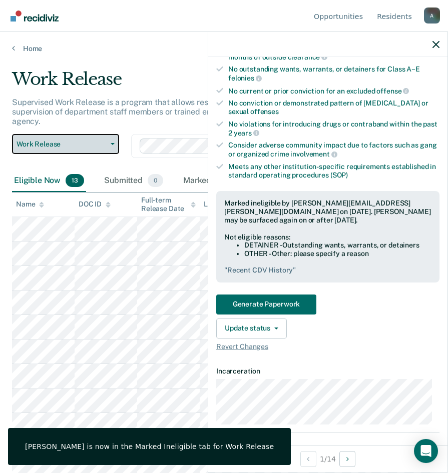
click at [56, 146] on span "Work Release" at bounding box center [62, 144] width 90 height 9
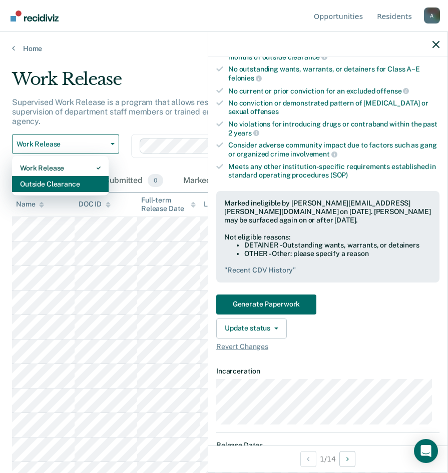
click at [63, 182] on div "Outside Clearance" at bounding box center [60, 184] width 81 height 16
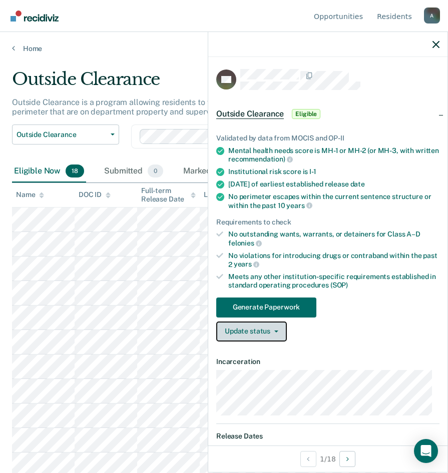
click at [259, 330] on button "Update status" at bounding box center [251, 332] width 71 height 20
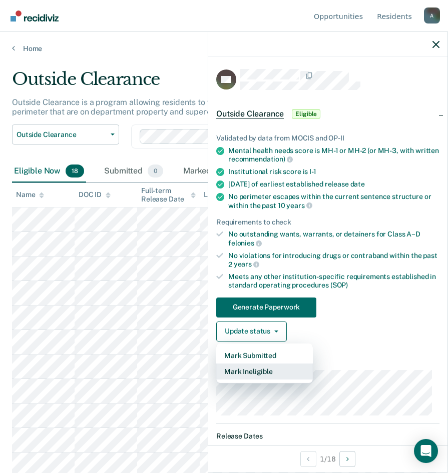
click at [262, 374] on button "Mark Ineligible" at bounding box center [264, 372] width 97 height 16
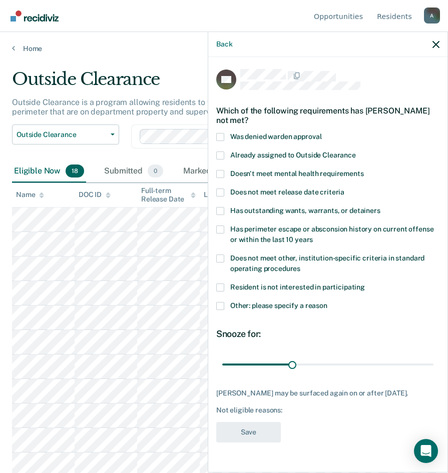
click at [218, 193] on span at bounding box center [220, 193] width 8 height 8
click at [344, 189] on input "Does not meet release date criteria" at bounding box center [344, 189] width 0 height 0
click at [220, 305] on span at bounding box center [220, 306] width 8 height 8
click at [327, 302] on input "Other: please specify a reason" at bounding box center [327, 302] width 0 height 0
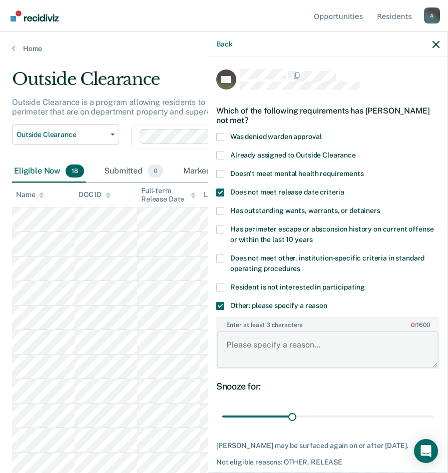
click at [252, 347] on textarea "Enter at least 3 characters 0 / 1600" at bounding box center [327, 349] width 221 height 37
type textarea "Recent CDV History, PPD: 11-18-2025"
drag, startPoint x: 289, startPoint y: 416, endPoint x: 434, endPoint y: 417, distance: 145.1
type input "90"
click at [433, 417] on input "range" at bounding box center [327, 417] width 211 height 18
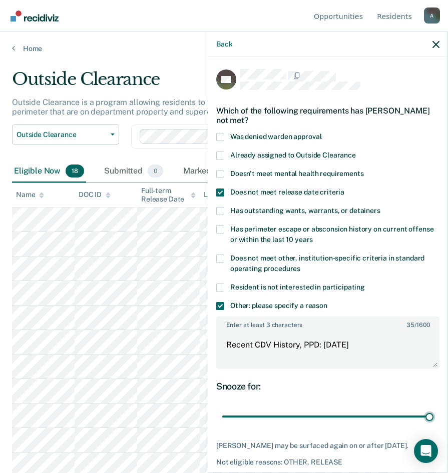
scroll to position [42, 0]
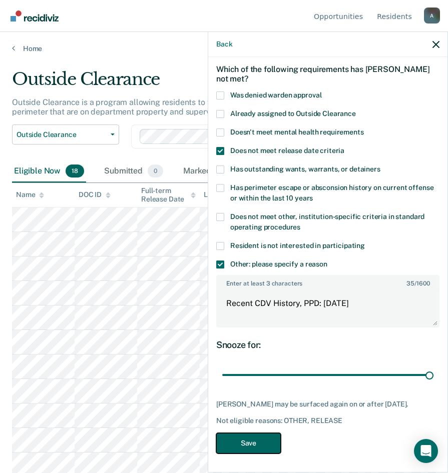
click at [232, 436] on button "Save" at bounding box center [248, 443] width 65 height 21
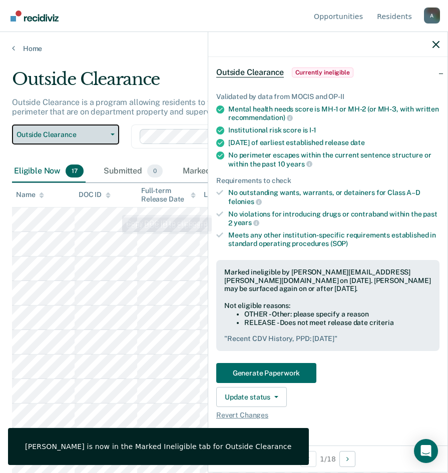
click at [92, 131] on span "Outside Clearance" at bounding box center [62, 135] width 90 height 9
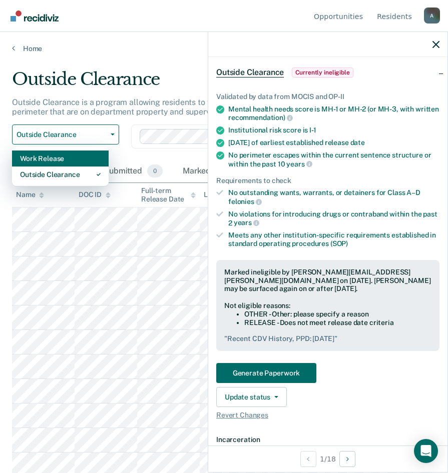
drag, startPoint x: 74, startPoint y: 169, endPoint x: 73, endPoint y: 161, distance: 8.6
click at [73, 161] on div "Work Release Outside Clearance" at bounding box center [60, 167] width 97 height 40
click at [73, 161] on div "Work Release" at bounding box center [60, 159] width 81 height 16
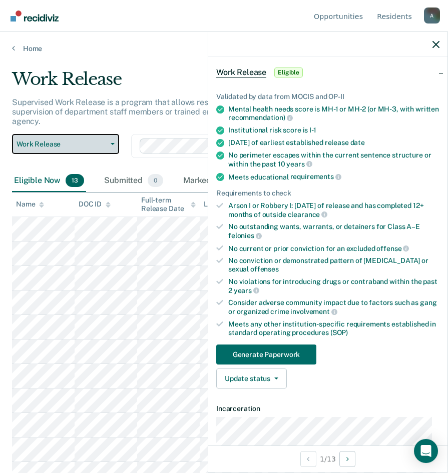
scroll to position [11, 0]
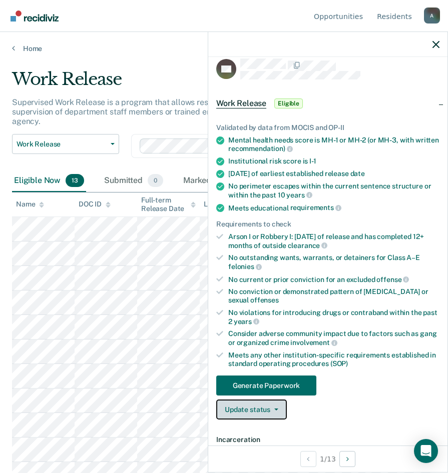
click at [260, 408] on button "Update status" at bounding box center [251, 410] width 71 height 20
click at [263, 417] on button "Update status" at bounding box center [251, 410] width 71 height 20
click at [266, 413] on button "Update status" at bounding box center [251, 410] width 71 height 20
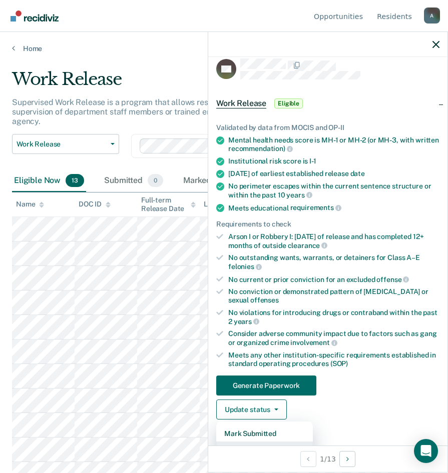
scroll to position [22, 0]
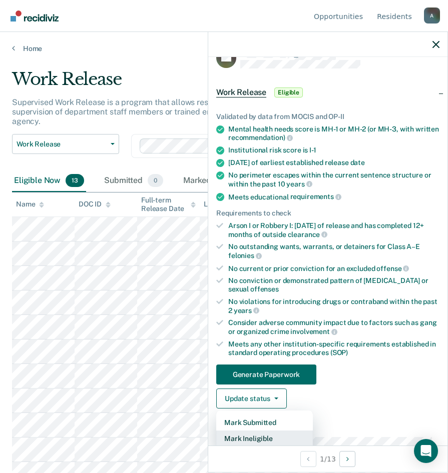
click at [272, 434] on button "Mark Ineligible" at bounding box center [264, 439] width 97 height 16
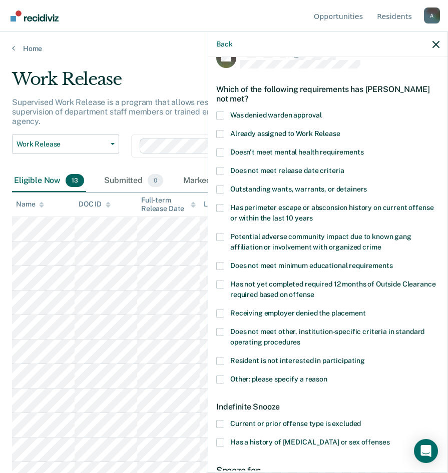
click at [221, 370] on div "Resident is not interested in participating" at bounding box center [327, 366] width 223 height 19
click at [222, 381] on span at bounding box center [220, 380] width 8 height 8
click at [327, 376] on input "Other: please specify a reason" at bounding box center [327, 376] width 0 height 0
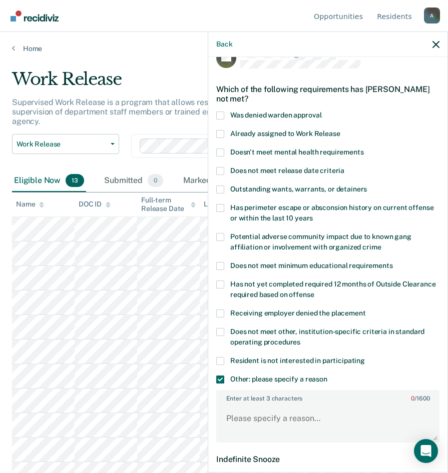
click at [220, 328] on span at bounding box center [220, 332] width 8 height 8
click at [300, 339] on input "Does not meet other, institution-specific criteria in standard operating proced…" at bounding box center [300, 339] width 0 height 0
click at [338, 416] on textarea "Enter at least 3 characters 0 / 1600" at bounding box center [327, 423] width 221 height 37
type textarea "E"
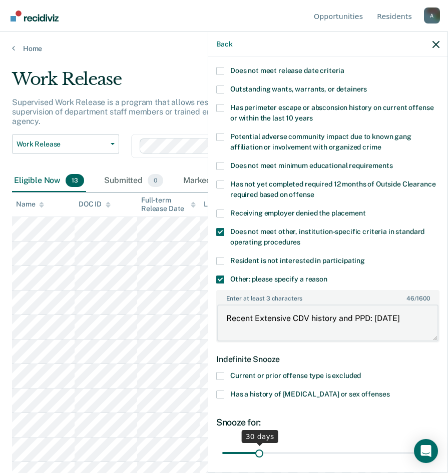
type textarea "Recent Extensive CDV history and PPD: 11-18-25"
drag, startPoint x: 259, startPoint y: 450, endPoint x: 475, endPoint y: 423, distance: 218.2
type input "180"
click at [433, 444] on input "range" at bounding box center [327, 453] width 211 height 18
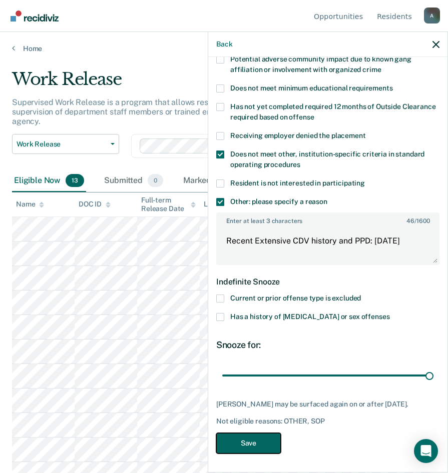
click at [248, 437] on button "Save" at bounding box center [248, 443] width 65 height 21
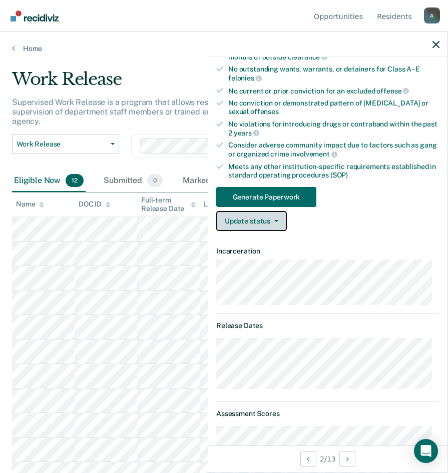
click at [269, 227] on button "Update status" at bounding box center [251, 221] width 71 height 20
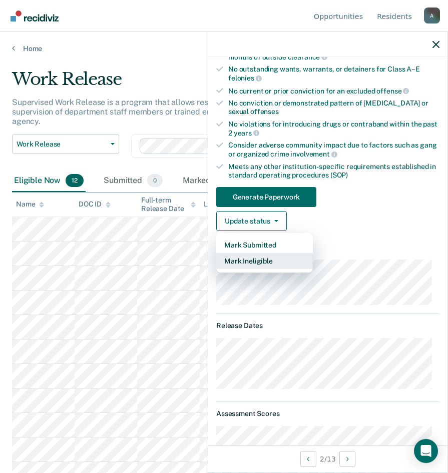
click at [262, 262] on button "Mark Ineligible" at bounding box center [264, 261] width 97 height 16
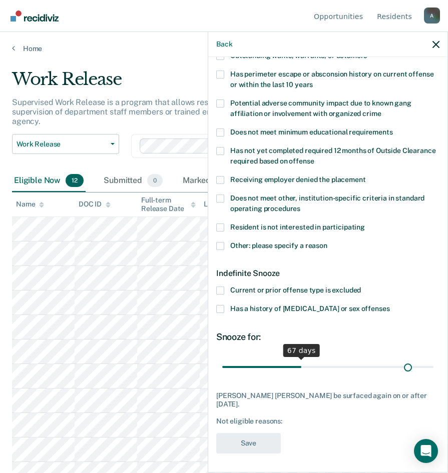
scroll to position [147, 0]
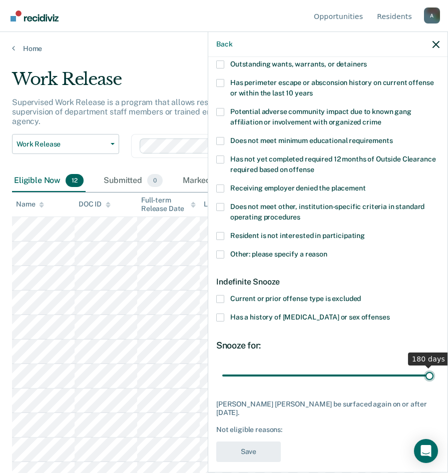
drag, startPoint x: 255, startPoint y: 368, endPoint x: 437, endPoint y: 362, distance: 182.6
type input "180"
click at [433, 367] on input "range" at bounding box center [327, 376] width 211 height 18
click at [221, 251] on span at bounding box center [220, 255] width 8 height 8
click at [327, 251] on input "Other: please specify a reason" at bounding box center [327, 251] width 0 height 0
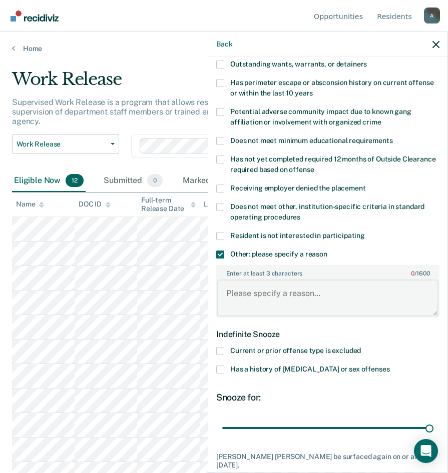
click at [252, 290] on textarea "Enter at least 3 characters 0 / 1600" at bounding box center [327, 298] width 221 height 37
click at [221, 209] on span at bounding box center [220, 207] width 8 height 8
click at [300, 214] on input "Does not meet other, institution-specific criteria in standard operating proced…" at bounding box center [300, 214] width 0 height 0
click at [253, 302] on textarea "Enter at least 3 characters 0 / 1600" at bounding box center [327, 298] width 221 height 37
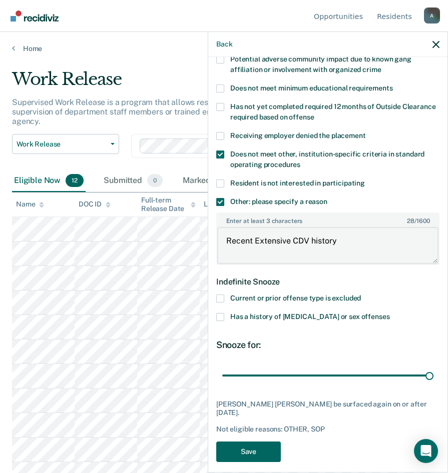
type textarea "Recent Extensive CDV history"
click at [244, 444] on button "Save" at bounding box center [248, 452] width 65 height 21
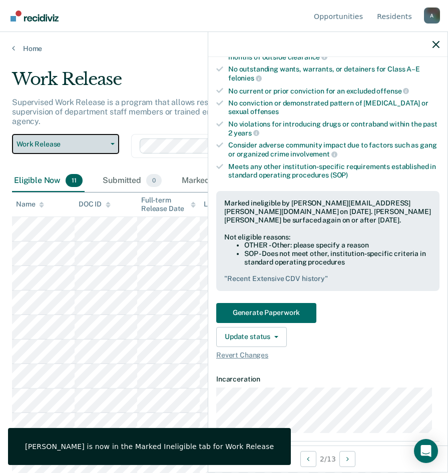
click at [47, 146] on span "Work Release" at bounding box center [62, 144] width 90 height 9
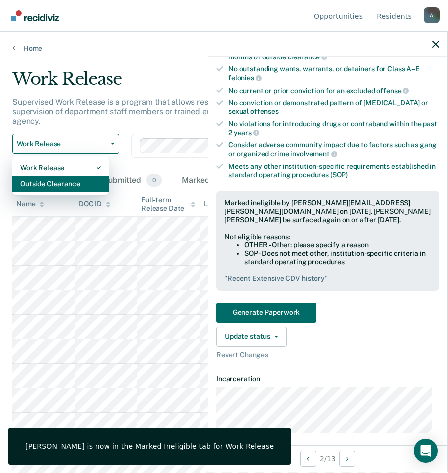
click at [61, 185] on div "Outside Clearance" at bounding box center [60, 184] width 81 height 16
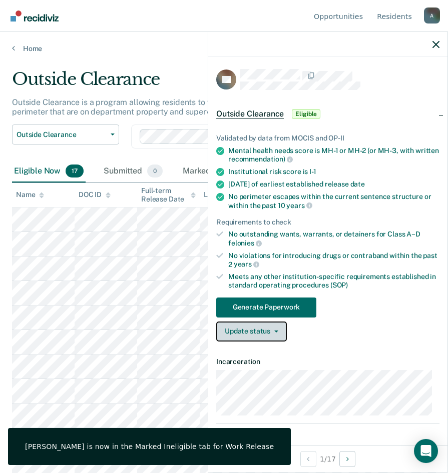
click at [245, 327] on button "Update status" at bounding box center [251, 332] width 71 height 20
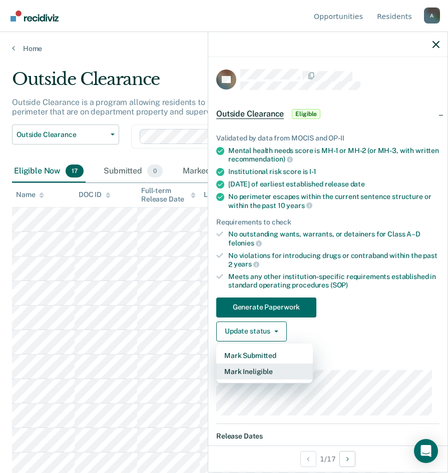
click at [254, 372] on button "Mark Ineligible" at bounding box center [264, 372] width 97 height 16
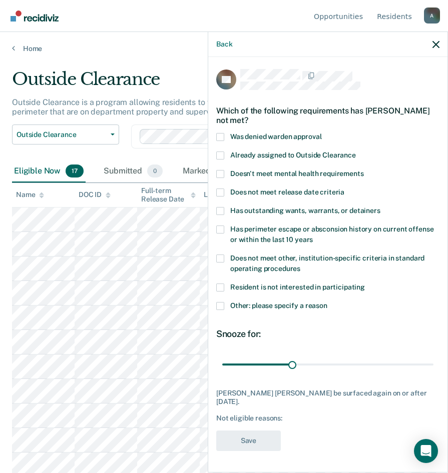
click at [220, 257] on span at bounding box center [220, 259] width 8 height 8
click at [300, 265] on input "Does not meet other, institution-specific criteria in standard operating proced…" at bounding box center [300, 265] width 0 height 0
click at [222, 306] on span at bounding box center [220, 306] width 8 height 8
click at [327, 302] on input "Other: please specify a reason" at bounding box center [327, 302] width 0 height 0
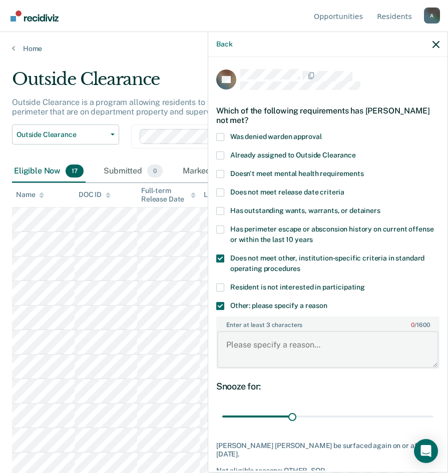
click at [259, 349] on textarea "Enter at least 3 characters 0 / 1600" at bounding box center [327, 349] width 221 height 37
type textarea "Extensive recent CDV history"
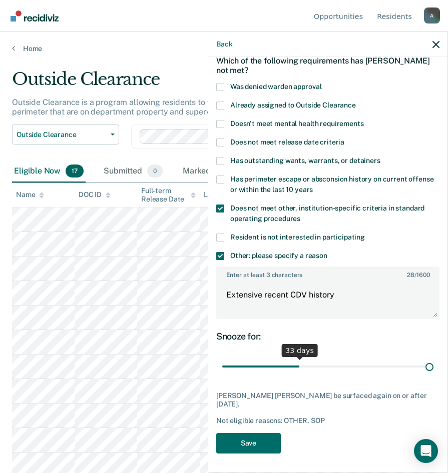
scroll to position [42, 0]
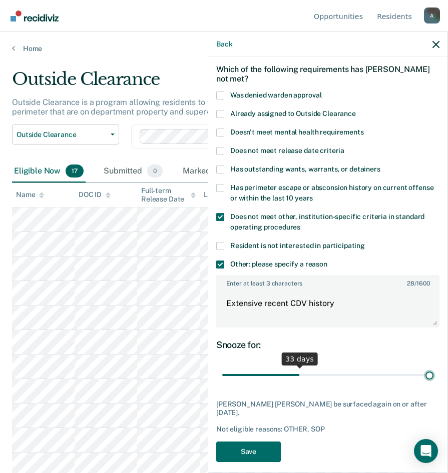
drag, startPoint x: 291, startPoint y: 365, endPoint x: 503, endPoint y: 372, distance: 212.2
type input "90"
click at [433, 372] on input "range" at bounding box center [327, 376] width 211 height 18
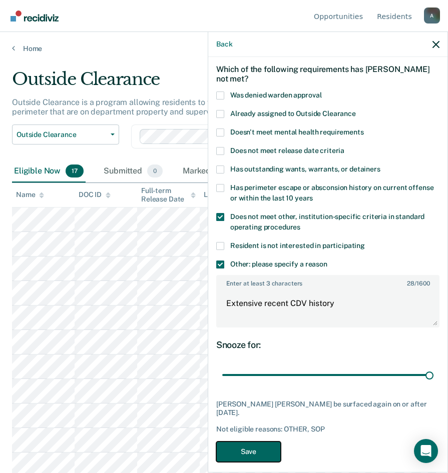
click at [239, 442] on button "Save" at bounding box center [248, 452] width 65 height 21
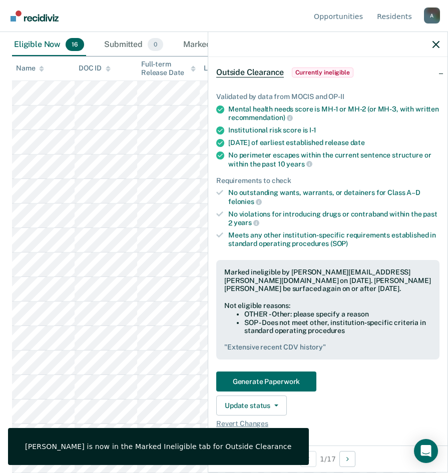
scroll to position [0, 0]
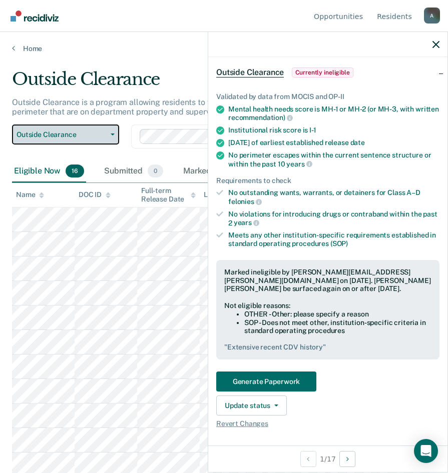
click at [68, 129] on button "Outside Clearance" at bounding box center [65, 135] width 107 height 20
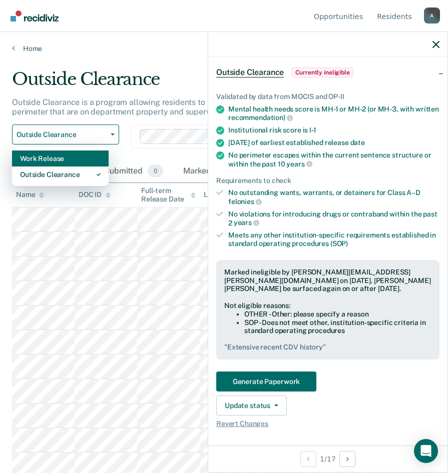
click at [58, 160] on div "Work Release" at bounding box center [60, 159] width 81 height 16
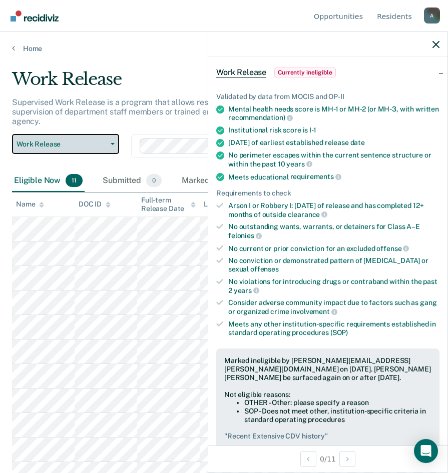
scroll to position [130, 0]
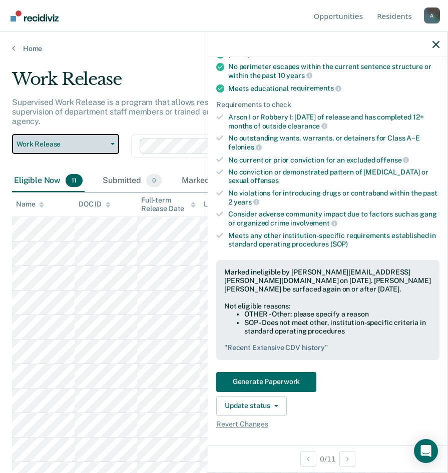
click at [91, 145] on span "Work Release" at bounding box center [62, 144] width 90 height 9
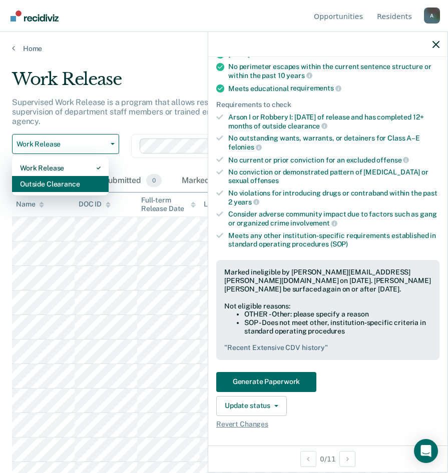
scroll to position [14, 0]
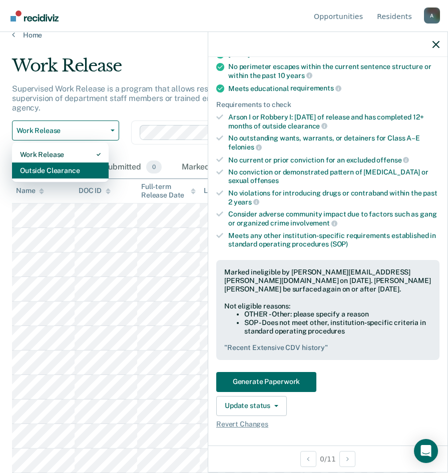
click at [51, 168] on div "Outside Clearance" at bounding box center [60, 171] width 81 height 16
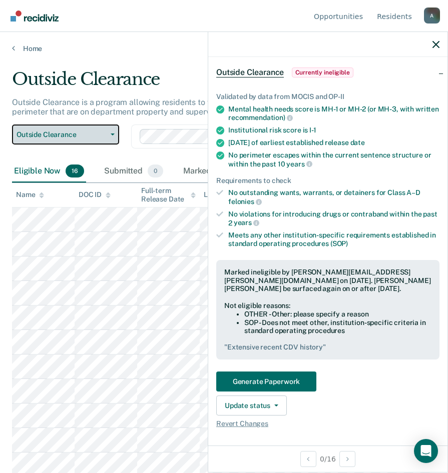
scroll to position [127, 0]
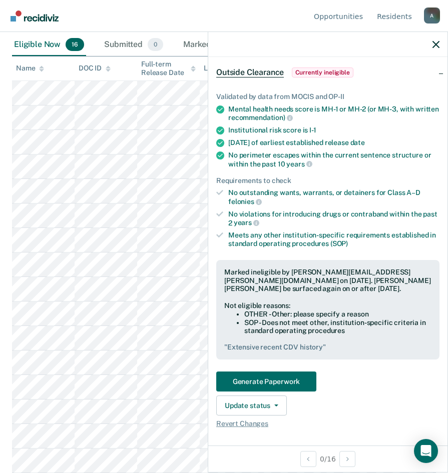
click at [346, 389] on div "Generate Paperwork Update status Mark Submitted Update Ineligibility Revert Cha…" at bounding box center [327, 400] width 223 height 57
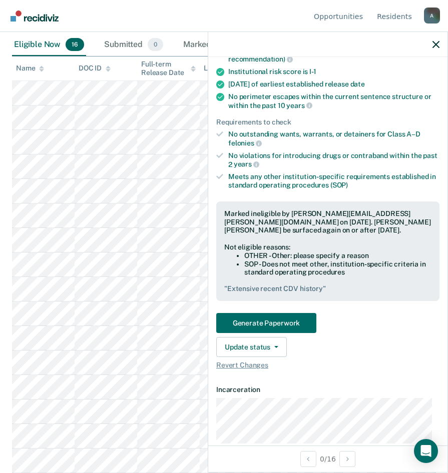
scroll to position [50, 0]
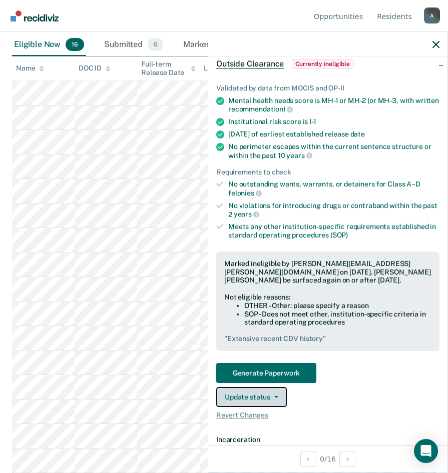
click at [274, 398] on button "Update status" at bounding box center [251, 397] width 71 height 20
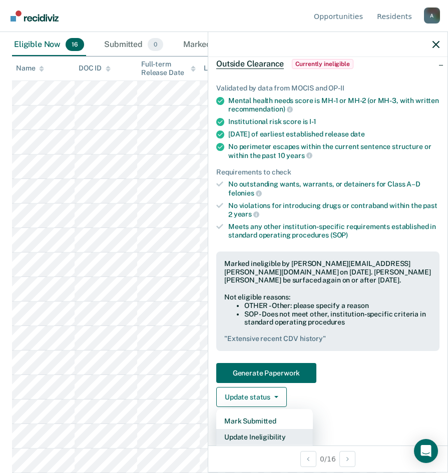
click at [274, 435] on button "Update Ineligibility" at bounding box center [264, 437] width 97 height 16
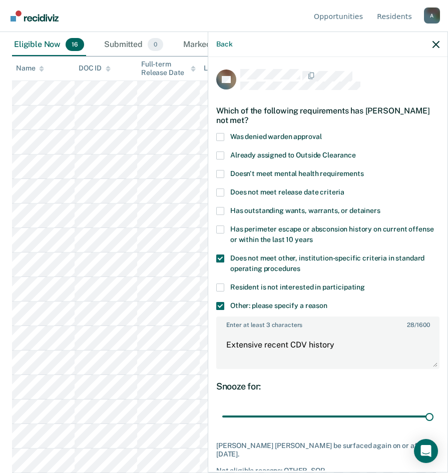
scroll to position [42, 0]
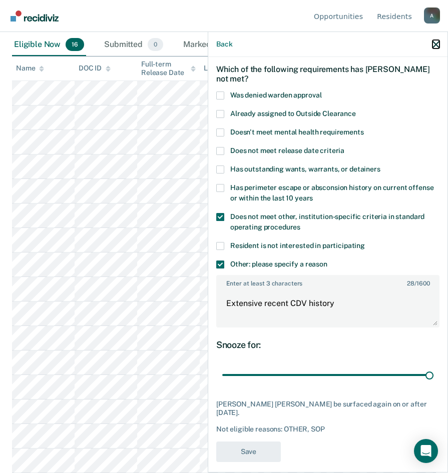
click at [432, 46] on icon "button" at bounding box center [435, 44] width 7 height 7
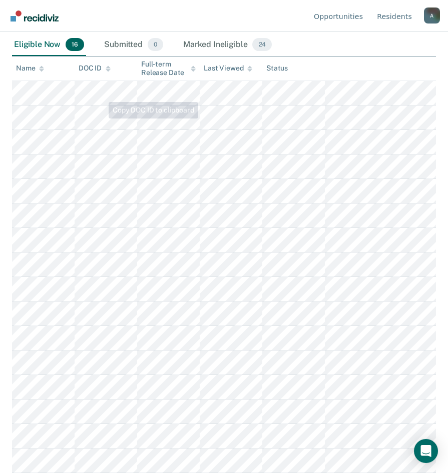
scroll to position [0, 0]
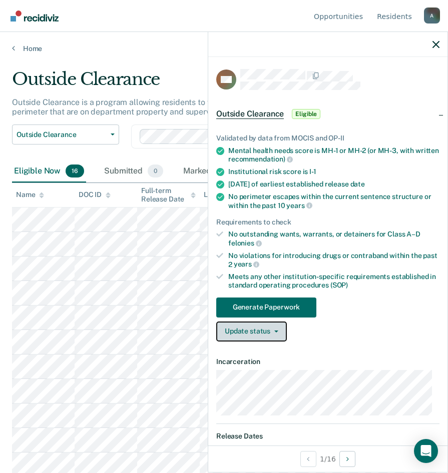
click at [257, 338] on button "Update status" at bounding box center [251, 332] width 71 height 20
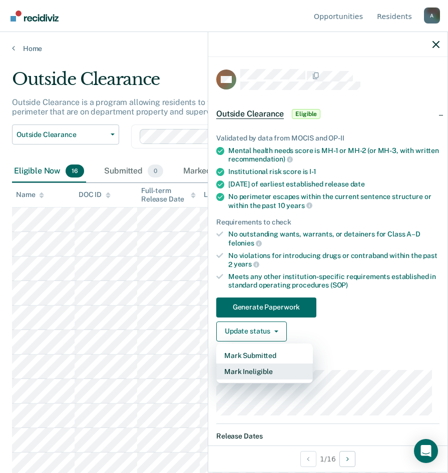
click at [259, 370] on button "Mark Ineligible" at bounding box center [264, 372] width 97 height 16
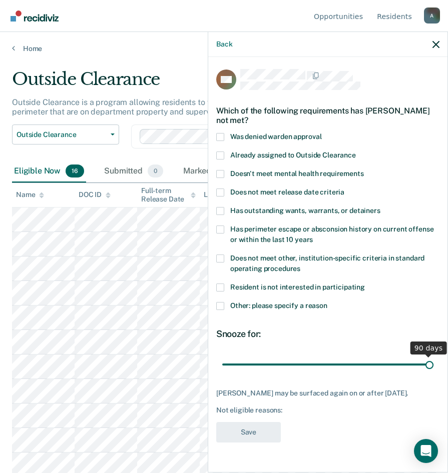
drag, startPoint x: 294, startPoint y: 362, endPoint x: 450, endPoint y: 359, distance: 156.1
type input "90"
click at [433, 359] on input "range" at bounding box center [327, 365] width 211 height 18
click at [226, 306] on label "Other: please specify a reason" at bounding box center [327, 307] width 223 height 11
click at [327, 302] on input "Other: please specify a reason" at bounding box center [327, 302] width 0 height 0
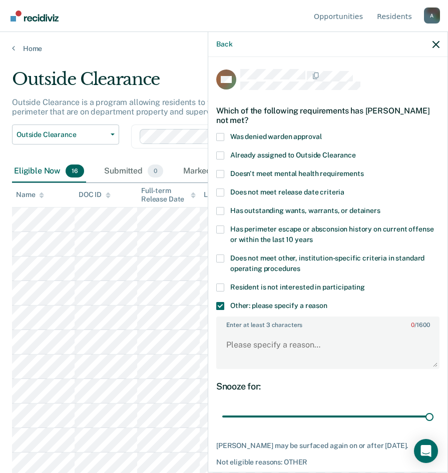
click at [217, 258] on span at bounding box center [220, 259] width 8 height 8
click at [300, 265] on input "Does not meet other, institution-specific criteria in standard operating proced…" at bounding box center [300, 265] width 0 height 0
click at [270, 347] on textarea "Enter at least 3 characters 0 / 1600" at bounding box center [327, 349] width 221 height 37
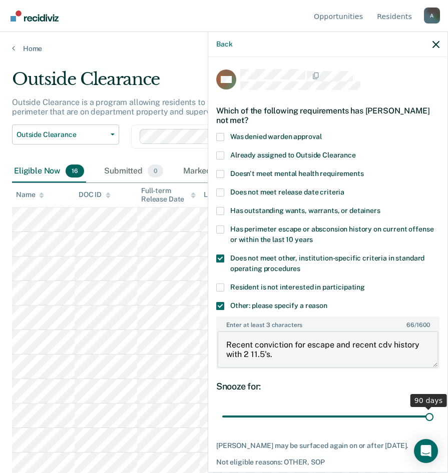
scroll to position [42, 0]
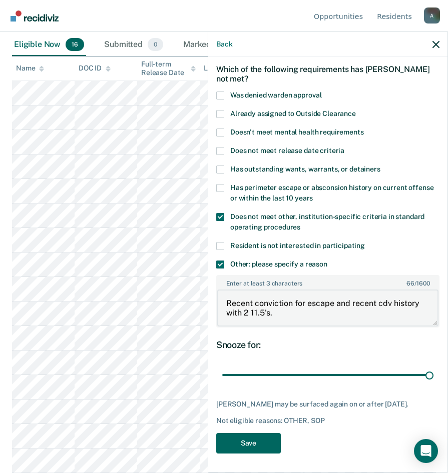
type textarea "Recent conviction for escape and recent cdv history with 2 11.5's."
click at [233, 440] on button "Save" at bounding box center [248, 443] width 65 height 21
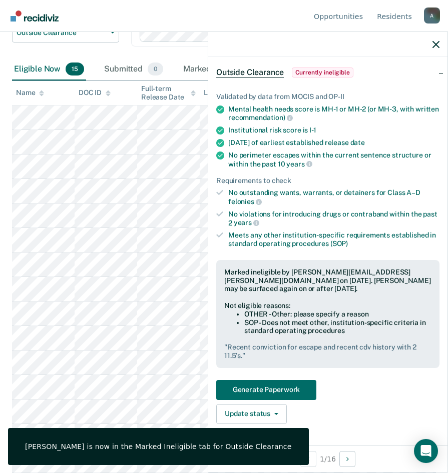
scroll to position [0, 0]
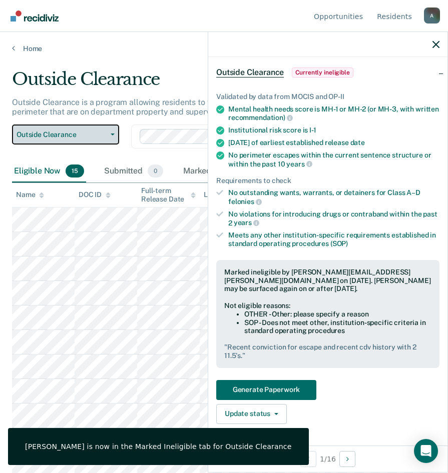
click at [67, 141] on button "Outside Clearance" at bounding box center [65, 135] width 107 height 20
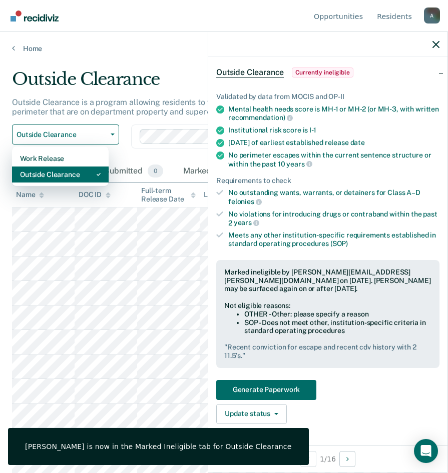
click at [65, 176] on div "Outside Clearance" at bounding box center [60, 175] width 81 height 16
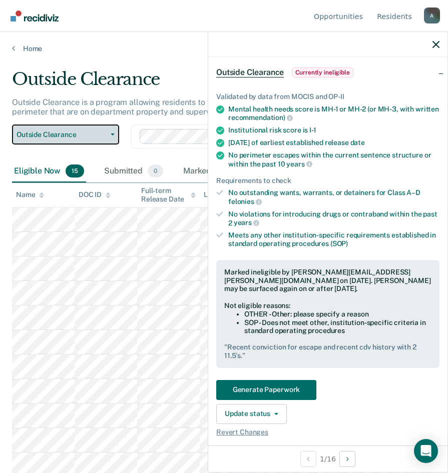
click at [50, 135] on span "Outside Clearance" at bounding box center [62, 135] width 90 height 9
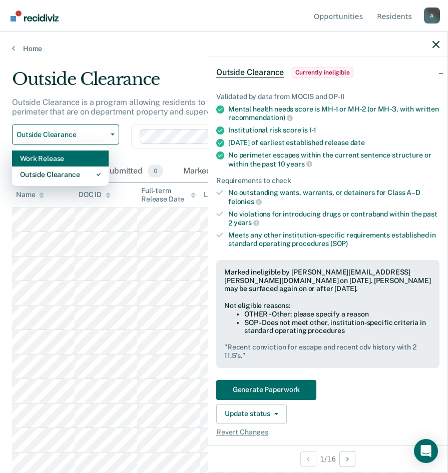
click at [45, 160] on div "Work Release" at bounding box center [60, 159] width 81 height 16
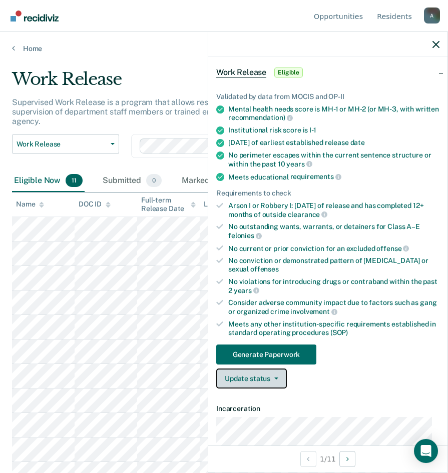
click at [249, 380] on button "Update status" at bounding box center [251, 379] width 71 height 20
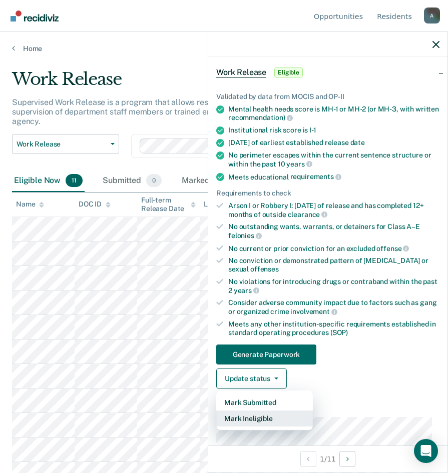
click at [264, 417] on button "Mark Ineligible" at bounding box center [264, 419] width 97 height 16
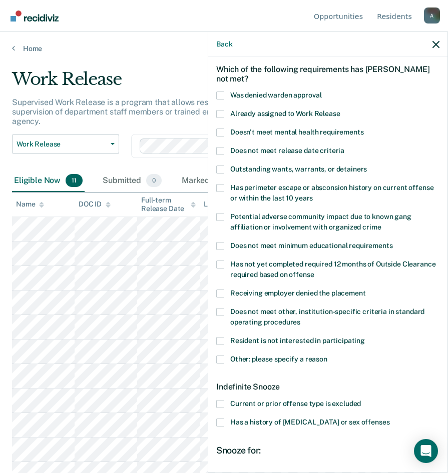
scroll to position [155, 0]
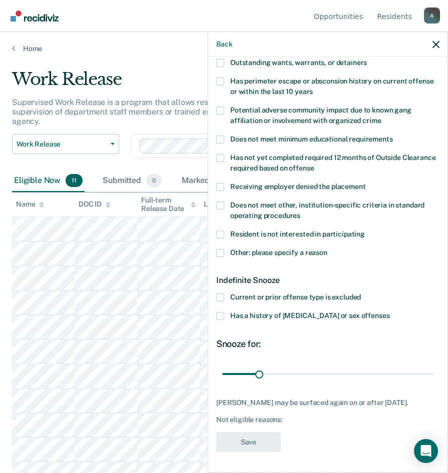
click at [220, 294] on span at bounding box center [220, 298] width 8 height 8
click at [361, 294] on input "Current or prior offense type is excluded" at bounding box center [361, 294] width 0 height 0
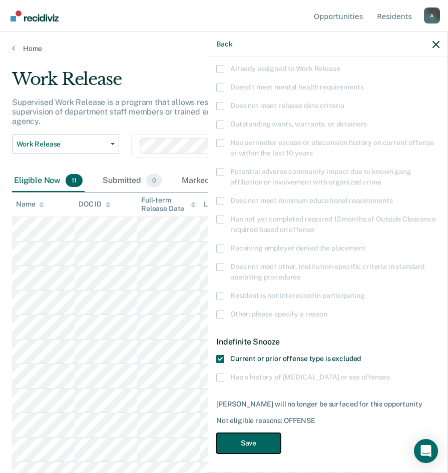
click at [259, 439] on button "Save" at bounding box center [248, 443] width 65 height 21
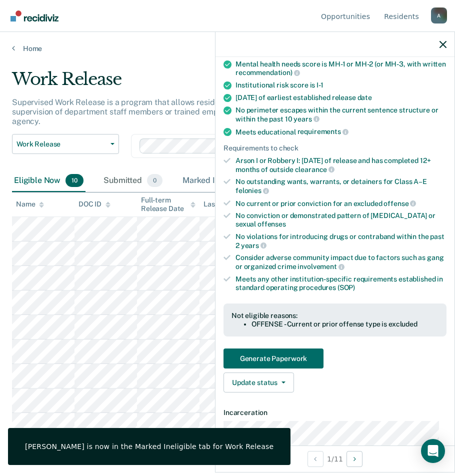
click at [187, 183] on div "Marked Ineligible 16" at bounding box center [227, 181] width 92 height 22
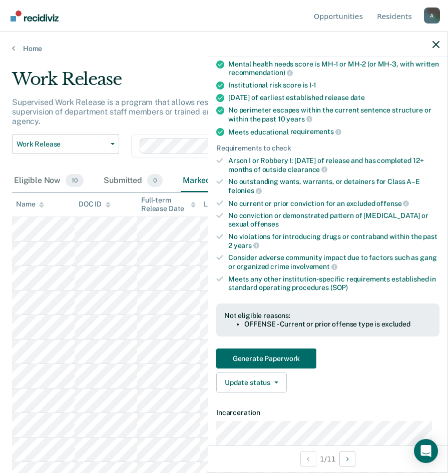
click at [182, 91] on div "Work Release" at bounding box center [213, 83] width 403 height 29
click at [440, 44] on div at bounding box center [327, 44] width 239 height 25
click at [437, 44] on icon "button" at bounding box center [435, 44] width 7 height 7
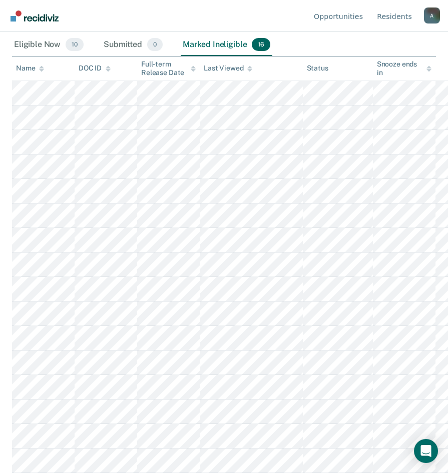
scroll to position [0, 0]
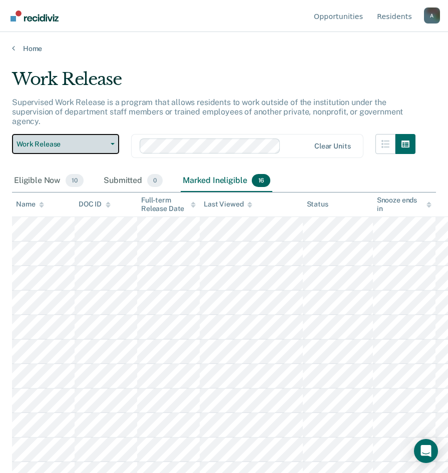
click at [71, 144] on span "Work Release" at bounding box center [62, 144] width 90 height 9
click at [130, 185] on div "Submitted 0" at bounding box center [133, 181] width 63 height 22
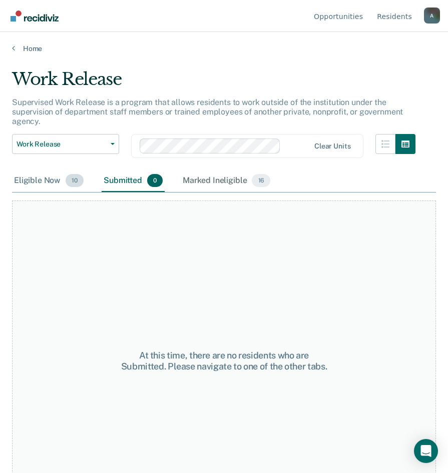
click at [68, 185] on span "10" at bounding box center [75, 180] width 18 height 13
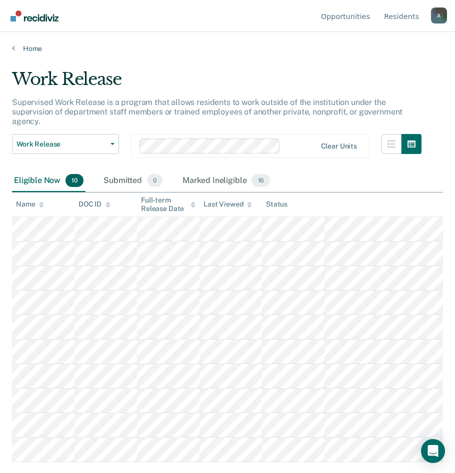
click at [40, 186] on div "Eligible Now 10" at bounding box center [49, 181] width 74 height 22
click at [45, 148] on span "Work Release" at bounding box center [62, 144] width 90 height 9
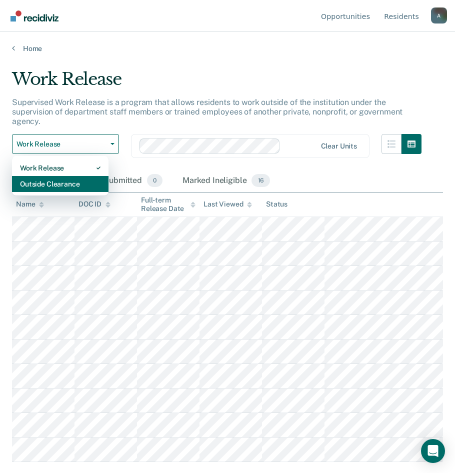
click at [47, 178] on div "Outside Clearance" at bounding box center [60, 184] width 81 height 16
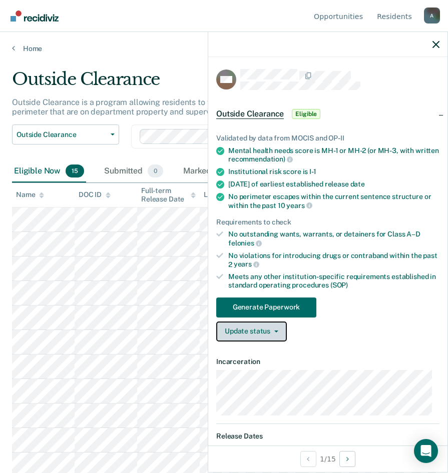
click at [239, 339] on button "Update status" at bounding box center [251, 332] width 71 height 20
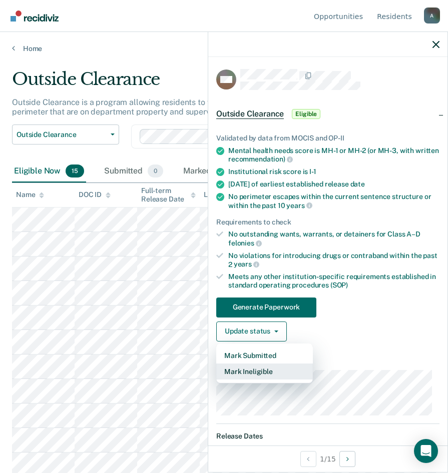
click at [251, 374] on button "Mark Ineligible" at bounding box center [264, 372] width 97 height 16
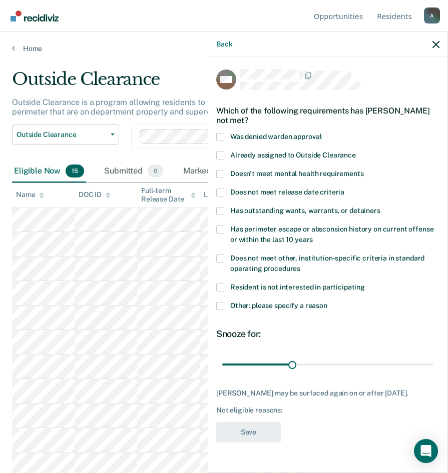
click at [228, 307] on label "Other: please specify a reason" at bounding box center [327, 307] width 223 height 11
click at [327, 302] on input "Other: please specify a reason" at bounding box center [327, 302] width 0 height 0
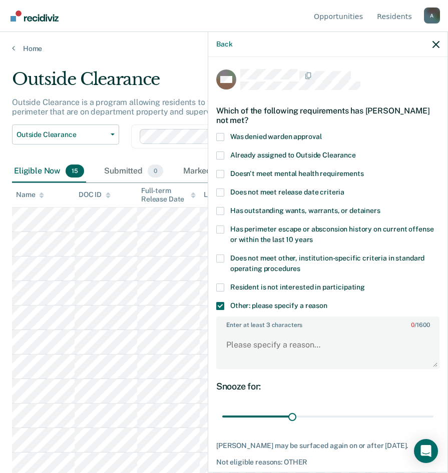
click at [220, 258] on span at bounding box center [220, 259] width 8 height 8
click at [300, 265] on input "Does not meet other, institution-specific criteria in standard operating proced…" at bounding box center [300, 265] width 0 height 0
click at [240, 352] on textarea "Enter at least 3 characters 0 / 1600" at bounding box center [327, 349] width 221 height 37
type textarea "MH3, Recent CDV's,"
drag, startPoint x: 287, startPoint y: 413, endPoint x: 435, endPoint y: 410, distance: 148.1
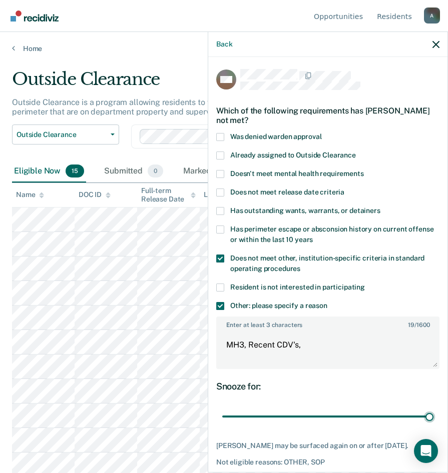
type input "90"
click at [433, 410] on input "range" at bounding box center [327, 417] width 211 height 18
click at [314, 346] on textarea "MH3, Recent CDV's," at bounding box center [327, 349] width 221 height 37
click at [224, 173] on label "Doesn't meet mental health requirements" at bounding box center [327, 175] width 223 height 11
click at [364, 170] on input "Doesn't meet mental health requirements" at bounding box center [364, 170] width 0 height 0
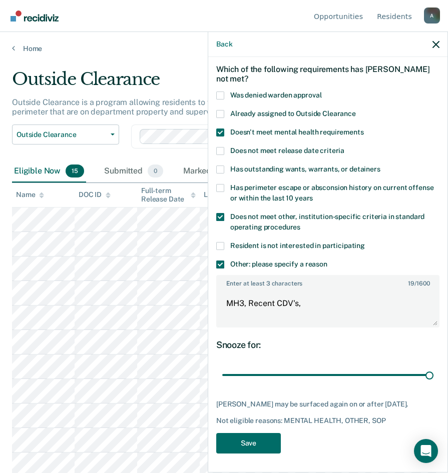
scroll to position [50, 0]
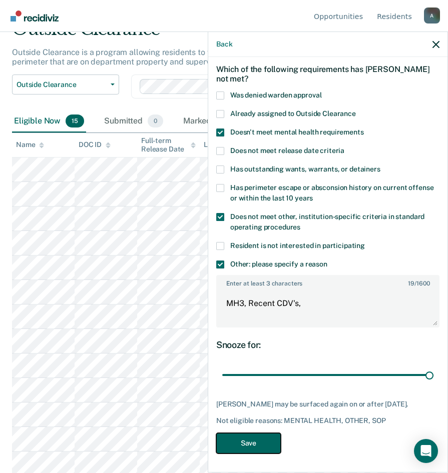
click at [262, 436] on button "Save" at bounding box center [248, 443] width 65 height 21
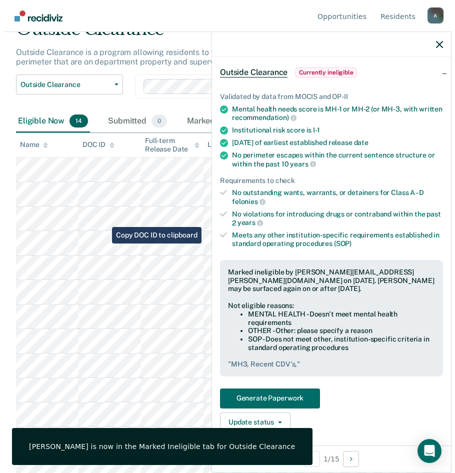
scroll to position [0, 0]
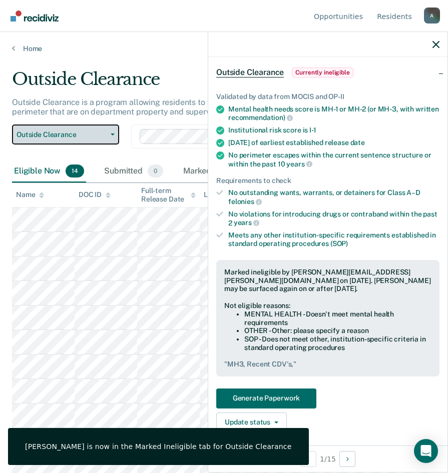
click at [69, 130] on button "Outside Clearance" at bounding box center [65, 135] width 107 height 20
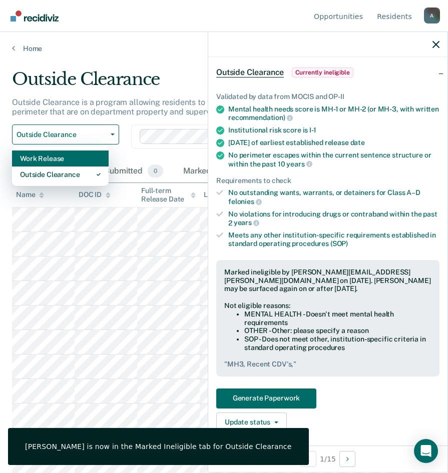
click at [61, 162] on div "Work Release" at bounding box center [60, 159] width 81 height 16
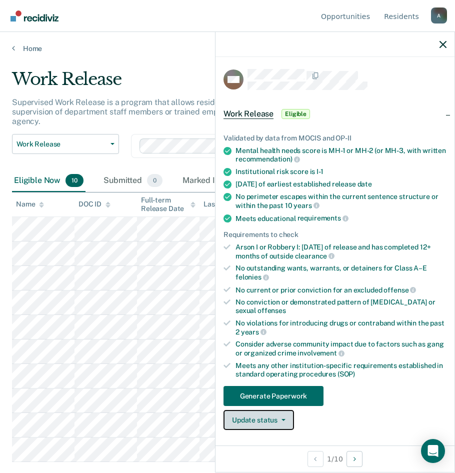
click at [267, 425] on button "Update status" at bounding box center [259, 420] width 71 height 20
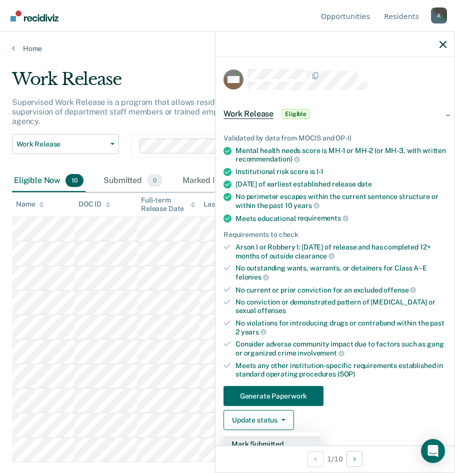
scroll to position [150, 0]
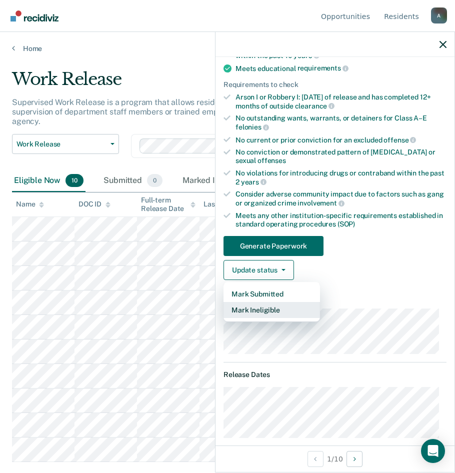
click at [241, 313] on button "Mark Ineligible" at bounding box center [272, 310] width 97 height 16
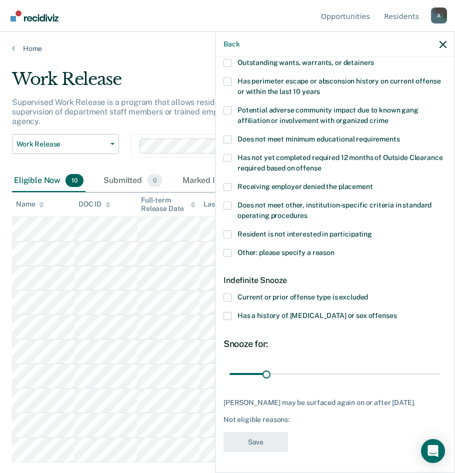
click at [225, 252] on span at bounding box center [228, 253] width 8 height 8
click at [335, 249] on input "Other: please specify a reason" at bounding box center [335, 249] width 0 height 0
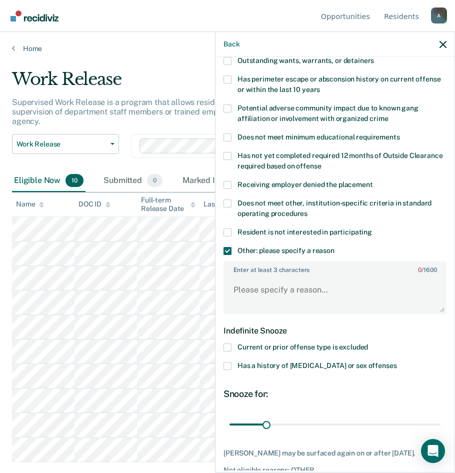
click at [229, 181] on span at bounding box center [228, 185] width 8 height 8
click at [373, 181] on input "Receiving employer denied the placement" at bounding box center [373, 181] width 0 height 0
click at [263, 282] on textarea "Enter at least 3 characters 0 / 1600" at bounding box center [335, 294] width 221 height 37
type textarea "Recent CDV's"
drag, startPoint x: 265, startPoint y: 422, endPoint x: 436, endPoint y: 417, distance: 171.1
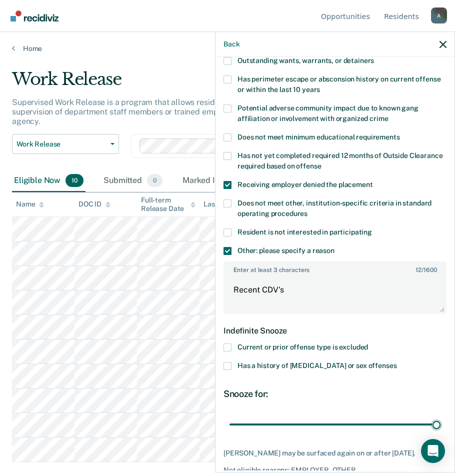
type input "180"
click at [436, 417] on input "range" at bounding box center [335, 425] width 211 height 18
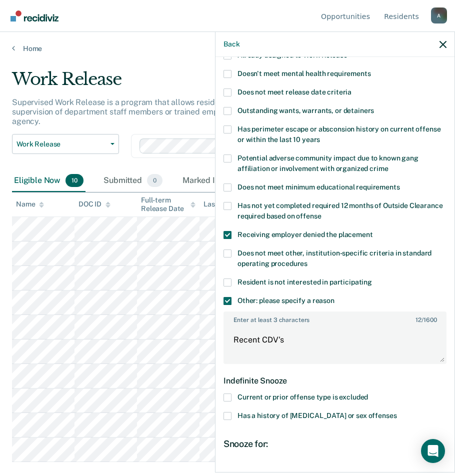
click at [229, 73] on span at bounding box center [228, 74] width 8 height 8
click at [371, 70] on input "Doesn't meet mental health requirements" at bounding box center [371, 70] width 0 height 0
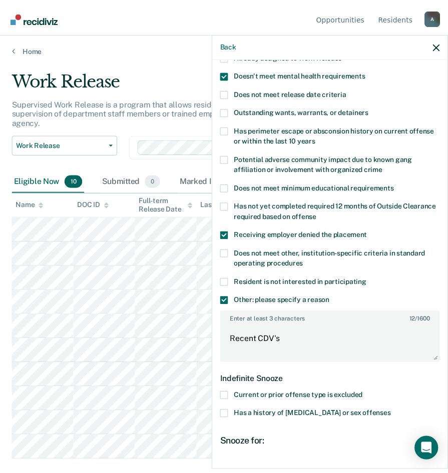
scroll to position [199, 0]
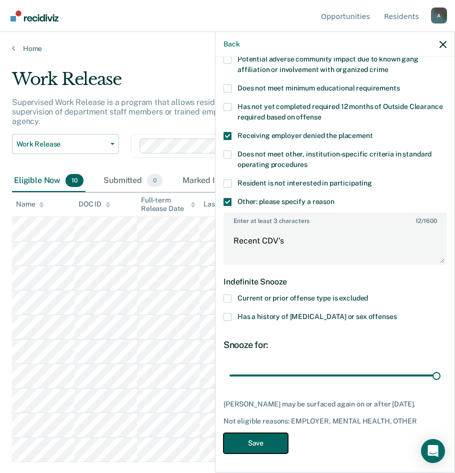
click at [270, 442] on button "Save" at bounding box center [256, 443] width 65 height 21
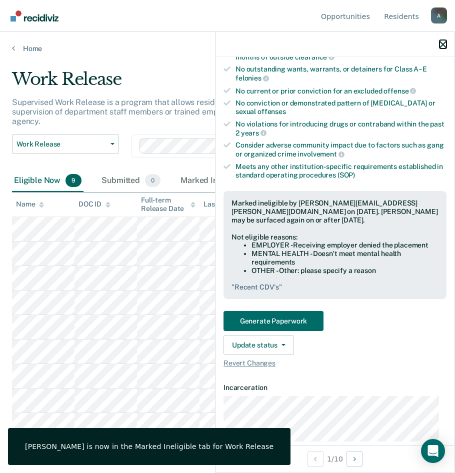
click at [440, 46] on icon "button" at bounding box center [443, 44] width 7 height 7
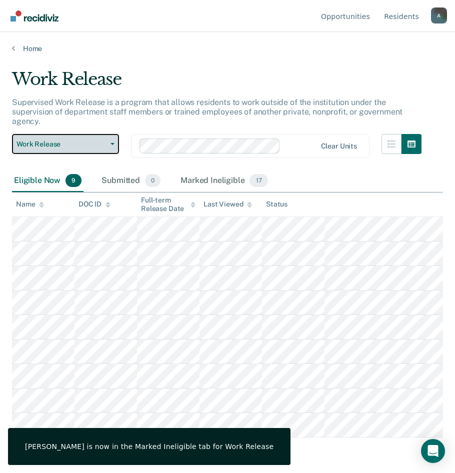
click at [39, 136] on button "Work Release" at bounding box center [65, 144] width 107 height 20
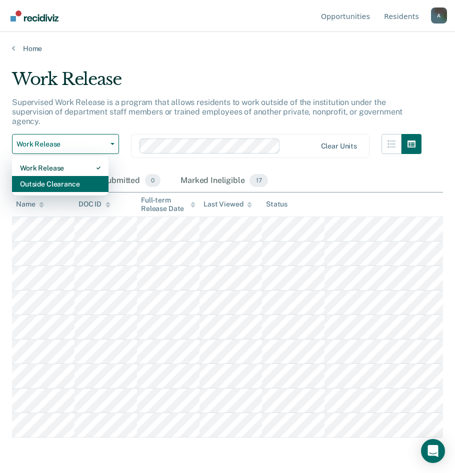
click at [42, 182] on div "Outside Clearance" at bounding box center [60, 184] width 81 height 16
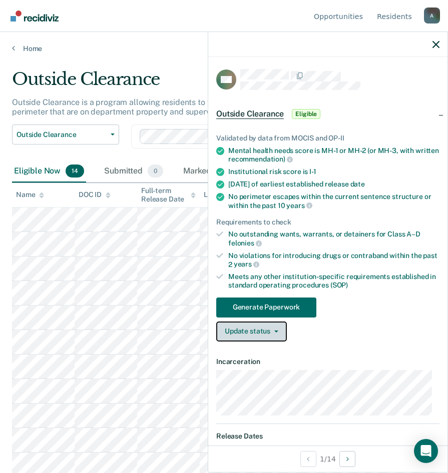
click at [262, 333] on button "Update status" at bounding box center [251, 332] width 71 height 20
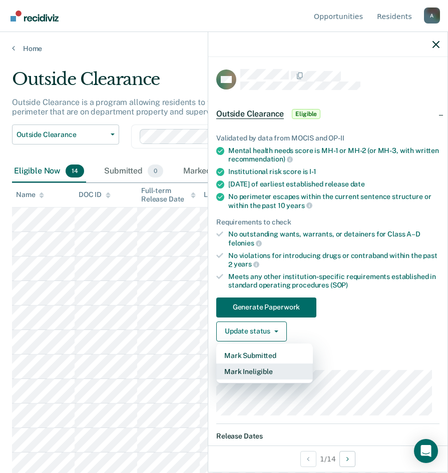
click at [263, 373] on button "Mark Ineligible" at bounding box center [264, 372] width 97 height 16
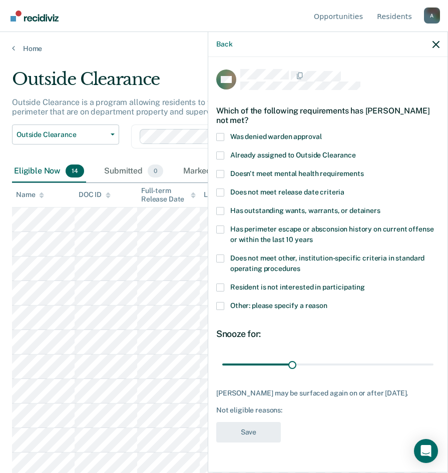
click at [219, 210] on span at bounding box center [220, 211] width 8 height 8
click at [380, 207] on input "Has outstanding wants, warrants, or detainers" at bounding box center [380, 207] width 0 height 0
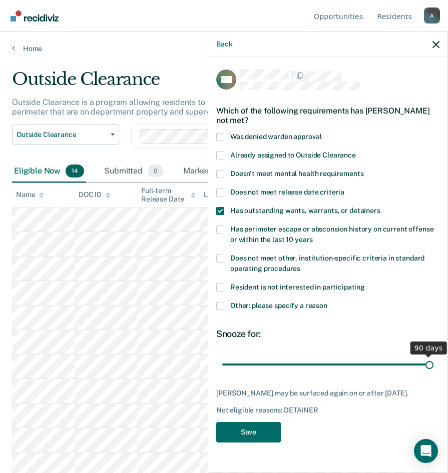
drag, startPoint x: 292, startPoint y: 365, endPoint x: 469, endPoint y: 367, distance: 177.1
type input "90"
click at [433, 367] on input "range" at bounding box center [327, 365] width 211 height 18
click at [223, 303] on span at bounding box center [220, 306] width 8 height 8
click at [327, 302] on input "Other: please specify a reason" at bounding box center [327, 302] width 0 height 0
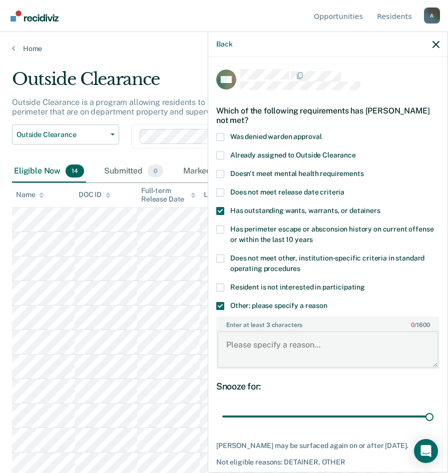
click at [266, 345] on textarea "Enter at least 3 characters 0 / 1600" at bounding box center [327, 349] width 221 height 37
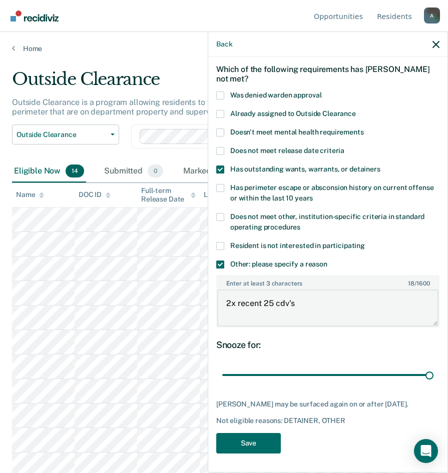
scroll to position [50, 0]
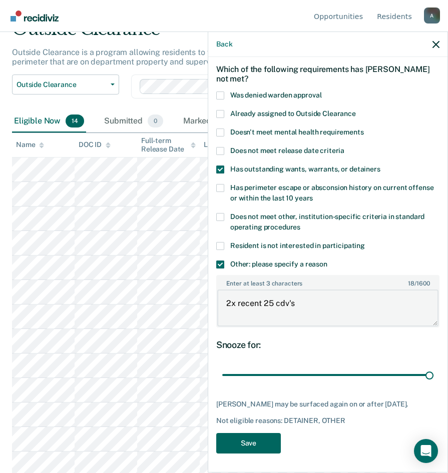
type textarea "2x recent 25 cdv's"
click at [237, 447] on button "Save" at bounding box center [248, 443] width 65 height 21
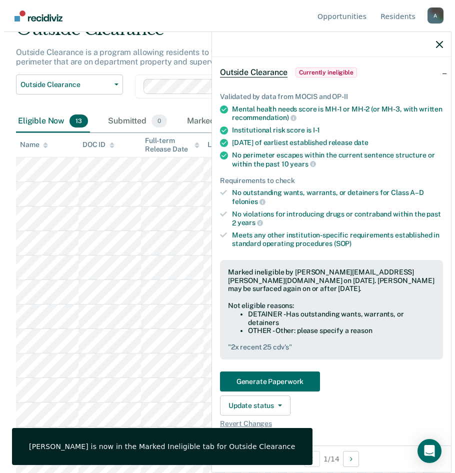
scroll to position [0, 0]
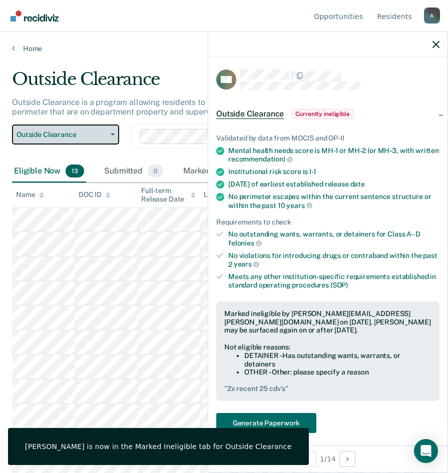
click at [106, 127] on button "Outside Clearance" at bounding box center [65, 135] width 107 height 20
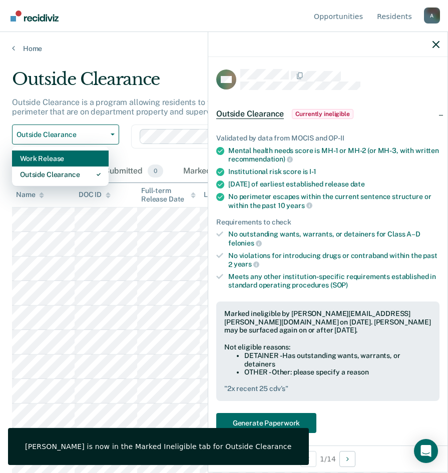
click at [72, 160] on div "Work Release" at bounding box center [60, 159] width 81 height 16
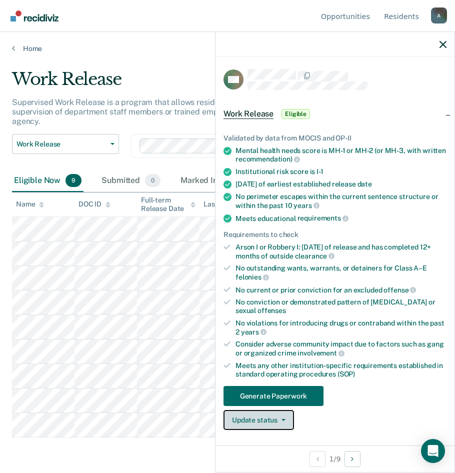
click at [259, 416] on button "Update status" at bounding box center [259, 420] width 71 height 20
click at [275, 420] on button "Update status" at bounding box center [259, 420] width 71 height 20
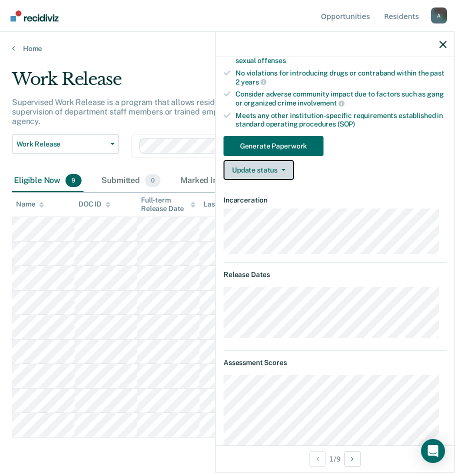
scroll to position [150, 0]
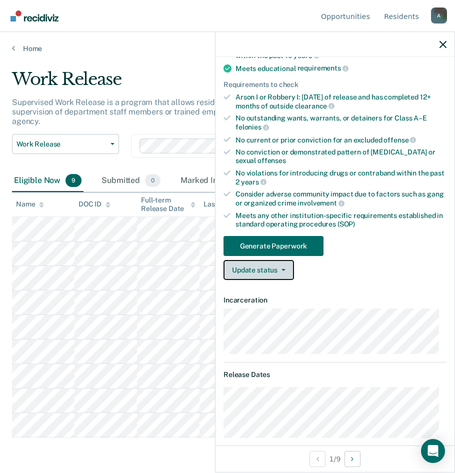
click at [274, 270] on button "Update status" at bounding box center [259, 270] width 71 height 20
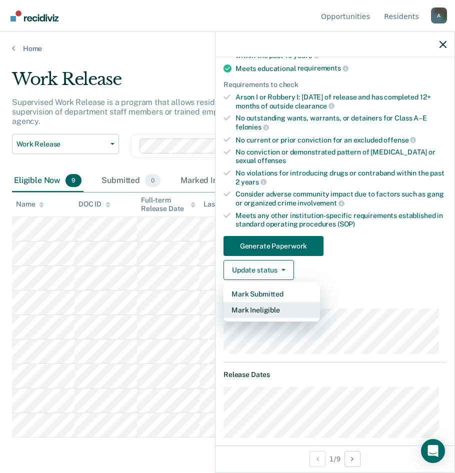
click at [275, 317] on button "Mark Ineligible" at bounding box center [272, 310] width 97 height 16
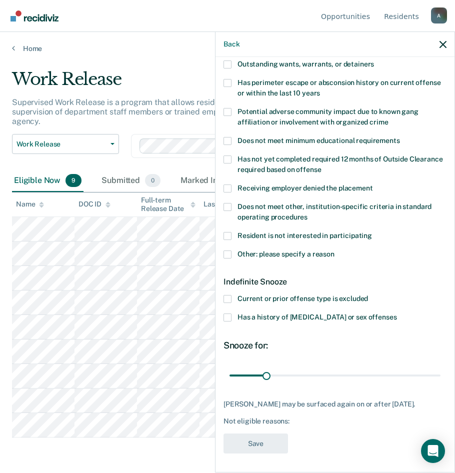
scroll to position [97, 0]
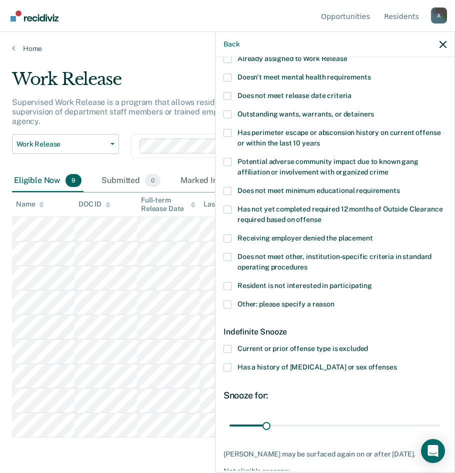
click at [231, 303] on span at bounding box center [228, 305] width 8 height 8
click at [335, 301] on input "Other: please specify a reason" at bounding box center [335, 301] width 0 height 0
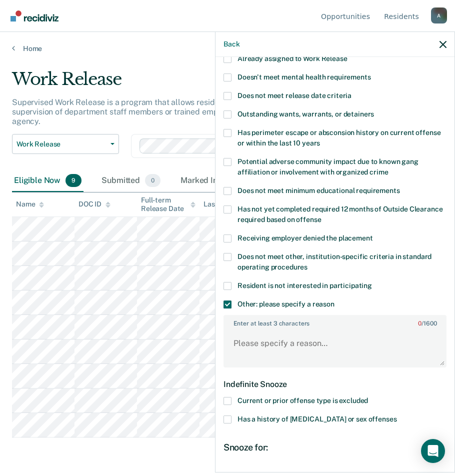
click at [227, 113] on span at bounding box center [228, 115] width 8 height 8
click at [374, 111] on input "Outstanding wants, warrants, or detainers" at bounding box center [374, 111] width 0 height 0
click at [251, 350] on textarea "Enter at least 3 characters 0 / 1600" at bounding box center [335, 348] width 221 height 37
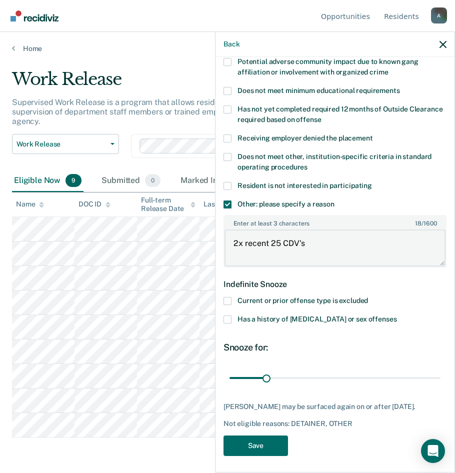
scroll to position [199, 0]
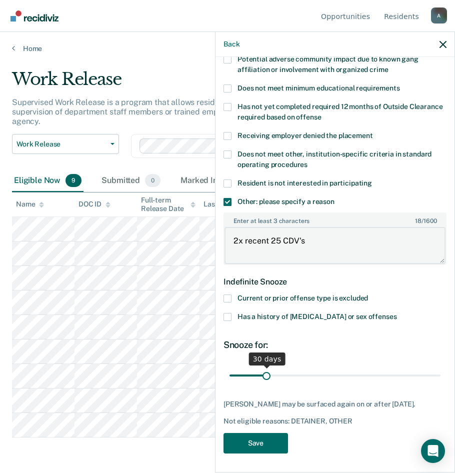
type textarea "2x recent 25 CDV's"
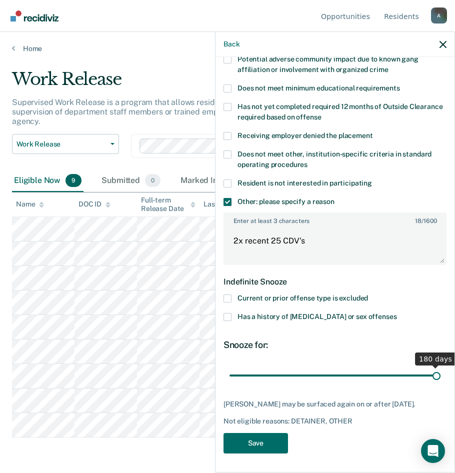
drag, startPoint x: 266, startPoint y: 374, endPoint x: 460, endPoint y: 371, distance: 194.6
type input "180"
click at [441, 371] on input "range" at bounding box center [335, 376] width 211 height 18
click at [277, 445] on button "Save" at bounding box center [256, 443] width 65 height 21
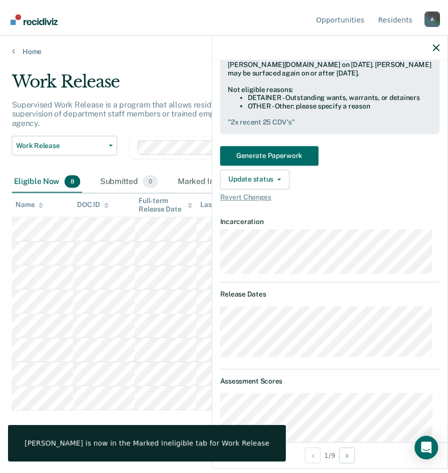
scroll to position [149, 0]
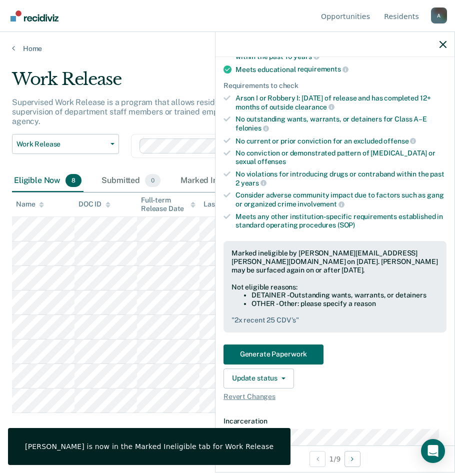
click at [438, 43] on div at bounding box center [335, 44] width 239 height 25
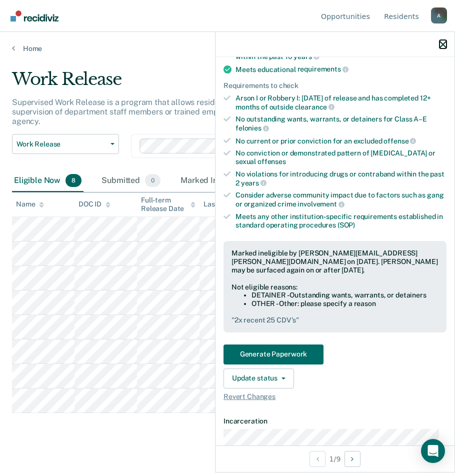
click at [443, 43] on icon "button" at bounding box center [443, 44] width 7 height 7
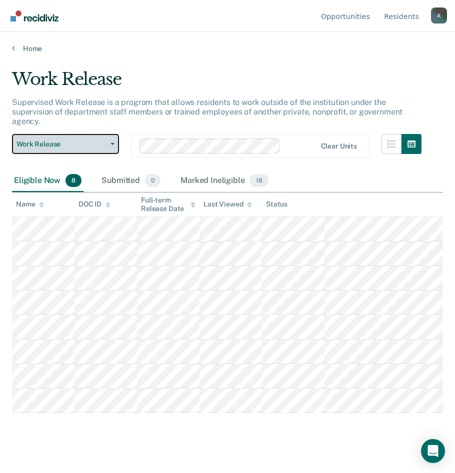
click at [74, 138] on button "Work Release" at bounding box center [65, 144] width 107 height 20
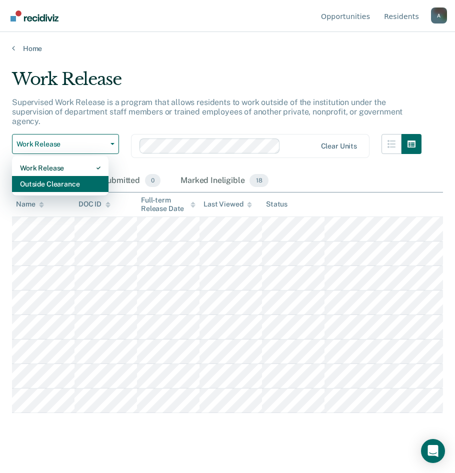
click at [69, 182] on div "Outside Clearance" at bounding box center [60, 184] width 81 height 16
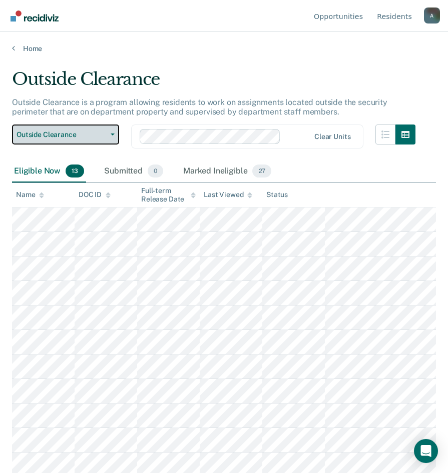
click at [73, 136] on span "Outside Clearance" at bounding box center [62, 135] width 90 height 9
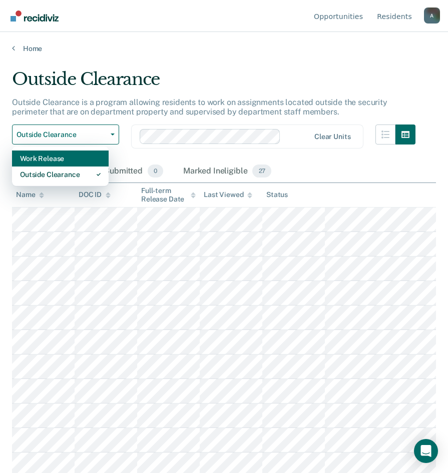
drag, startPoint x: 78, startPoint y: 166, endPoint x: 79, endPoint y: 157, distance: 9.0
click at [79, 157] on div "Work Release Outside Clearance" at bounding box center [60, 167] width 97 height 40
click at [79, 157] on div "Work Release" at bounding box center [60, 159] width 81 height 16
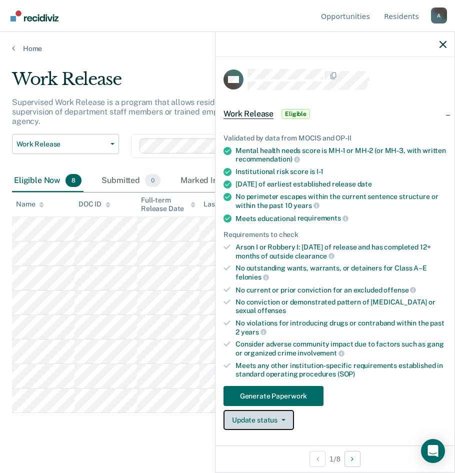
click at [257, 411] on button "Update status" at bounding box center [259, 420] width 71 height 20
click at [273, 427] on button "Update status" at bounding box center [259, 420] width 71 height 20
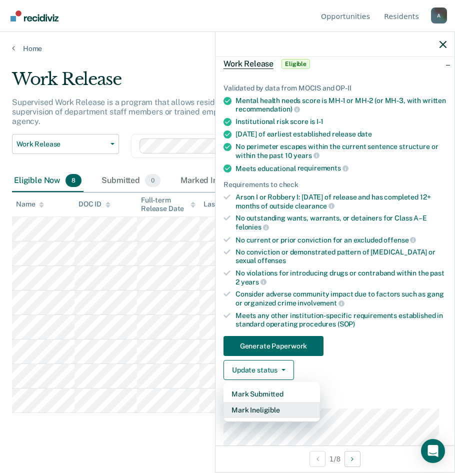
click at [274, 412] on button "Mark Ineligible" at bounding box center [272, 410] width 97 height 16
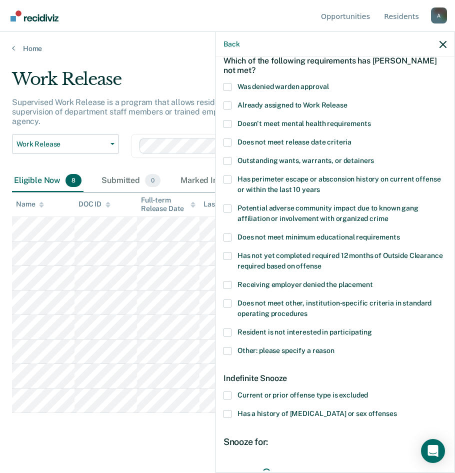
scroll to position [155, 0]
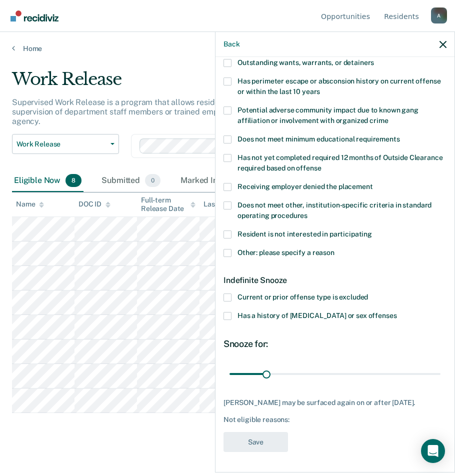
click at [225, 312] on span at bounding box center [228, 316] width 8 height 8
click at [397, 312] on input "Has a history of child abuse or sex offenses" at bounding box center [397, 312] width 0 height 0
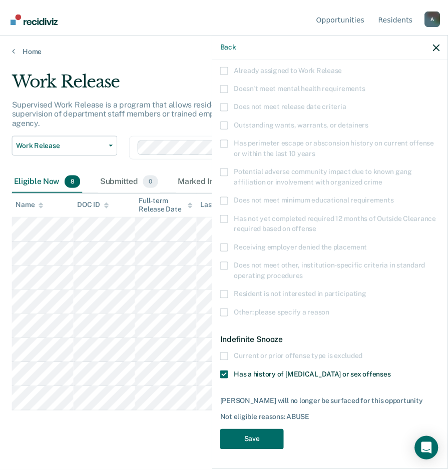
scroll to position [87, 0]
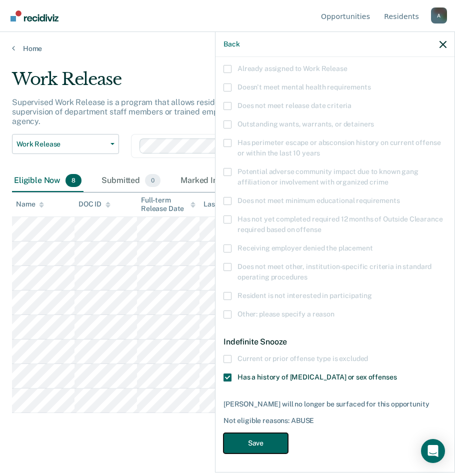
click at [259, 441] on button "Save" at bounding box center [256, 443] width 65 height 21
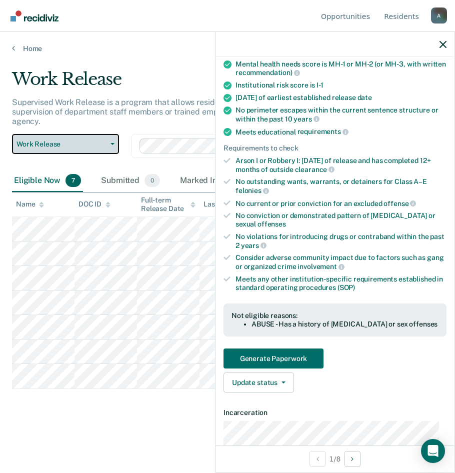
click at [92, 148] on span "Work Release" at bounding box center [62, 144] width 90 height 9
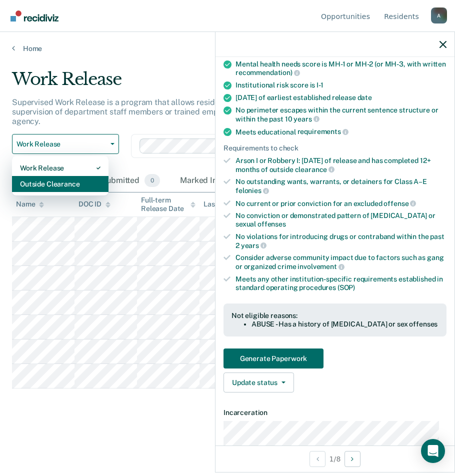
click at [58, 183] on div "Outside Clearance" at bounding box center [60, 184] width 81 height 16
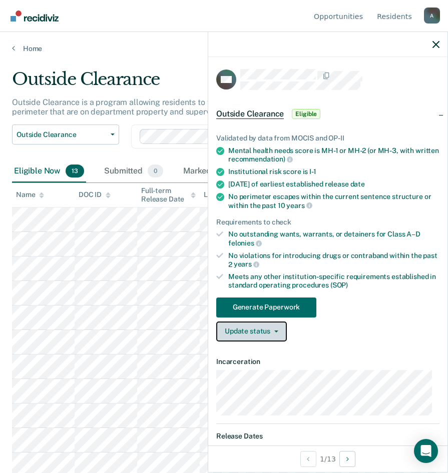
click at [264, 333] on button "Update status" at bounding box center [251, 332] width 71 height 20
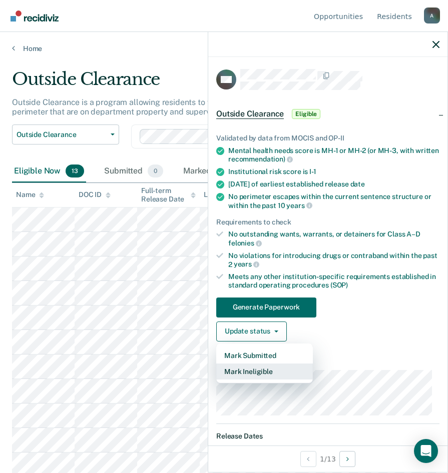
click at [260, 371] on button "Mark Ineligible" at bounding box center [264, 372] width 97 height 16
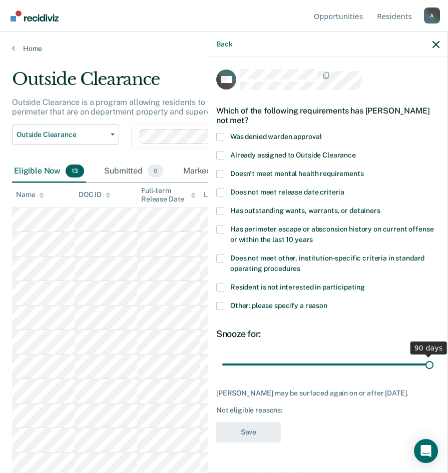
drag, startPoint x: 295, startPoint y: 364, endPoint x: 470, endPoint y: 357, distance: 175.2
type input "90"
click at [433, 357] on input "range" at bounding box center [327, 365] width 211 height 18
click at [220, 306] on span at bounding box center [220, 306] width 8 height 8
click at [327, 302] on input "Other: please specify a reason" at bounding box center [327, 302] width 0 height 0
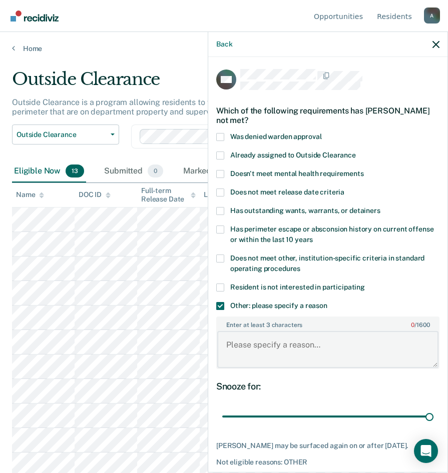
click at [261, 352] on textarea "Enter at least 3 characters 0 / 1600" at bounding box center [327, 349] width 221 height 37
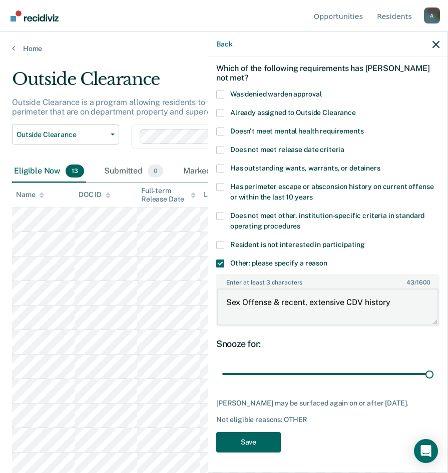
type textarea "Sex Offense & recent, extensive CDV history"
click at [252, 443] on button "Save" at bounding box center [248, 442] width 65 height 21
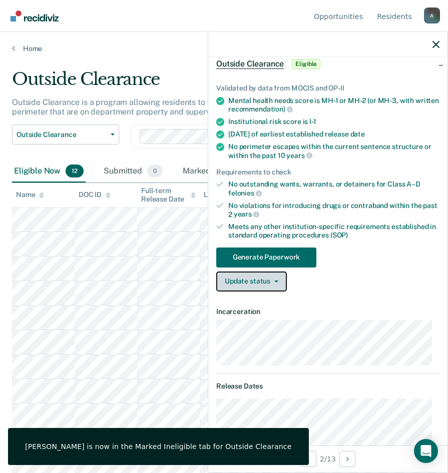
click at [265, 290] on button "Update status" at bounding box center [251, 282] width 71 height 20
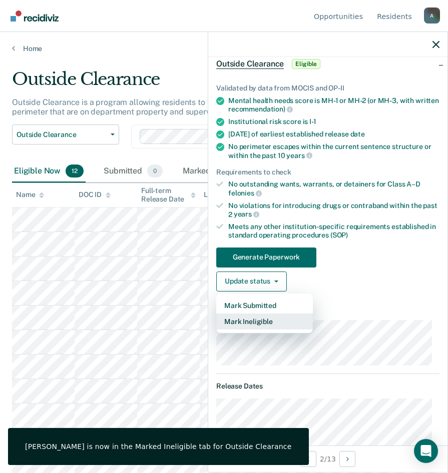
click at [266, 322] on button "Mark Ineligible" at bounding box center [264, 322] width 97 height 16
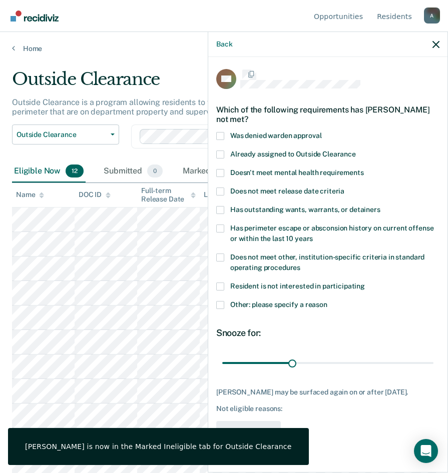
scroll to position [0, 0]
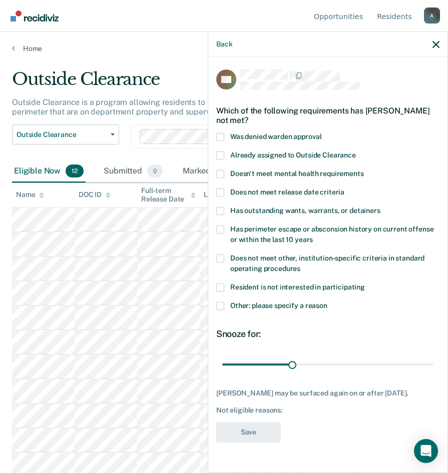
click at [217, 305] on span at bounding box center [220, 306] width 8 height 8
click at [327, 302] on input "Other: please specify a reason" at bounding box center [327, 302] width 0 height 0
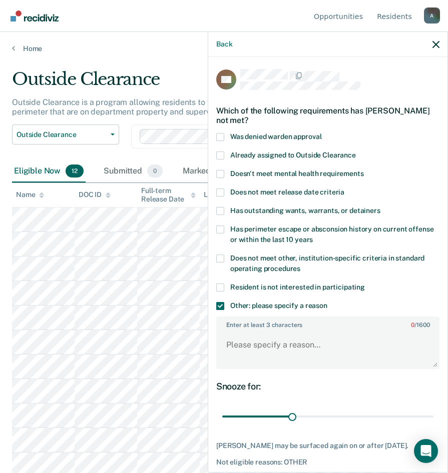
click at [218, 259] on span at bounding box center [220, 259] width 8 height 8
click at [300, 265] on input "Does not meet other, institution-specific criteria in standard operating proced…" at bounding box center [300, 265] width 0 height 0
click at [265, 348] on textarea "Enter at least 3 characters 0 / 1600" at bounding box center [327, 349] width 221 height 37
type textarea "1"
type textarea "2x 11.2's on this cycle"
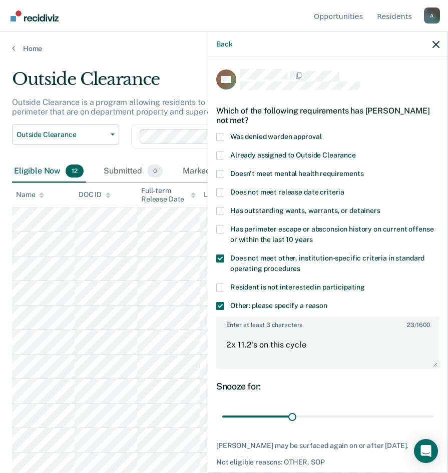
click at [223, 189] on span at bounding box center [220, 193] width 8 height 8
click at [344, 189] on input "Does not meet release date criteria" at bounding box center [344, 189] width 0 height 0
drag, startPoint x: 289, startPoint y: 414, endPoint x: 430, endPoint y: 411, distance: 141.6
type input "90"
click at [430, 411] on input "range" at bounding box center [327, 417] width 211 height 18
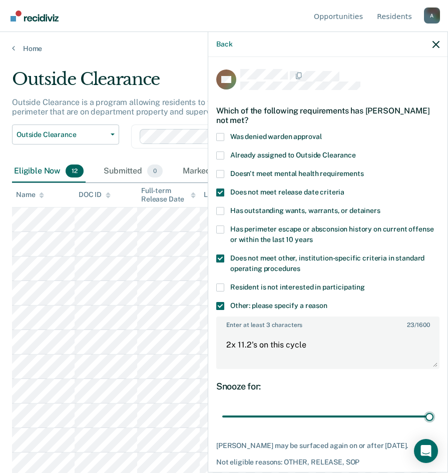
scroll to position [42, 0]
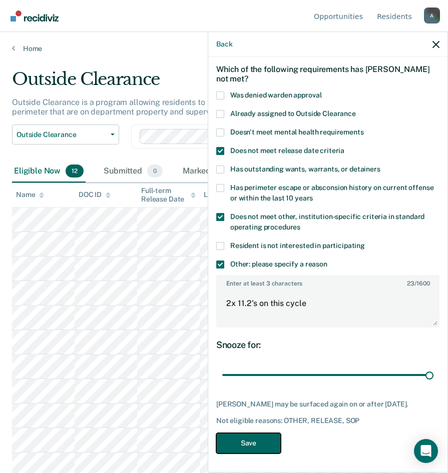
click at [243, 442] on button "Save" at bounding box center [248, 443] width 65 height 21
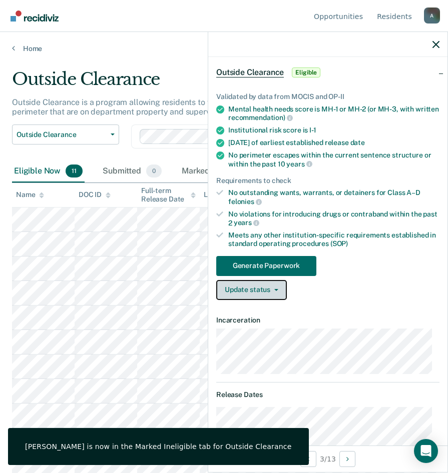
click at [264, 291] on button "Update status" at bounding box center [251, 290] width 71 height 20
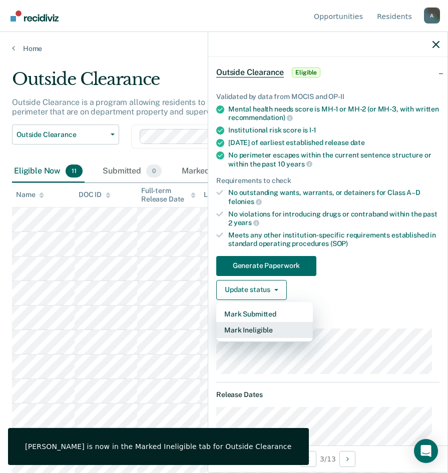
click at [249, 328] on button "Mark Ineligible" at bounding box center [264, 330] width 97 height 16
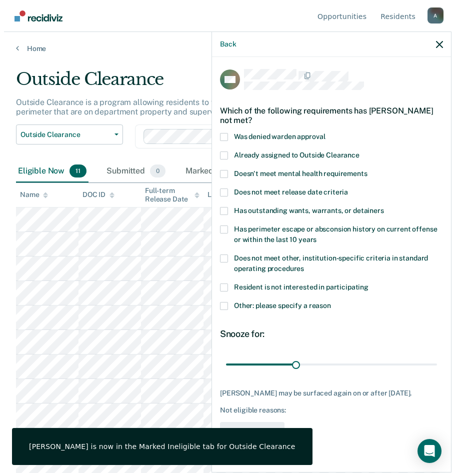
scroll to position [0, 0]
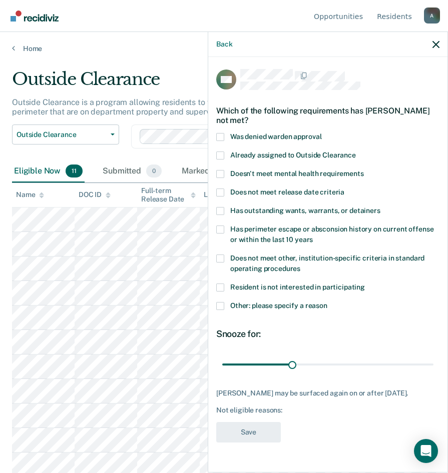
click at [218, 209] on span at bounding box center [220, 211] width 8 height 8
click at [380, 207] on input "Has outstanding wants, warrants, or detainers" at bounding box center [380, 207] width 0 height 0
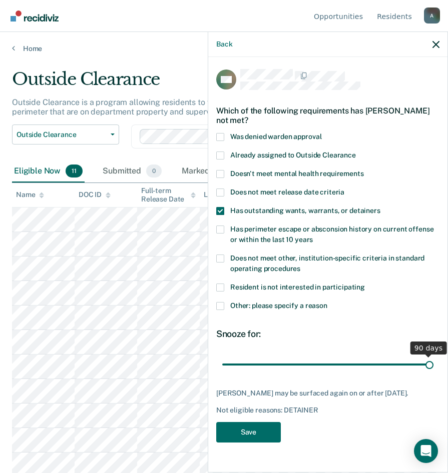
drag, startPoint x: 293, startPoint y: 365, endPoint x: 456, endPoint y: 346, distance: 164.7
type input "90"
click at [433, 356] on input "range" at bounding box center [327, 365] width 211 height 18
click at [264, 430] on button "Save" at bounding box center [248, 432] width 65 height 21
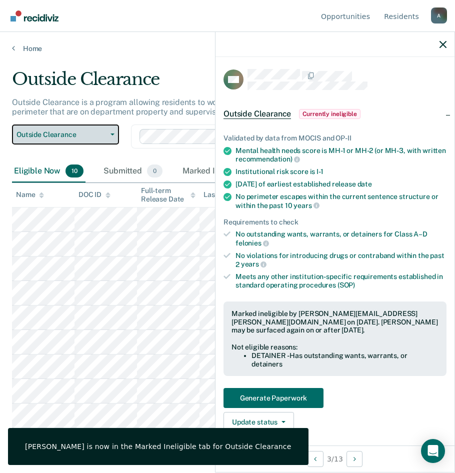
click at [42, 133] on span "Outside Clearance" at bounding box center [62, 135] width 90 height 9
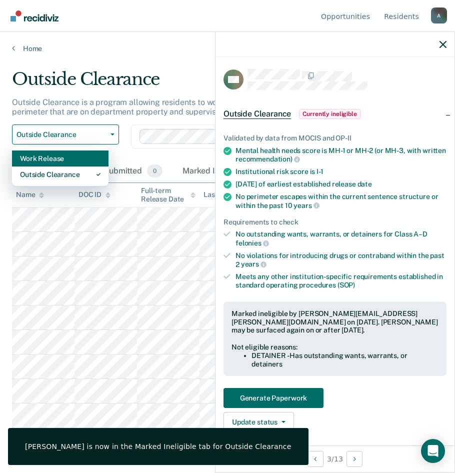
click at [53, 160] on div "Work Release" at bounding box center [60, 159] width 81 height 16
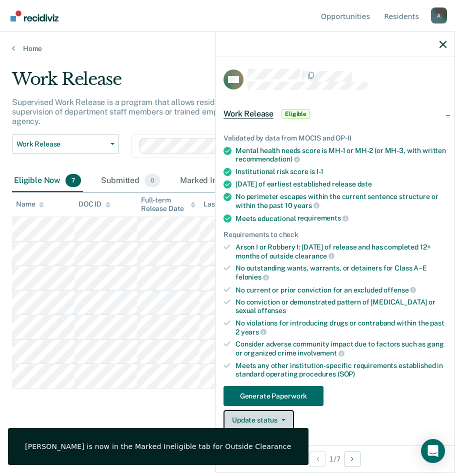
click at [272, 426] on button "Update status" at bounding box center [259, 420] width 71 height 20
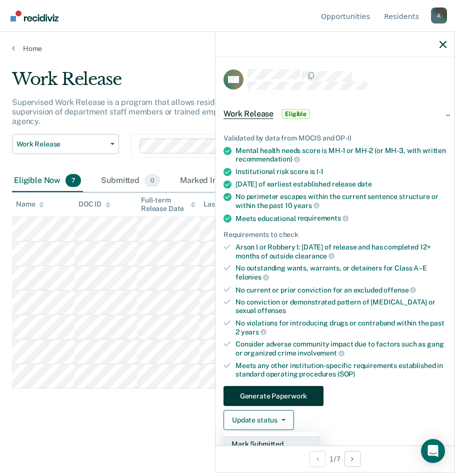
scroll to position [100, 0]
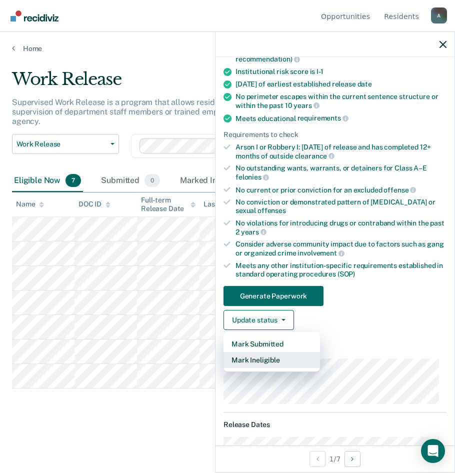
click at [261, 366] on button "Mark Ineligible" at bounding box center [272, 360] width 97 height 16
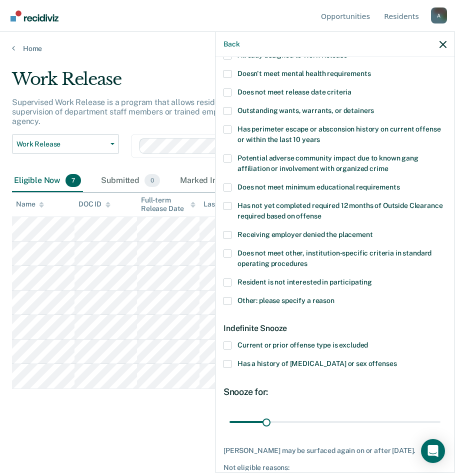
click at [224, 107] on span at bounding box center [228, 111] width 8 height 8
click at [374, 107] on input "Outstanding wants, warrants, or detainers" at bounding box center [374, 107] width 0 height 0
drag, startPoint x: 225, startPoint y: 299, endPoint x: 230, endPoint y: 301, distance: 5.6
click at [225, 299] on span at bounding box center [228, 301] width 8 height 8
click at [335, 297] on input "Other: please specify a reason" at bounding box center [335, 297] width 0 height 0
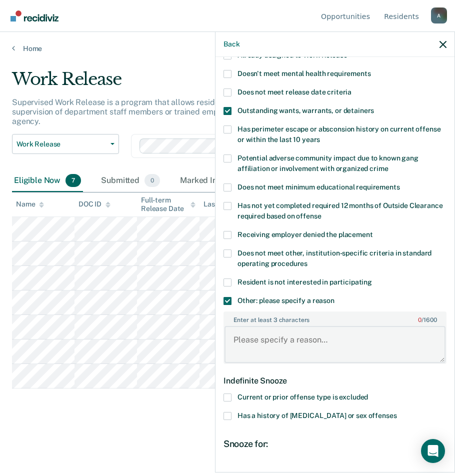
click at [254, 335] on textarea "Enter at least 3 characters 0 / 1600" at bounding box center [335, 344] width 221 height 37
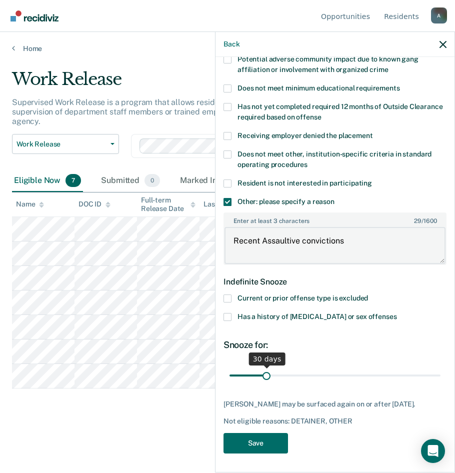
type textarea "Recent Assaultive convictions"
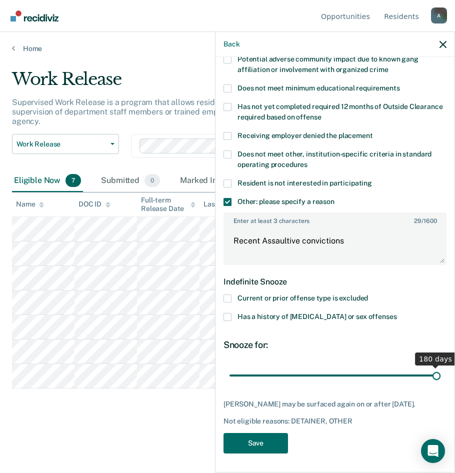
drag, startPoint x: 265, startPoint y: 373, endPoint x: 466, endPoint y: 379, distance: 201.7
type input "180"
click at [441, 379] on input "range" at bounding box center [335, 376] width 211 height 18
click at [268, 443] on button "Save" at bounding box center [256, 443] width 65 height 21
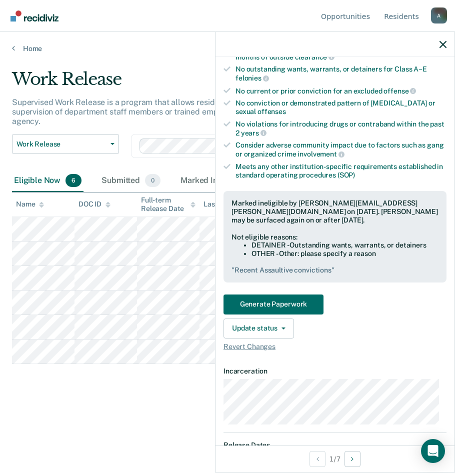
click at [71, 442] on main "Work Release Supervised Work Release is a program that allows residents to work…" at bounding box center [227, 261] width 455 height 417
click at [49, 147] on span "Work Release" at bounding box center [62, 144] width 90 height 9
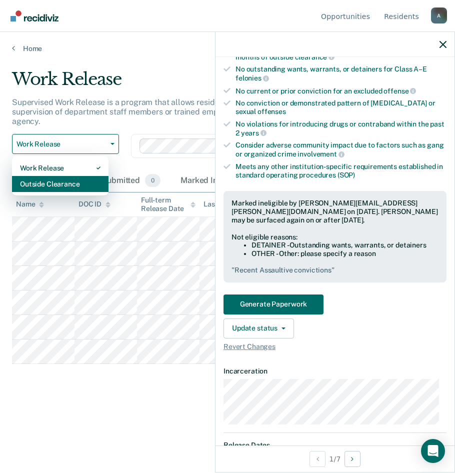
click at [56, 187] on div "Outside Clearance" at bounding box center [60, 184] width 81 height 16
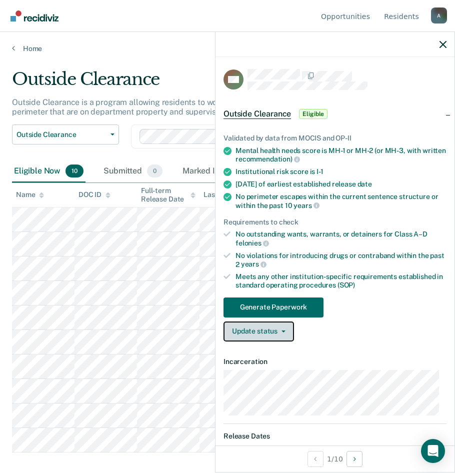
click at [252, 331] on button "Update status" at bounding box center [259, 332] width 71 height 20
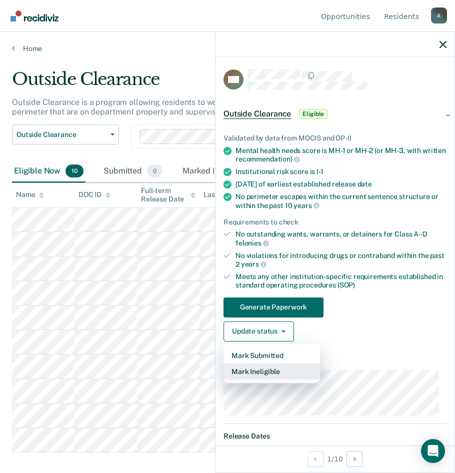
click at [263, 372] on button "Mark Ineligible" at bounding box center [272, 372] width 97 height 16
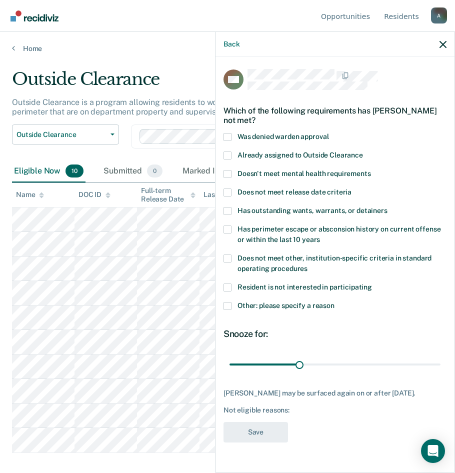
click at [229, 302] on span at bounding box center [228, 306] width 8 height 8
click at [335, 302] on input "Other: please specify a reason" at bounding box center [335, 302] width 0 height 0
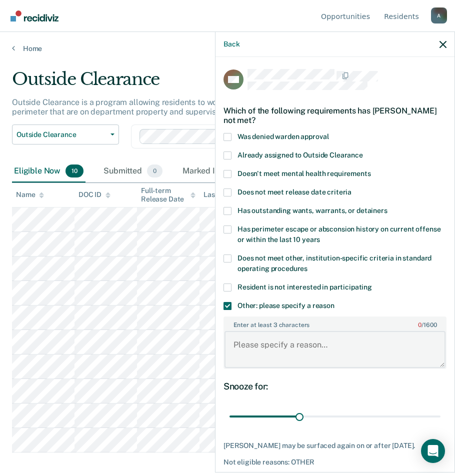
click at [262, 342] on textarea "Enter at least 3 characters 0 / 1600" at bounding box center [335, 349] width 221 height 37
type textarea "Recent 11 cdv's"
drag, startPoint x: 299, startPoint y: 416, endPoint x: 446, endPoint y: 402, distance: 147.2
type input "90"
click at [441, 408] on input "range" at bounding box center [335, 417] width 211 height 18
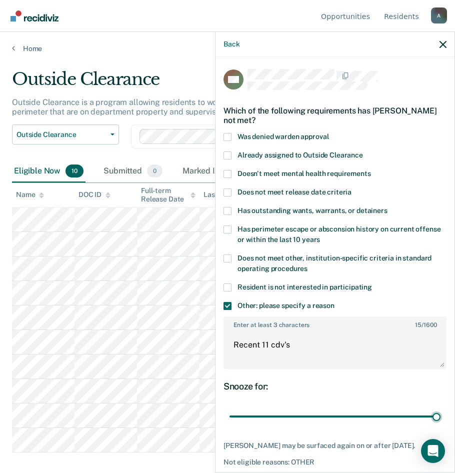
scroll to position [50, 0]
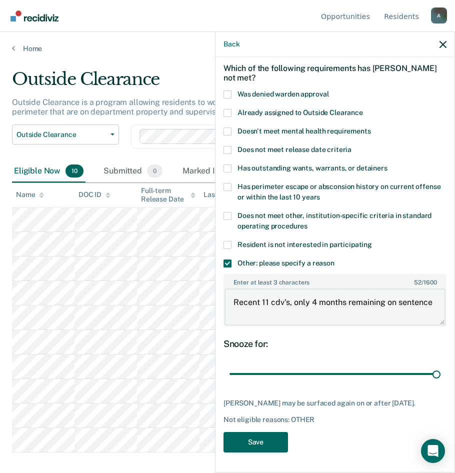
type textarea "Recent 11 cdv's, only 4 months remaining on sentence"
click at [246, 442] on button "Save" at bounding box center [256, 442] width 65 height 21
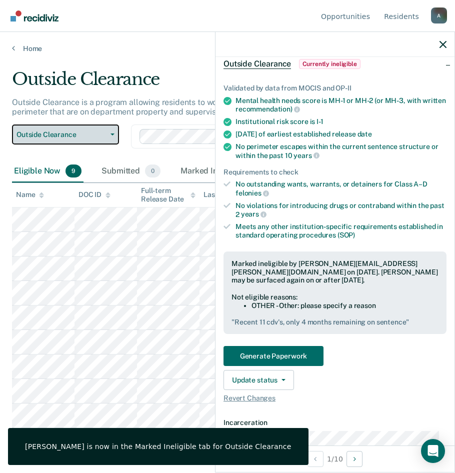
click at [56, 138] on span "Outside Clearance" at bounding box center [62, 135] width 90 height 9
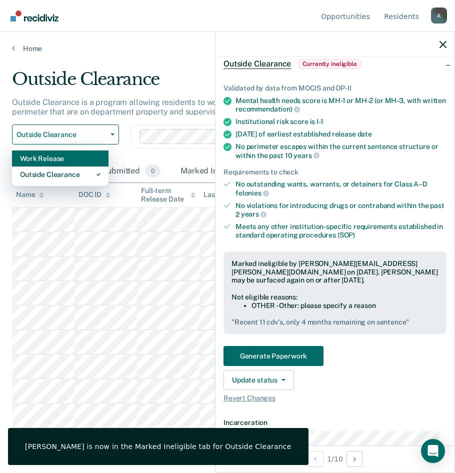
click at [55, 162] on div "Work Release" at bounding box center [60, 159] width 81 height 16
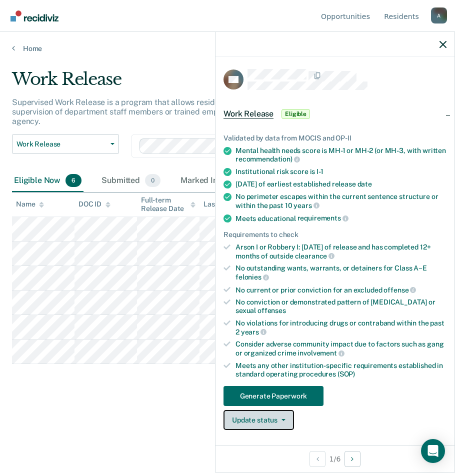
click at [265, 419] on button "Update status" at bounding box center [259, 420] width 71 height 20
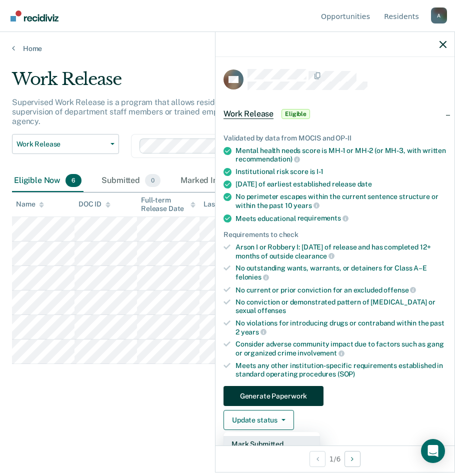
scroll to position [100, 0]
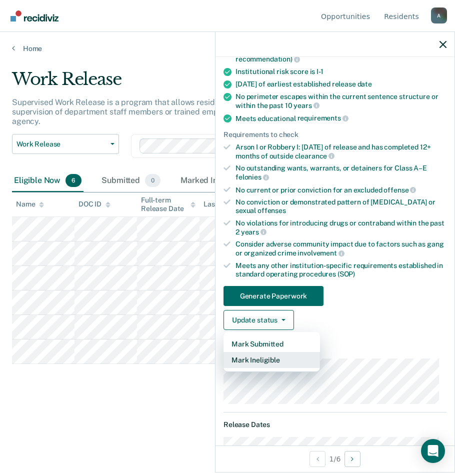
click at [254, 352] on button "Mark Ineligible" at bounding box center [272, 360] width 97 height 16
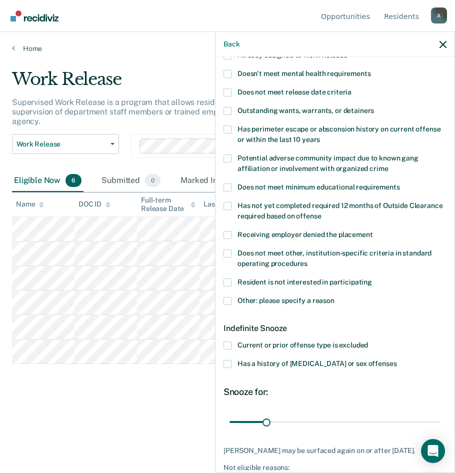
click at [229, 302] on span at bounding box center [228, 301] width 8 height 8
click at [335, 297] on input "Other: please specify a reason" at bounding box center [335, 297] width 0 height 0
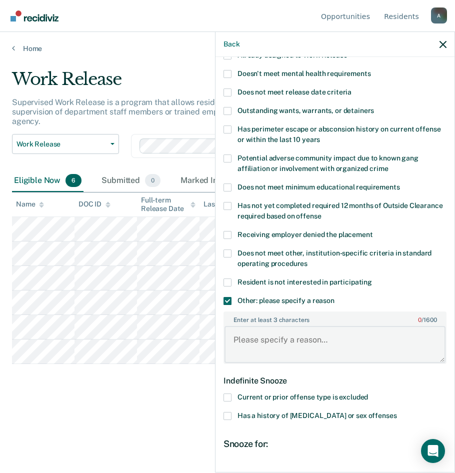
click at [267, 331] on textarea "Enter at least 3 characters 0 / 1600" at bounding box center [335, 344] width 221 height 37
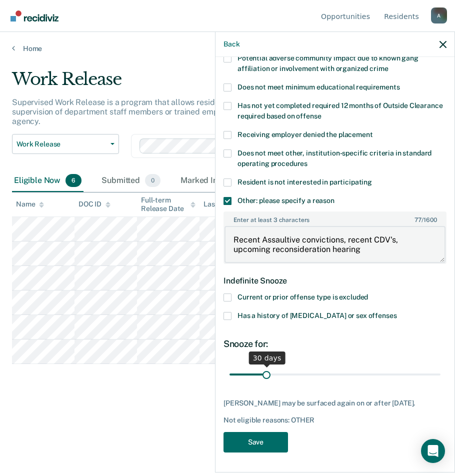
type textarea "Recent Assaultive convictions, recent CDV's, upcoming reconsideration hearing"
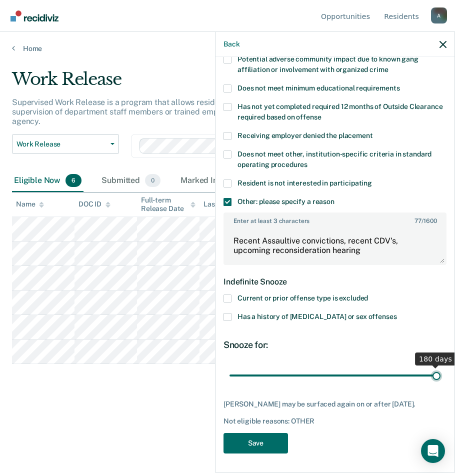
drag, startPoint x: 264, startPoint y: 372, endPoint x: 471, endPoint y: 367, distance: 206.6
type input "180"
click at [441, 367] on input "range" at bounding box center [335, 376] width 211 height 18
click at [266, 446] on button "Save" at bounding box center [256, 443] width 65 height 21
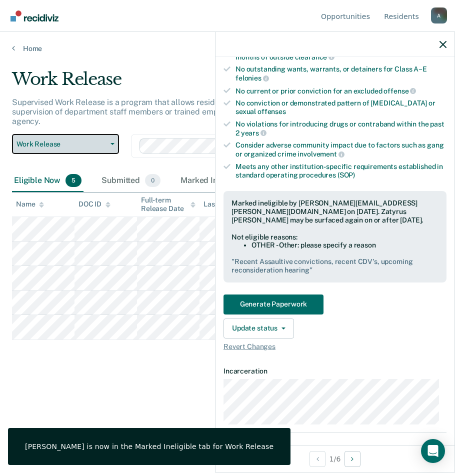
click at [70, 141] on span "Work Release" at bounding box center [62, 144] width 90 height 9
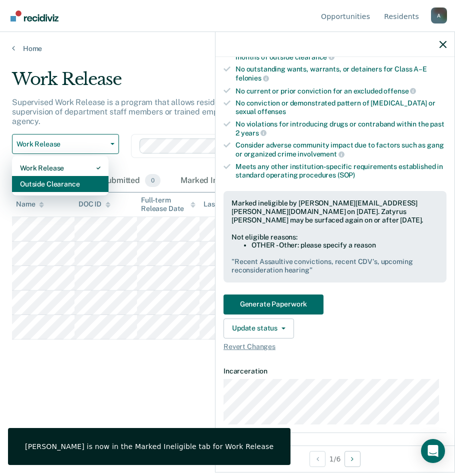
click at [71, 191] on div "Outside Clearance" at bounding box center [60, 184] width 81 height 16
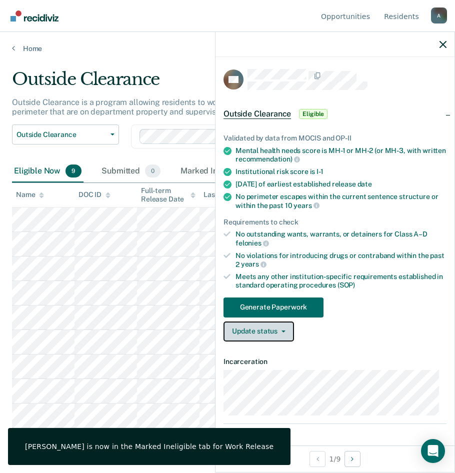
click at [233, 322] on button "Update status" at bounding box center [259, 332] width 71 height 20
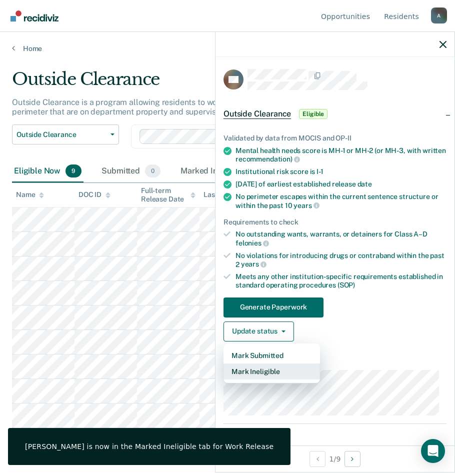
click at [281, 372] on button "Mark Ineligible" at bounding box center [272, 372] width 97 height 16
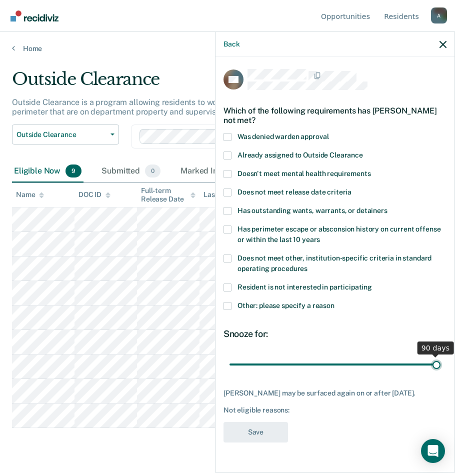
drag, startPoint x: 299, startPoint y: 364, endPoint x: 477, endPoint y: 362, distance: 178.1
type input "90"
click at [441, 362] on input "range" at bounding box center [335, 365] width 211 height 18
click at [229, 305] on span at bounding box center [228, 306] width 8 height 8
click at [335, 302] on input "Other: please specify a reason" at bounding box center [335, 302] width 0 height 0
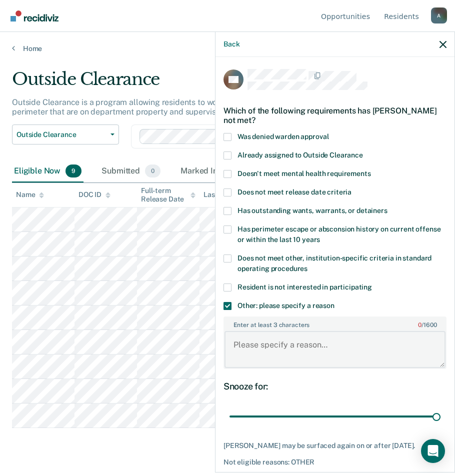
click at [260, 346] on textarea "Enter at least 3 characters 0 / 1600" at bounding box center [335, 349] width 221 height 37
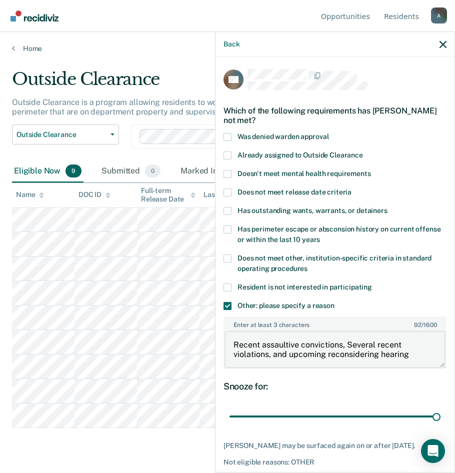
scroll to position [42, 0]
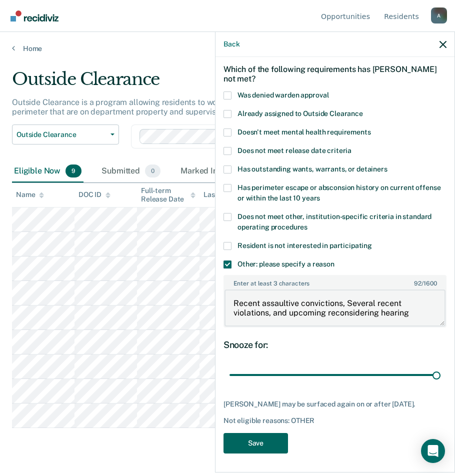
type textarea "Recent assaultive convictions, Several recent violations, and upcoming reconsid…"
click at [262, 443] on button "Save" at bounding box center [256, 443] width 65 height 21
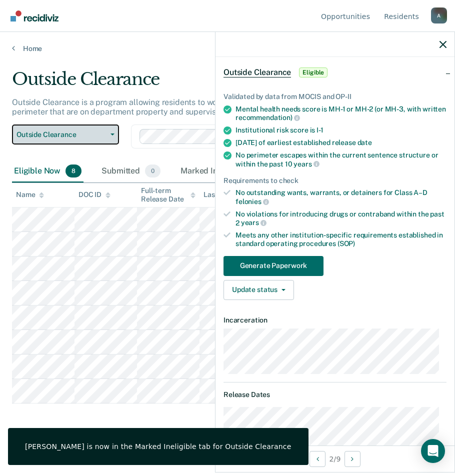
click at [81, 141] on button "Outside Clearance" at bounding box center [65, 135] width 107 height 20
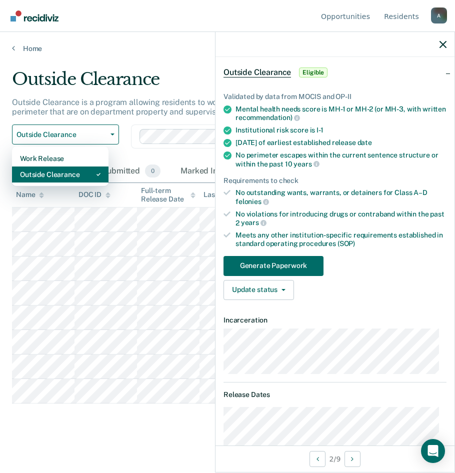
click at [78, 172] on div "Outside Clearance" at bounding box center [60, 175] width 81 height 16
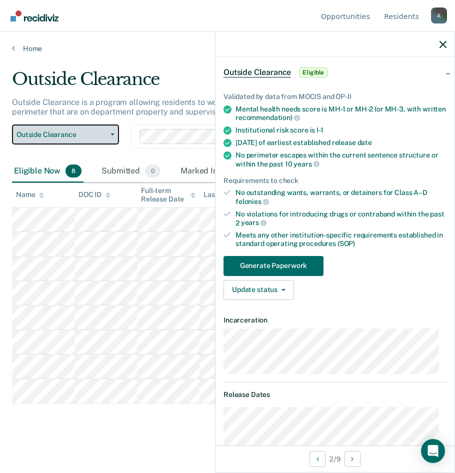
click at [63, 141] on button "Outside Clearance" at bounding box center [65, 135] width 107 height 20
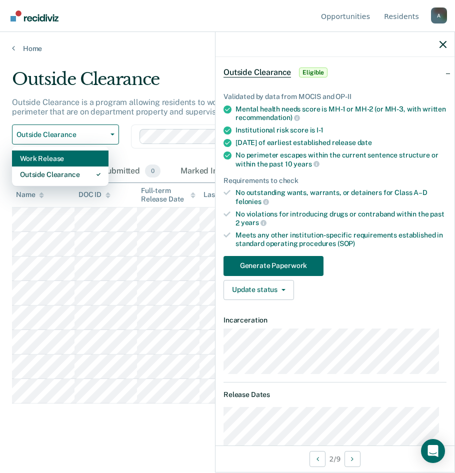
click at [63, 160] on div "Work Release" at bounding box center [60, 159] width 81 height 16
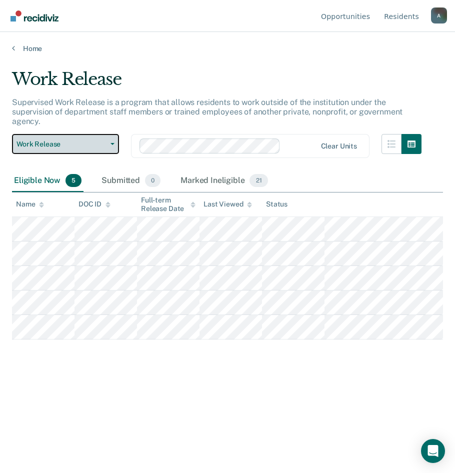
click at [32, 140] on span "Work Release" at bounding box center [62, 144] width 90 height 9
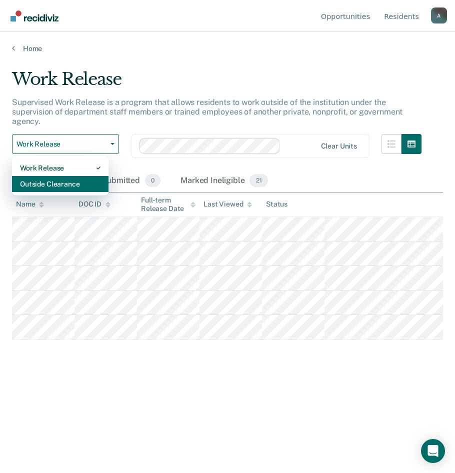
click at [53, 183] on div "Outside Clearance" at bounding box center [60, 184] width 81 height 16
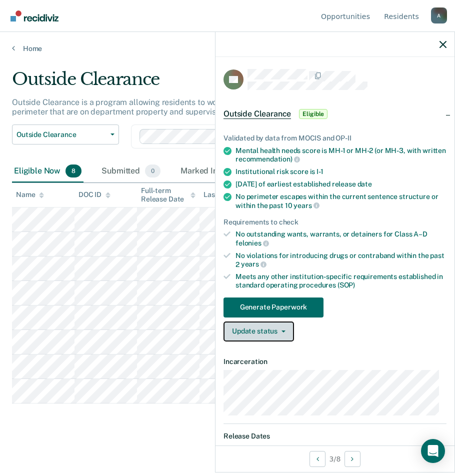
click at [250, 335] on button "Update status" at bounding box center [259, 332] width 71 height 20
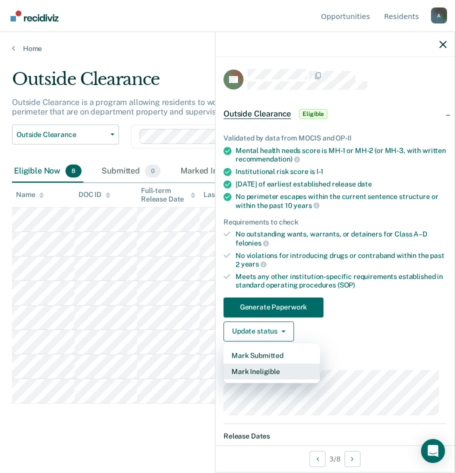
click at [262, 367] on button "Mark Ineligible" at bounding box center [272, 372] width 97 height 16
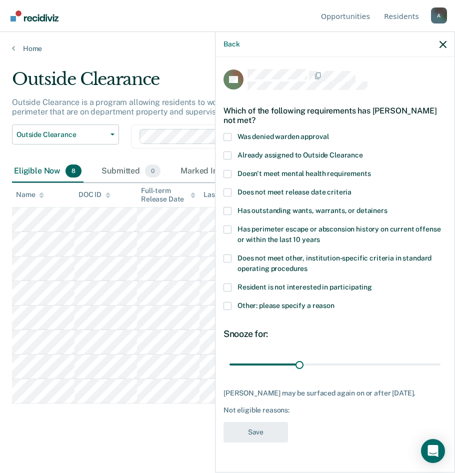
click at [225, 302] on span at bounding box center [228, 306] width 8 height 8
click at [335, 302] on input "Other: please specify a reason" at bounding box center [335, 302] width 0 height 0
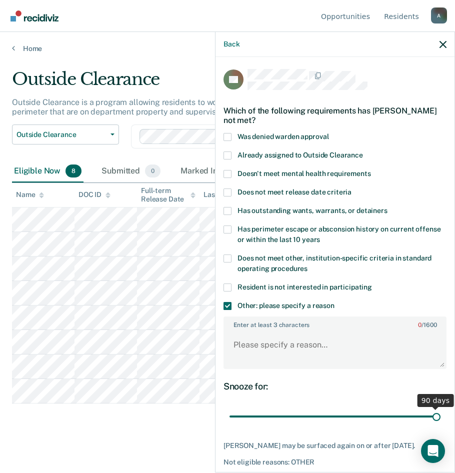
drag, startPoint x: 298, startPoint y: 414, endPoint x: 461, endPoint y: 407, distance: 163.7
type input "90"
click at [441, 408] on input "range" at bounding box center [335, 417] width 211 height 18
click at [307, 362] on textarea "Enter at least 3 characters 0 / 1600" at bounding box center [335, 349] width 221 height 37
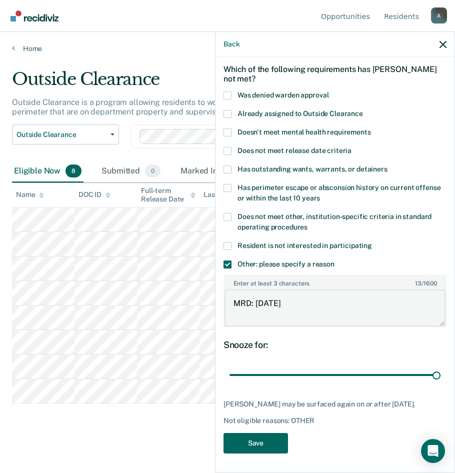
type textarea "MRD: 10-10-25"
click at [282, 437] on button "Save" at bounding box center [256, 443] width 65 height 21
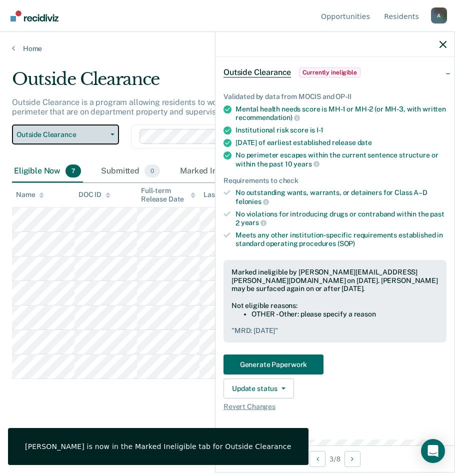
click at [49, 137] on span "Outside Clearance" at bounding box center [62, 135] width 90 height 9
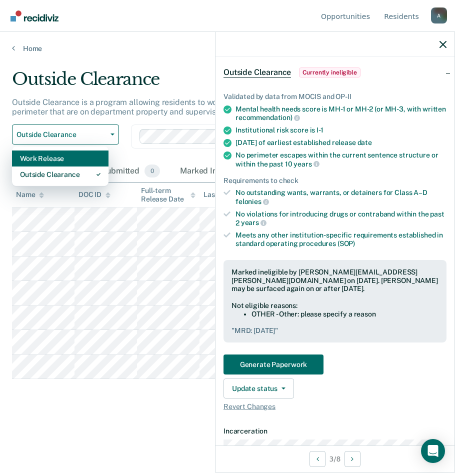
click at [53, 160] on div "Work Release" at bounding box center [60, 159] width 81 height 16
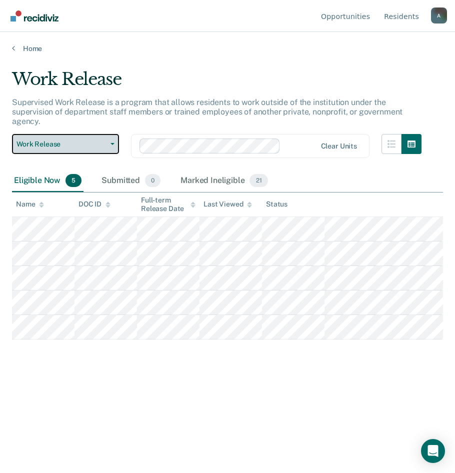
click at [58, 136] on button "Work Release" at bounding box center [65, 144] width 107 height 20
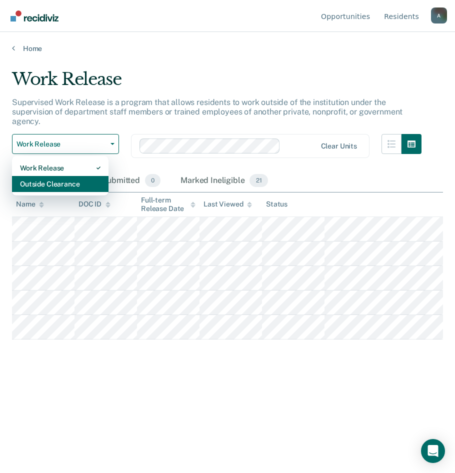
click at [55, 180] on div "Outside Clearance" at bounding box center [60, 184] width 81 height 16
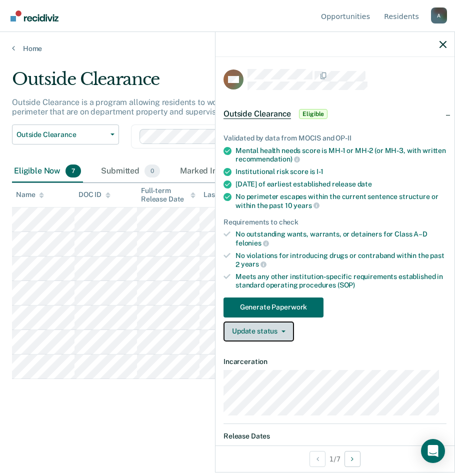
click at [254, 334] on button "Update status" at bounding box center [259, 332] width 71 height 20
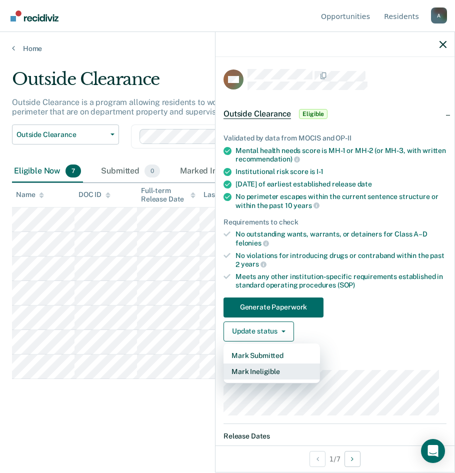
click at [261, 366] on button "Mark Ineligible" at bounding box center [272, 372] width 97 height 16
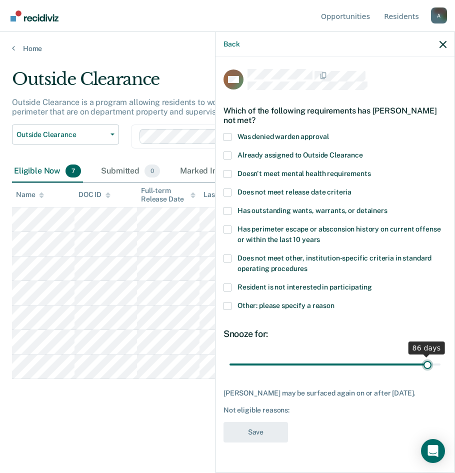
drag, startPoint x: 300, startPoint y: 368, endPoint x: 429, endPoint y: 364, distance: 129.1
click at [429, 364] on input "range" at bounding box center [335, 365] width 211 height 18
drag, startPoint x: 428, startPoint y: 362, endPoint x: 488, endPoint y: 358, distance: 60.2
type input "90"
click at [441, 358] on input "range" at bounding box center [335, 365] width 211 height 18
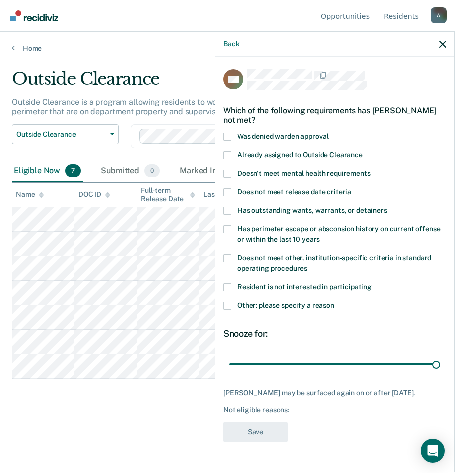
click at [226, 306] on span at bounding box center [228, 306] width 8 height 8
click at [335, 302] on input "Other: please specify a reason" at bounding box center [335, 302] width 0 height 0
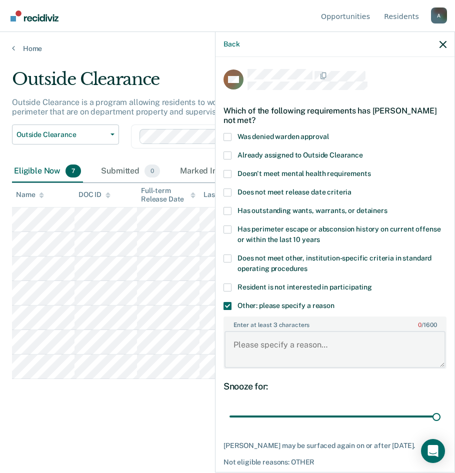
click at [252, 349] on textarea "Enter at least 3 characters 0 / 1600" at bounding box center [335, 349] width 221 height 37
type textarea "Attempted to introduce tobacco, 24.8 on 3-29-25, upcoming Parole hearing"
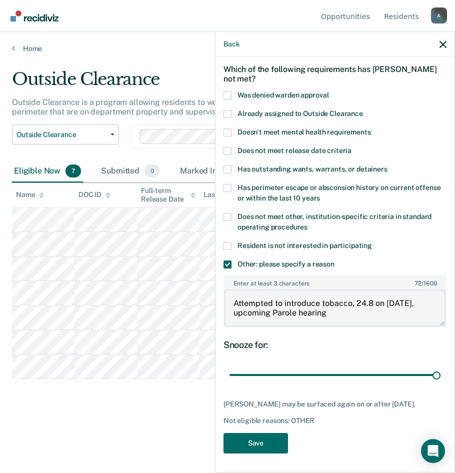
click at [335, 312] on textarea "Attempted to introduce tobacco, 24.8 on 3-29-25, upcoming Parole hearing" at bounding box center [335, 308] width 221 height 37
click at [181, 308] on body "Looks like you’re using Internet Explorer 11. For faster loading and a better e…" at bounding box center [227, 236] width 455 height 473
type textarea "Attempted to introduce tobacco, 24.8 on 3-29-25, upcoming Parole hearing, M3 & …"
click at [266, 436] on button "Save" at bounding box center [256, 443] width 65 height 21
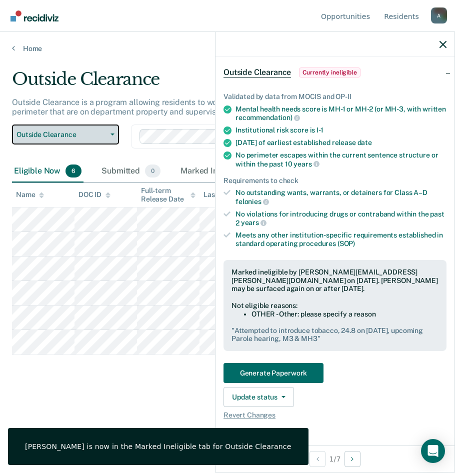
click at [64, 137] on span "Outside Clearance" at bounding box center [62, 135] width 90 height 9
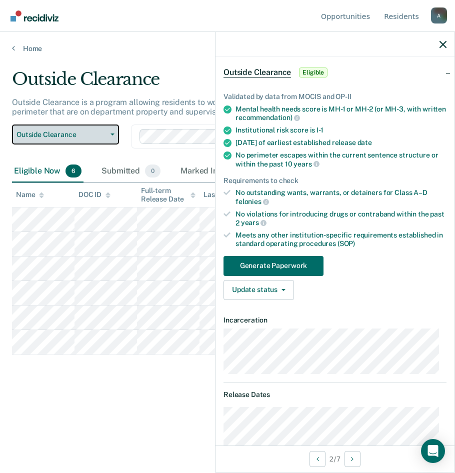
click at [103, 128] on button "Outside Clearance" at bounding box center [65, 135] width 107 height 20
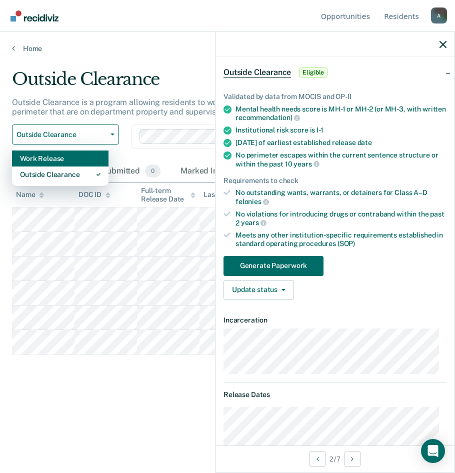
click at [81, 162] on div "Work Release" at bounding box center [60, 159] width 81 height 16
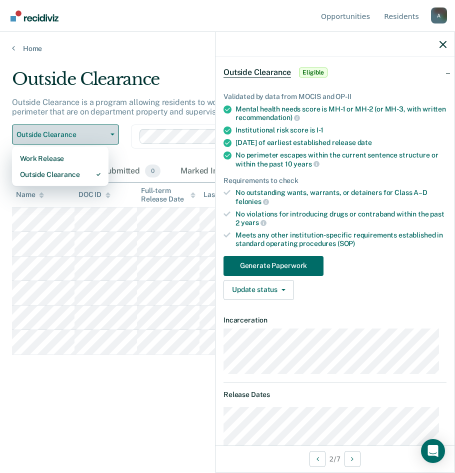
scroll to position [130, 0]
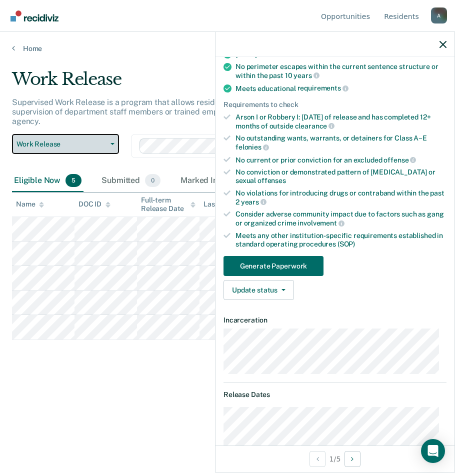
click at [55, 148] on span "Work Release" at bounding box center [62, 144] width 90 height 9
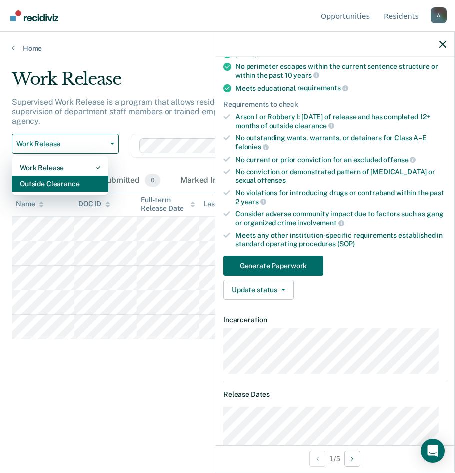
click at [50, 185] on div "Outside Clearance" at bounding box center [60, 184] width 81 height 16
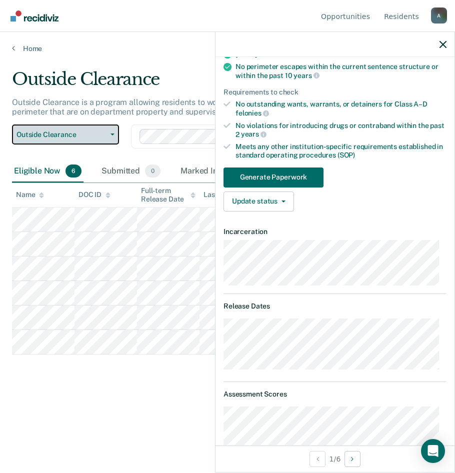
scroll to position [42, 0]
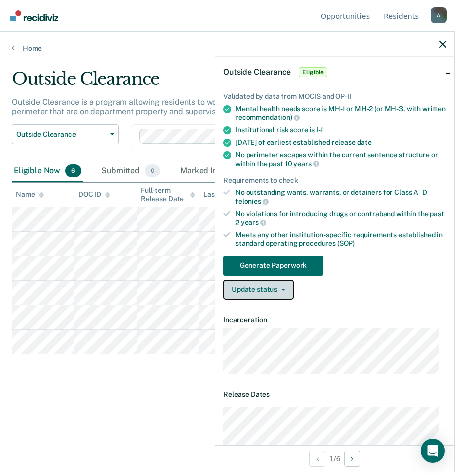
click at [251, 288] on button "Update status" at bounding box center [259, 290] width 71 height 20
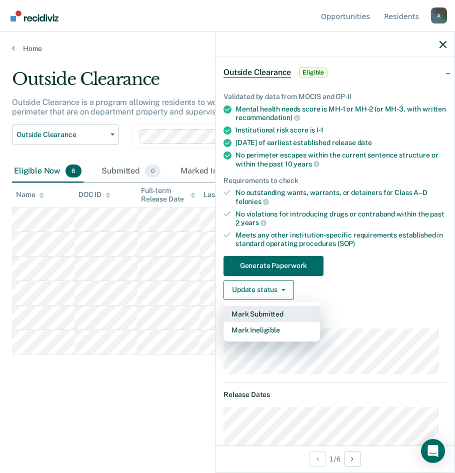
scroll to position [0, 0]
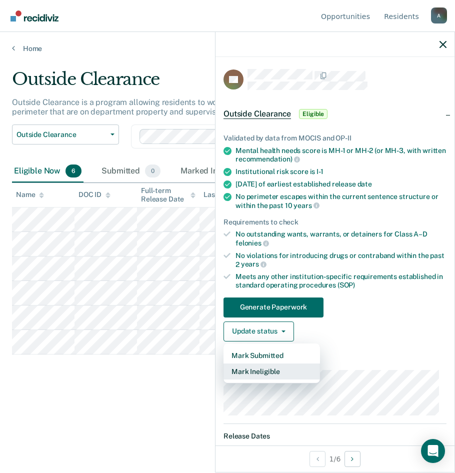
click at [275, 372] on button "Mark Ineligible" at bounding box center [272, 372] width 97 height 16
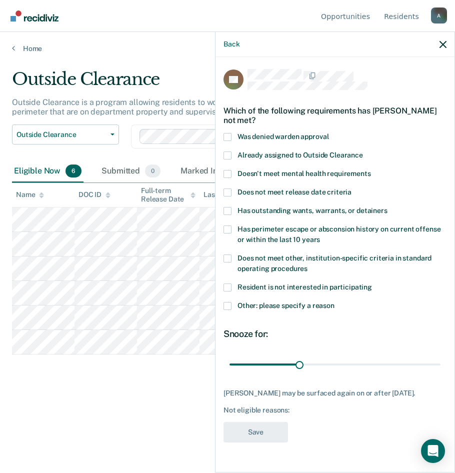
click at [228, 306] on span at bounding box center [228, 306] width 8 height 8
click at [335, 302] on input "Other: please specify a reason" at bounding box center [335, 302] width 0 height 0
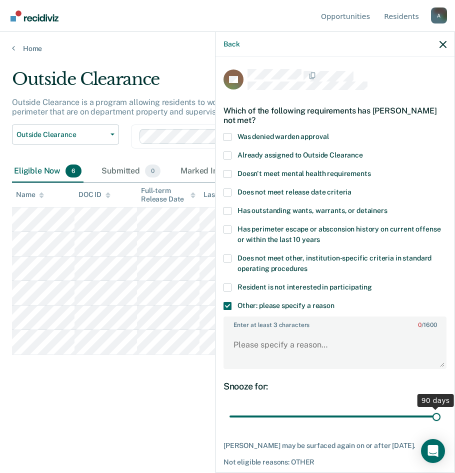
drag, startPoint x: 301, startPoint y: 416, endPoint x: 499, endPoint y: 417, distance: 198.1
type input "90"
click at [441, 417] on input "range" at bounding box center [335, 417] width 211 height 18
click at [281, 343] on textarea "Enter at least 3 characters 0 / 1600" at bounding box center [335, 349] width 221 height 37
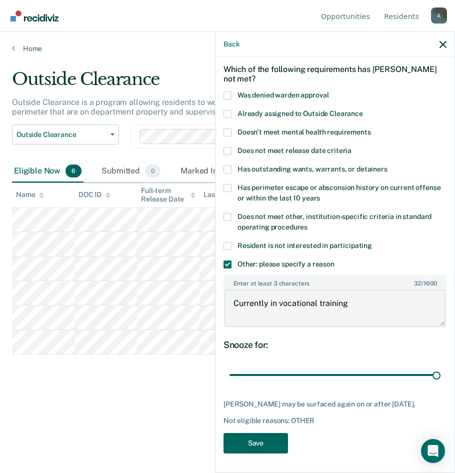
type textarea "Currently in vocational training"
click at [255, 441] on button "Save" at bounding box center [256, 443] width 65 height 21
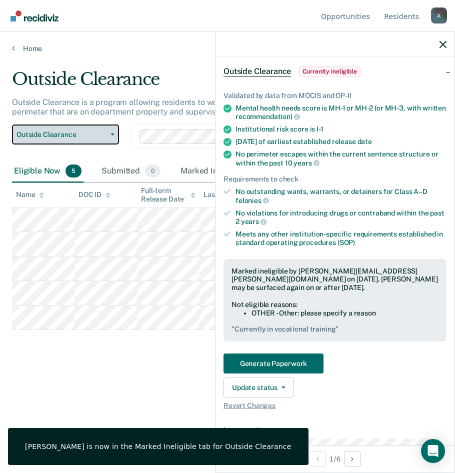
click at [62, 132] on span "Outside Clearance" at bounding box center [62, 135] width 90 height 9
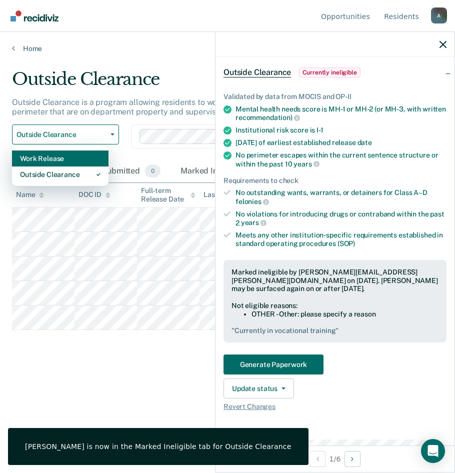
click at [62, 160] on div "Work Release" at bounding box center [60, 159] width 81 height 16
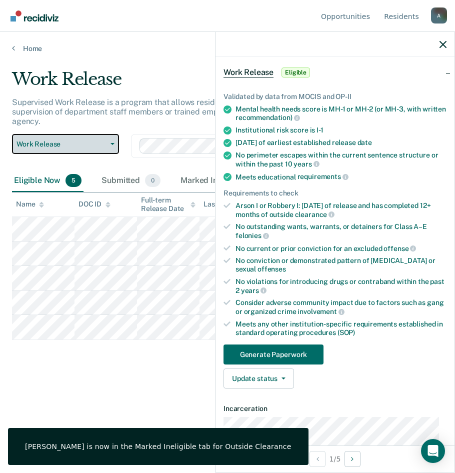
scroll to position [19, 0]
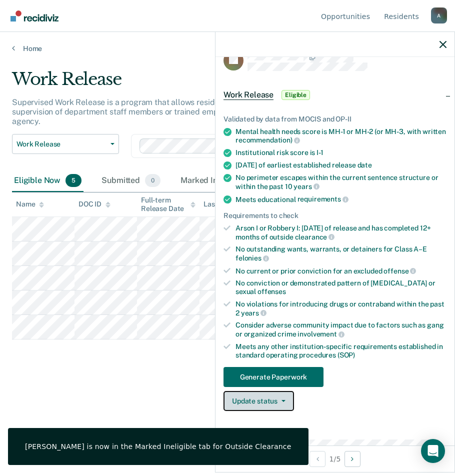
click at [247, 400] on button "Update status" at bounding box center [259, 401] width 71 height 20
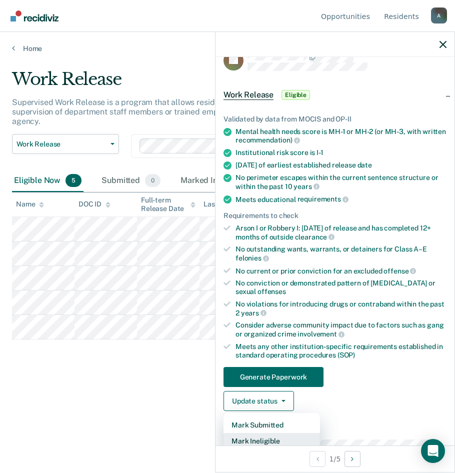
scroll to position [22, 0]
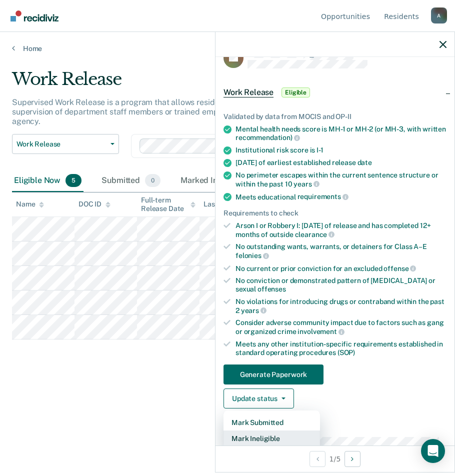
click at [285, 435] on button "Mark Ineligible" at bounding box center [272, 439] width 97 height 16
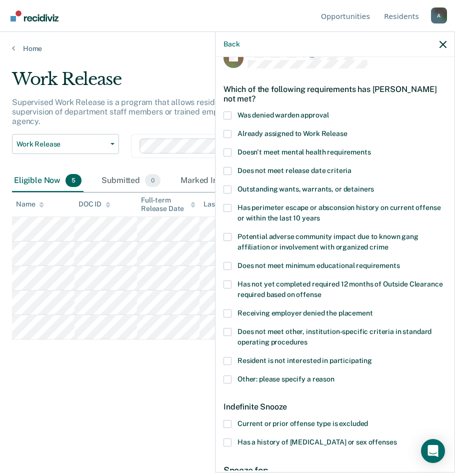
scroll to position [72, 0]
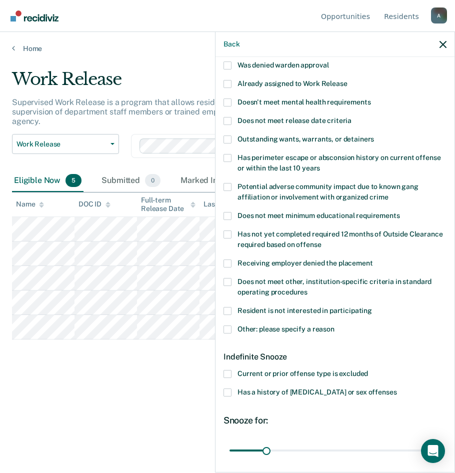
click at [224, 328] on span at bounding box center [228, 330] width 8 height 8
click at [335, 326] on input "Other: please specify a reason" at bounding box center [335, 326] width 0 height 0
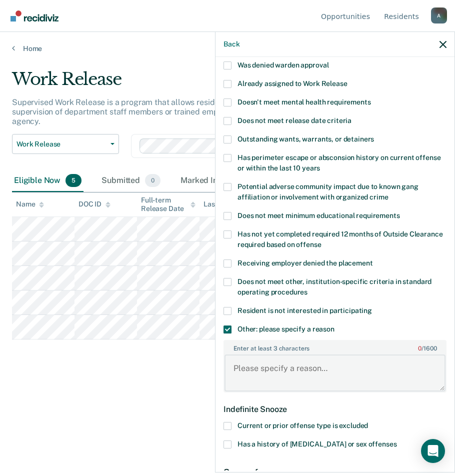
click at [278, 361] on textarea "Enter at least 3 characters 0 / 1600" at bounding box center [335, 373] width 221 height 37
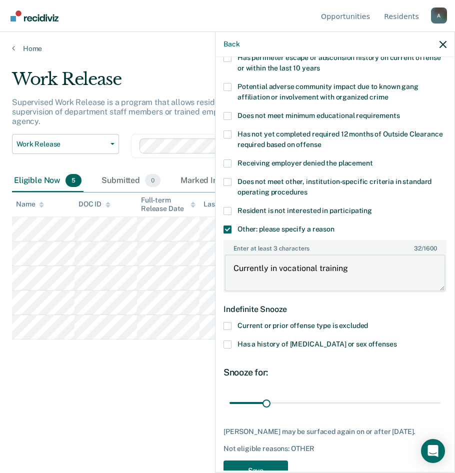
scroll to position [199, 0]
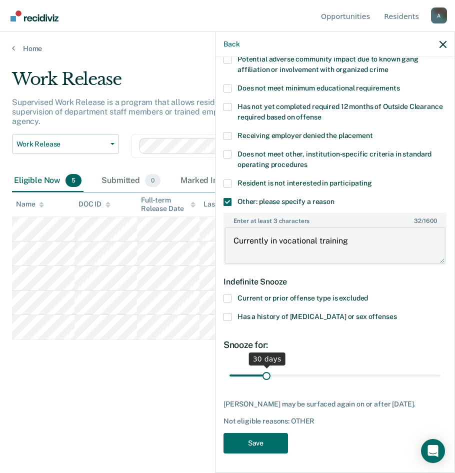
type textarea "Currently in vocational training"
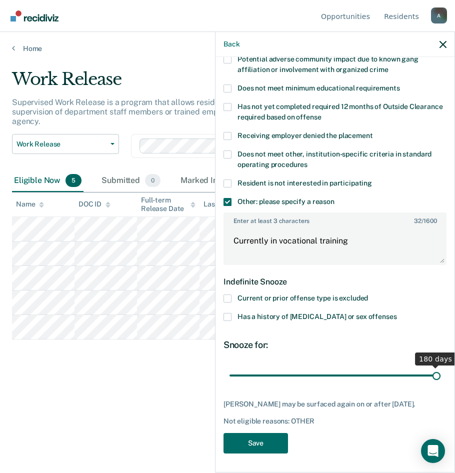
drag, startPoint x: 271, startPoint y: 378, endPoint x: 438, endPoint y: 379, distance: 166.6
type input "180"
click at [438, 379] on input "range" at bounding box center [335, 376] width 211 height 18
click at [266, 448] on button "Save" at bounding box center [256, 443] width 65 height 21
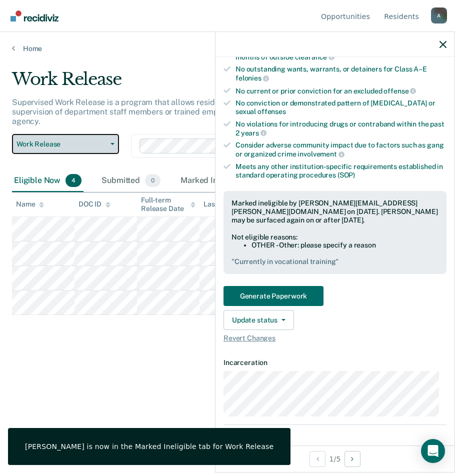
click at [30, 141] on span "Work Release" at bounding box center [62, 144] width 90 height 9
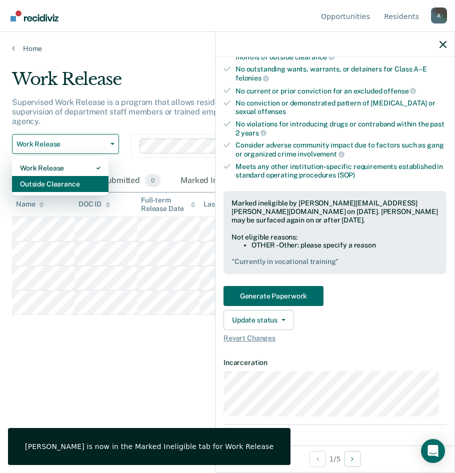
click at [49, 183] on div "Outside Clearance" at bounding box center [60, 184] width 81 height 16
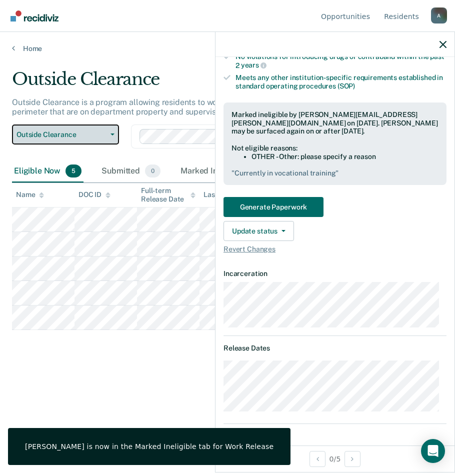
scroll to position [110, 0]
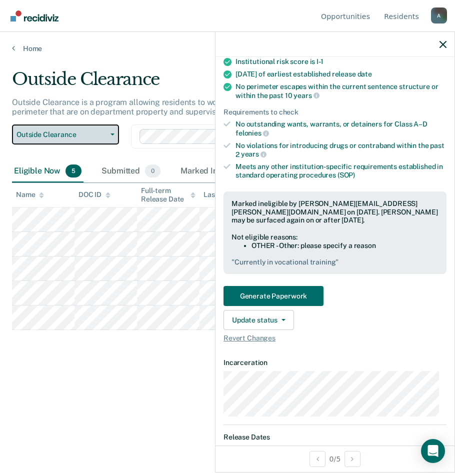
click at [41, 134] on span "Outside Clearance" at bounding box center [62, 135] width 90 height 9
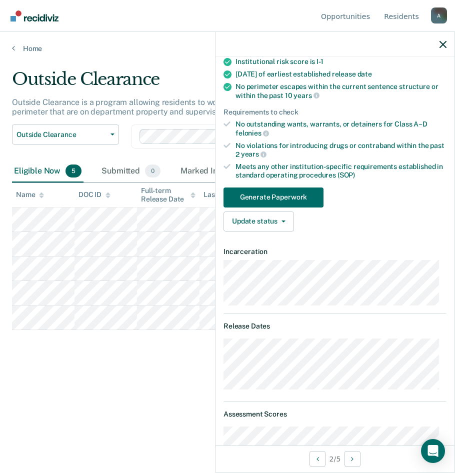
scroll to position [0, 0]
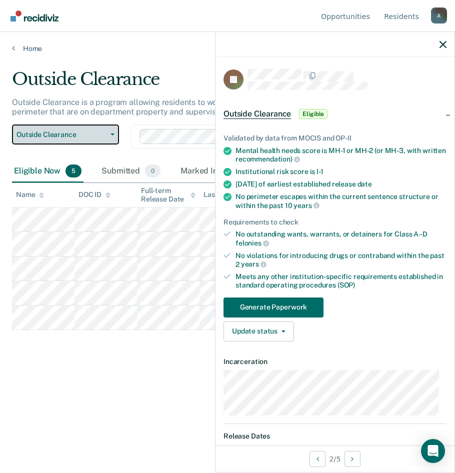
click at [46, 142] on button "Outside Clearance" at bounding box center [65, 135] width 107 height 20
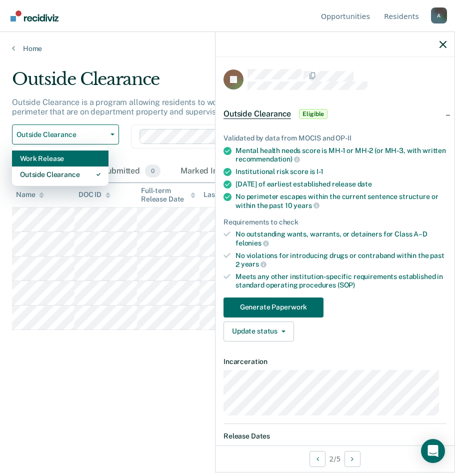
click at [46, 154] on div "Work Release" at bounding box center [60, 159] width 81 height 16
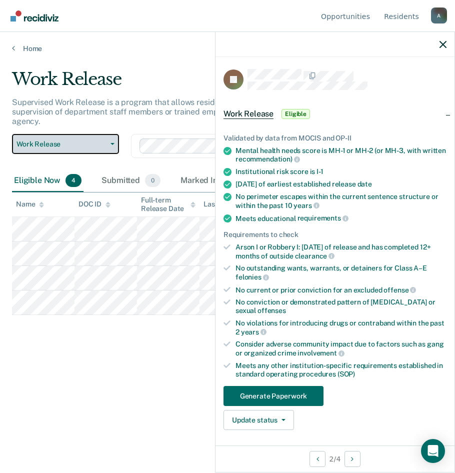
click at [44, 148] on span "Work Release" at bounding box center [62, 144] width 90 height 9
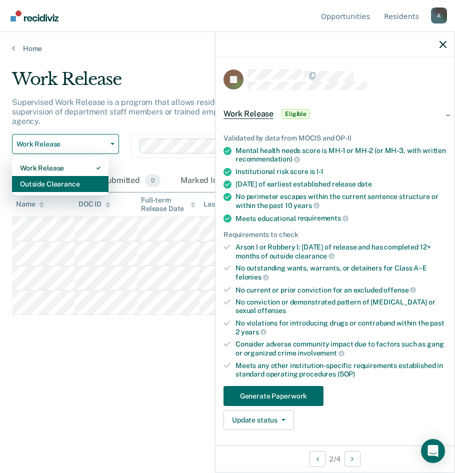
click at [62, 187] on div "Outside Clearance" at bounding box center [60, 184] width 81 height 16
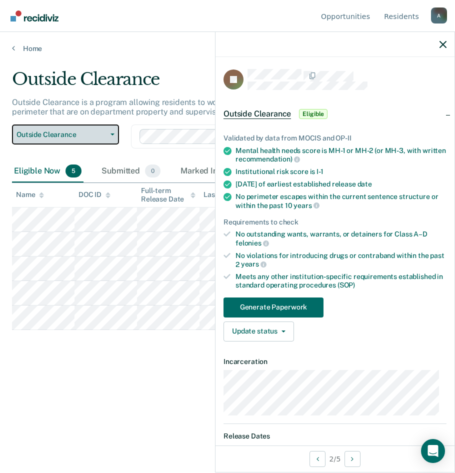
click at [42, 134] on span "Outside Clearance" at bounding box center [62, 135] width 90 height 9
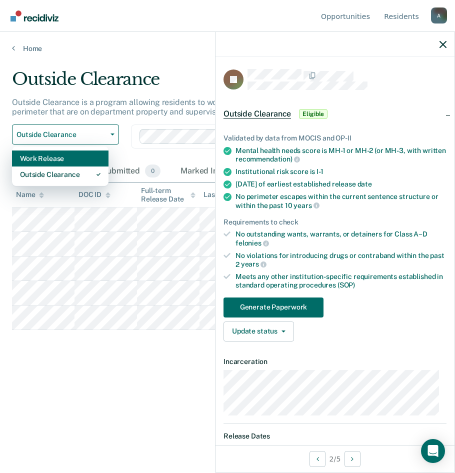
click at [34, 157] on div "Work Release" at bounding box center [60, 159] width 81 height 16
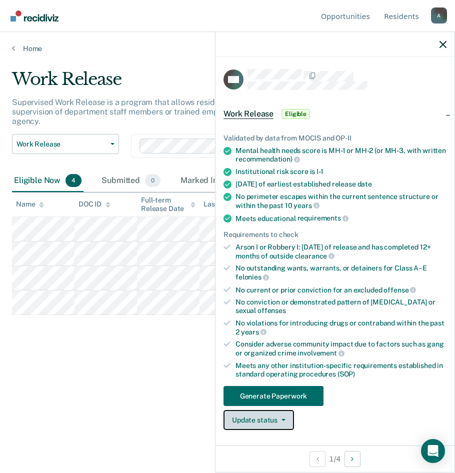
click at [287, 416] on button "Update status" at bounding box center [259, 420] width 71 height 20
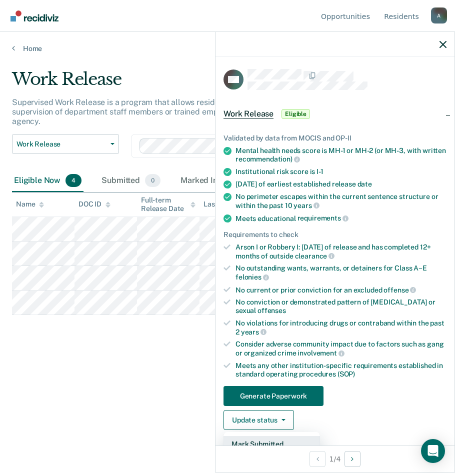
scroll to position [50, 0]
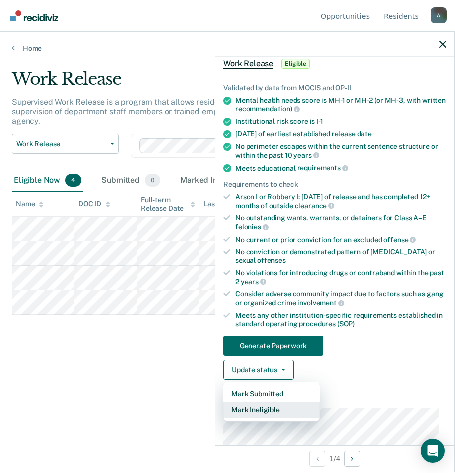
click at [275, 411] on button "Mark Ineligible" at bounding box center [272, 410] width 97 height 16
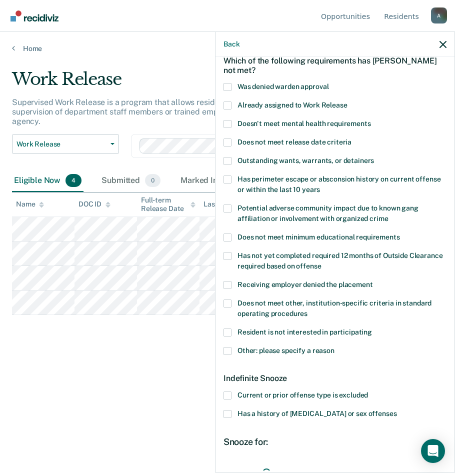
scroll to position [100, 0]
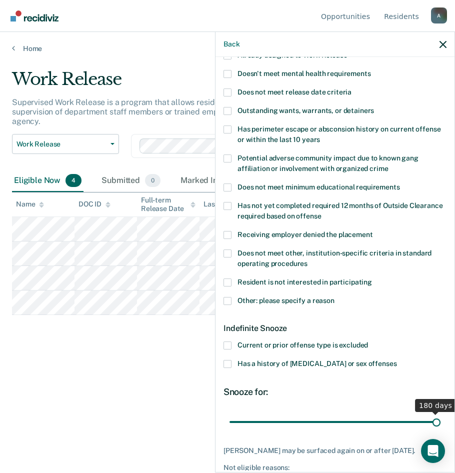
drag, startPoint x: 265, startPoint y: 421, endPoint x: 589, endPoint y: 429, distance: 324.2
type input "180"
click at [441, 429] on input "range" at bounding box center [335, 422] width 211 height 18
click at [231, 301] on span at bounding box center [228, 301] width 8 height 8
click at [335, 297] on input "Other: please specify a reason" at bounding box center [335, 297] width 0 height 0
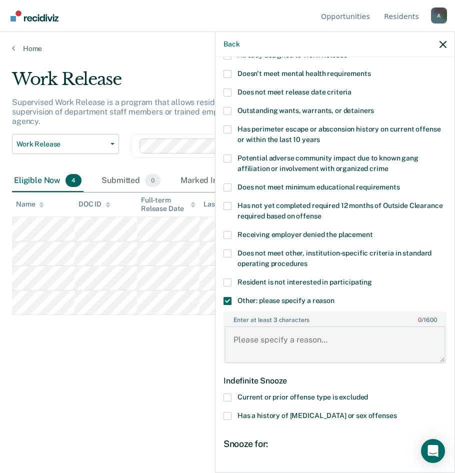
click at [263, 334] on textarea "Enter at least 3 characters 0 / 1600" at bounding box center [335, 344] width 221 height 37
type textarea "3 recent 11.5's."
click at [225, 250] on span at bounding box center [228, 254] width 8 height 8
click at [308, 260] on input "Does not meet other, institution-specific criteria in standard operating proced…" at bounding box center [308, 260] width 0 height 0
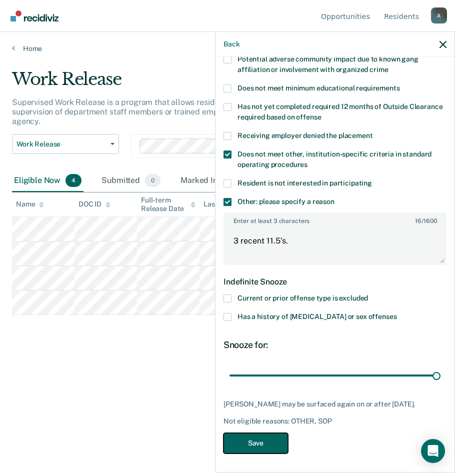
click at [253, 436] on button "Save" at bounding box center [256, 443] width 65 height 21
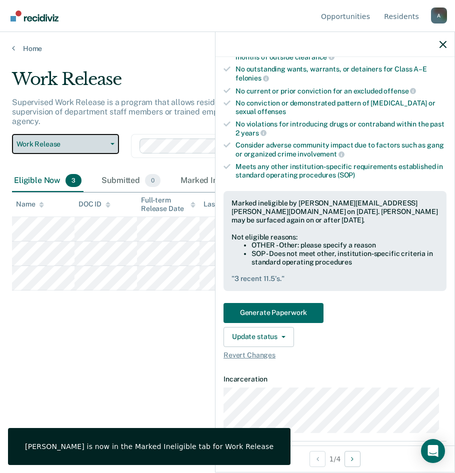
click at [45, 145] on span "Work Release" at bounding box center [62, 144] width 90 height 9
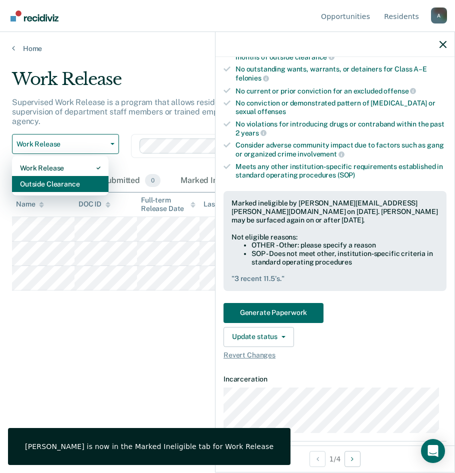
click at [42, 183] on div "Outside Clearance" at bounding box center [60, 184] width 81 height 16
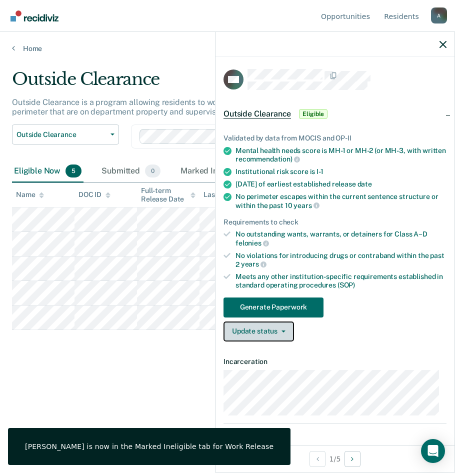
click at [260, 334] on button "Update status" at bounding box center [259, 332] width 71 height 20
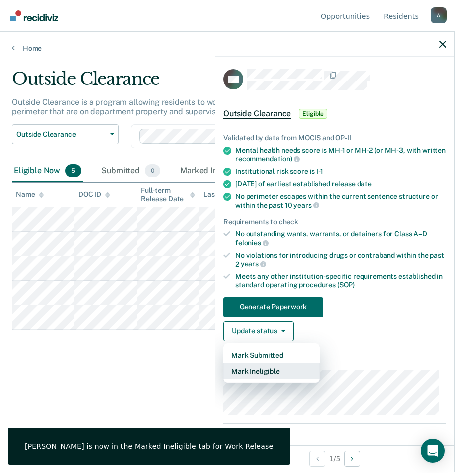
click at [267, 366] on button "Mark Ineligible" at bounding box center [272, 372] width 97 height 16
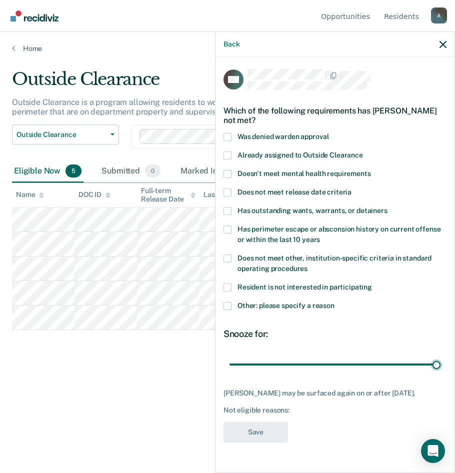
drag, startPoint x: 301, startPoint y: 362, endPoint x: 448, endPoint y: 355, distance: 147.7
type input "90"
click at [441, 356] on input "range" at bounding box center [335, 365] width 211 height 18
click at [228, 258] on span at bounding box center [228, 259] width 8 height 8
click at [308, 265] on input "Does not meet other, institution-specific criteria in standard operating proced…" at bounding box center [308, 265] width 0 height 0
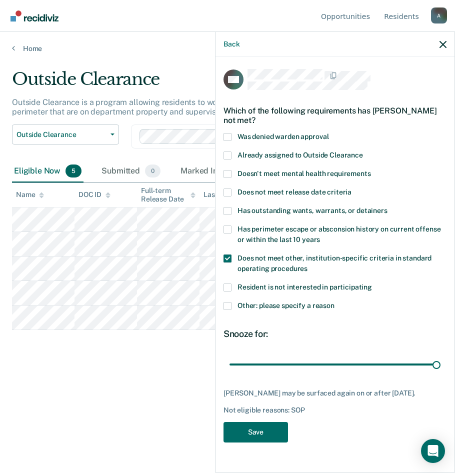
click at [230, 305] on span at bounding box center [228, 306] width 8 height 8
click at [335, 302] on input "Other: please specify a reason" at bounding box center [335, 302] width 0 height 0
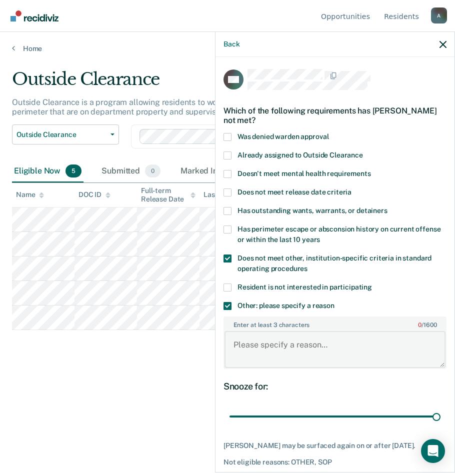
click at [282, 339] on textarea "Enter at least 3 characters 0 / 1600" at bounding box center [335, 349] width 221 height 37
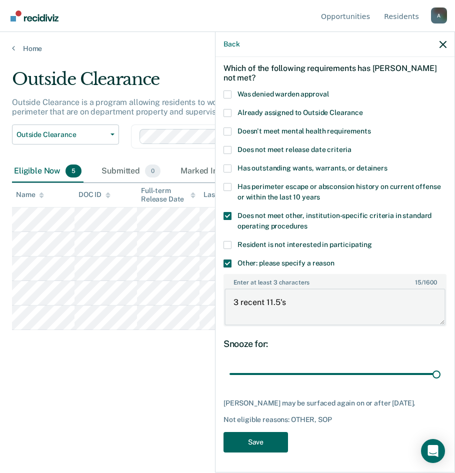
type textarea "3 recent 11.5's"
click at [255, 439] on button "Save" at bounding box center [256, 442] width 65 height 21
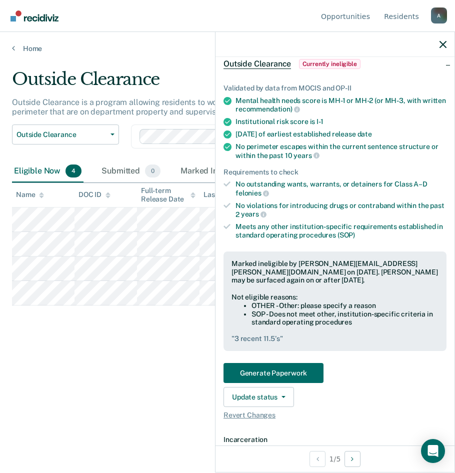
scroll to position [0, 0]
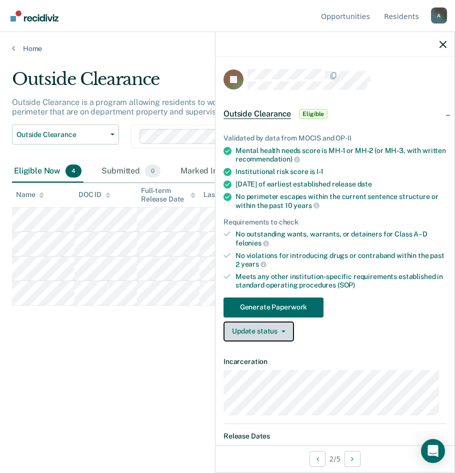
click at [275, 334] on button "Update status" at bounding box center [259, 332] width 71 height 20
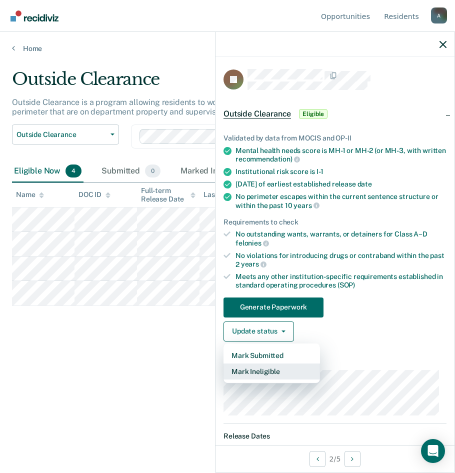
click at [284, 376] on button "Mark Ineligible" at bounding box center [272, 372] width 97 height 16
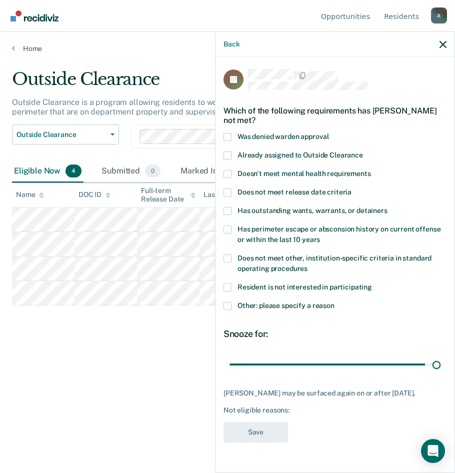
drag, startPoint x: 298, startPoint y: 365, endPoint x: 450, endPoint y: 362, distance: 152.1
type input "90"
click at [441, 362] on input "range" at bounding box center [335, 365] width 211 height 18
click at [235, 307] on label "Other: please specify a reason" at bounding box center [335, 307] width 223 height 11
click at [335, 302] on input "Other: please specify a reason" at bounding box center [335, 302] width 0 height 0
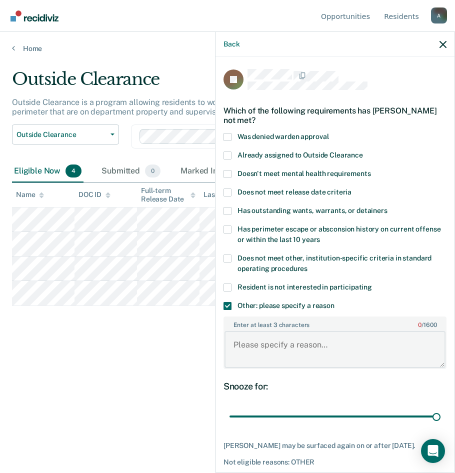
click at [277, 339] on textarea "Enter at least 3 characters 0 / 1600" at bounding box center [335, 349] width 221 height 37
type textarea "5 11's within last 16 months"
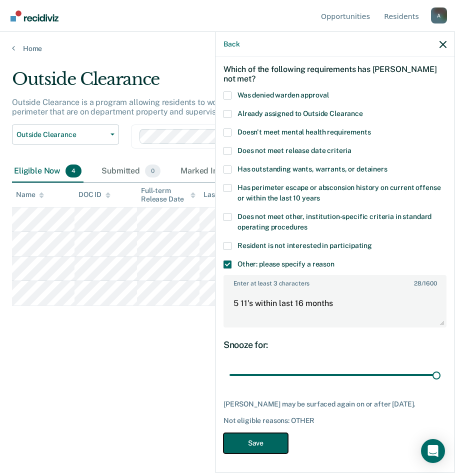
click at [255, 440] on button "Save" at bounding box center [256, 443] width 65 height 21
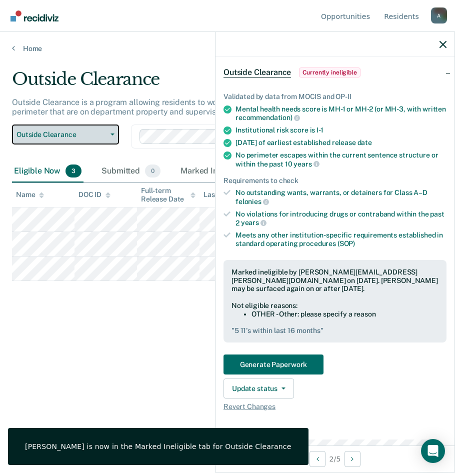
click at [59, 137] on span "Outside Clearance" at bounding box center [62, 135] width 90 height 9
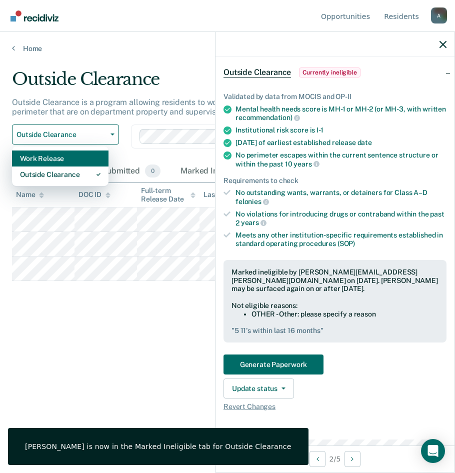
click at [52, 159] on div "Work Release" at bounding box center [60, 159] width 81 height 16
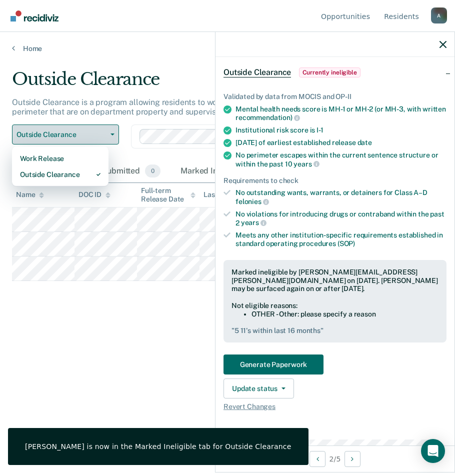
scroll to position [19, 0]
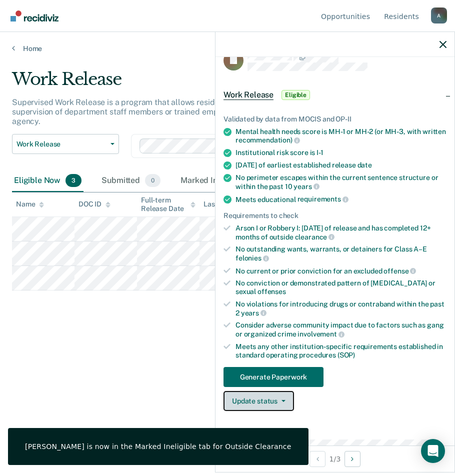
click at [275, 400] on button "Update status" at bounding box center [259, 401] width 71 height 20
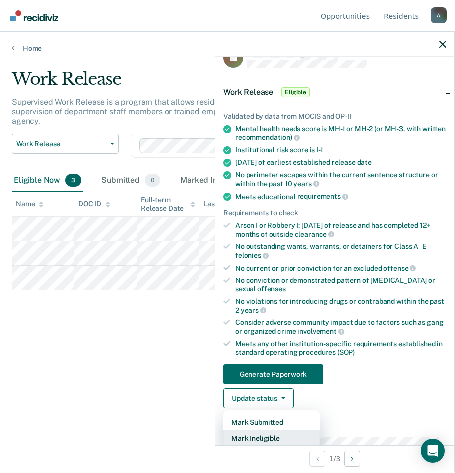
click at [279, 435] on button "Mark Ineligible" at bounding box center [272, 439] width 97 height 16
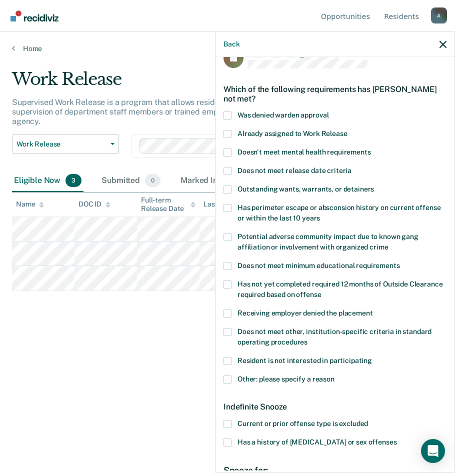
scroll to position [0, 0]
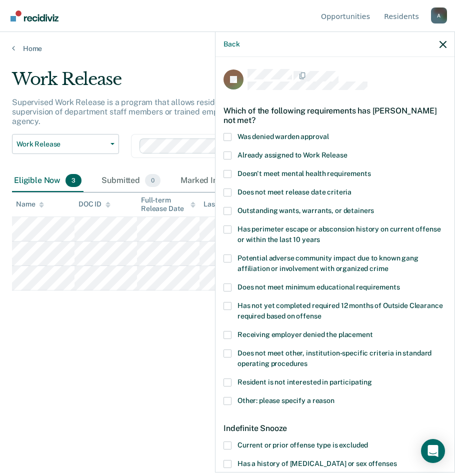
click at [229, 402] on span at bounding box center [228, 401] width 8 height 8
click at [335, 397] on input "Other: please specify a reason" at bounding box center [335, 397] width 0 height 0
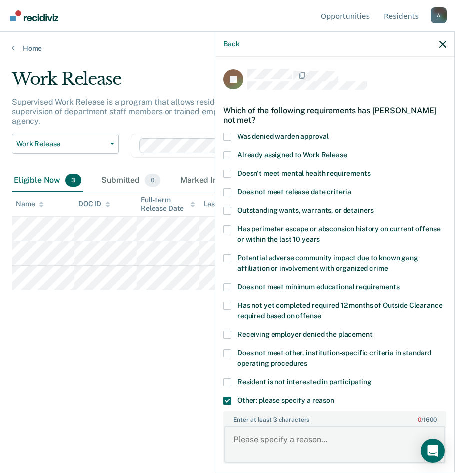
click at [273, 437] on textarea "Enter at least 3 characters 0 / 1600" at bounding box center [335, 444] width 221 height 37
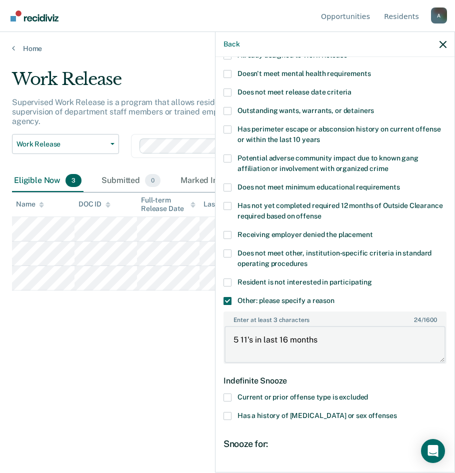
scroll to position [150, 0]
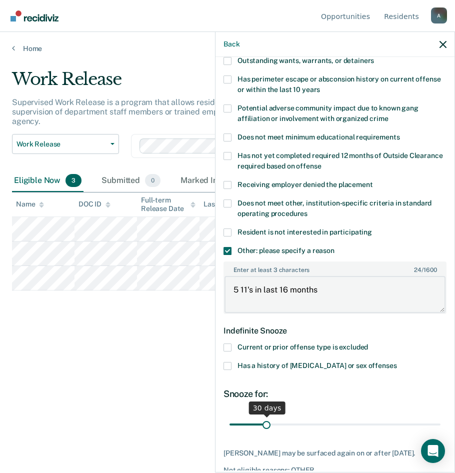
type textarea "5 11's in last 16 months"
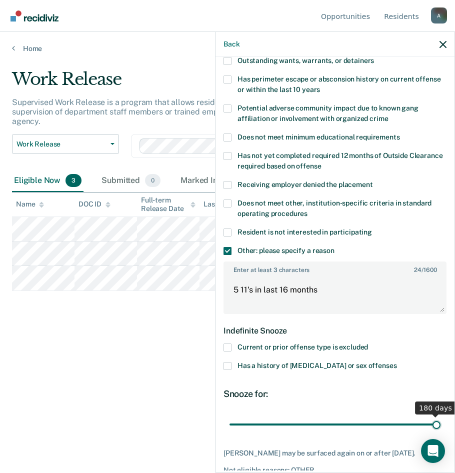
drag, startPoint x: 262, startPoint y: 423, endPoint x: 497, endPoint y: 417, distance: 235.2
type input "180"
click at [441, 417] on input "range" at bounding box center [335, 425] width 211 height 18
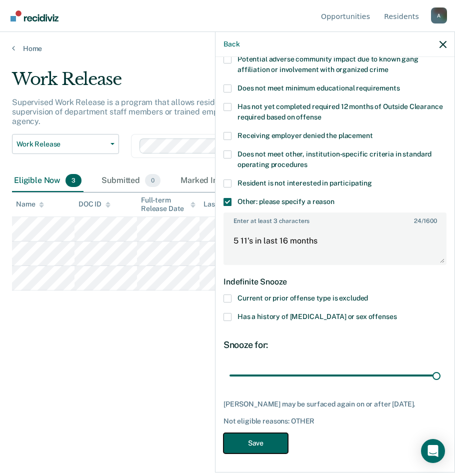
click at [275, 444] on button "Save" at bounding box center [256, 443] width 65 height 21
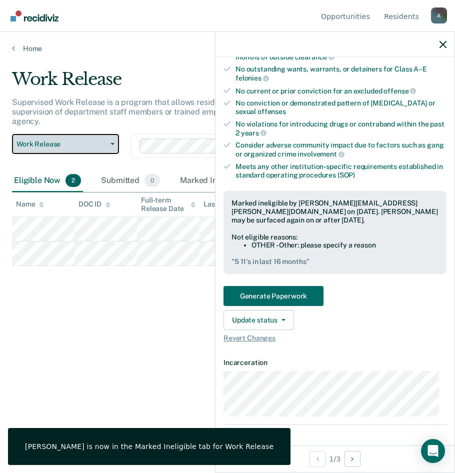
click at [37, 143] on span "Work Release" at bounding box center [62, 144] width 90 height 9
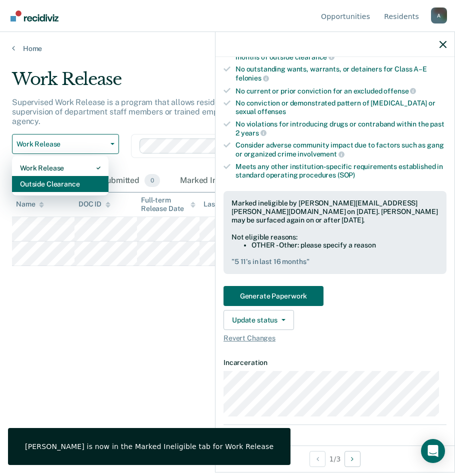
click at [62, 184] on div "Outside Clearance" at bounding box center [60, 184] width 81 height 16
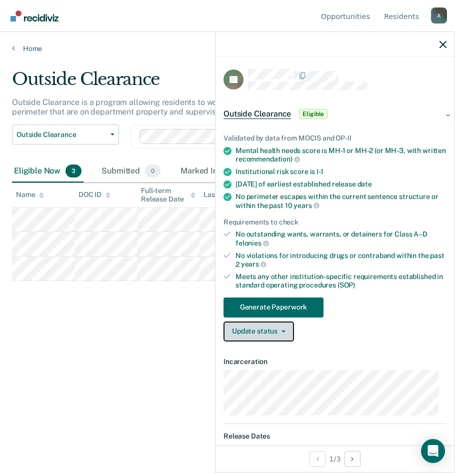
click at [248, 333] on button "Update status" at bounding box center [259, 332] width 71 height 20
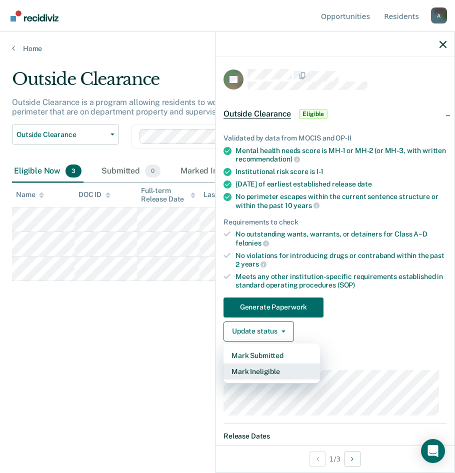
click at [293, 366] on button "Mark Ineligible" at bounding box center [272, 372] width 97 height 16
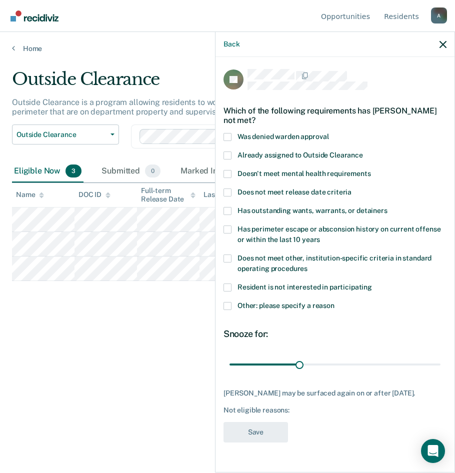
click at [230, 305] on span at bounding box center [228, 306] width 8 height 8
click at [335, 302] on input "Other: please specify a reason" at bounding box center [335, 302] width 0 height 0
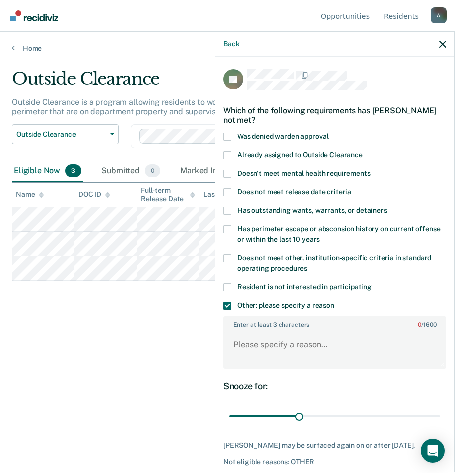
drag, startPoint x: 229, startPoint y: 262, endPoint x: 228, endPoint y: 272, distance: 10.6
click at [229, 261] on span at bounding box center [228, 259] width 8 height 8
click at [308, 265] on input "Does not meet other, institution-specific criteria in standard operating proced…" at bounding box center [308, 265] width 0 height 0
click at [241, 343] on textarea "Enter at least 3 characters 0 / 1600" at bounding box center [335, 349] width 221 height 37
type textarea "C-2 Offender, CRD: 1-6-2026"
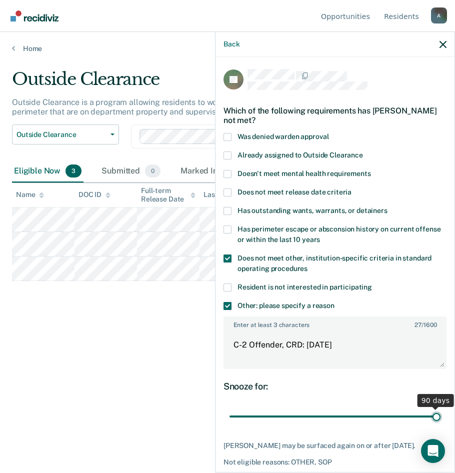
drag, startPoint x: 299, startPoint y: 415, endPoint x: 493, endPoint y: 404, distance: 194.3
type input "90"
click at [441, 408] on input "range" at bounding box center [335, 417] width 211 height 18
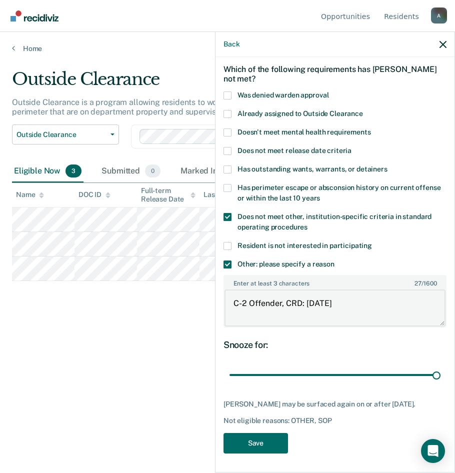
drag, startPoint x: 345, startPoint y: 303, endPoint x: 164, endPoint y: 308, distance: 181.1
click at [165, 308] on body "Looks like you’re using Internet Explorer 11. For faster loading and a better e…" at bounding box center [227, 236] width 455 height 473
click at [258, 442] on button "Save" at bounding box center [256, 443] width 65 height 21
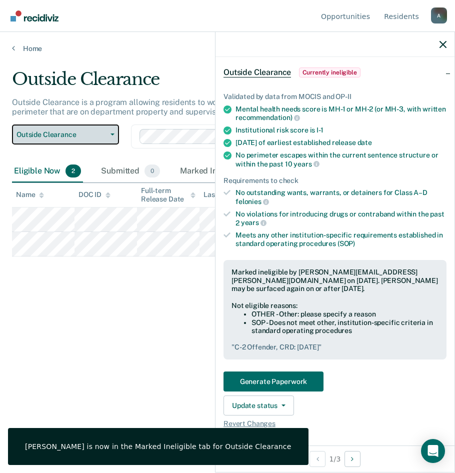
click at [71, 136] on span "Outside Clearance" at bounding box center [62, 135] width 90 height 9
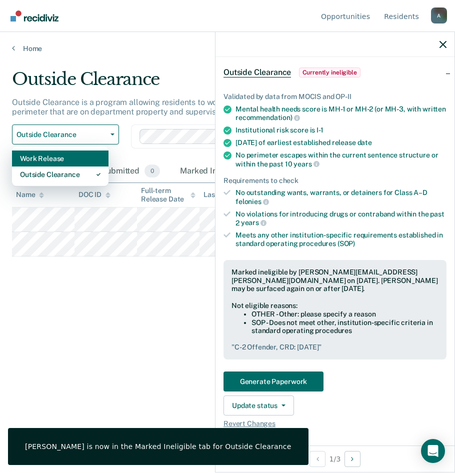
click at [70, 160] on div "Work Release" at bounding box center [60, 159] width 81 height 16
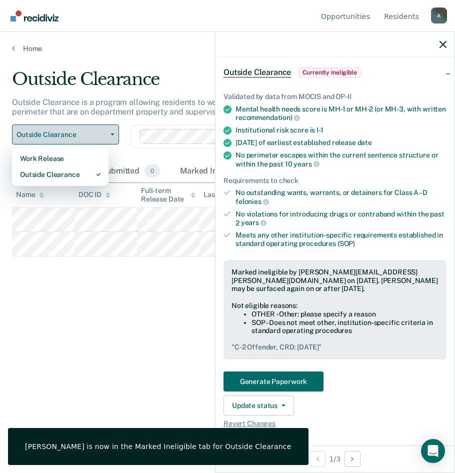
scroll to position [2, 0]
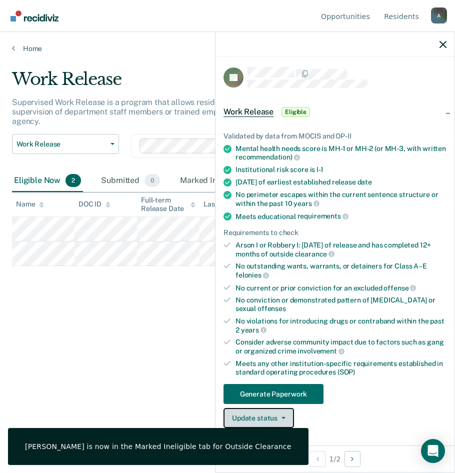
click at [275, 419] on button "Update status" at bounding box center [259, 418] width 71 height 20
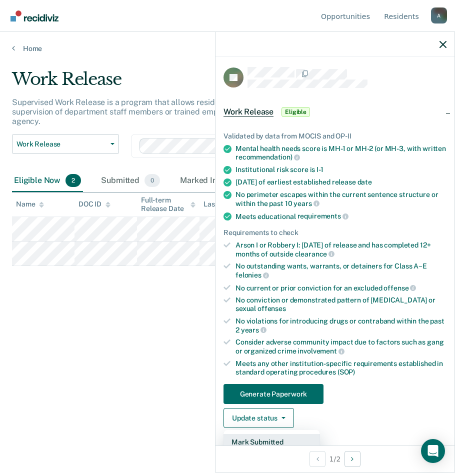
scroll to position [152, 0]
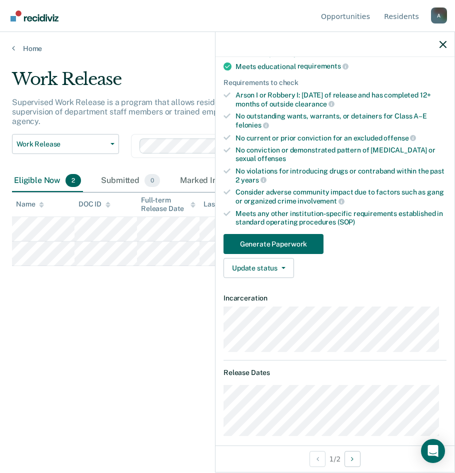
click at [277, 316] on article "BT Work Release Eligible Validated by data from MOCIS and OP-II Mental health n…" at bounding box center [335, 458] width 223 height 1082
click at [274, 275] on button "Update status" at bounding box center [259, 268] width 71 height 20
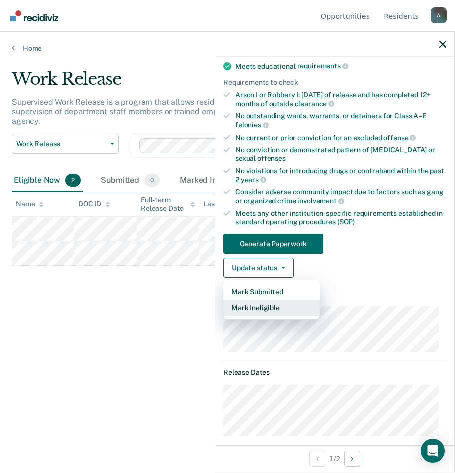
click at [277, 310] on button "Mark Ineligible" at bounding box center [272, 308] width 97 height 16
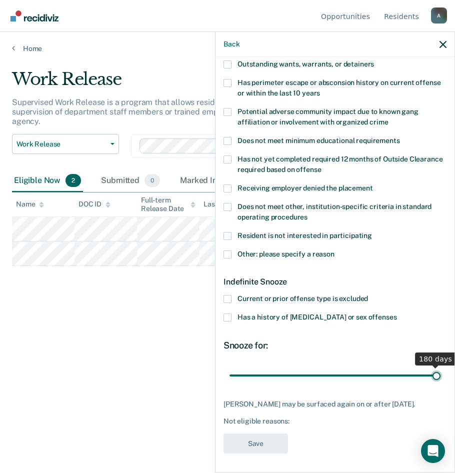
drag, startPoint x: 267, startPoint y: 374, endPoint x: 472, endPoint y: 362, distance: 205.0
type input "180"
click at [441, 367] on input "range" at bounding box center [335, 376] width 211 height 18
click at [228, 254] on span at bounding box center [228, 255] width 8 height 8
click at [335, 251] on input "Other: please specify a reason" at bounding box center [335, 251] width 0 height 0
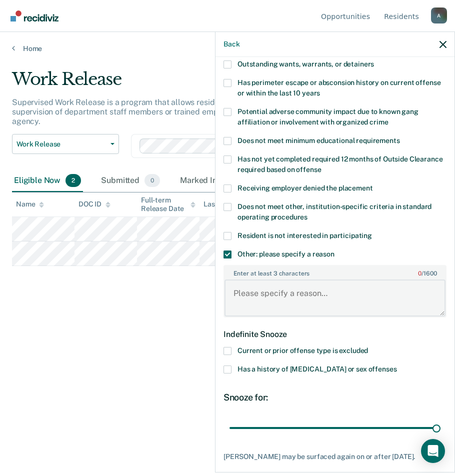
click at [257, 293] on textarea "Enter at least 3 characters 0 / 1600" at bounding box center [335, 298] width 221 height 37
paste textarea "C-2 Offender, CRD: 1-6-2026"
type textarea "C-2 Offender, CRD: 1-6-2026"
click at [233, 203] on label "Does not meet other, institution-specific criteria in standard operating proced…" at bounding box center [335, 213] width 223 height 21
click at [308, 214] on input "Does not meet other, institution-specific criteria in standard operating proced…" at bounding box center [308, 214] width 0 height 0
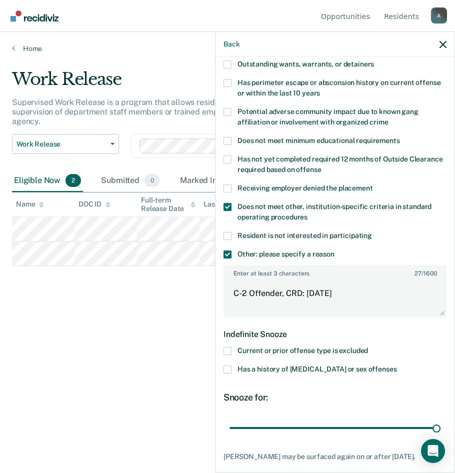
scroll to position [199, 0]
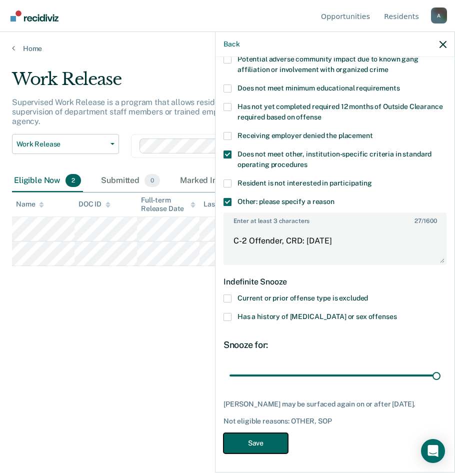
click at [267, 438] on button "Save" at bounding box center [256, 443] width 65 height 21
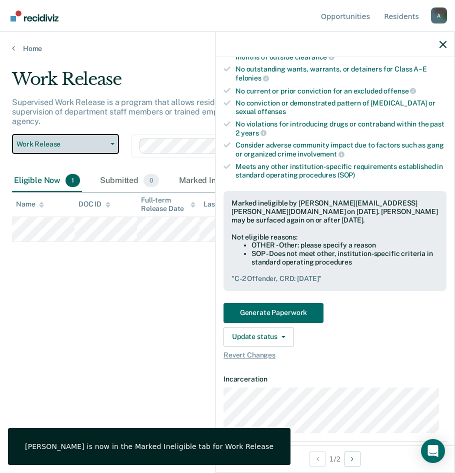
click at [43, 145] on span "Work Release" at bounding box center [62, 144] width 90 height 9
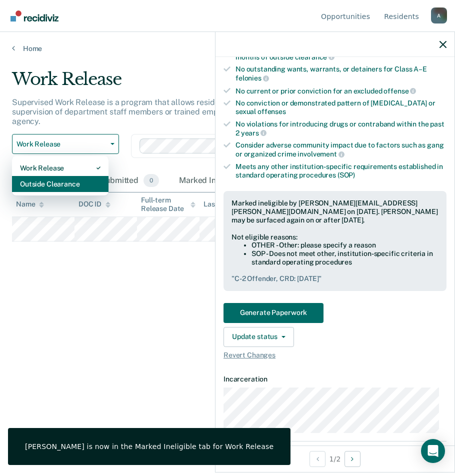
click at [44, 184] on div "Outside Clearance" at bounding box center [60, 184] width 81 height 16
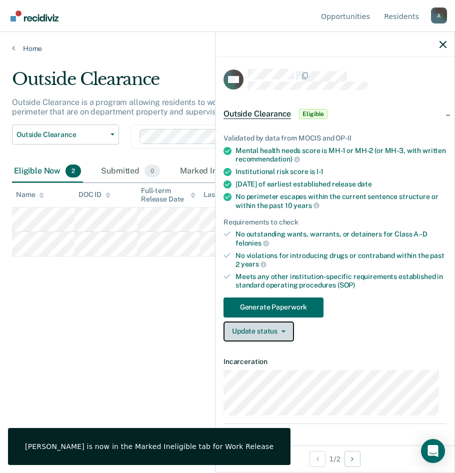
click at [253, 331] on button "Update status" at bounding box center [259, 332] width 71 height 20
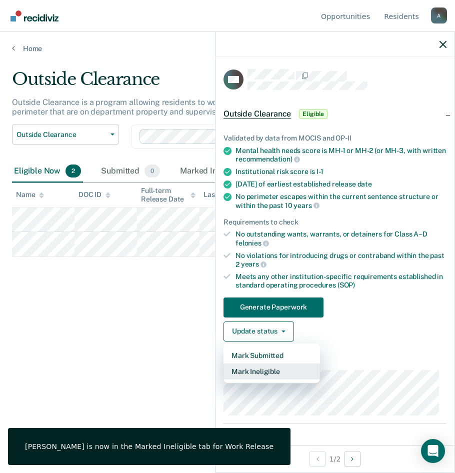
click at [296, 368] on button "Mark Ineligible" at bounding box center [272, 372] width 97 height 16
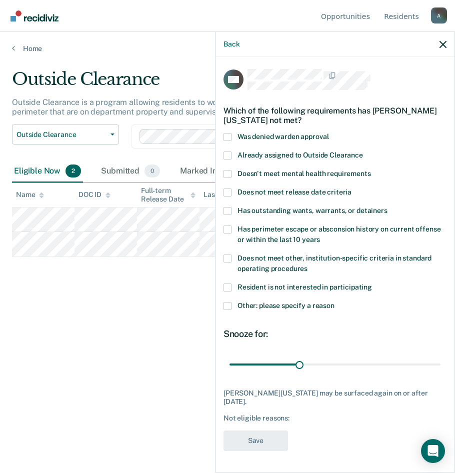
click at [223, 306] on div "CW Which of the following requirements has Curtis Washington not met? Was denie…" at bounding box center [335, 264] width 239 height 414
click at [226, 306] on span at bounding box center [228, 306] width 8 height 8
click at [335, 302] on input "Other: please specify a reason" at bounding box center [335, 302] width 0 height 0
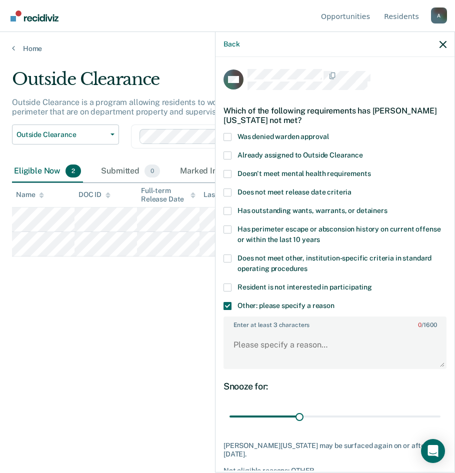
click at [227, 207] on span at bounding box center [228, 211] width 8 height 8
click at [388, 207] on input "Has outstanding wants, warrants, or detainers" at bounding box center [388, 207] width 0 height 0
click at [271, 345] on textarea "Enter at least 3 characters 0 / 1600" at bounding box center [335, 349] width 221 height 37
type textarea "E"
type textarea "Recent, extensive cdv history with 11's,"
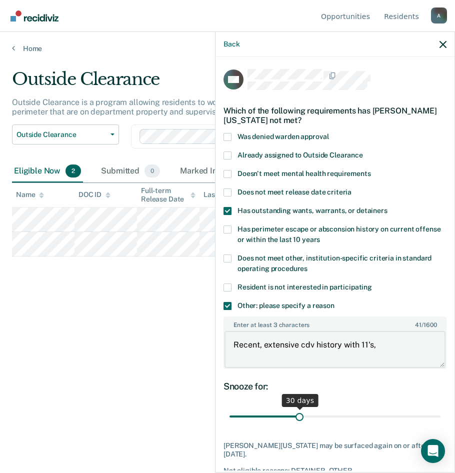
scroll to position [50, 0]
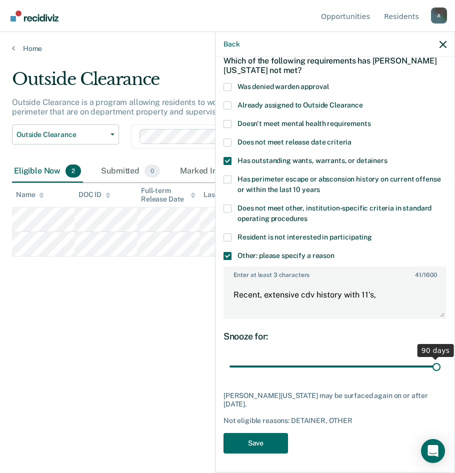
drag, startPoint x: 297, startPoint y: 368, endPoint x: 441, endPoint y: 353, distance: 144.8
type input "90"
click at [441, 359] on input "range" at bounding box center [335, 367] width 211 height 18
drag, startPoint x: 375, startPoint y: 294, endPoint x: 116, endPoint y: 298, distance: 259.6
click at [117, 297] on body "Looks like you’re using Internet Explorer 11. For faster loading and a better e…" at bounding box center [227, 236] width 455 height 473
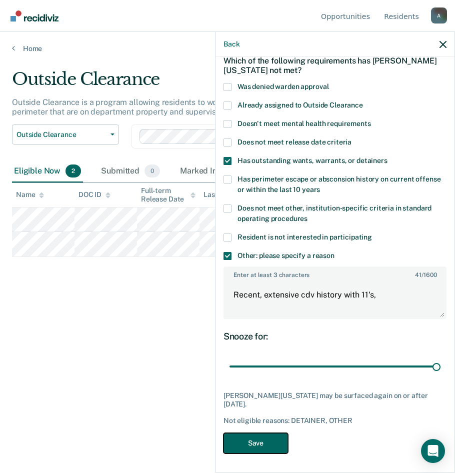
click at [262, 447] on button "Save" at bounding box center [256, 443] width 65 height 21
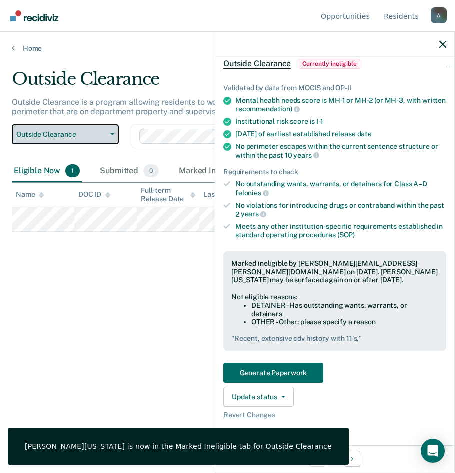
click at [64, 140] on button "Outside Clearance" at bounding box center [65, 135] width 107 height 20
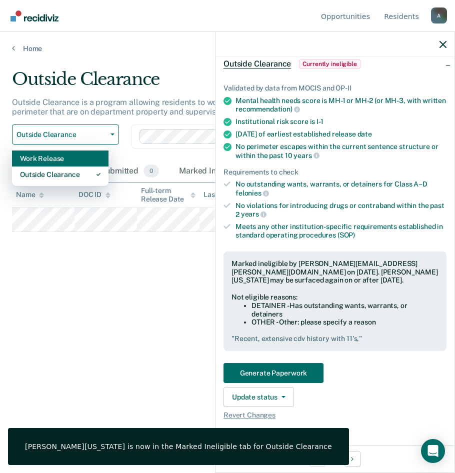
click at [65, 153] on div "Work Release" at bounding box center [60, 159] width 81 height 16
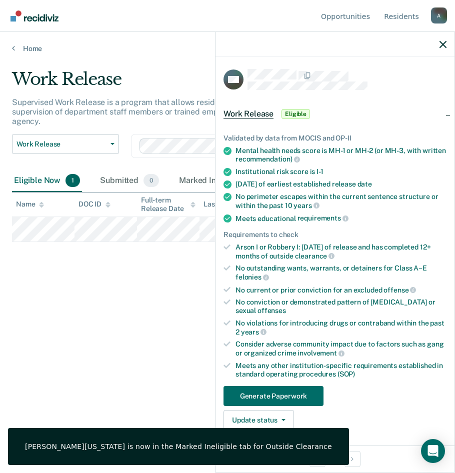
scroll to position [250, 0]
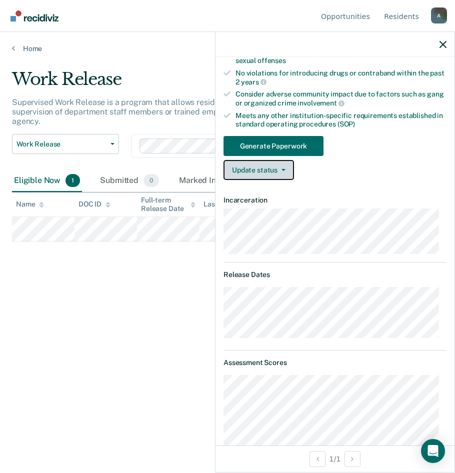
click at [250, 168] on button "Update status" at bounding box center [259, 170] width 71 height 20
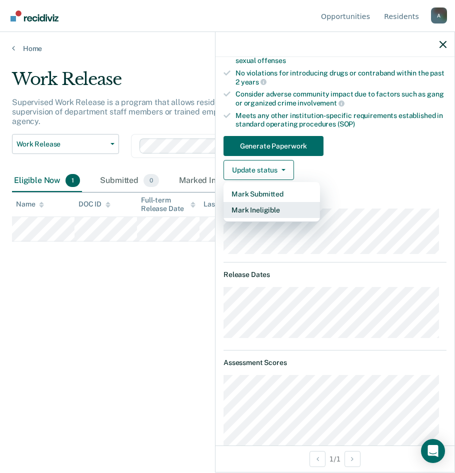
click at [257, 206] on button "Mark Ineligible" at bounding box center [272, 210] width 97 height 16
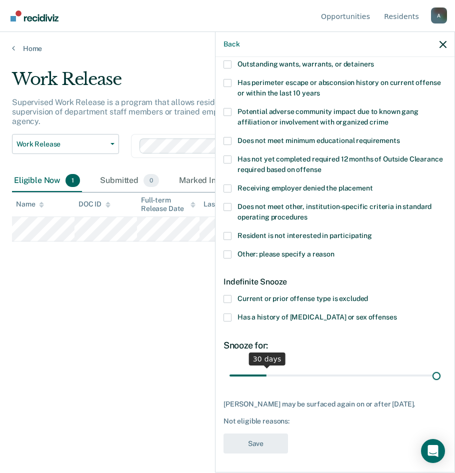
drag, startPoint x: 268, startPoint y: 375, endPoint x: 485, endPoint y: 369, distance: 216.7
type input "180"
click at [441, 369] on input "range" at bounding box center [335, 376] width 211 height 18
click at [441, 44] on icon "button" at bounding box center [443, 44] width 7 height 7
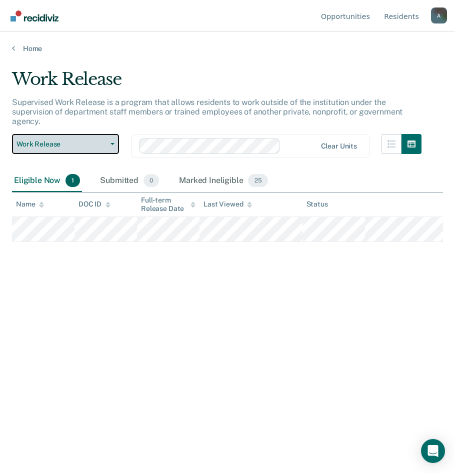
click at [83, 144] on span "Work Release" at bounding box center [62, 144] width 90 height 9
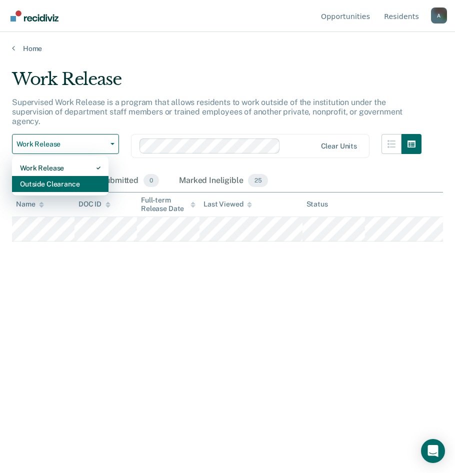
click at [72, 184] on div "Outside Clearance" at bounding box center [60, 184] width 81 height 16
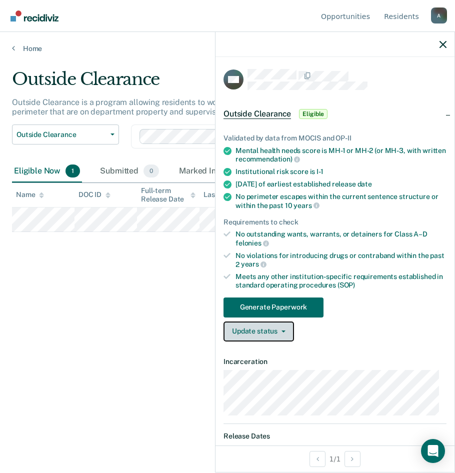
click at [273, 333] on button "Update status" at bounding box center [259, 332] width 71 height 20
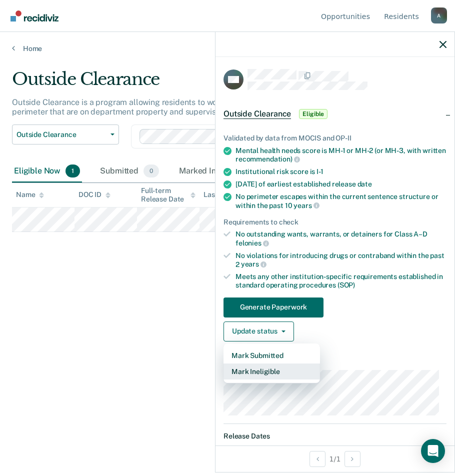
click at [271, 368] on button "Mark Ineligible" at bounding box center [272, 372] width 97 height 16
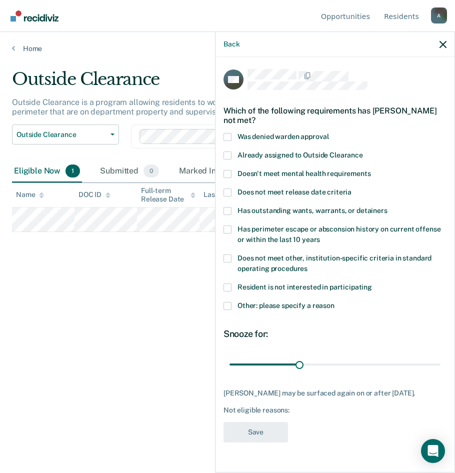
click at [229, 210] on span at bounding box center [228, 211] width 8 height 8
click at [388, 207] on input "Has outstanding wants, warrants, or detainers" at bounding box center [388, 207] width 0 height 0
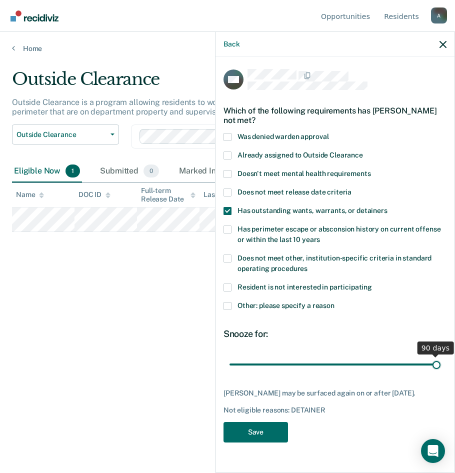
drag, startPoint x: 297, startPoint y: 363, endPoint x: 452, endPoint y: 348, distance: 155.3
type input "90"
click at [441, 356] on input "range" at bounding box center [335, 365] width 211 height 18
click at [260, 433] on button "Save" at bounding box center [256, 432] width 65 height 21
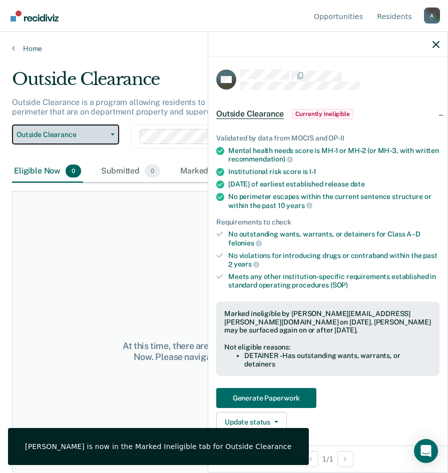
click at [86, 131] on span "Outside Clearance" at bounding box center [62, 135] width 90 height 9
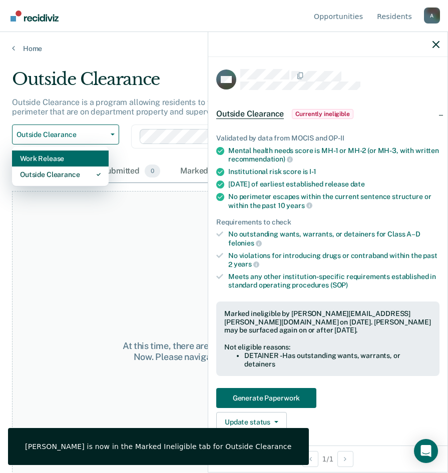
click at [74, 163] on div "Work Release" at bounding box center [60, 159] width 81 height 16
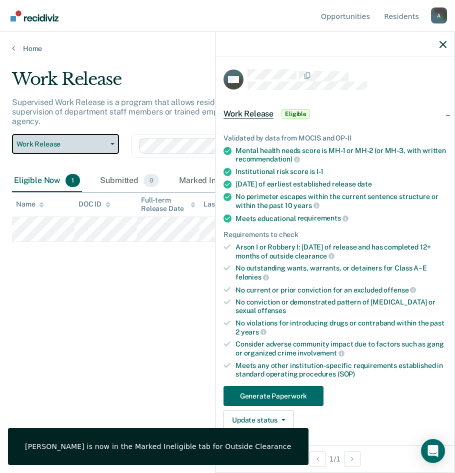
scroll to position [150, 0]
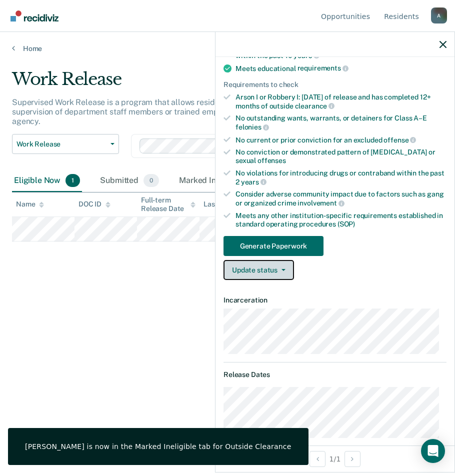
click at [270, 279] on button "Update status" at bounding box center [259, 270] width 71 height 20
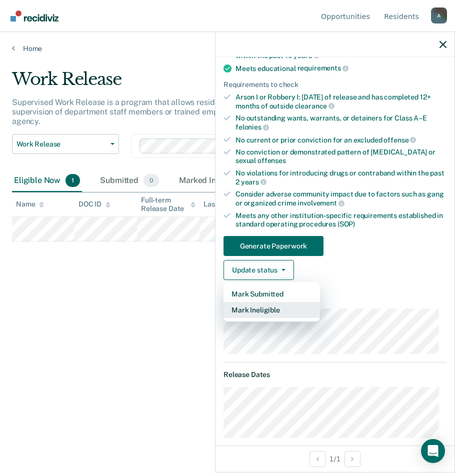
click at [271, 309] on button "Mark Ineligible" at bounding box center [272, 310] width 97 height 16
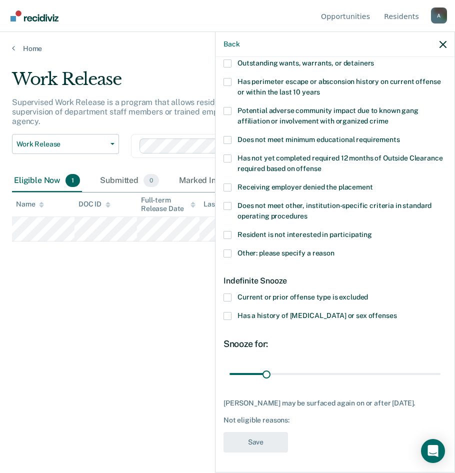
scroll to position [147, 0]
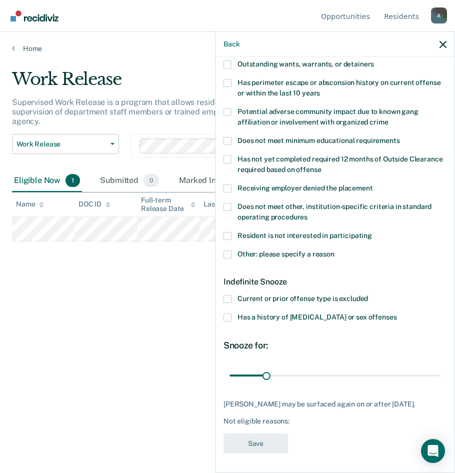
click at [226, 82] on span at bounding box center [228, 83] width 8 height 8
click at [320, 90] on input "Has perimeter escape or absconsion history on current offense or within the las…" at bounding box center [320, 90] width 0 height 0
click at [226, 82] on span at bounding box center [228, 83] width 8 height 8
click at [320, 90] on input "Has perimeter escape or absconsion history on current offense or within the las…" at bounding box center [320, 90] width 0 height 0
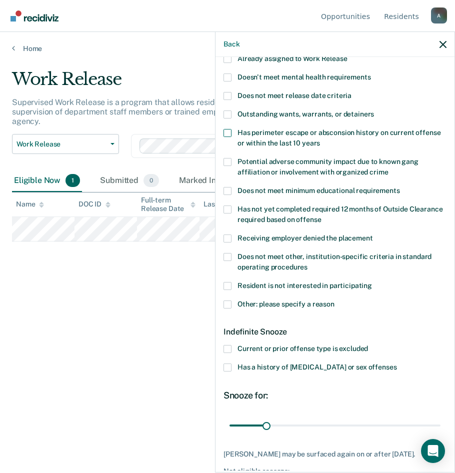
scroll to position [47, 0]
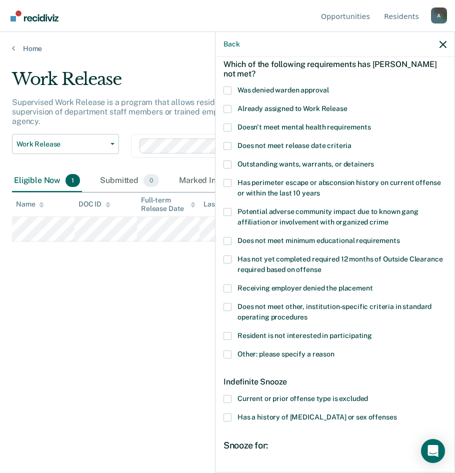
click at [228, 163] on span at bounding box center [228, 165] width 8 height 8
click at [374, 161] on input "Outstanding wants, warrants, or detainers" at bounding box center [374, 161] width 0 height 0
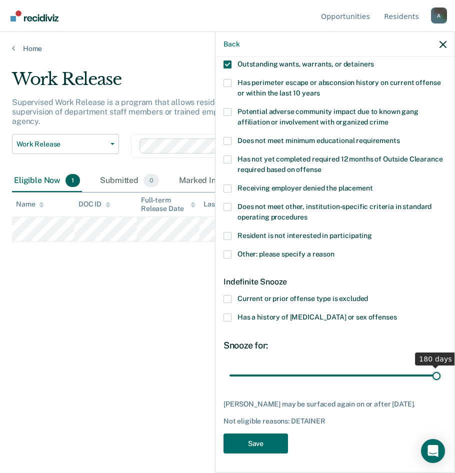
drag, startPoint x: 268, startPoint y: 375, endPoint x: 522, endPoint y: 368, distance: 254.2
type input "180"
click at [441, 368] on input "range" at bounding box center [335, 376] width 211 height 18
click at [233, 437] on button "Save" at bounding box center [256, 444] width 65 height 21
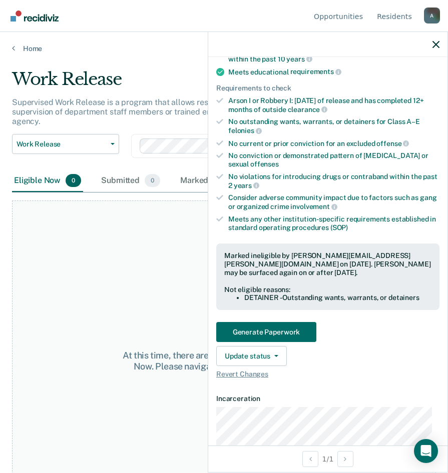
click at [431, 45] on div at bounding box center [327, 44] width 239 height 25
click at [437, 45] on icon "button" at bounding box center [435, 44] width 7 height 7
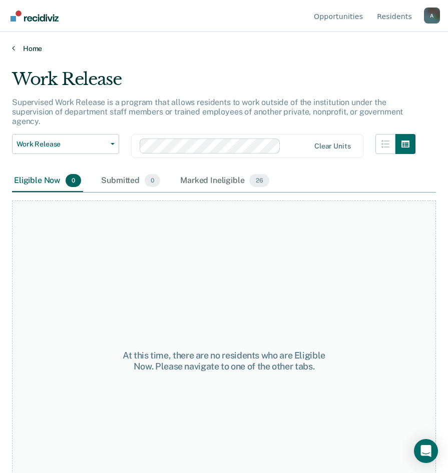
click at [15, 48] on link "Home" at bounding box center [224, 48] width 424 height 9
